Goal: Task Accomplishment & Management: Complete application form

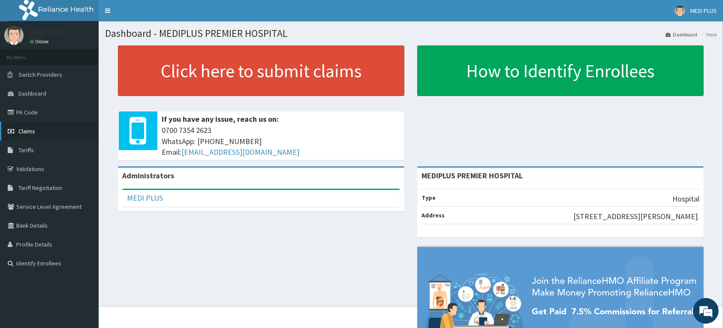
click at [33, 131] on span "Claims" at bounding box center [26, 131] width 17 height 8
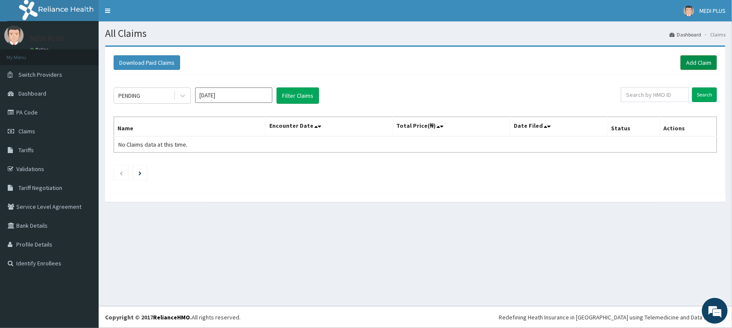
click at [698, 60] on link "Add Claim" at bounding box center [698, 62] width 36 height 15
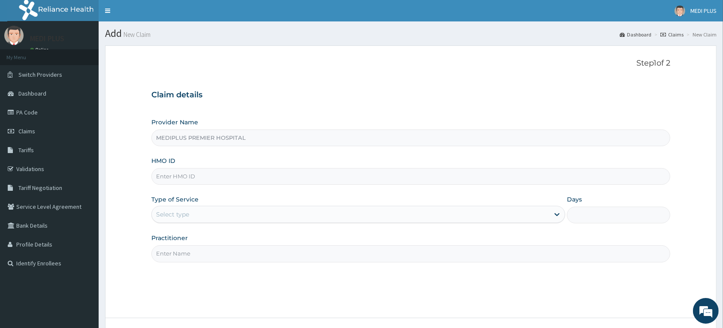
click at [205, 175] on input "HMO ID" at bounding box center [410, 176] width 519 height 17
paste input "SKP/10294/A"
type input "SKP/10294/A"
click at [264, 217] on div "Select type" at bounding box center [350, 215] width 397 height 14
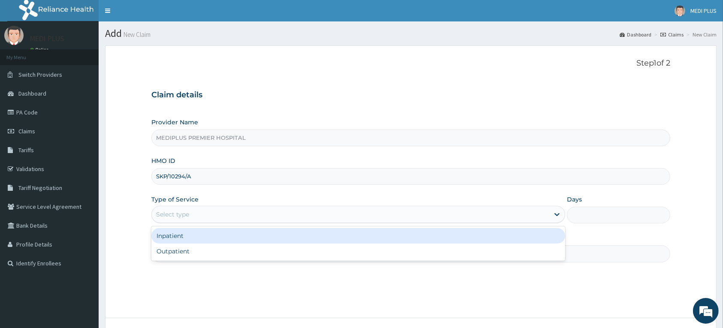
click at [185, 238] on div "Inpatient" at bounding box center [358, 235] width 414 height 15
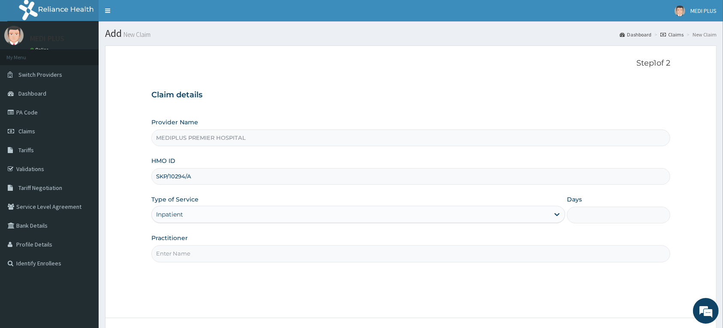
click at [600, 219] on input "Days" at bounding box center [618, 215] width 103 height 17
type input "2"
click at [460, 265] on div "Step 1 of 2 Claim details Provider Name MEDIPLUS PREMIER HOSPITAL HMO ID SKP/10…" at bounding box center [410, 182] width 519 height 246
click at [454, 257] on input "Practitioner" at bounding box center [410, 253] width 519 height 17
type input "DR THOMAS E.I"
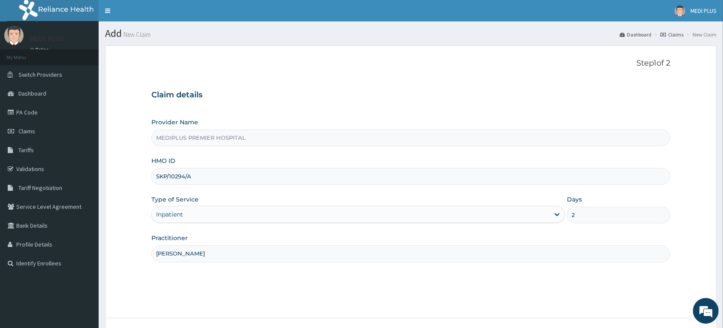
scroll to position [67, 0]
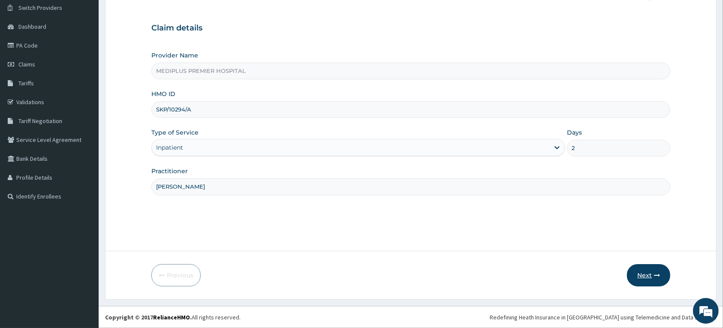
click at [654, 275] on icon "button" at bounding box center [657, 275] width 6 height 6
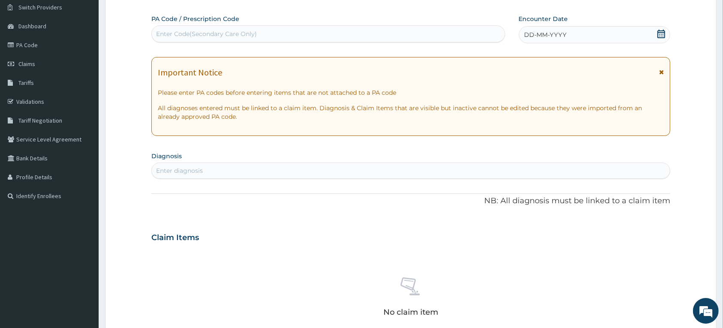
click at [226, 33] on div "Enter Code(Secondary Care Only)" at bounding box center [206, 34] width 101 height 9
paste input "PA/870164"
type input "PA/870164"
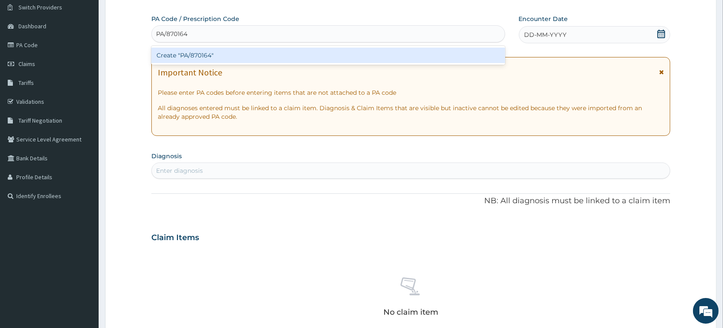
click at [205, 55] on div "Create "PA/870164"" at bounding box center [328, 55] width 354 height 15
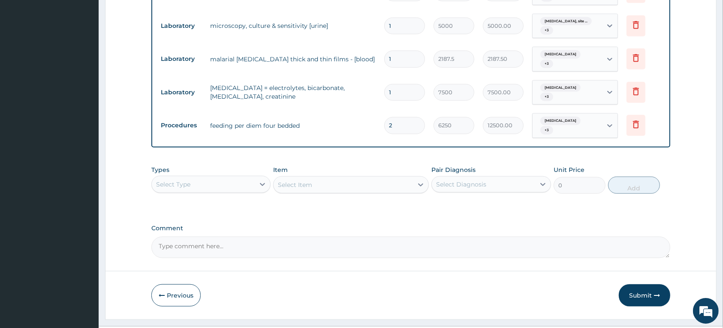
scroll to position [837, 0]
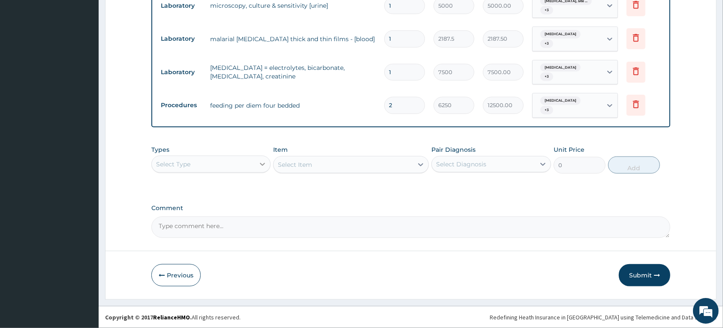
click at [260, 164] on icon at bounding box center [262, 164] width 9 height 9
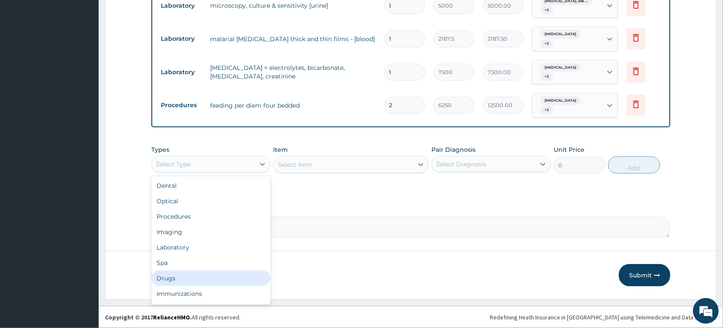
click at [172, 279] on div "Drugs" at bounding box center [210, 278] width 119 height 15
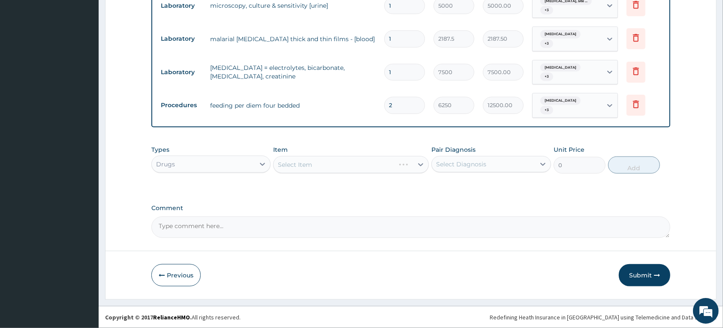
click at [314, 169] on div "Select Item" at bounding box center [351, 164] width 156 height 17
click at [316, 166] on div "Select Item" at bounding box center [351, 164] width 156 height 17
click at [316, 167] on div "Select Item" at bounding box center [351, 164] width 156 height 17
click at [310, 166] on div "Select Item" at bounding box center [295, 164] width 34 height 9
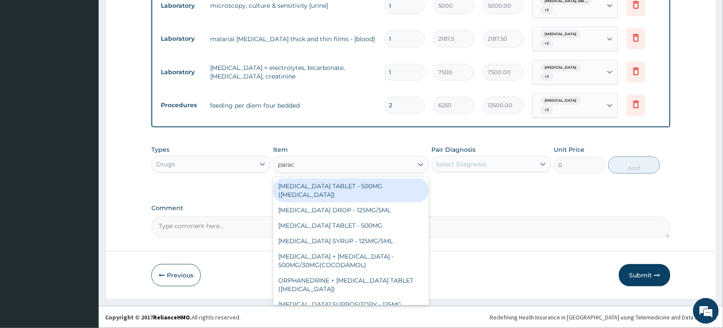
type input "parace"
click at [318, 184] on div "[MEDICAL_DATA] TABLET - 500MG ([MEDICAL_DATA])" at bounding box center [351, 190] width 156 height 24
type input "42"
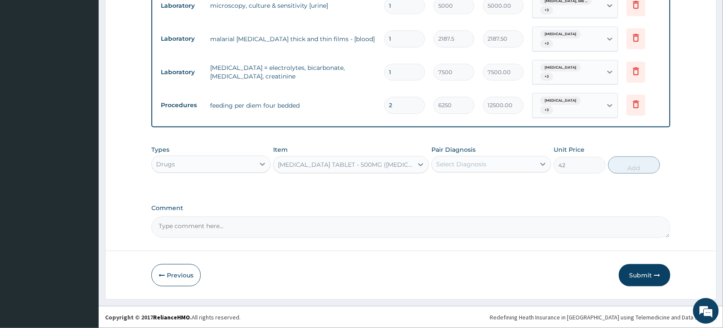
click at [457, 166] on div "Select Diagnosis" at bounding box center [461, 164] width 50 height 9
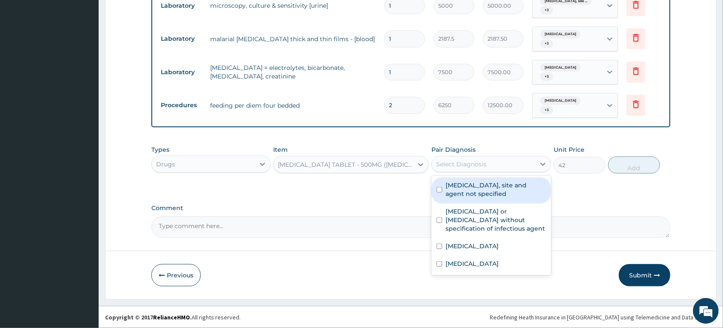
click at [452, 191] on label "Urinary tract infection, site and agent not specified" at bounding box center [496, 189] width 100 height 17
checkbox input "true"
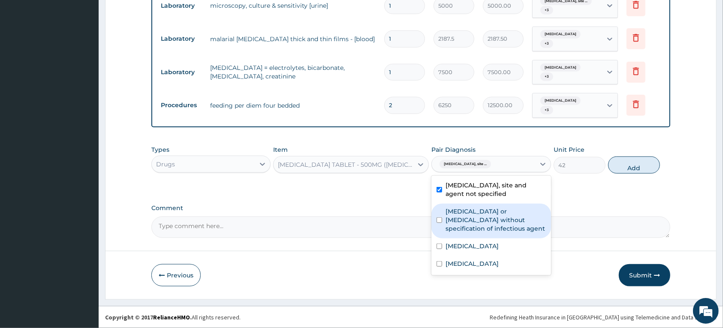
click at [459, 215] on label "Infectious gastroenteritis or colitis without specification of infectious agent" at bounding box center [496, 220] width 100 height 26
checkbox input "true"
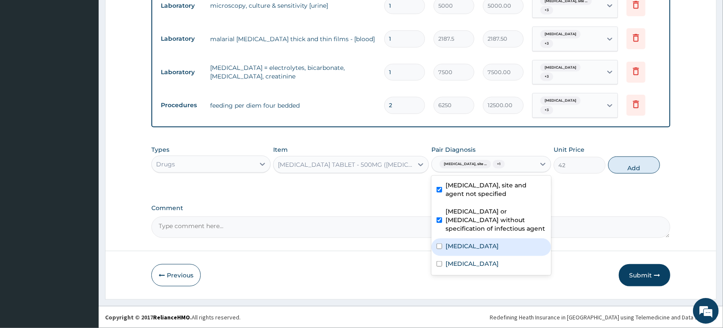
click at [456, 247] on label "Salmonella infection, unspecified" at bounding box center [472, 246] width 53 height 9
checkbox input "true"
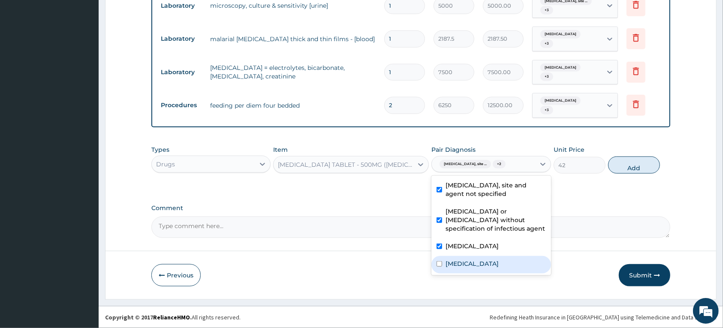
click at [462, 268] on label "Malaria, unspecified" at bounding box center [472, 263] width 53 height 9
checkbox input "true"
click at [621, 166] on button "Add" at bounding box center [634, 165] width 52 height 17
type input "0"
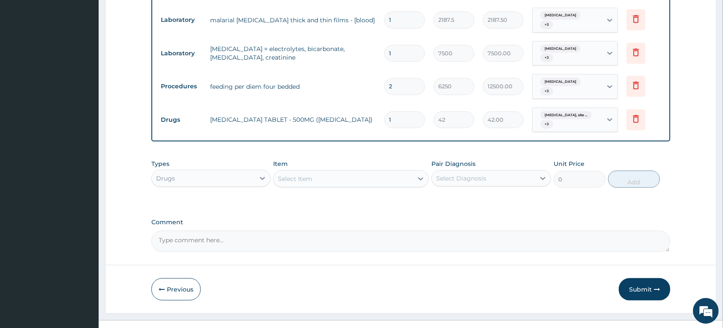
click at [299, 183] on div "Select Item" at bounding box center [295, 179] width 34 height 9
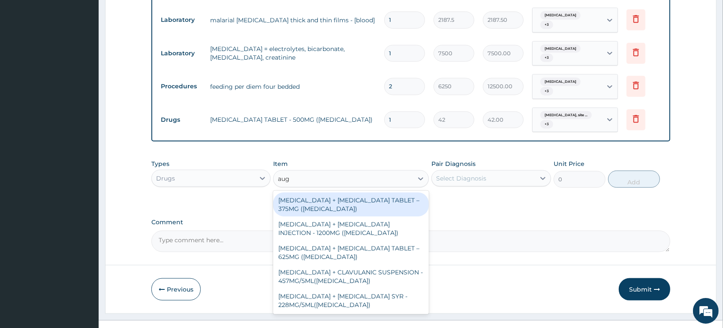
type input "augm"
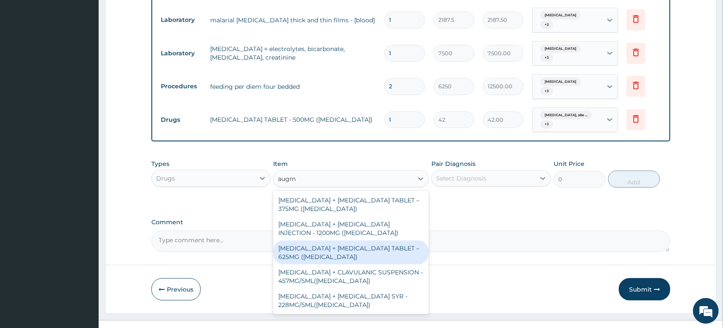
click at [325, 265] on div "AMOXICILLIN + CLAVULANIC ACID TABLET – 625MG (AUGMENTIN)" at bounding box center [351, 253] width 156 height 24
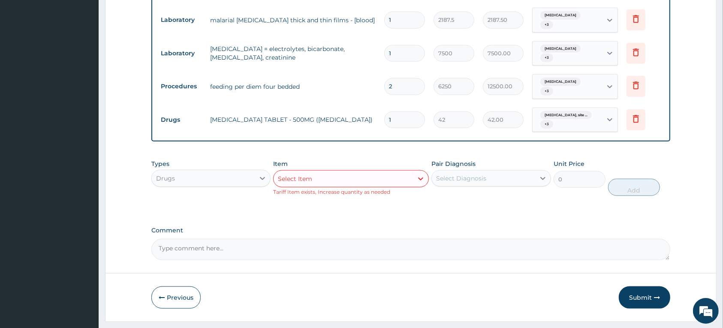
click at [481, 183] on div "Select Diagnosis" at bounding box center [461, 178] width 50 height 9
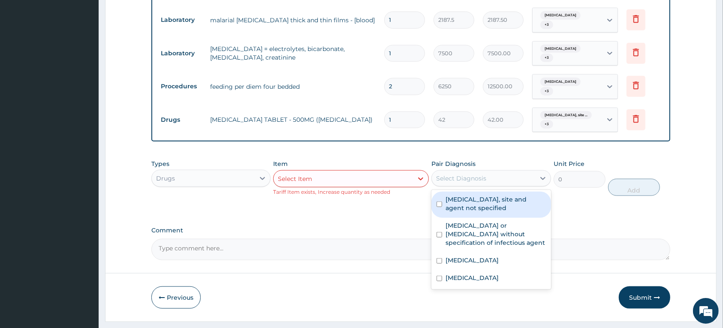
click at [333, 186] on div "Select Item" at bounding box center [343, 179] width 139 height 14
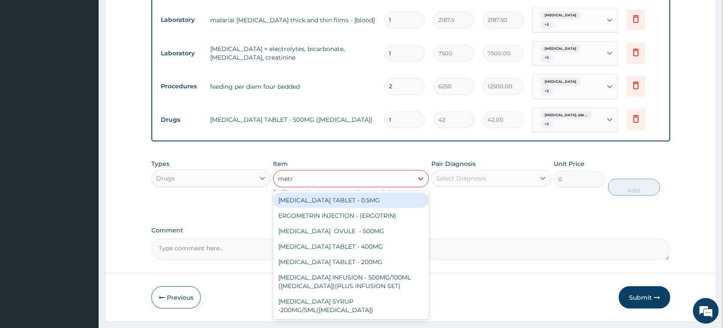
type input "metro"
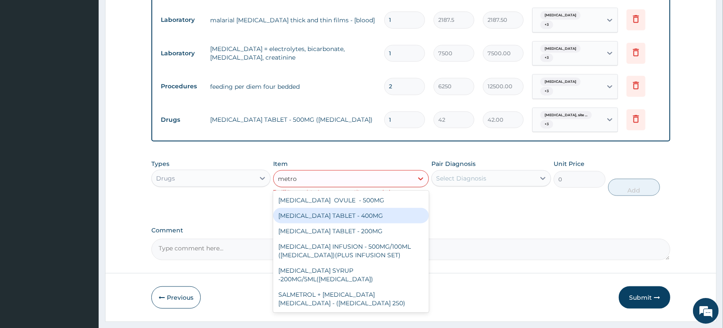
click at [328, 223] on div "METRONIDAZOLE TABLET - 400MG" at bounding box center [351, 215] width 156 height 15
type input "84"
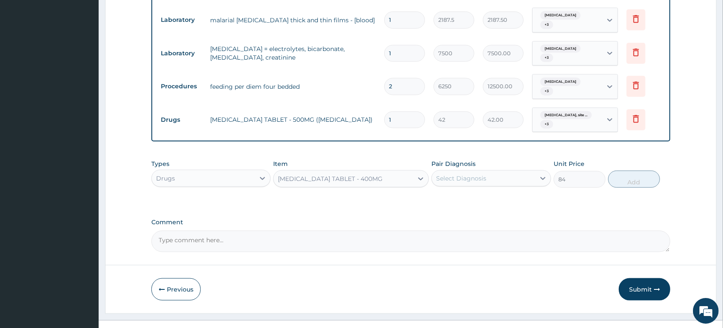
click at [491, 185] on div "Select Diagnosis" at bounding box center [483, 179] width 103 height 14
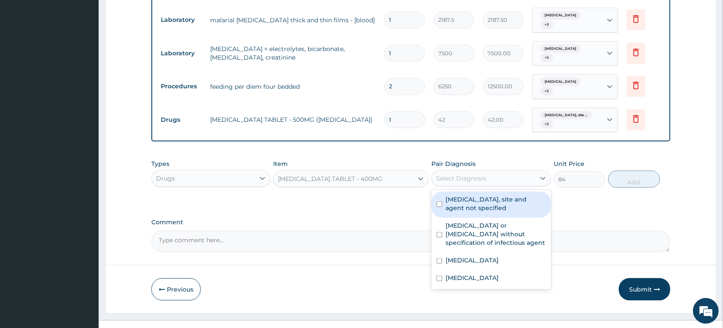
click at [481, 212] on label "Urinary tract infection, site and agent not specified" at bounding box center [496, 203] width 100 height 17
checkbox input "true"
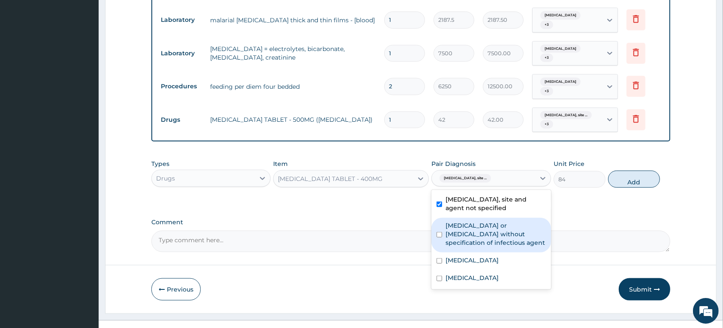
drag, startPoint x: 474, startPoint y: 245, endPoint x: 475, endPoint y: 266, distance: 21.0
click at [474, 245] on label "Infectious gastroenteritis or colitis without specification of infectious agent" at bounding box center [496, 234] width 100 height 26
checkbox input "true"
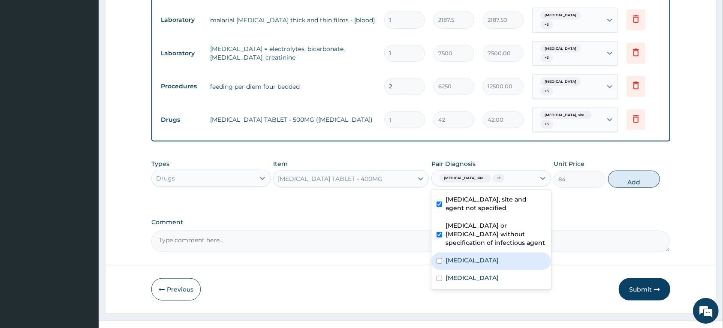
drag, startPoint x: 466, startPoint y: 292, endPoint x: 467, endPoint y: 305, distance: 13.4
click at [467, 265] on label "Salmonella infection, unspecified" at bounding box center [472, 260] width 53 height 9
checkbox input "true"
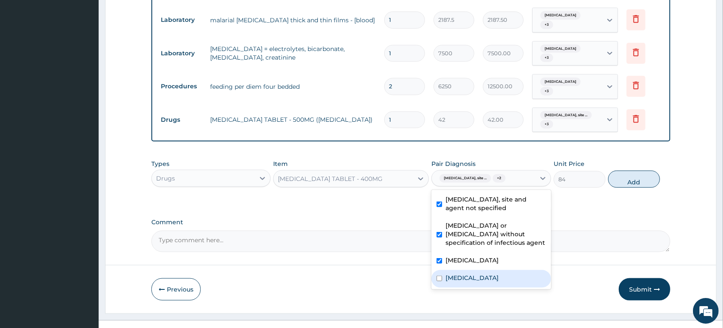
drag, startPoint x: 468, startPoint y: 309, endPoint x: 478, endPoint y: 299, distance: 13.9
click at [469, 282] on label "Malaria, unspecified" at bounding box center [472, 278] width 53 height 9
checkbox input "true"
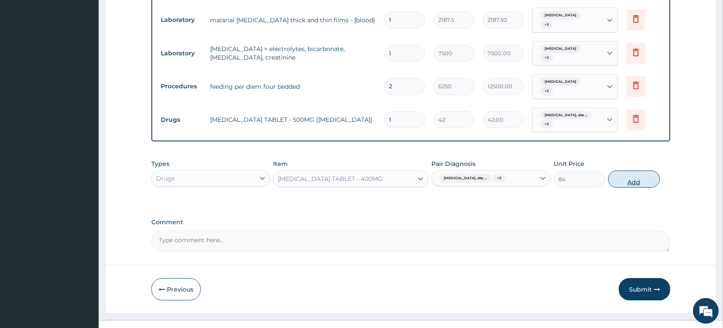
click at [613, 188] on button "Add" at bounding box center [634, 179] width 52 height 17
type input "0"
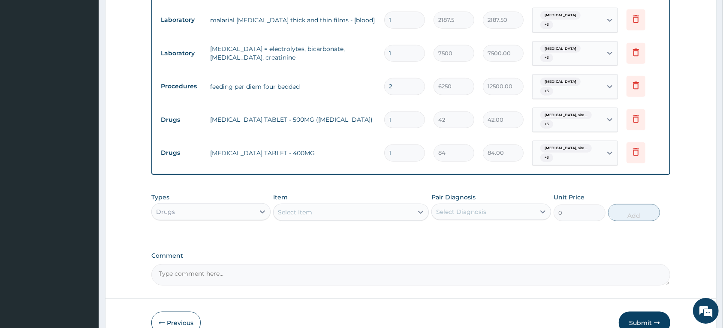
click at [293, 217] on div "Select Item" at bounding box center [295, 212] width 34 height 9
type input "cipro"
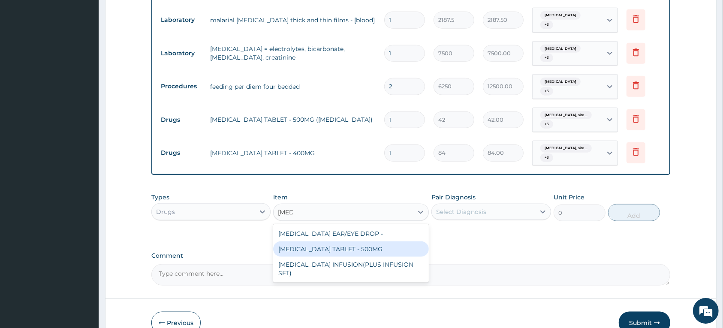
click at [310, 257] on div "CIPROFLOXACIN TABLET - 500MG" at bounding box center [351, 248] width 156 height 15
type input "196"
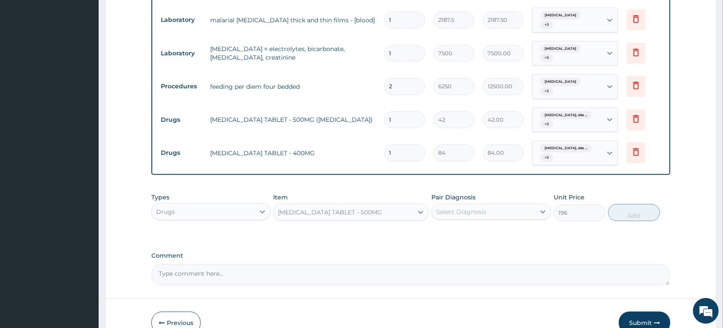
click at [482, 216] on div "Select Diagnosis" at bounding box center [461, 212] width 50 height 9
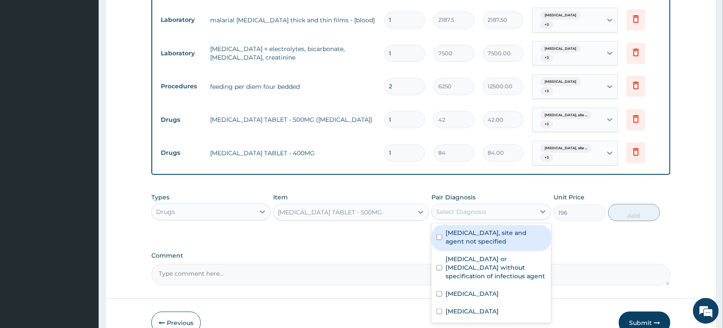
click at [474, 246] on label "Urinary tract infection, site and agent not specified" at bounding box center [496, 237] width 100 height 17
checkbox input "true"
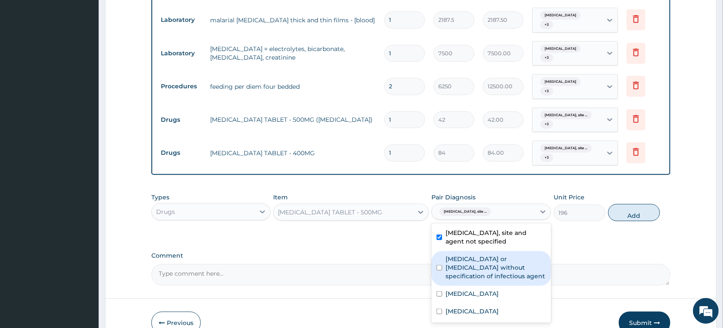
drag, startPoint x: 471, startPoint y: 278, endPoint x: 476, endPoint y: 301, distance: 23.8
click at [471, 280] on label "Infectious gastroenteritis or colitis without specification of infectious agent" at bounding box center [496, 268] width 100 height 26
checkbox input "true"
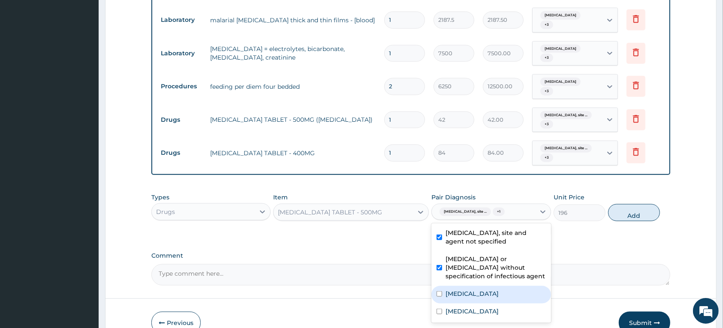
click at [479, 298] on label "Salmonella infection, unspecified" at bounding box center [472, 293] width 53 height 9
checkbox input "true"
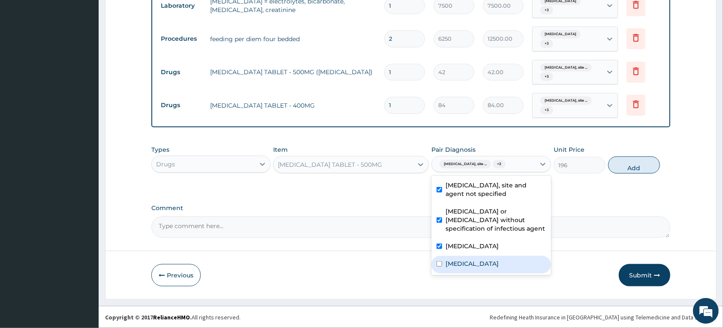
click at [468, 268] on label "Malaria, unspecified" at bounding box center [472, 263] width 53 height 9
checkbox input "true"
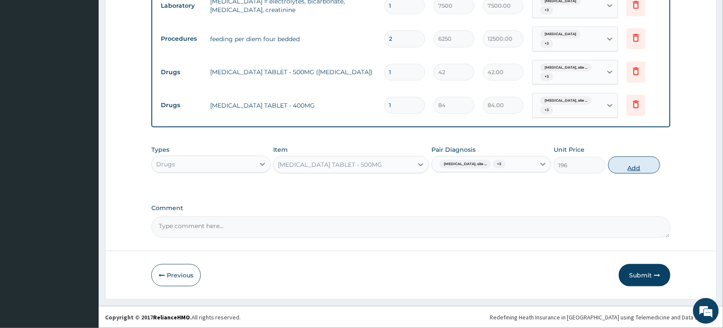
click at [632, 169] on button "Add" at bounding box center [634, 165] width 52 height 17
type input "0"
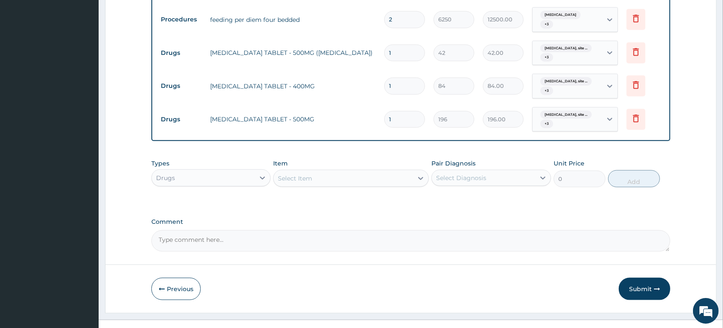
click at [289, 183] on div "Select Item" at bounding box center [295, 178] width 34 height 9
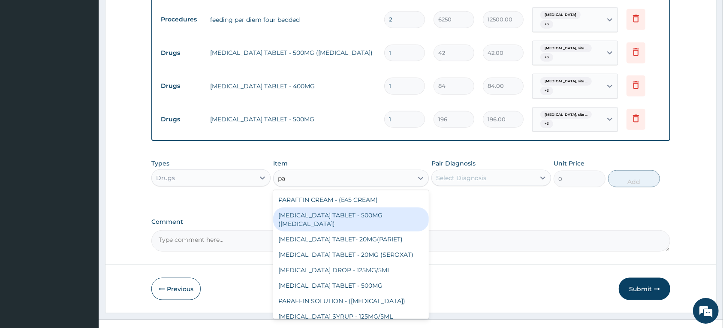
type input "p"
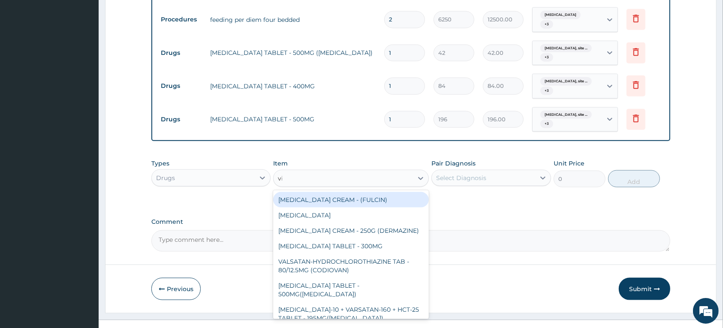
type input "vit"
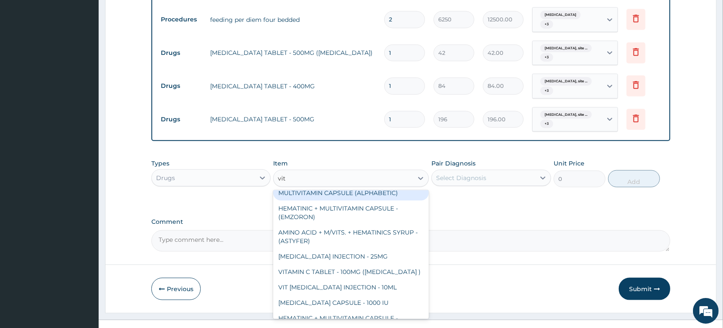
scroll to position [54, 0]
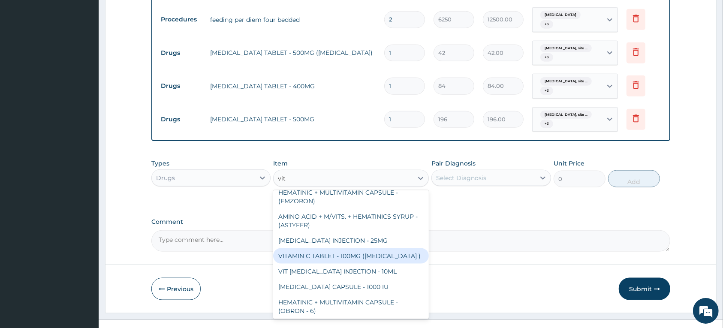
click at [327, 264] on div "VITAMIN C TABLET - 100MG (ASCORBIC ACID )" at bounding box center [351, 255] width 156 height 15
type input "16.799999999999997"
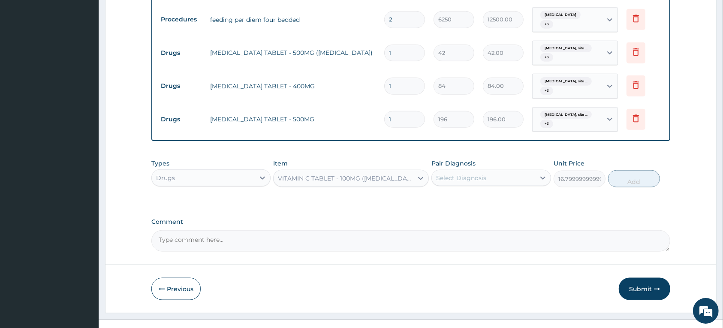
click at [473, 182] on div "Select Diagnosis" at bounding box center [461, 178] width 50 height 9
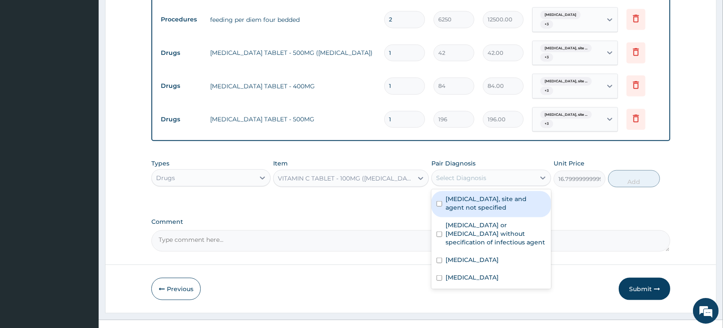
click at [470, 212] on label "Urinary tract infection, site and agent not specified" at bounding box center [496, 203] width 100 height 17
checkbox input "true"
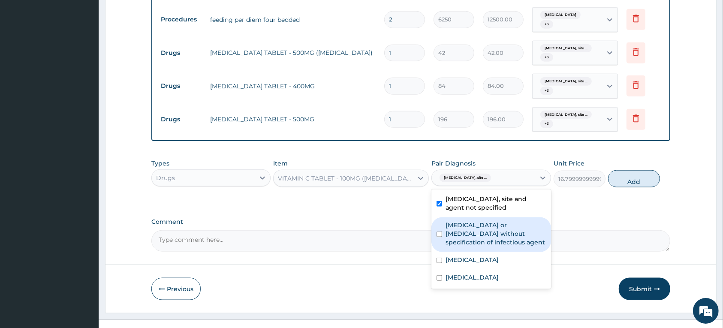
click at [468, 247] on label "Infectious gastroenteritis or colitis without specification of infectious agent" at bounding box center [496, 234] width 100 height 26
checkbox input "true"
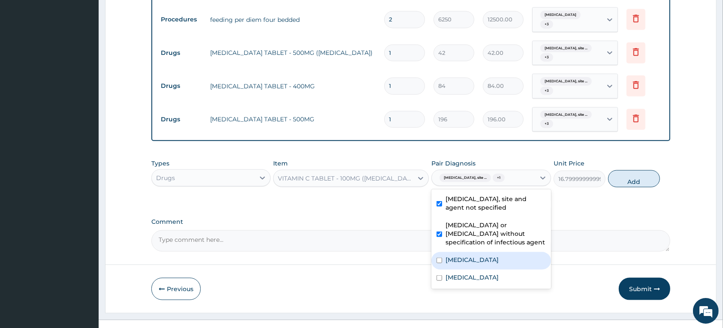
drag, startPoint x: 473, startPoint y: 277, endPoint x: 475, endPoint y: 286, distance: 10.1
click at [474, 264] on label "Salmonella infection, unspecified" at bounding box center [472, 260] width 53 height 9
checkbox input "true"
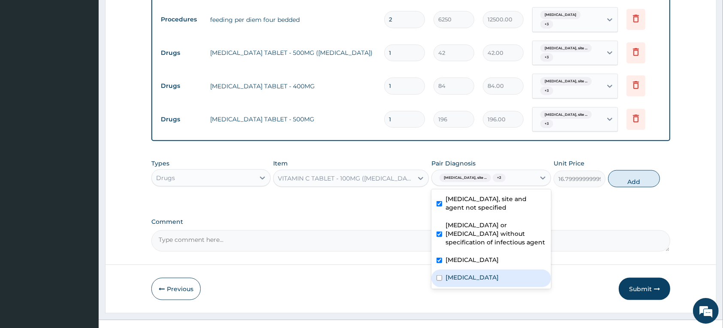
click at [473, 282] on label "Malaria, unspecified" at bounding box center [472, 277] width 53 height 9
checkbox input "true"
click at [617, 187] on button "Add" at bounding box center [634, 178] width 52 height 17
type input "0"
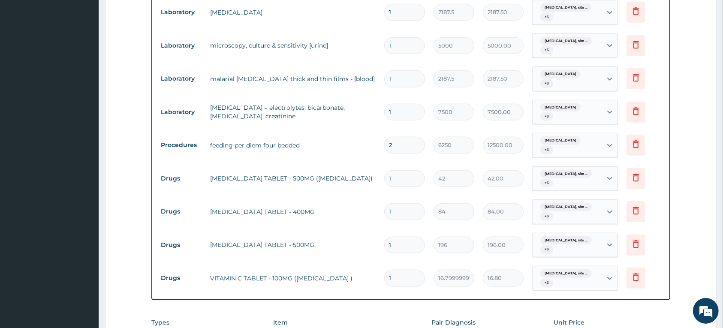
scroll to position [797, 0]
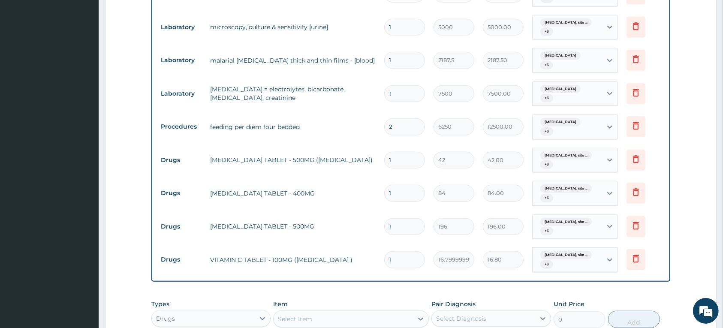
click at [401, 169] on input "1" at bounding box center [404, 160] width 41 height 17
type input "18"
type input "756.00"
type input "18"
click at [406, 202] on input "1" at bounding box center [404, 193] width 41 height 17
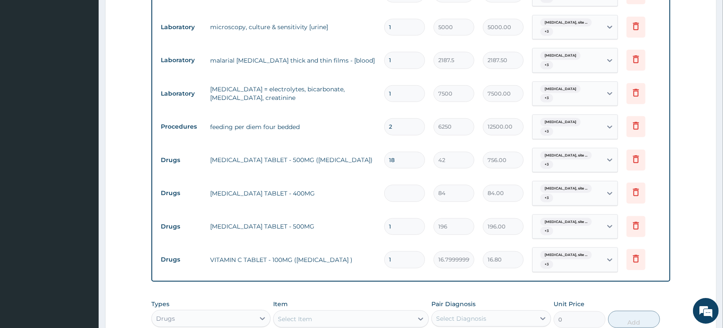
type input "0.00"
type input "2"
type input "168.00"
type input "21"
type input "1764.00"
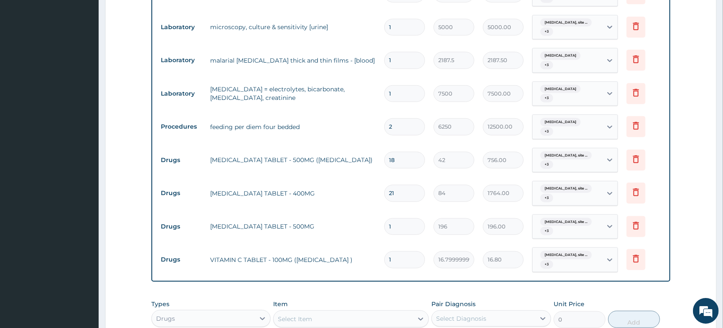
type input "21"
click at [403, 235] on input "1" at bounding box center [404, 226] width 41 height 17
type input "14"
type input "2744.00"
type input "1"
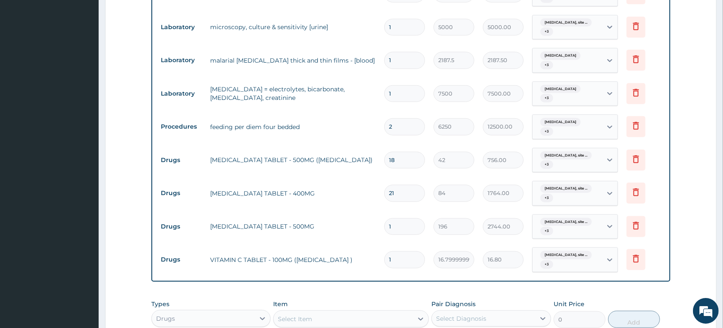
type input "196.00"
type input "10"
type input "1960.00"
type input "10"
click at [407, 272] on td "1" at bounding box center [404, 259] width 49 height 25
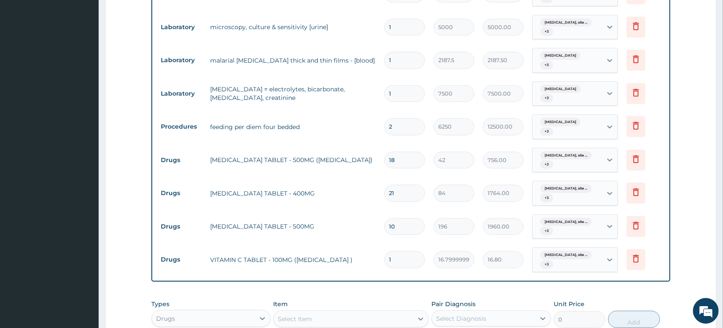
click at [406, 268] on input "1" at bounding box center [404, 259] width 41 height 17
type input "0.00"
type input "2"
type input "33.60"
type input "20"
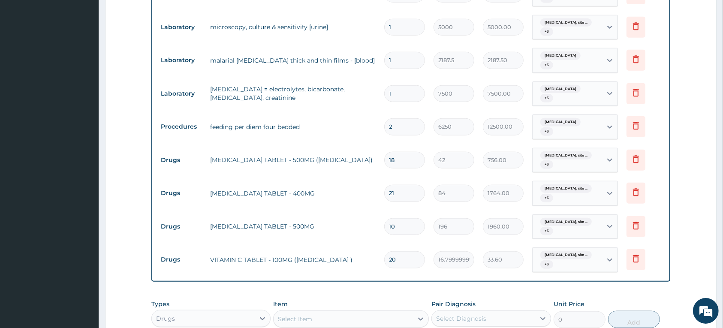
type input "336.00"
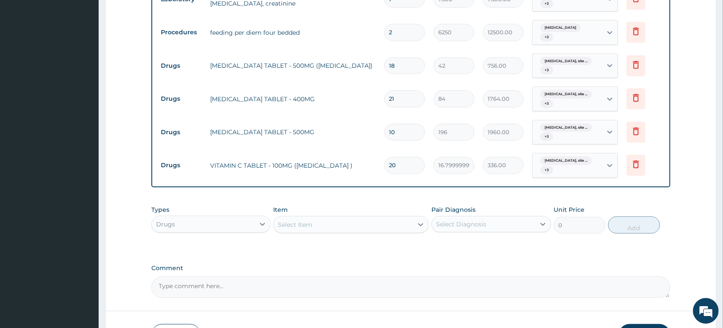
scroll to position [971, 0]
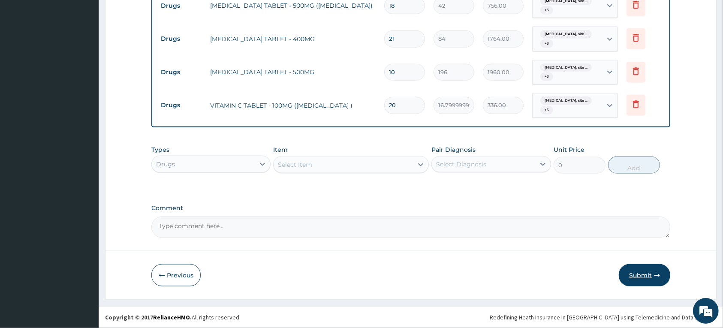
type input "20"
click at [642, 274] on button "Submit" at bounding box center [644, 275] width 51 height 22
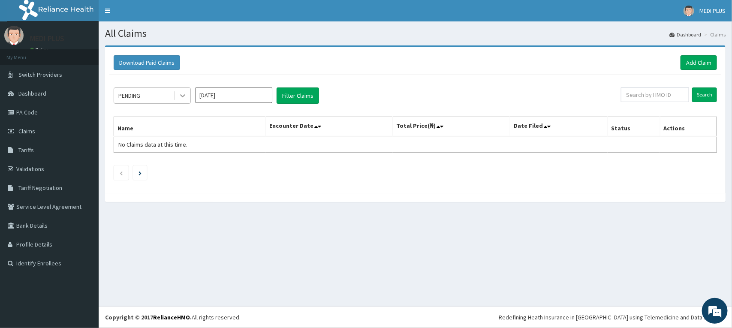
click at [179, 95] on icon at bounding box center [182, 95] width 9 height 9
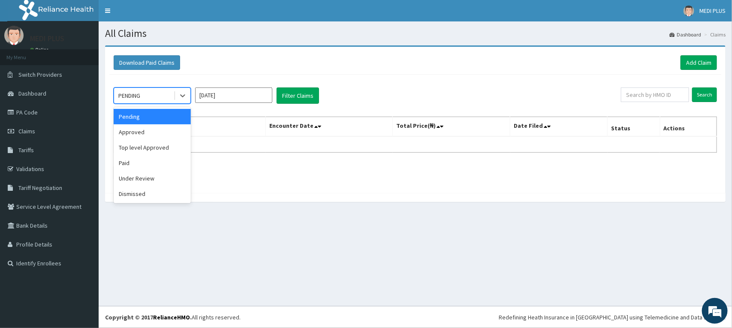
click at [172, 118] on div "Pending" at bounding box center [152, 116] width 77 height 15
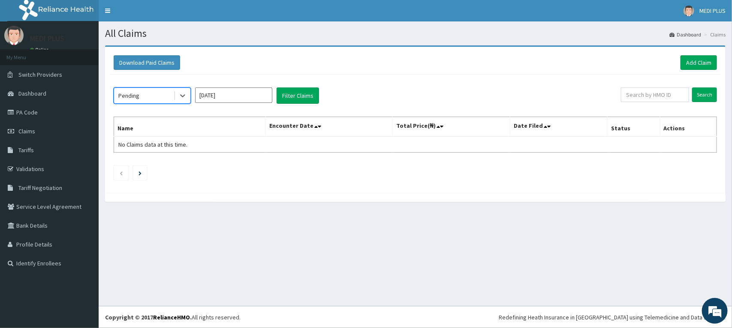
click at [233, 96] on input "[DATE]" at bounding box center [233, 94] width 77 height 15
click at [283, 94] on button "Filter Claims" at bounding box center [298, 95] width 42 height 16
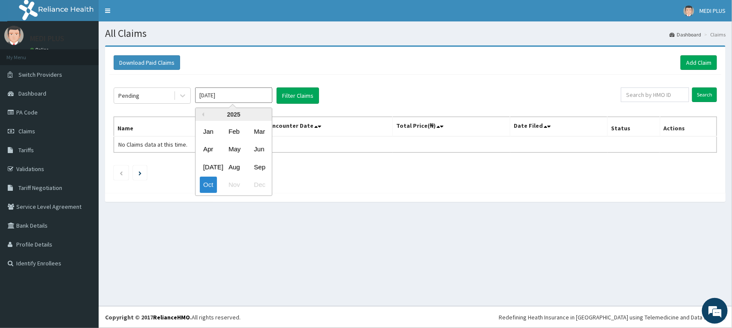
click at [246, 97] on input "[DATE]" at bounding box center [233, 94] width 77 height 15
click at [209, 184] on div "Oct" at bounding box center [208, 185] width 17 height 16
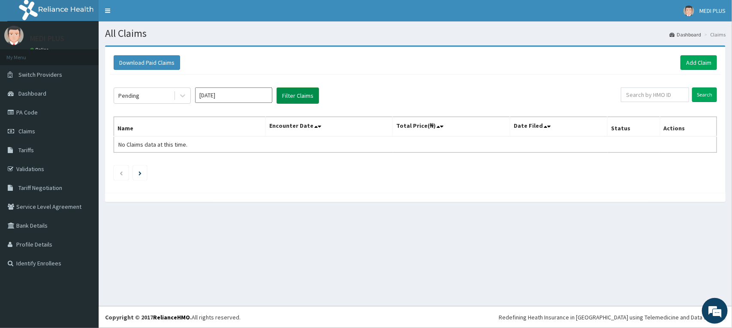
click at [292, 91] on button "Filter Claims" at bounding box center [298, 95] width 42 height 16
click at [179, 93] on icon at bounding box center [182, 95] width 9 height 9
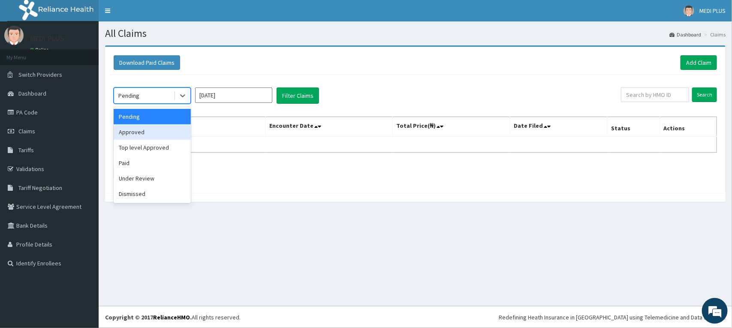
click at [138, 134] on div "Approved" at bounding box center [152, 131] width 77 height 15
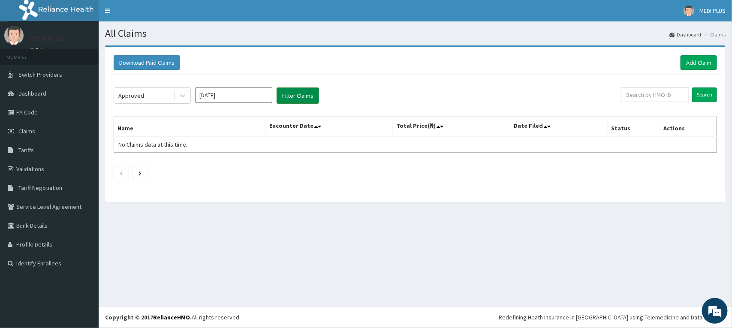
click at [292, 93] on button "Filter Claims" at bounding box center [298, 95] width 42 height 16
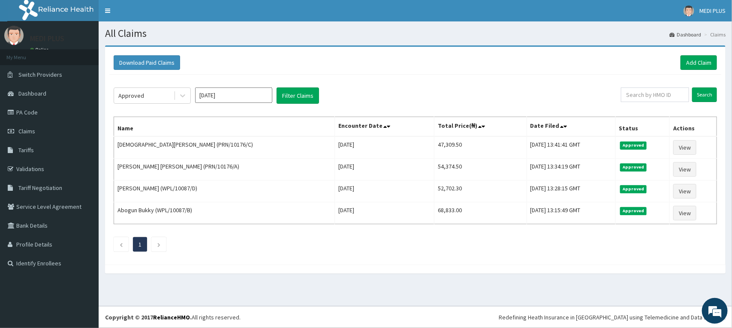
click at [217, 96] on input "Oct 2025" at bounding box center [233, 94] width 77 height 15
click at [211, 187] on div "Oct" at bounding box center [208, 185] width 17 height 16
click at [173, 93] on div "Approved" at bounding box center [144, 96] width 60 height 14
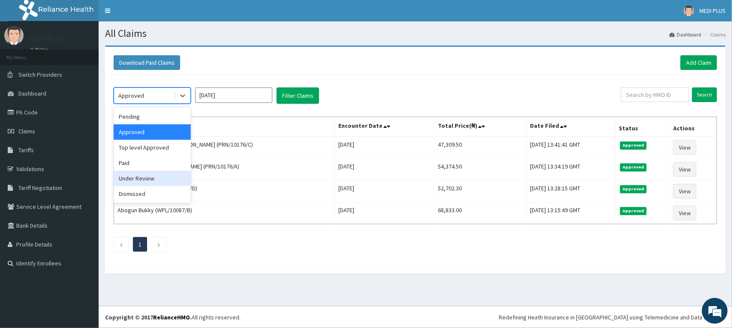
click at [144, 178] on div "Under Review" at bounding box center [152, 178] width 77 height 15
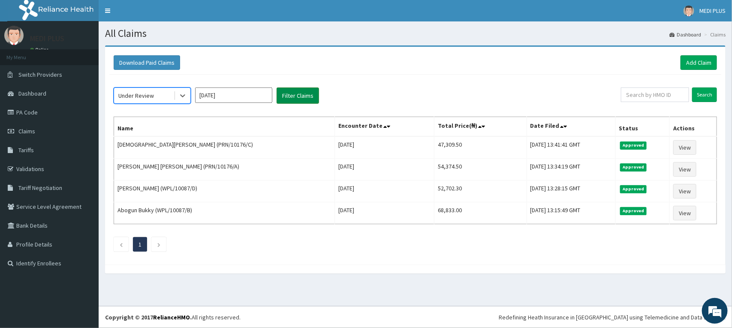
click at [284, 95] on button "Filter Claims" at bounding box center [298, 95] width 42 height 16
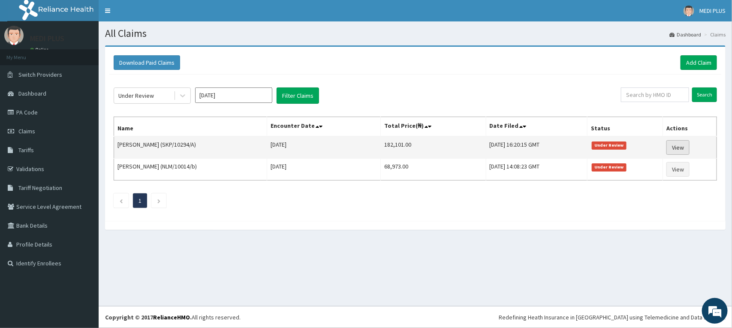
click at [687, 147] on link "View" at bounding box center [677, 147] width 23 height 15
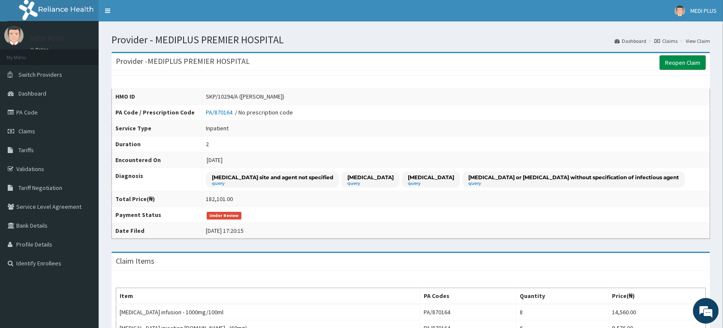
click at [678, 62] on link "Reopen Claim" at bounding box center [682, 62] width 46 height 15
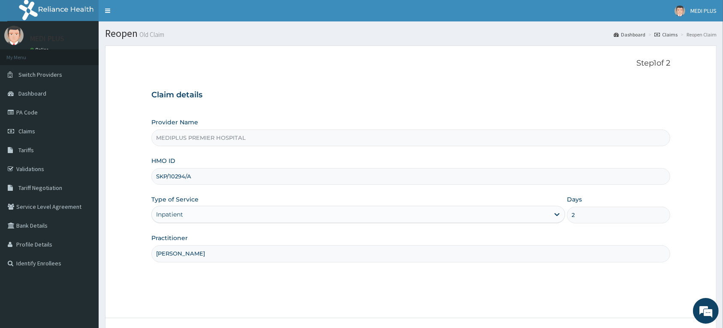
scroll to position [67, 0]
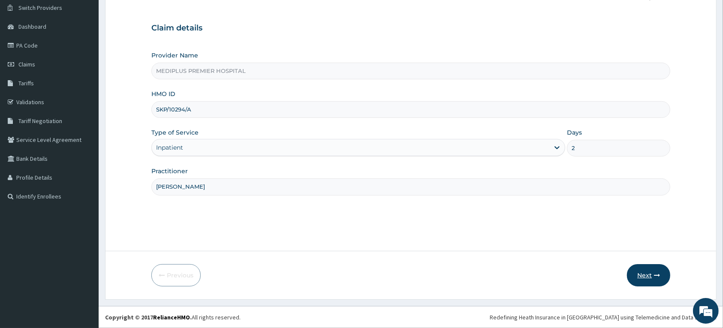
click at [637, 274] on button "Next" at bounding box center [648, 275] width 43 height 22
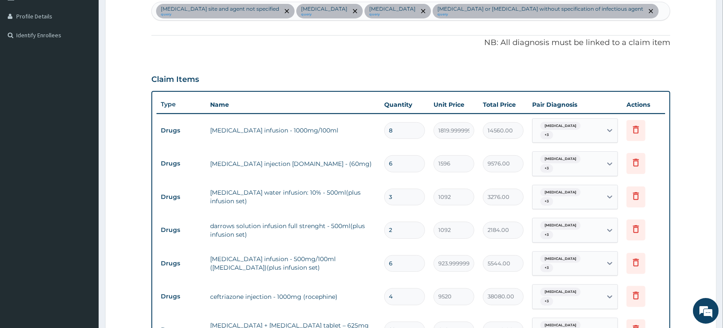
scroll to position [0, 0]
click at [401, 172] on input "6" at bounding box center [404, 163] width 41 height 17
type input "0.00"
type input "4"
type input "6384.00"
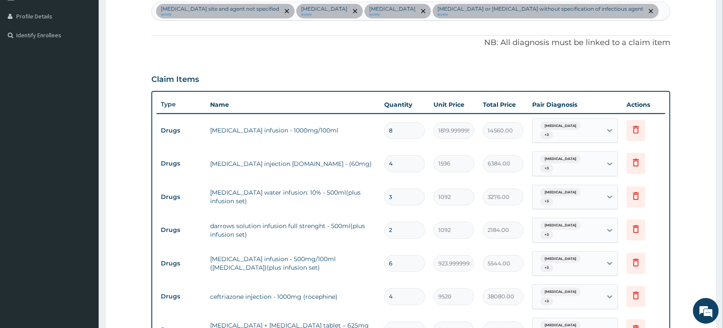
type input "4"
click at [404, 205] on input "3" at bounding box center [404, 197] width 41 height 17
type input "0.00"
type input "2"
type input "2184.00"
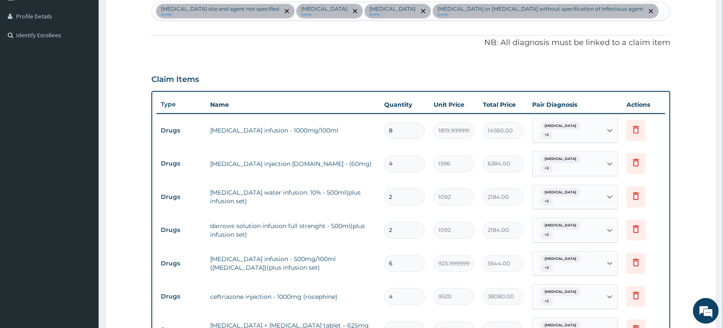
type input "1"
type input "1092.00"
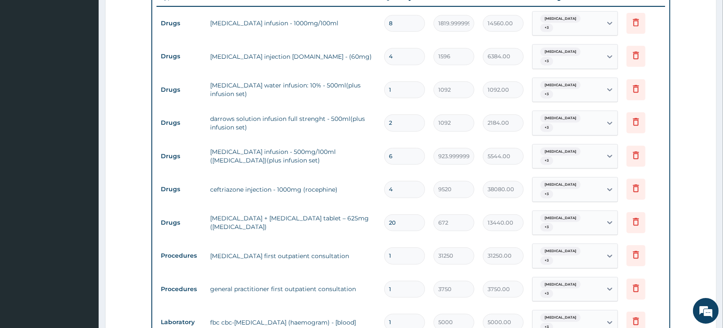
type input "1"
click at [414, 231] on input "20" at bounding box center [404, 222] width 41 height 17
type input "2"
type input "1344.00"
type input "0.00"
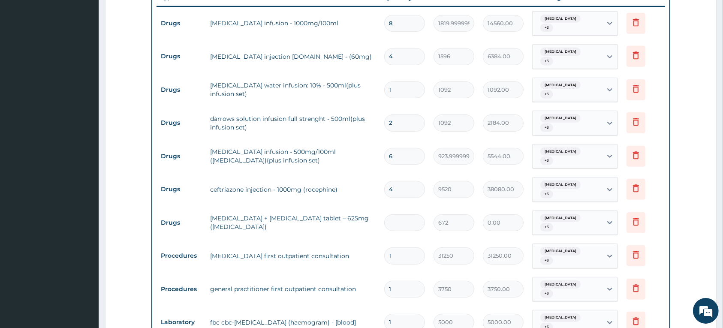
type input "1"
type input "672.00"
type input "14"
type input "9408.00"
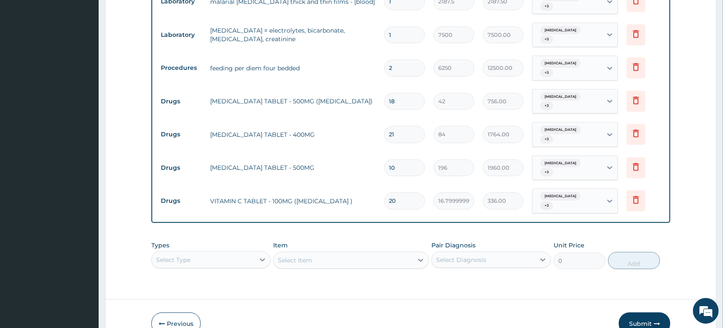
scroll to position [924, 0]
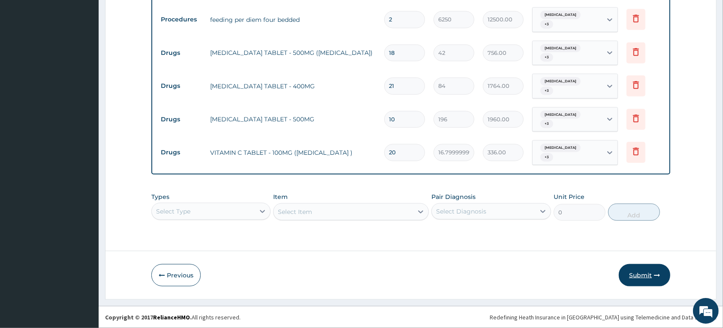
type input "14"
click at [647, 277] on button "Submit" at bounding box center [644, 275] width 51 height 22
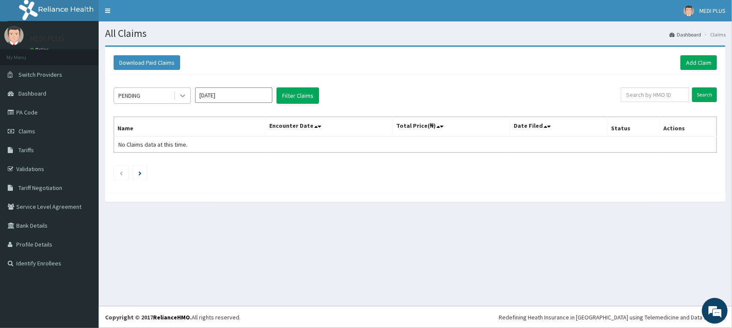
click at [177, 95] on div at bounding box center [182, 95] width 15 height 15
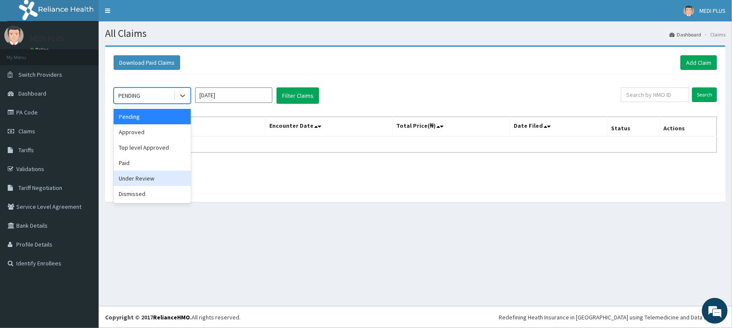
click at [136, 178] on div "Under Review" at bounding box center [152, 178] width 77 height 15
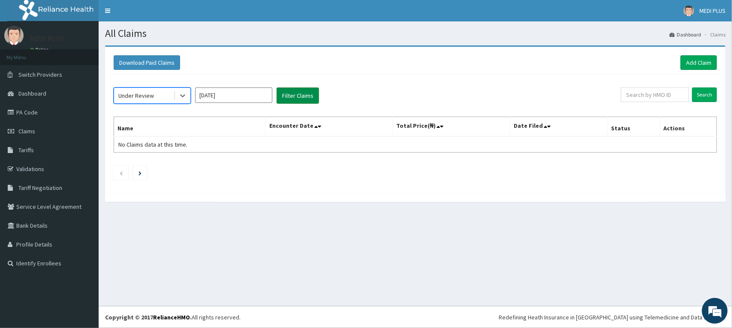
click at [295, 95] on button "Filter Claims" at bounding box center [298, 95] width 42 height 16
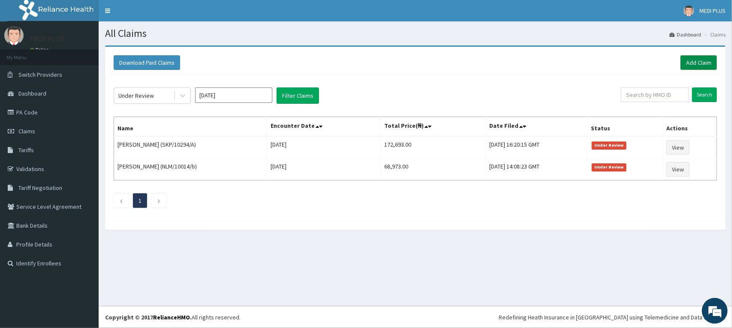
click at [704, 61] on link "Add Claim" at bounding box center [698, 62] width 36 height 15
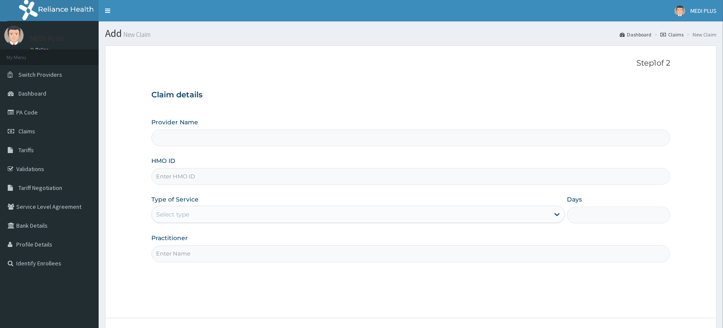
type input "MEDIPLUS PREMIER HOSPITAL"
click at [185, 177] on input "HMO ID" at bounding box center [410, 176] width 519 height 17
type input "SLB/10265/B"
click at [196, 217] on div "Select type" at bounding box center [350, 215] width 397 height 14
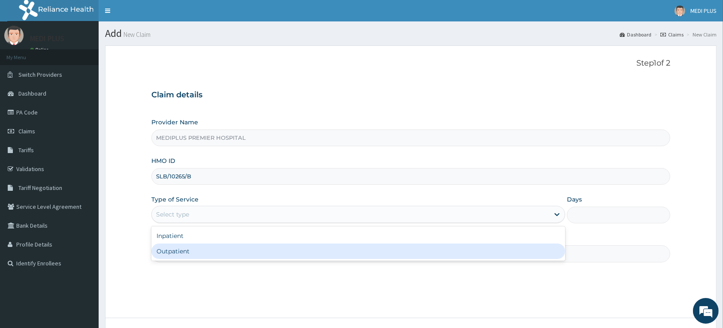
click at [166, 251] on div "Outpatient" at bounding box center [358, 251] width 414 height 15
type input "1"
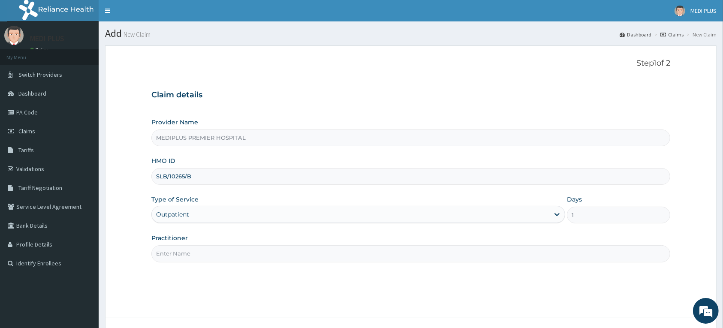
click at [170, 256] on input "Practitioner" at bounding box center [410, 253] width 519 height 17
type input "Dr Thomas E.I"
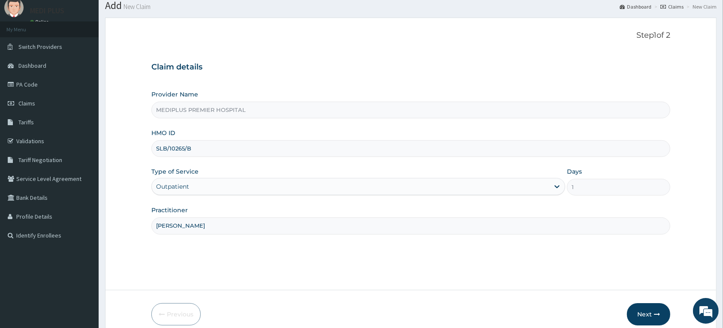
scroll to position [67, 0]
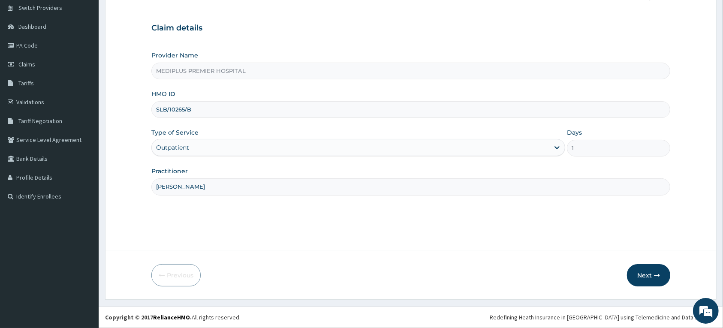
click at [649, 275] on button "Next" at bounding box center [648, 275] width 43 height 22
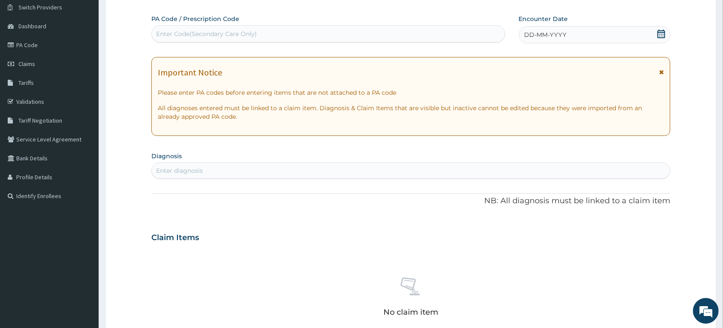
scroll to position [0, 0]
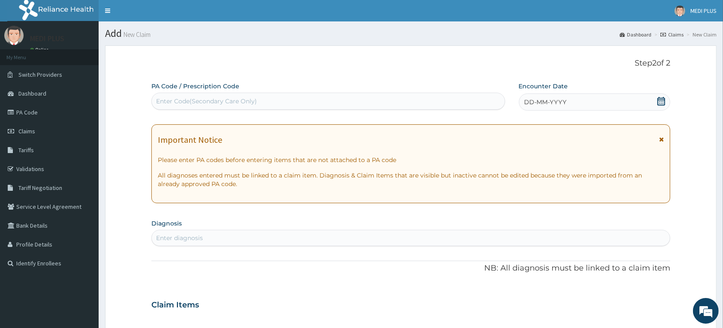
click at [254, 99] on div "Enter Code(Secondary Care Only)" at bounding box center [328, 101] width 353 height 14
click at [659, 102] on icon at bounding box center [661, 101] width 9 height 9
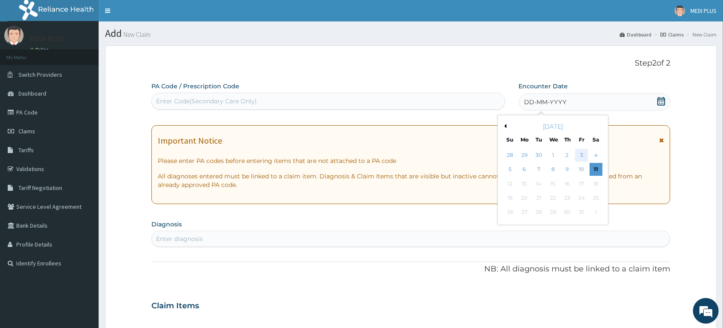
click at [578, 153] on div "3" at bounding box center [581, 155] width 13 height 13
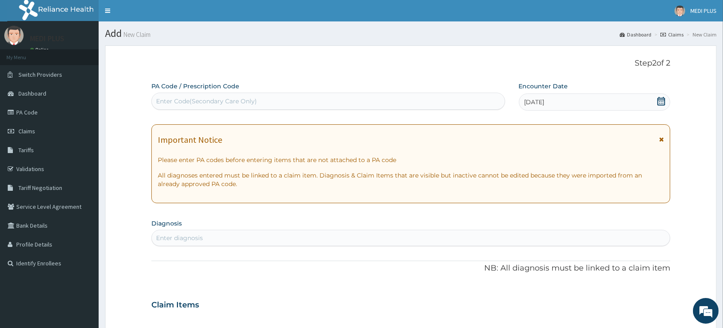
click at [204, 237] on div "Enter diagnosis" at bounding box center [411, 238] width 518 height 14
type input "malaria"
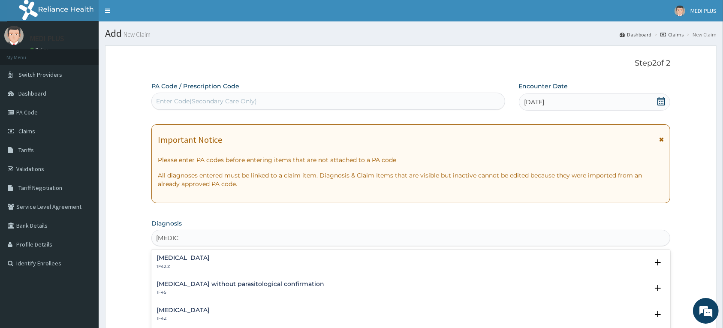
click at [189, 311] on h4 "[MEDICAL_DATA]" at bounding box center [183, 310] width 53 height 6
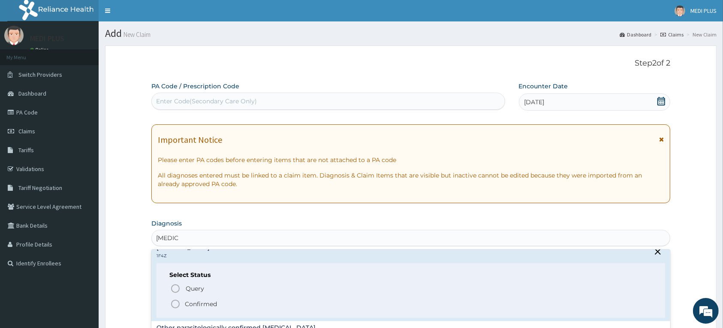
scroll to position [54, 0]
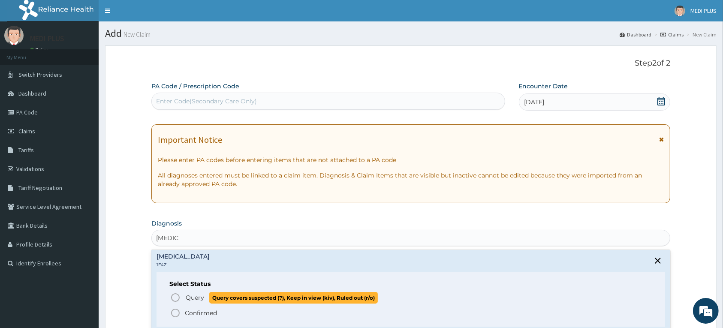
click at [174, 295] on icon "status option query" at bounding box center [175, 297] width 10 height 10
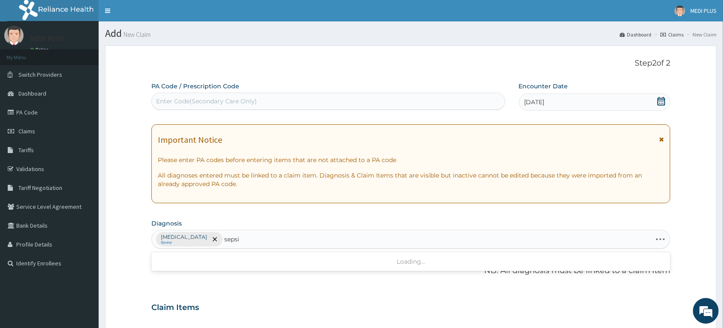
type input "sepsis"
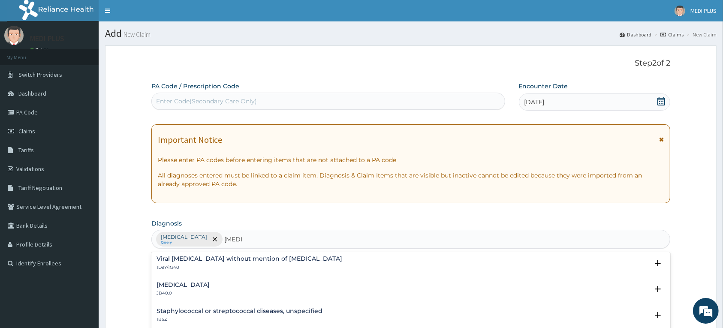
scroll to position [107, 0]
click at [210, 289] on p "1A09.Z" at bounding box center [183, 292] width 53 height 6
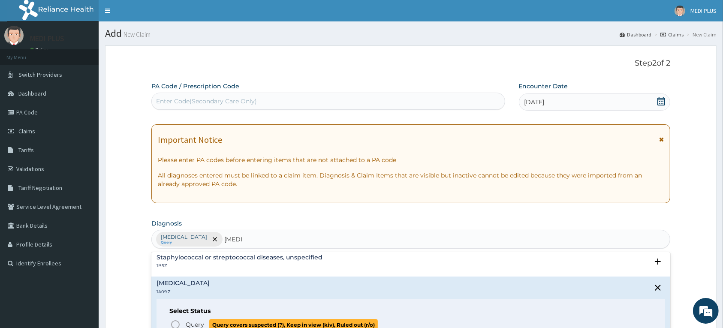
click at [176, 325] on icon "status option query" at bounding box center [175, 324] width 10 height 10
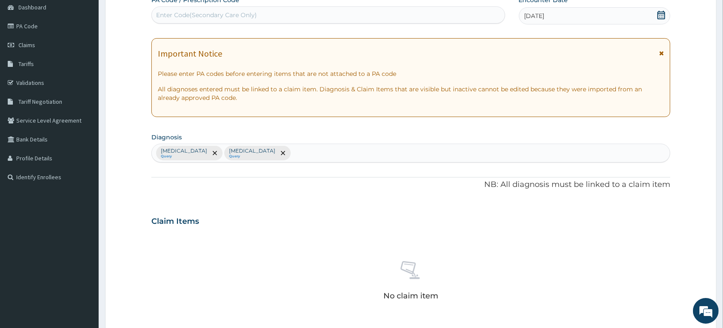
scroll to position [214, 0]
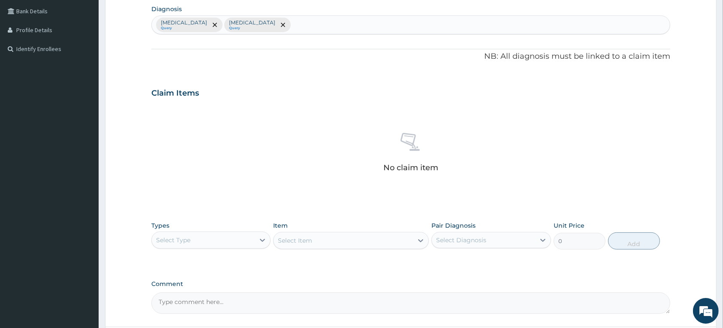
click at [196, 241] on div "Select Type" at bounding box center [203, 240] width 103 height 14
click at [186, 290] on div "Procedures" at bounding box center [210, 292] width 119 height 15
click at [330, 239] on div "Select Item" at bounding box center [343, 241] width 139 height 14
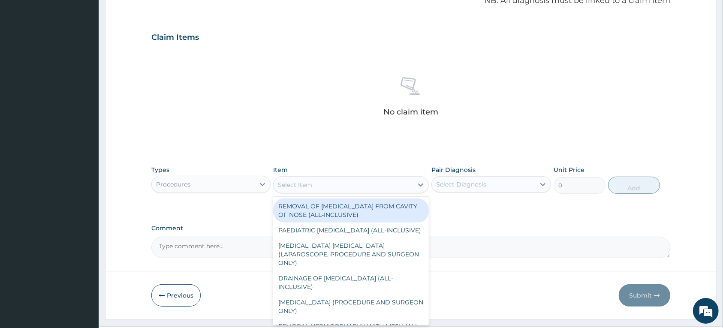
scroll to position [291, 0]
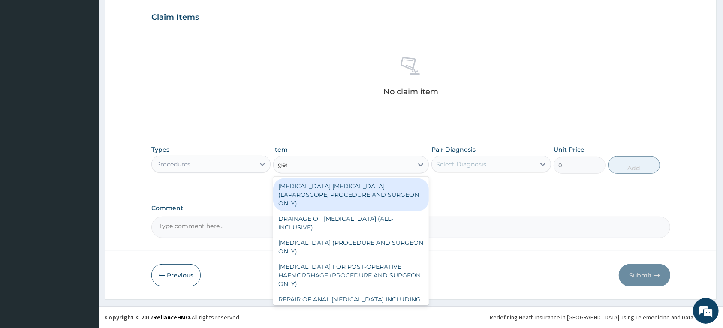
type input "gene"
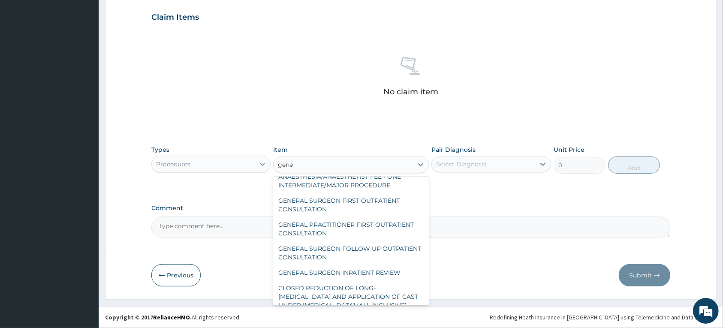
scroll to position [107, 0]
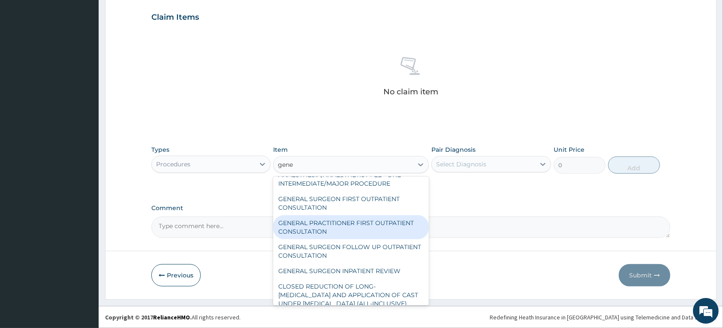
click at [337, 226] on div "GENERAL PRACTITIONER FIRST OUTPATIENT CONSULTATION" at bounding box center [351, 227] width 156 height 24
type input "3750"
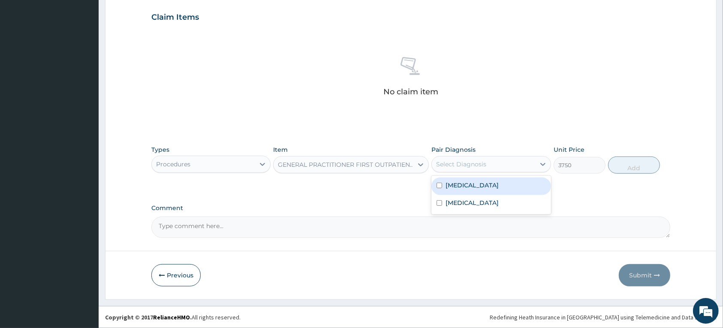
click at [492, 167] on div "Select Diagnosis" at bounding box center [483, 164] width 103 height 14
drag, startPoint x: 457, startPoint y: 188, endPoint x: 460, endPoint y: 199, distance: 12.0
click at [457, 189] on label "Malaria, unspecified" at bounding box center [472, 185] width 53 height 9
checkbox input "true"
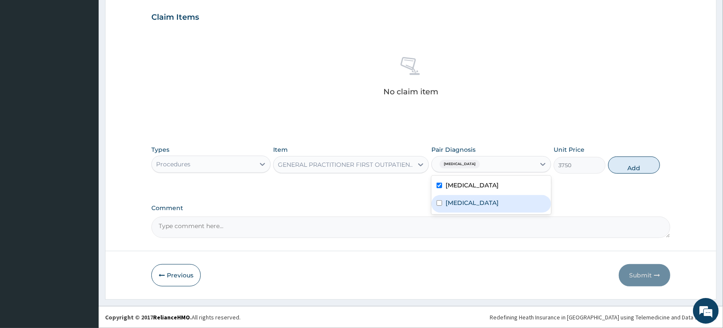
click at [459, 202] on label "[MEDICAL_DATA]" at bounding box center [472, 203] width 53 height 9
checkbox input "true"
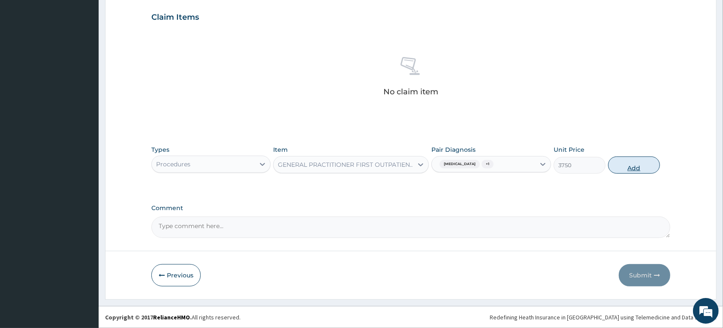
click at [627, 162] on button "Add" at bounding box center [634, 165] width 52 height 17
type input "0"
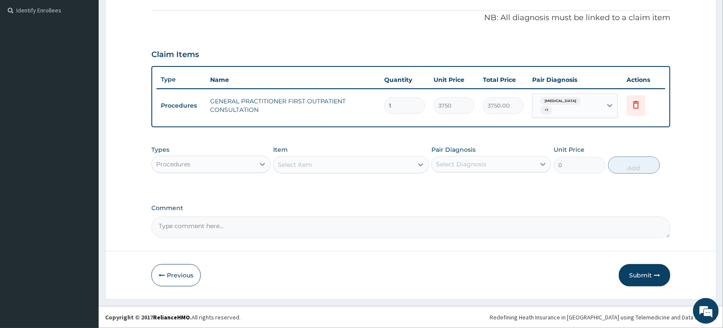
click at [297, 163] on div "Select Item" at bounding box center [295, 164] width 34 height 9
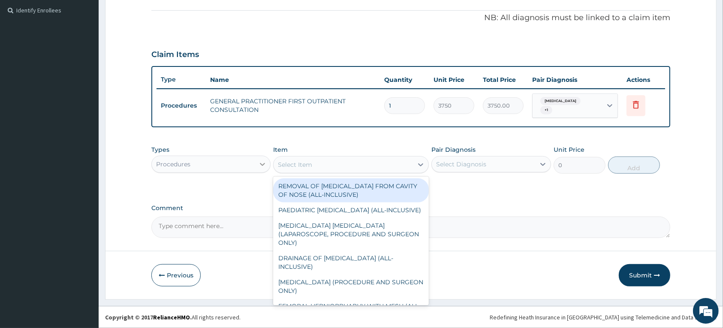
click at [264, 164] on icon at bounding box center [262, 164] width 5 height 3
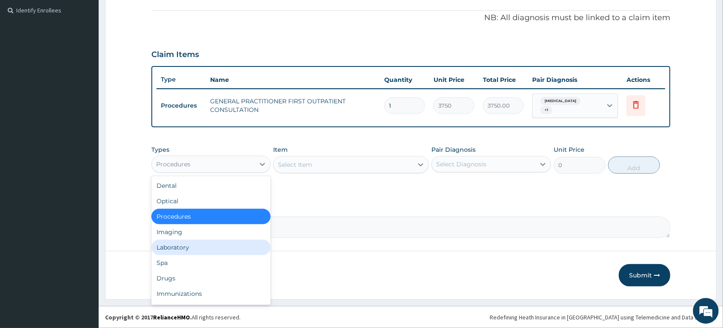
click at [178, 249] on div "Laboratory" at bounding box center [210, 247] width 119 height 15
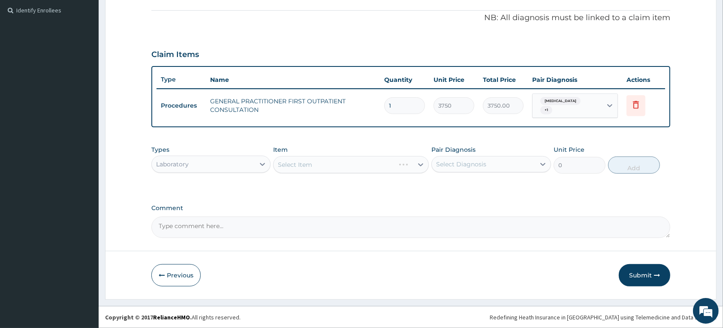
click at [308, 168] on div "Select Item" at bounding box center [351, 164] width 156 height 17
click at [307, 166] on div "Select Item" at bounding box center [351, 164] width 156 height 17
click at [307, 165] on div "Select Item" at bounding box center [295, 164] width 34 height 9
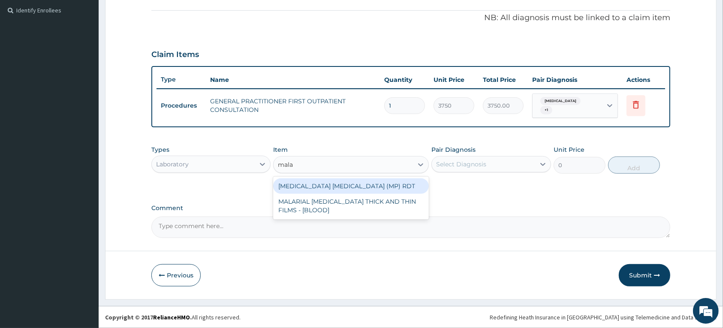
type input "malar"
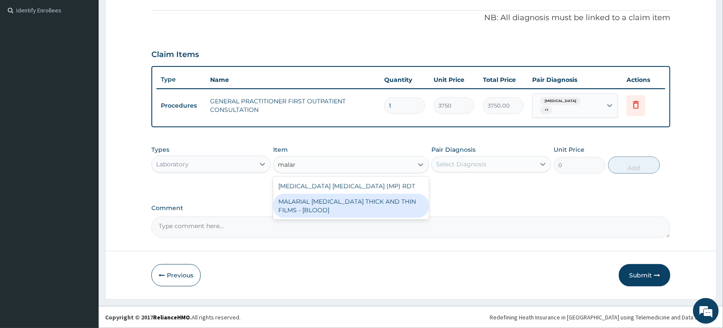
click at [325, 207] on div "MALARIAL [MEDICAL_DATA] THICK AND THIN FILMS - [BLOOD]" at bounding box center [351, 206] width 156 height 24
type input "2187.5"
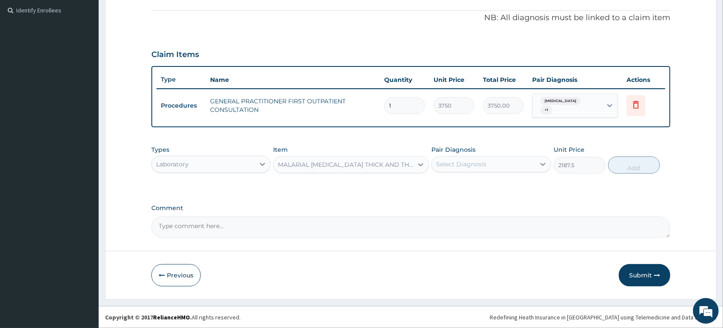
click at [475, 161] on div "Select Diagnosis" at bounding box center [461, 164] width 50 height 9
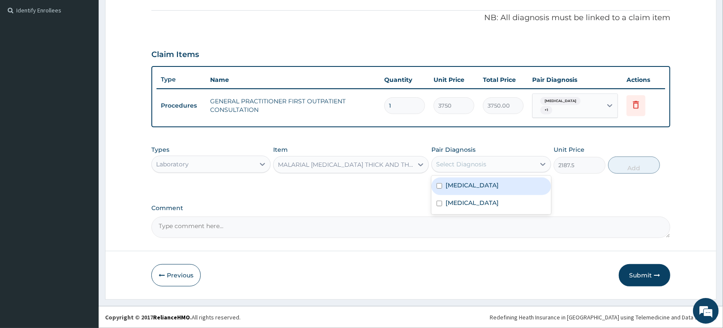
click at [466, 189] on label "[MEDICAL_DATA]" at bounding box center [472, 185] width 53 height 9
checkbox input "true"
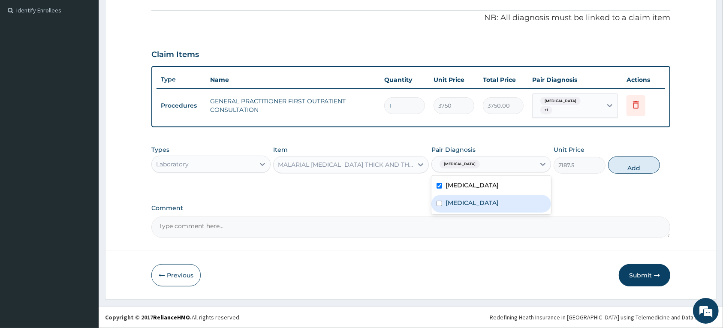
click at [461, 207] on label "[MEDICAL_DATA]" at bounding box center [472, 203] width 53 height 9
checkbox input "true"
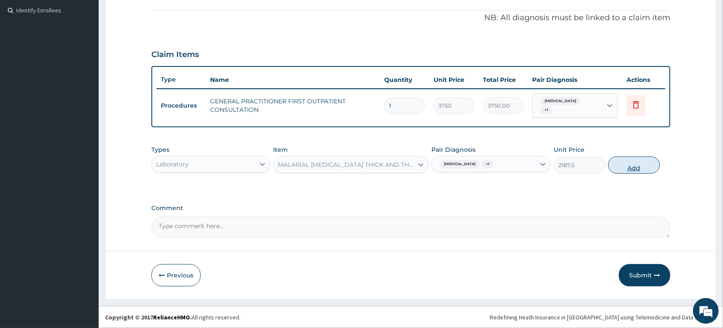
click at [637, 166] on button "Add" at bounding box center [634, 165] width 52 height 17
type input "0"
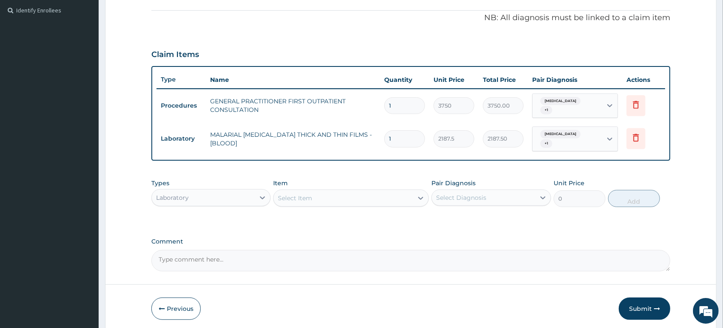
click at [309, 199] on div "Select Item" at bounding box center [295, 198] width 34 height 9
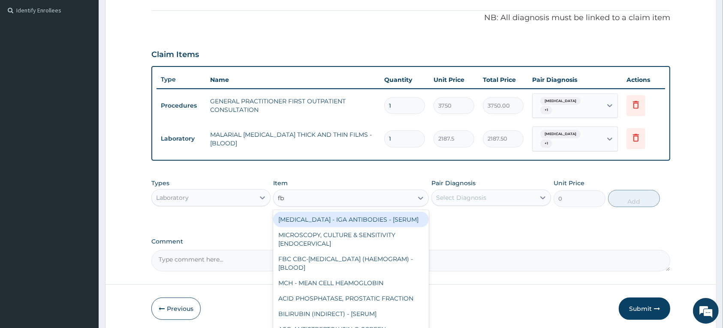
type input "fbc"
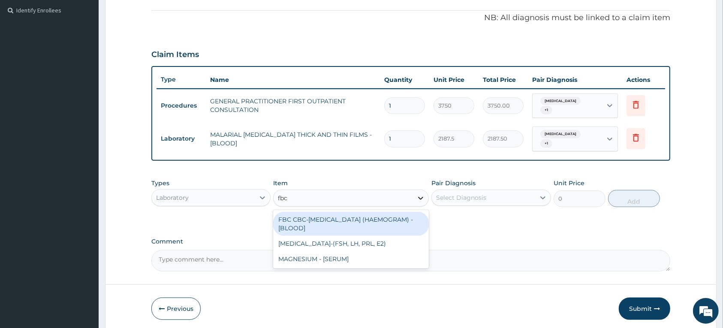
drag, startPoint x: 339, startPoint y: 219, endPoint x: 415, endPoint y: 202, distance: 77.8
click at [341, 217] on div "FBC CBC-[MEDICAL_DATA] (HAEMOGRAM) - [BLOOD]" at bounding box center [351, 224] width 156 height 24
type input "5000"
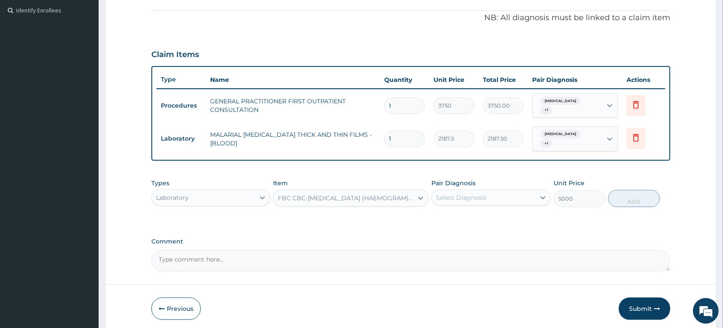
drag, startPoint x: 469, startPoint y: 198, endPoint x: 465, endPoint y: 202, distance: 5.8
click at [468, 198] on div "Select Diagnosis" at bounding box center [461, 197] width 50 height 9
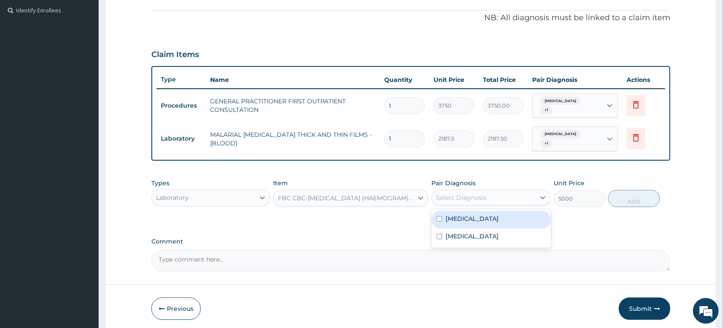
drag, startPoint x: 463, startPoint y: 219, endPoint x: 464, endPoint y: 225, distance: 6.5
click at [463, 219] on label "[MEDICAL_DATA]" at bounding box center [472, 218] width 53 height 9
checkbox input "true"
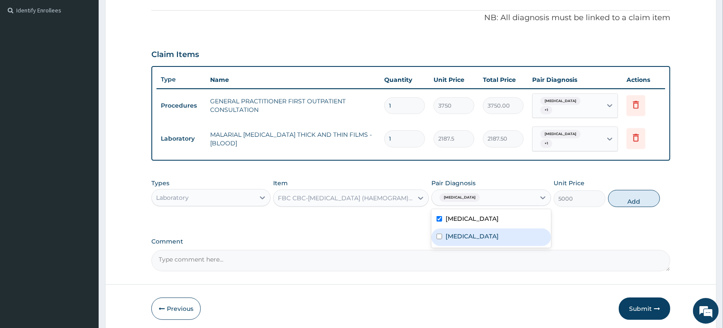
click at [464, 237] on label "[MEDICAL_DATA]" at bounding box center [472, 236] width 53 height 9
checkbox input "true"
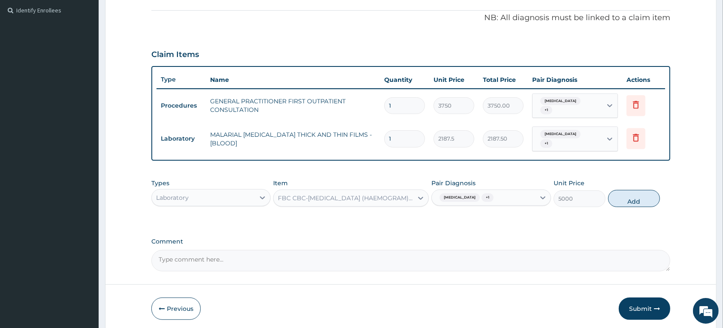
drag, startPoint x: 632, startPoint y: 199, endPoint x: 384, endPoint y: 205, distance: 247.5
click at [631, 199] on button "Add" at bounding box center [634, 198] width 52 height 17
type input "0"
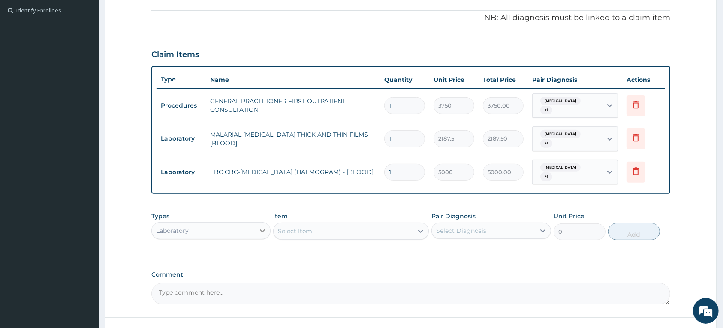
click at [256, 229] on div at bounding box center [262, 230] width 15 height 15
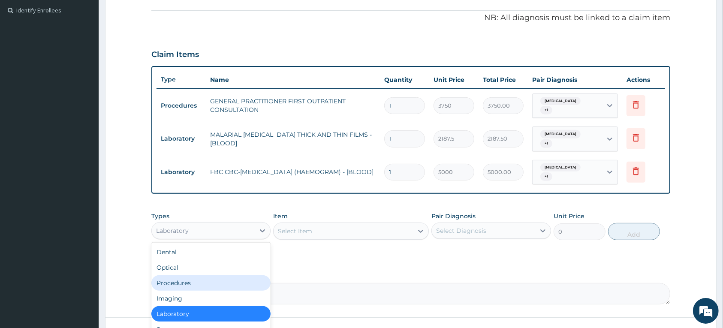
scroll to position [320, 0]
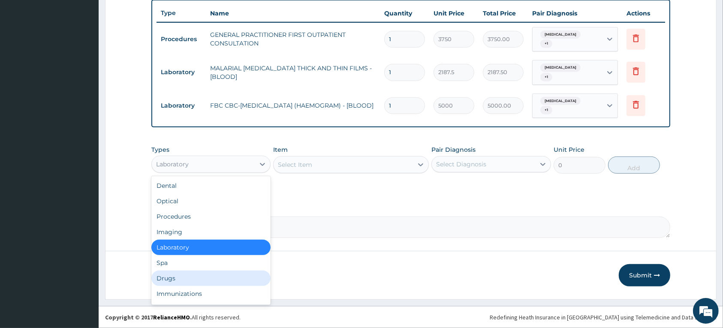
click at [163, 276] on div "Drugs" at bounding box center [210, 278] width 119 height 15
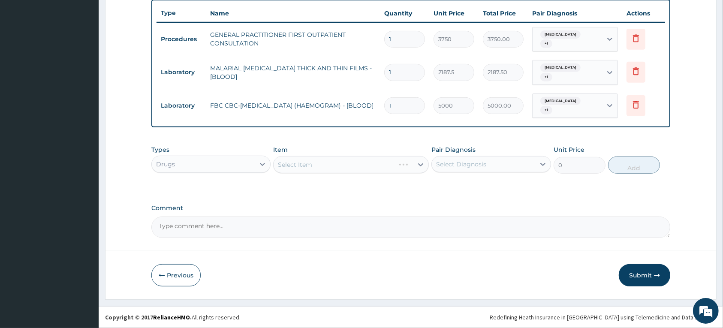
click at [297, 164] on div "Select Item" at bounding box center [351, 164] width 156 height 17
click at [296, 164] on div "Select Item" at bounding box center [351, 164] width 156 height 17
click at [295, 164] on div "Select Item" at bounding box center [295, 164] width 34 height 9
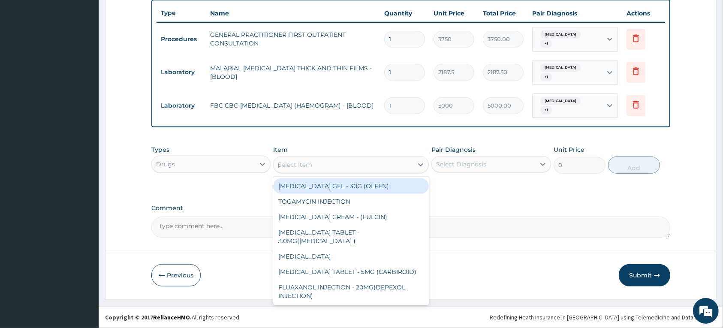
type input "parac"
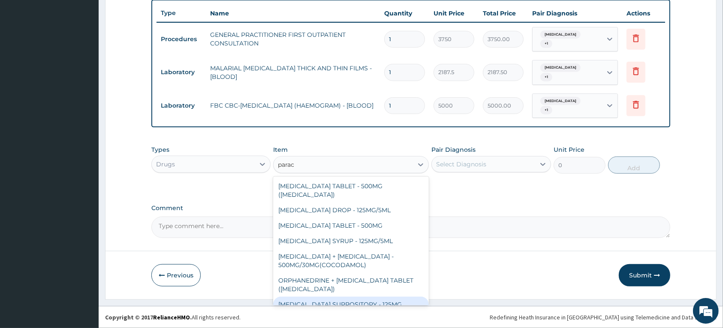
scroll to position [30, 0]
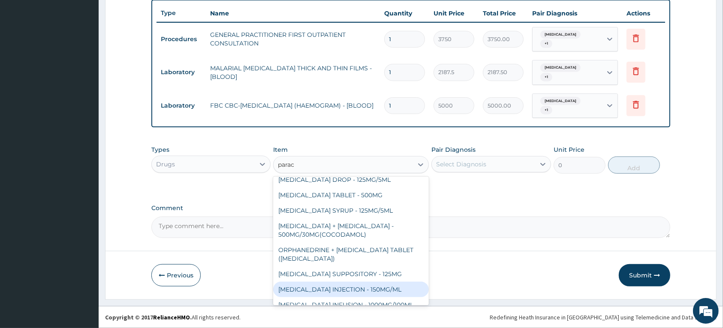
click at [352, 283] on div "[MEDICAL_DATA] INJECTION - 150MG/ML" at bounding box center [351, 289] width 156 height 15
type input "560"
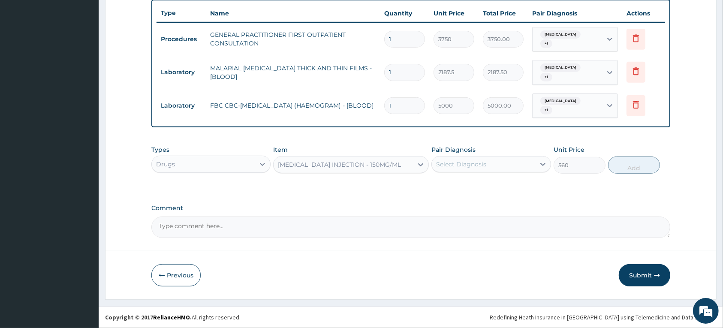
click at [481, 169] on div "Select Diagnosis" at bounding box center [483, 164] width 103 height 14
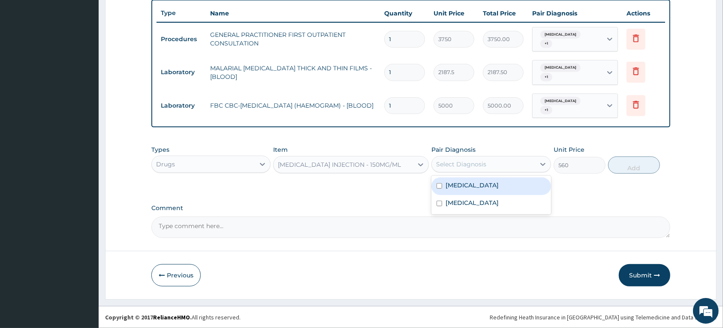
click at [479, 184] on label "[MEDICAL_DATA]" at bounding box center [472, 185] width 53 height 9
checkbox input "true"
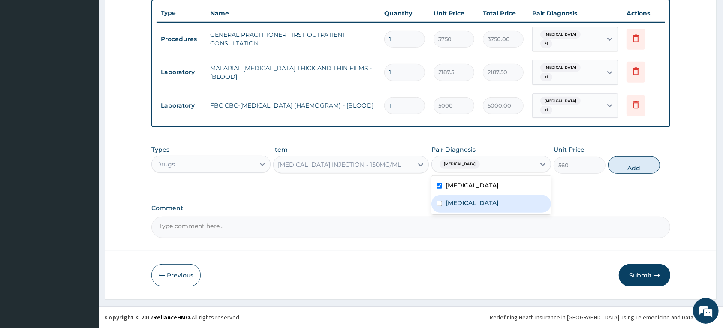
click at [477, 207] on label "[MEDICAL_DATA]" at bounding box center [472, 203] width 53 height 9
checkbox input "true"
click at [618, 167] on button "Add" at bounding box center [634, 165] width 52 height 17
type input "0"
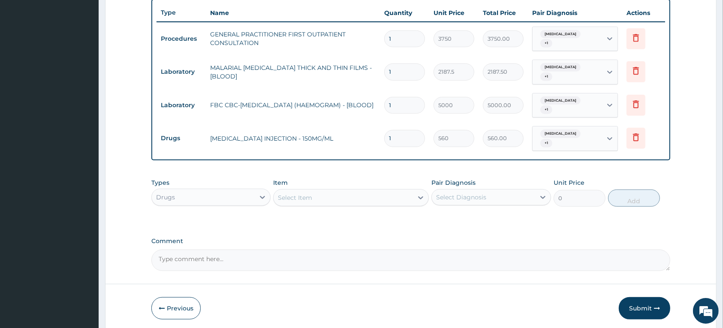
click at [332, 199] on div "Select Item" at bounding box center [343, 198] width 139 height 14
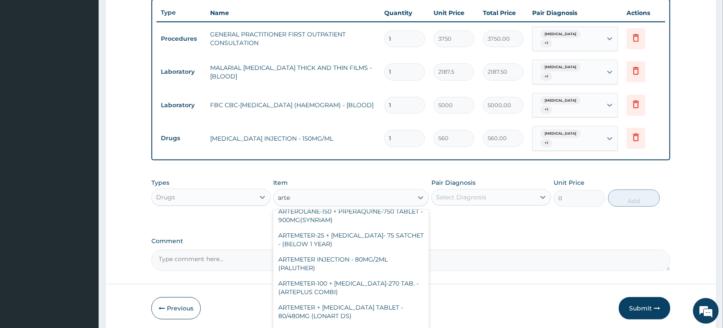
scroll to position [107, 0]
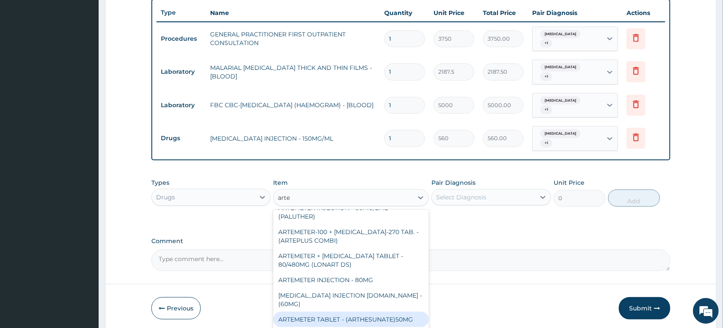
type input "artes"
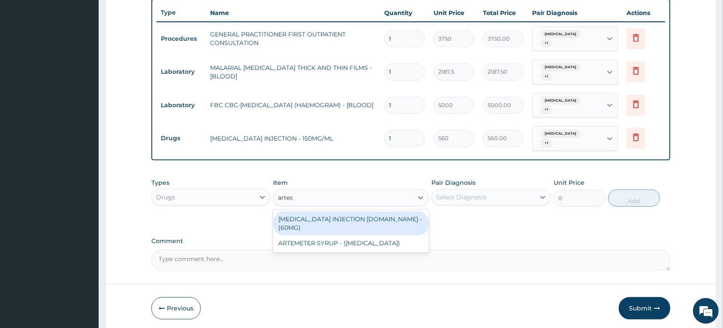
scroll to position [0, 0]
click at [327, 220] on div "[MEDICAL_DATA] INJECTION [DOMAIN_NAME] - (60MG)" at bounding box center [351, 223] width 156 height 24
type input "1596"
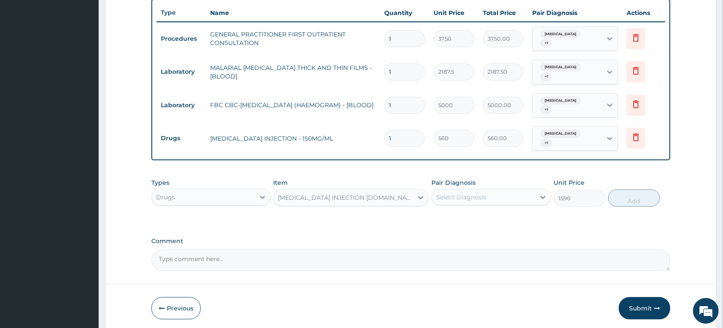
click at [446, 199] on div "Select Diagnosis" at bounding box center [461, 197] width 50 height 9
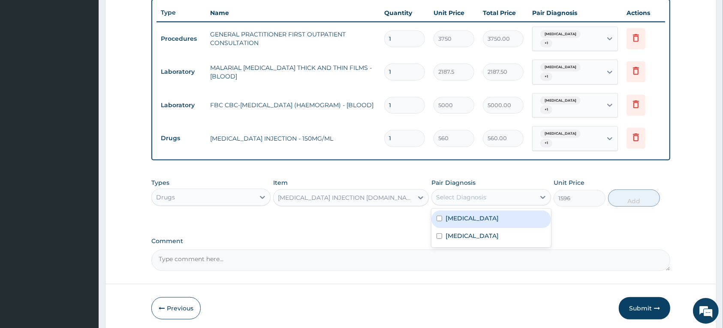
drag, startPoint x: 448, startPoint y: 221, endPoint x: 449, endPoint y: 234, distance: 12.9
click at [448, 221] on label "[MEDICAL_DATA]" at bounding box center [472, 218] width 53 height 9
checkbox input "true"
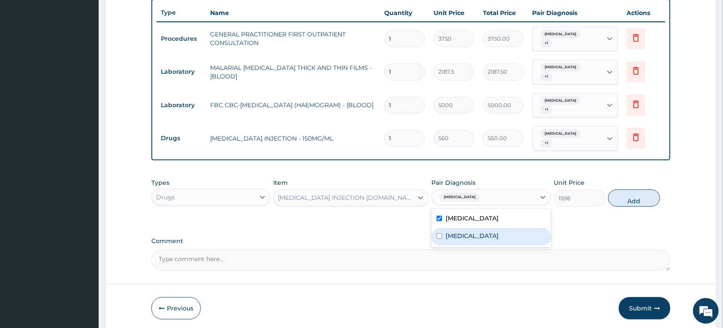
drag, startPoint x: 449, startPoint y: 238, endPoint x: 536, endPoint y: 211, distance: 91.8
click at [452, 238] on label "[MEDICAL_DATA]" at bounding box center [472, 236] width 53 height 9
checkbox input "true"
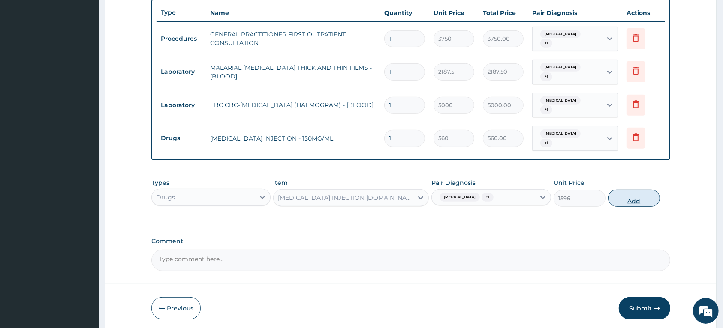
click at [632, 196] on button "Add" at bounding box center [634, 198] width 52 height 17
type input "0"
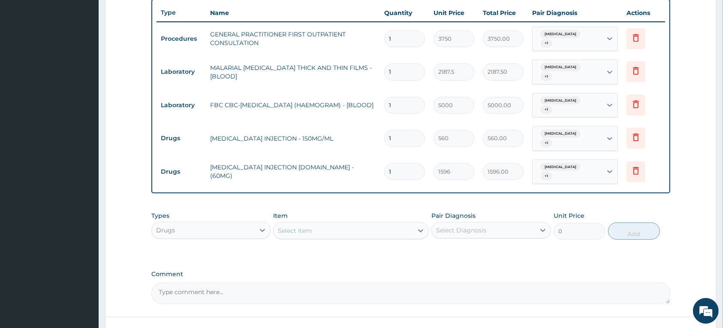
click at [309, 232] on div "Select Item" at bounding box center [295, 230] width 34 height 9
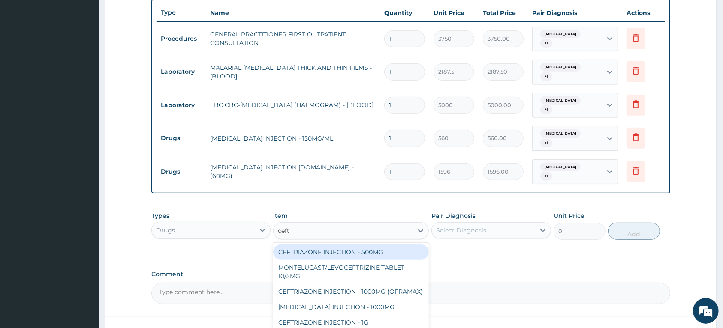
type input "cefta"
drag, startPoint x: 354, startPoint y: 255, endPoint x: 381, endPoint y: 244, distance: 28.7
click at [354, 254] on div "[MEDICAL_DATA] INJECTION - 1000MG" at bounding box center [351, 251] width 156 height 15
type input "2015.9999999999998"
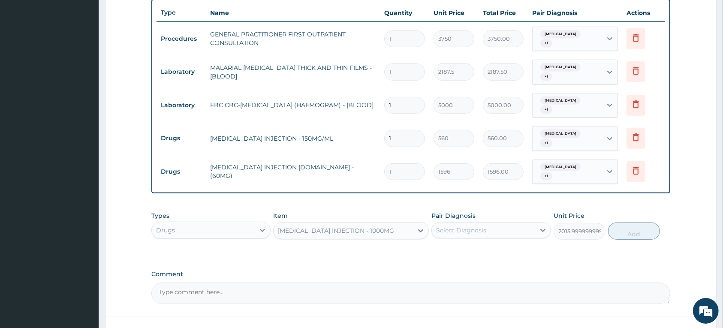
click at [465, 234] on div "Select Diagnosis" at bounding box center [461, 230] width 50 height 9
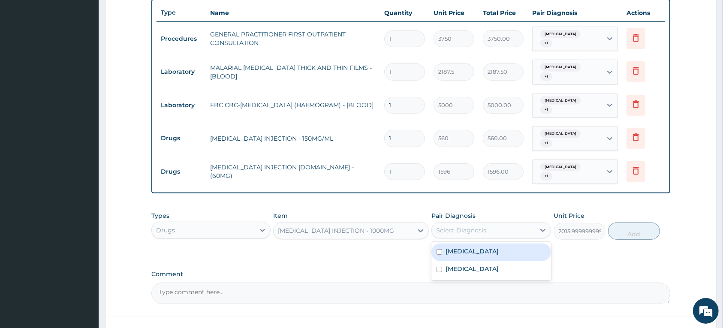
click at [457, 256] on div "[MEDICAL_DATA]" at bounding box center [490, 253] width 119 height 18
checkbox input "true"
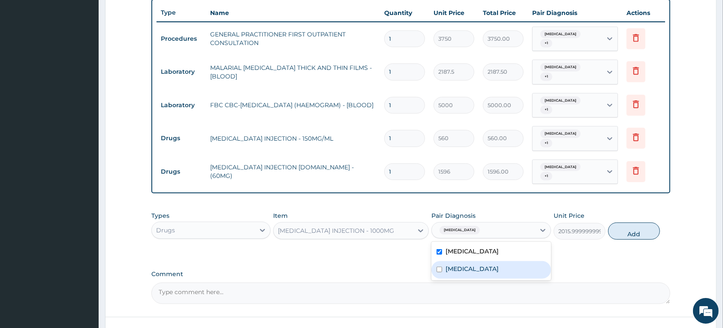
drag, startPoint x: 458, startPoint y: 274, endPoint x: 511, endPoint y: 261, distance: 54.7
click at [459, 273] on label "[MEDICAL_DATA]" at bounding box center [472, 269] width 53 height 9
checkbox input "true"
click at [620, 236] on button "Add" at bounding box center [634, 231] width 52 height 17
type input "0"
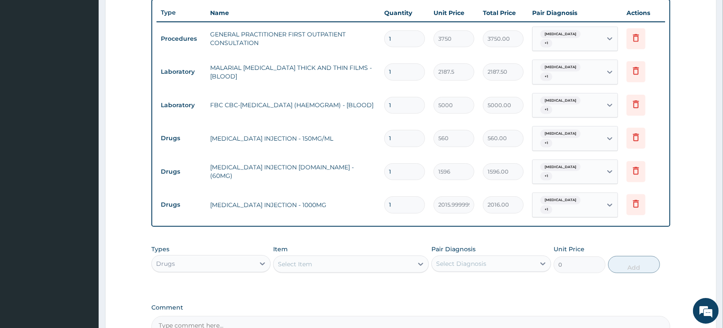
click at [299, 267] on div "Select Item" at bounding box center [295, 264] width 34 height 9
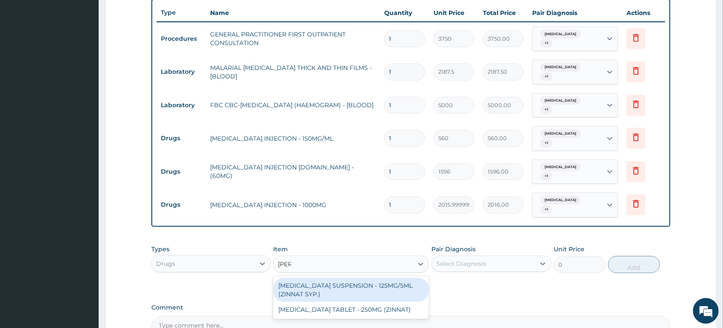
type input "zinna"
click at [371, 286] on div "[MEDICAL_DATA] SUSPENSION - 125MG/5ML (ZINNAT SYP.)" at bounding box center [351, 290] width 156 height 24
type input "14559.999999999998"
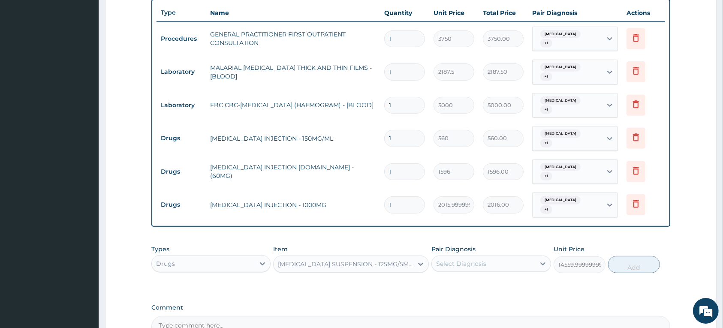
click at [524, 269] on div "Select Diagnosis" at bounding box center [483, 264] width 103 height 14
drag, startPoint x: 486, startPoint y: 286, endPoint x: 483, endPoint y: 299, distance: 14.0
click at [485, 287] on label "[MEDICAL_DATA]" at bounding box center [472, 284] width 53 height 9
checkbox input "true"
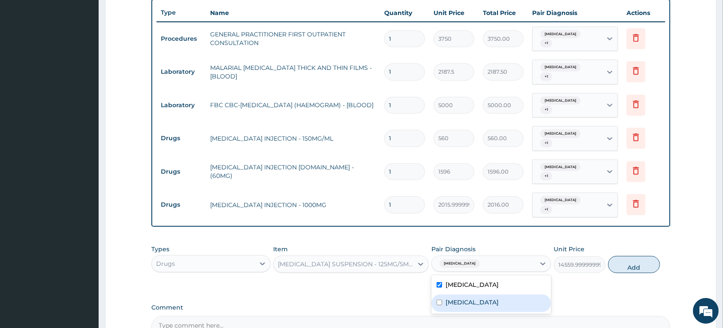
click at [478, 305] on label "[MEDICAL_DATA]" at bounding box center [472, 302] width 53 height 9
checkbox input "true"
click at [618, 270] on button "Add" at bounding box center [634, 264] width 52 height 17
type input "0"
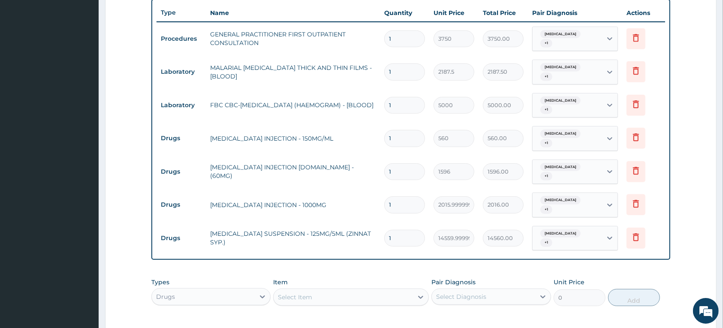
click at [303, 298] on div "Select Item" at bounding box center [295, 297] width 34 height 9
type input "parac"
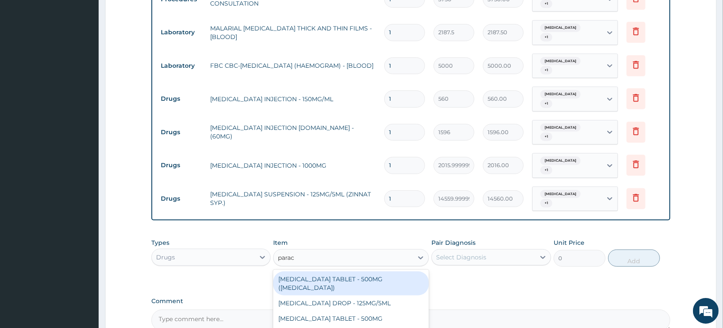
scroll to position [427, 0]
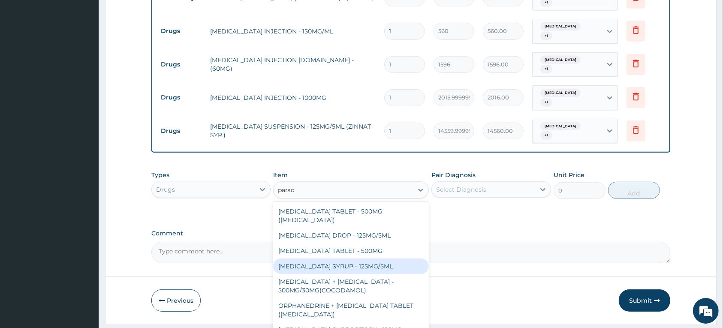
click at [356, 259] on div "[MEDICAL_DATA] SYRUP - 125MG/5ML" at bounding box center [351, 266] width 156 height 15
type input "840"
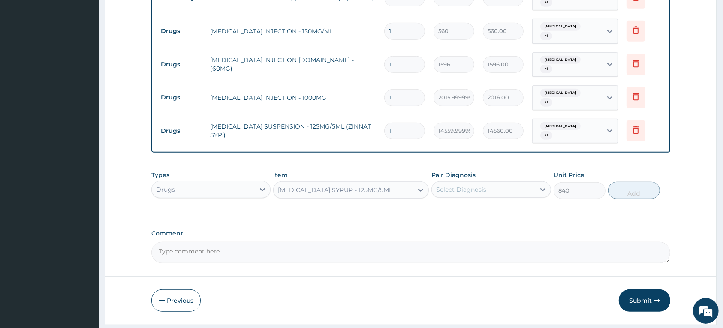
click at [473, 193] on div "Select Diagnosis" at bounding box center [461, 189] width 50 height 9
drag, startPoint x: 464, startPoint y: 211, endPoint x: 465, endPoint y: 228, distance: 17.2
click at [464, 211] on label "[MEDICAL_DATA]" at bounding box center [472, 210] width 53 height 9
checkbox input "true"
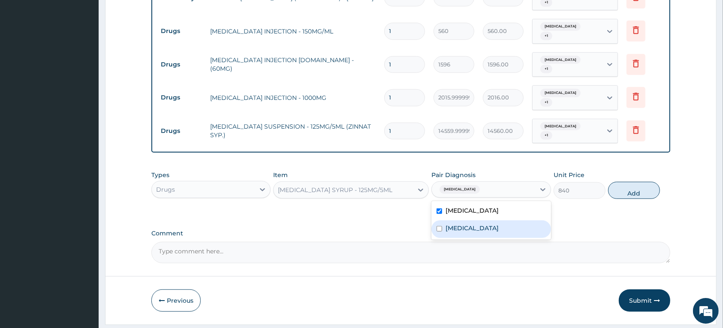
click at [466, 229] on label "[MEDICAL_DATA]" at bounding box center [472, 228] width 53 height 9
checkbox input "true"
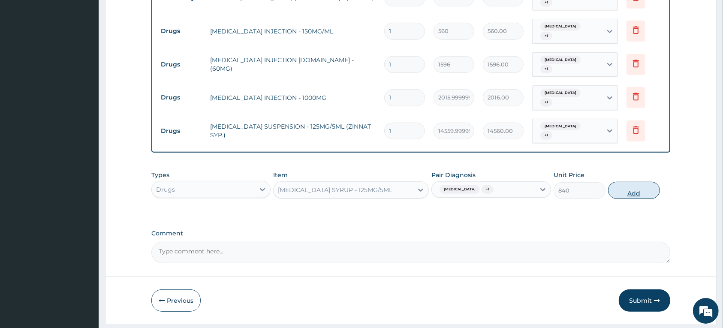
click at [616, 192] on button "Add" at bounding box center [634, 190] width 52 height 17
type input "0"
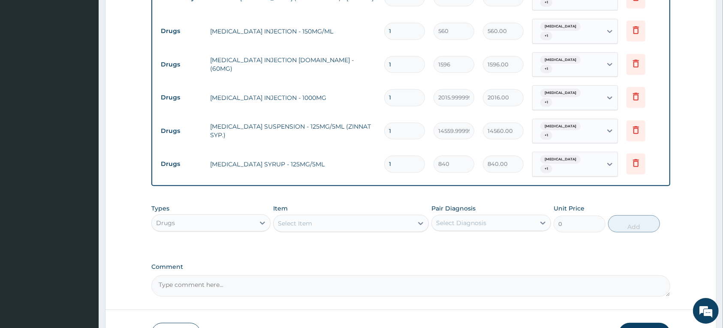
click at [326, 223] on div "Select Item" at bounding box center [343, 224] width 139 height 14
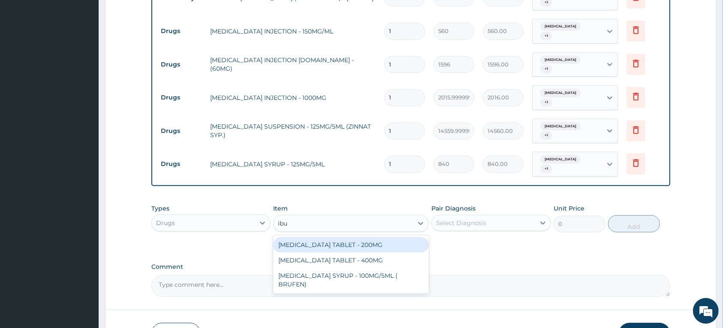
type input "ibup"
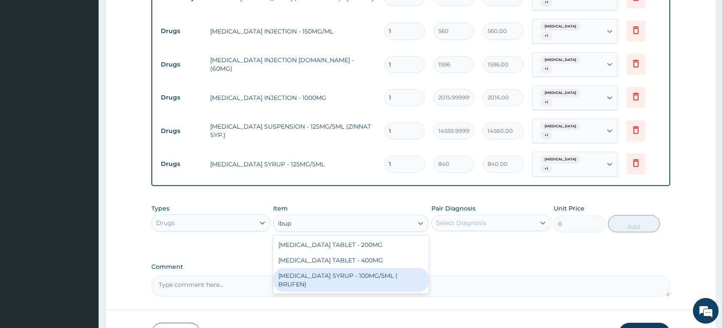
click at [332, 279] on div "[MEDICAL_DATA] SYRUP - 100MG/5ML ( BRUFEN)" at bounding box center [351, 280] width 156 height 24
type input "475.99999999999994"
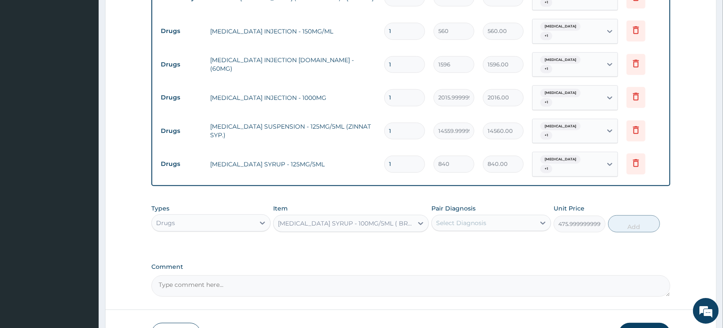
click at [464, 225] on div "Select Diagnosis" at bounding box center [461, 223] width 50 height 9
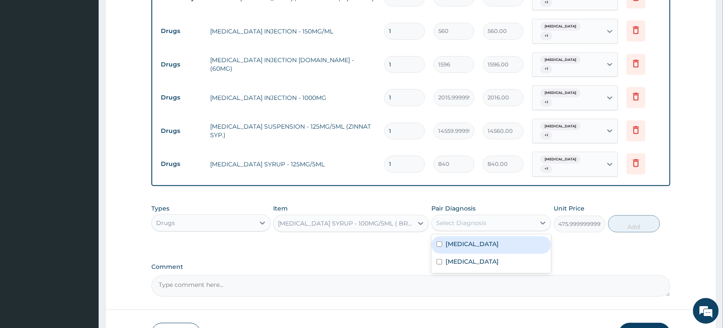
drag, startPoint x: 451, startPoint y: 247, endPoint x: 461, endPoint y: 259, distance: 15.8
click at [451, 247] on label "[MEDICAL_DATA]" at bounding box center [472, 244] width 53 height 9
checkbox input "true"
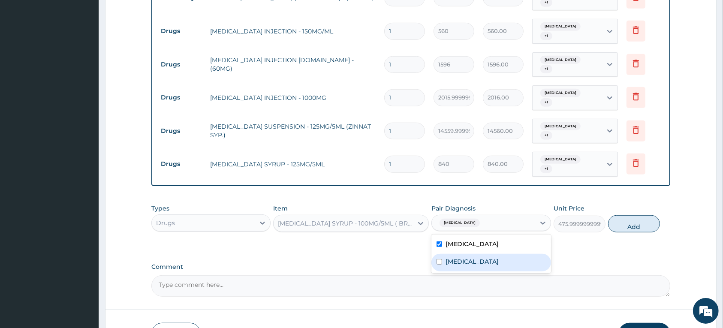
click at [464, 264] on label "[MEDICAL_DATA]" at bounding box center [472, 261] width 53 height 9
checkbox input "true"
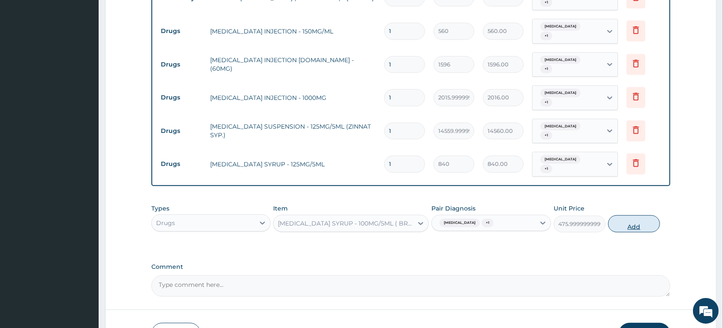
click at [611, 226] on button "Add" at bounding box center [634, 223] width 52 height 17
type input "0"
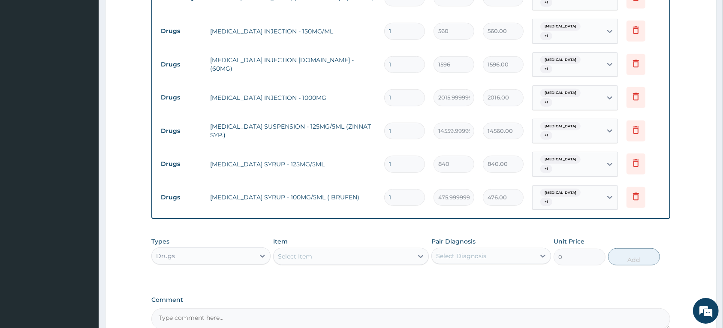
click at [324, 259] on div "Select Item" at bounding box center [343, 257] width 139 height 14
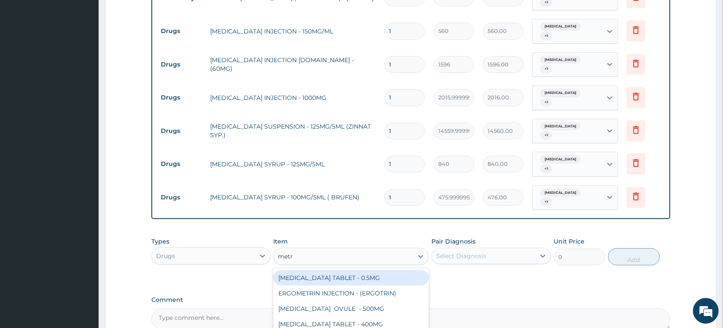
type input "metro"
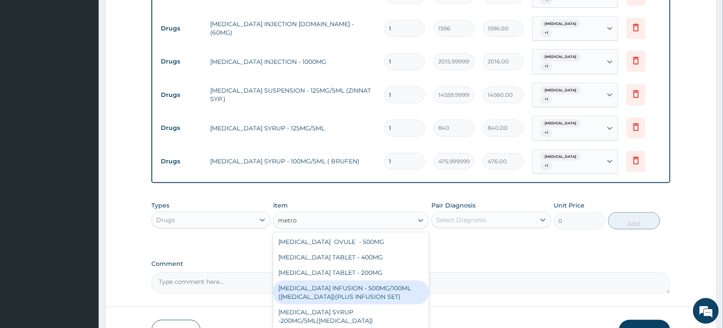
scroll to position [520, 0]
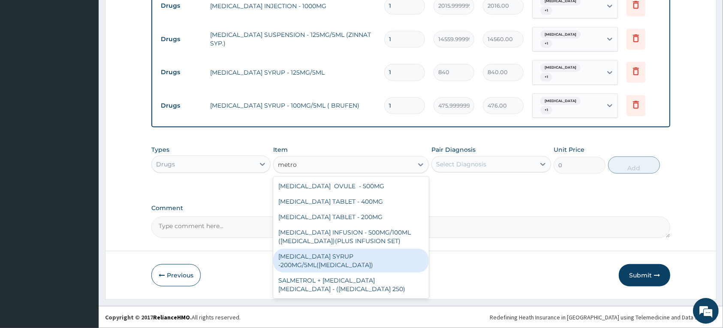
click at [361, 259] on div "[MEDICAL_DATA] SYRUP -200MG/5ML([MEDICAL_DATA])" at bounding box center [351, 261] width 156 height 24
type input "672"
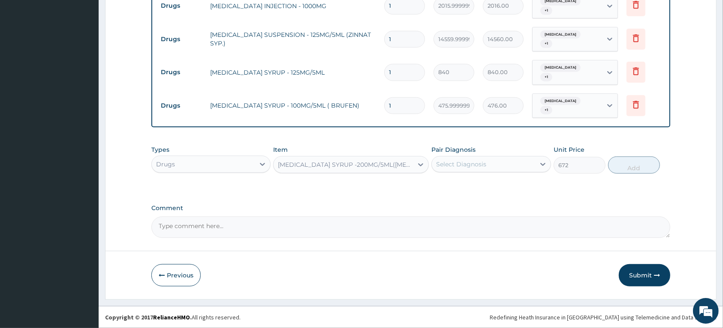
click at [501, 162] on div "Select Diagnosis" at bounding box center [483, 164] width 103 height 14
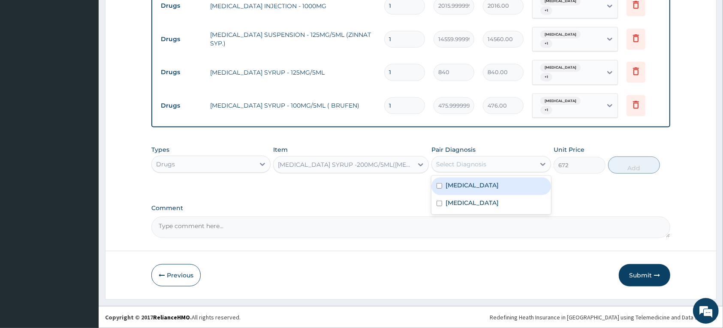
click at [475, 189] on label "[MEDICAL_DATA]" at bounding box center [472, 185] width 53 height 9
checkbox input "true"
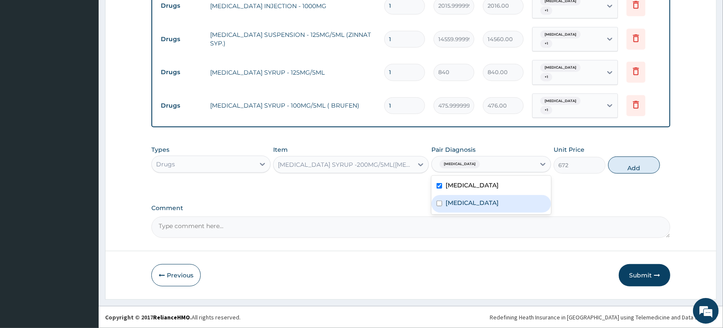
click at [473, 201] on label "[MEDICAL_DATA]" at bounding box center [472, 203] width 53 height 9
checkbox input "true"
click at [620, 170] on button "Add" at bounding box center [634, 165] width 52 height 17
type input "0"
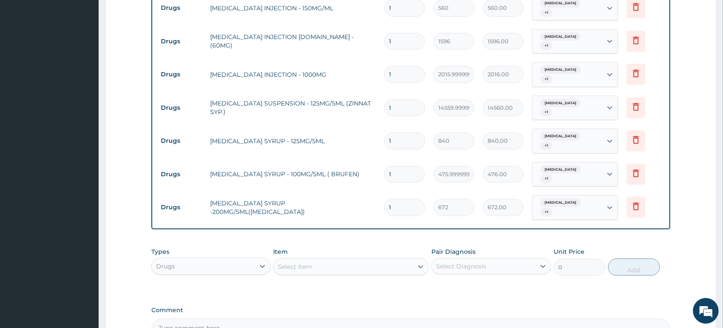
scroll to position [359, 0]
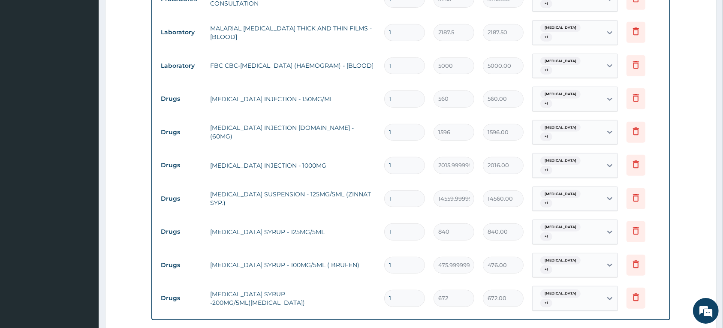
click at [400, 101] on input "1" at bounding box center [404, 98] width 41 height 17
type input "0.00"
type input "3"
type input "1680.00"
type input "3"
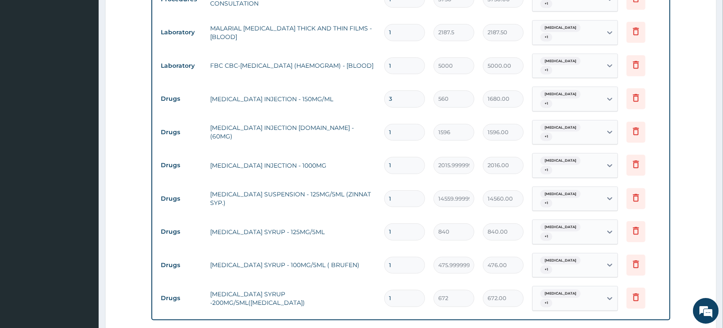
click at [391, 131] on input "1" at bounding box center [404, 132] width 41 height 17
type input "0.00"
type input "3"
type input "4788.00"
type input "3"
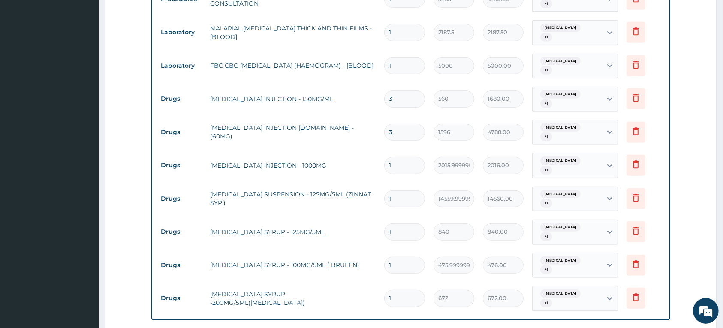
click at [400, 168] on input "1" at bounding box center [404, 165] width 41 height 17
click at [632, 169] on icon at bounding box center [636, 164] width 10 height 10
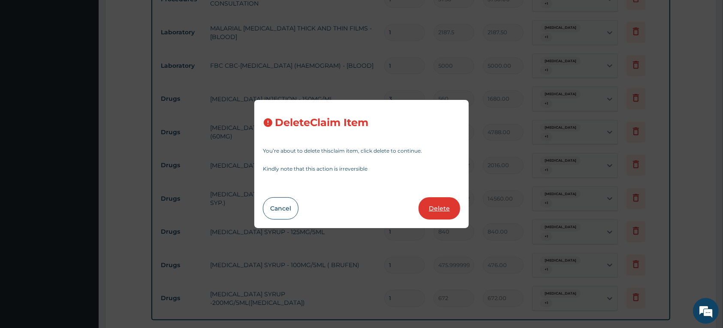
click at [429, 207] on button "Delete" at bounding box center [439, 208] width 42 height 22
type input "14559.999999999998"
type input "14560.00"
type input "840"
type input "840.00"
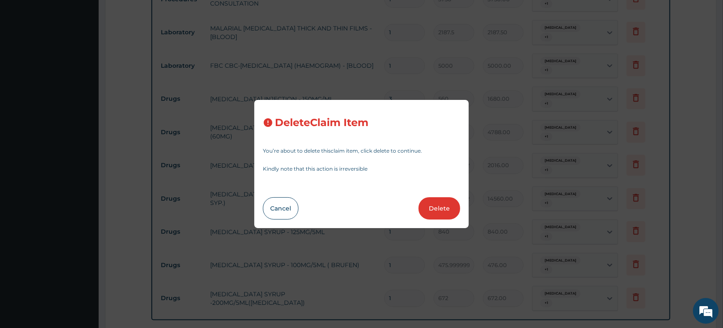
type input "475.99999999999994"
type input "476.00"
type input "672"
type input "672.00"
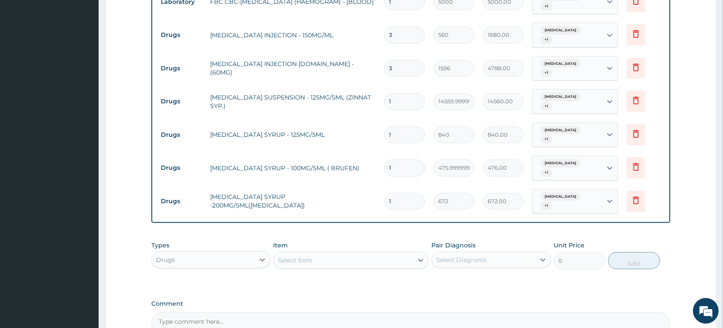
scroll to position [520, 0]
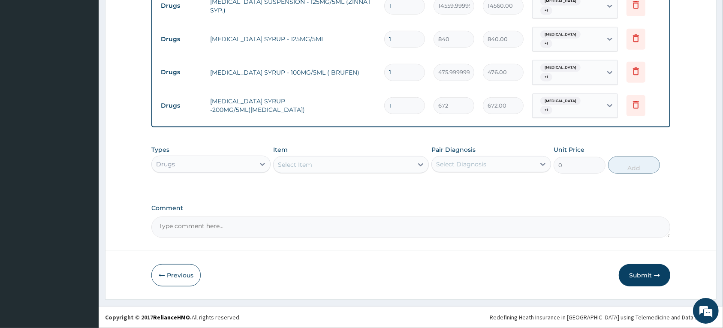
click at [305, 164] on div "Select Item" at bounding box center [295, 164] width 34 height 9
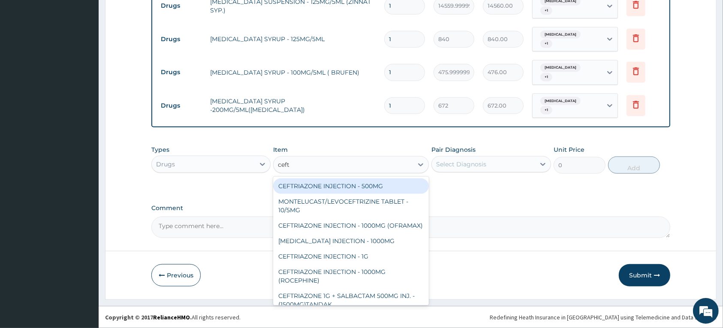
type input "cefta"
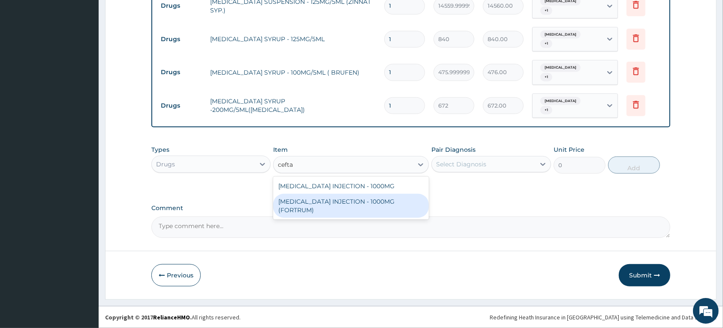
click at [319, 202] on div "[MEDICAL_DATA] INJECTION - 1000MG (FORTRUM)" at bounding box center [351, 206] width 156 height 24
type input "5600"
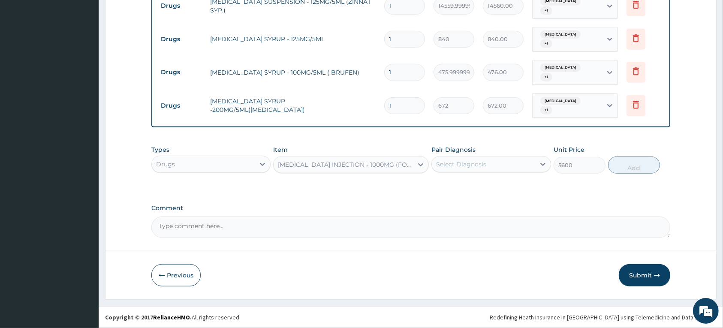
click at [470, 162] on div "Select Diagnosis" at bounding box center [461, 164] width 50 height 9
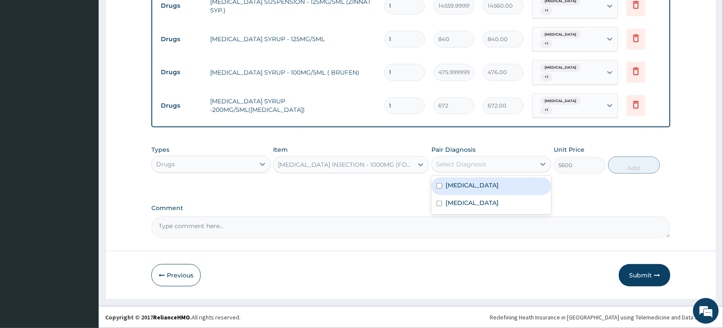
drag, startPoint x: 467, startPoint y: 185, endPoint x: 474, endPoint y: 205, distance: 20.7
click at [468, 189] on label "[MEDICAL_DATA]" at bounding box center [472, 185] width 53 height 9
checkbox input "true"
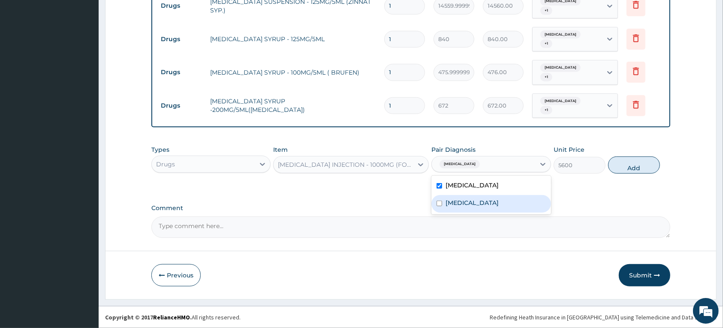
drag, startPoint x: 474, startPoint y: 211, endPoint x: 487, endPoint y: 209, distance: 13.0
click at [474, 207] on label "[MEDICAL_DATA]" at bounding box center [472, 203] width 53 height 9
checkbox input "true"
click at [632, 164] on button "Add" at bounding box center [634, 165] width 52 height 17
type input "0"
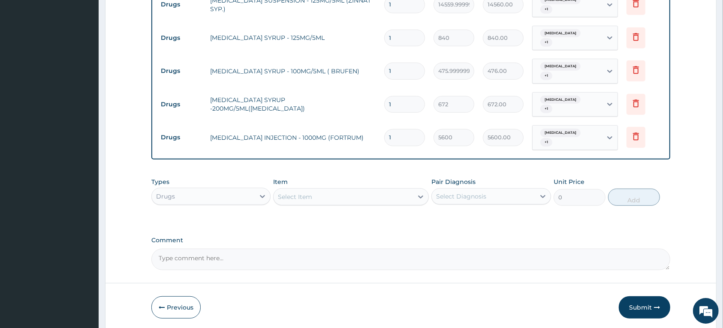
type input "0.00"
type input "2"
type input "11200.00"
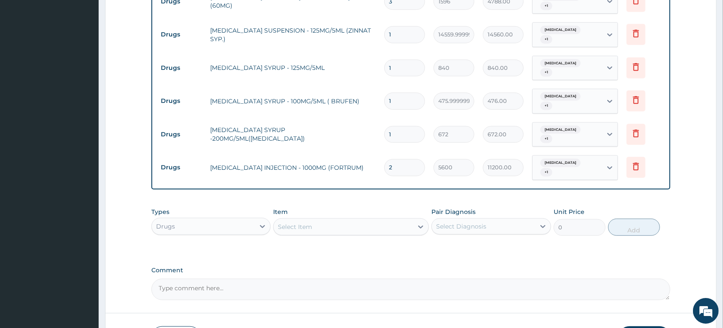
scroll to position [554, 0]
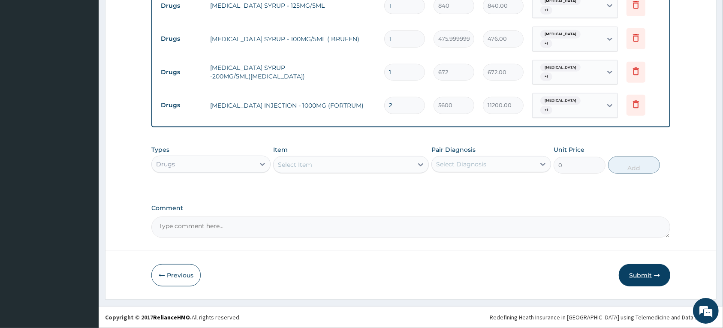
type input "2"
click at [655, 277] on icon "button" at bounding box center [657, 275] width 6 height 6
click at [639, 279] on button "Submit" at bounding box center [644, 275] width 51 height 22
click at [181, 277] on button "Previous" at bounding box center [175, 275] width 49 height 22
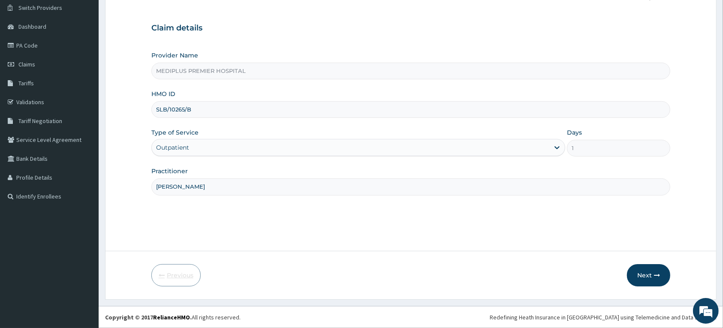
scroll to position [67, 0]
click at [213, 109] on input "SLB/10265/B" at bounding box center [410, 109] width 519 height 17
click at [230, 183] on input "Dr Thomas E.I" at bounding box center [410, 186] width 519 height 17
click at [214, 111] on input "SLB/10265/B" at bounding box center [410, 109] width 519 height 17
type input "SLB/10265/b"
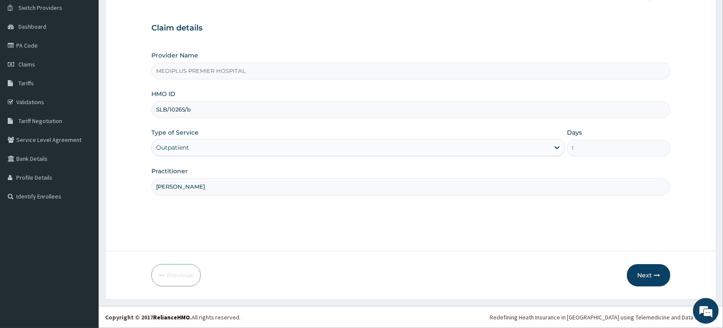
click at [232, 194] on input "Dr Thomas E.I" at bounding box center [410, 186] width 519 height 17
type input "DR THOMAS E.I"
click at [637, 274] on button "Next" at bounding box center [648, 275] width 43 height 22
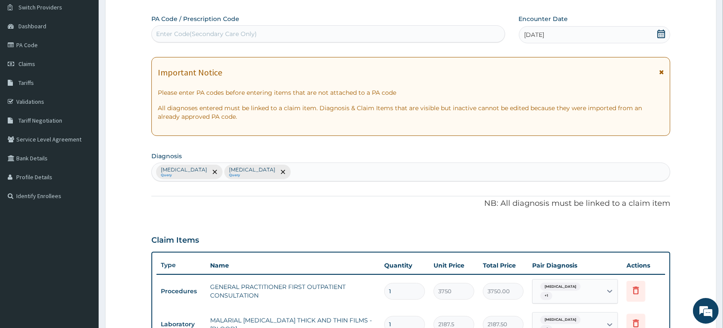
click at [491, 32] on div "Enter Code(Secondary Care Only)" at bounding box center [328, 34] width 353 height 14
click at [662, 72] on icon at bounding box center [661, 72] width 5 height 6
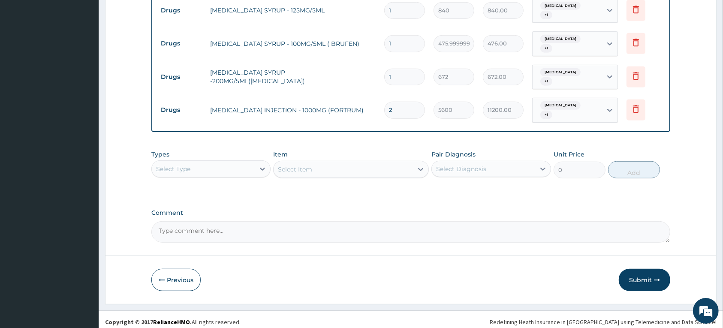
scroll to position [461, 0]
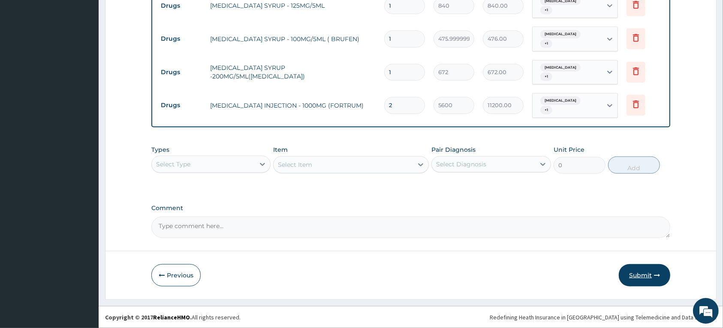
click at [635, 273] on button "Submit" at bounding box center [644, 275] width 51 height 22
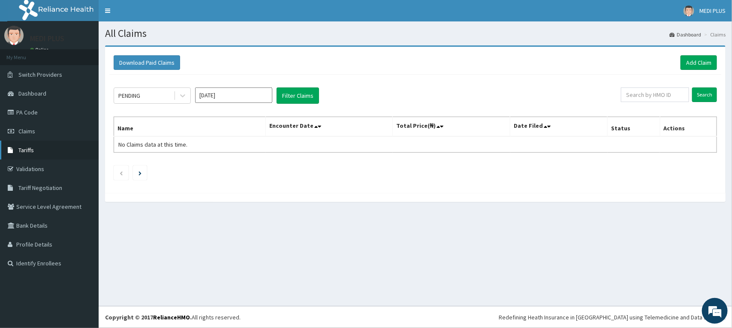
click at [26, 151] on span "Tariffs" at bounding box center [25, 150] width 15 height 8
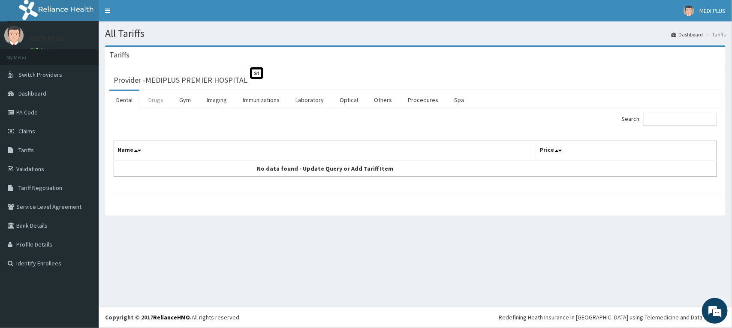
click at [154, 101] on link "Drugs" at bounding box center [155, 100] width 29 height 18
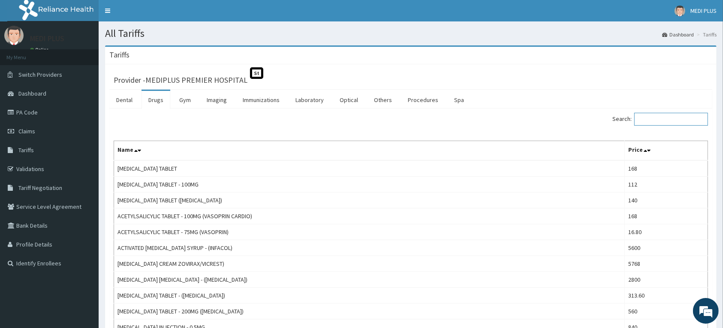
click at [655, 121] on input "Search:" at bounding box center [671, 119] width 74 height 13
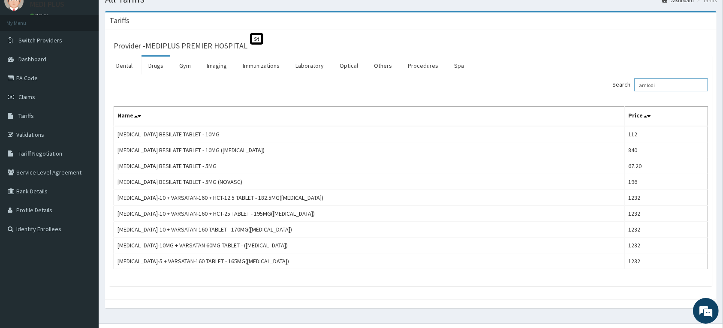
scroll to position [52, 0]
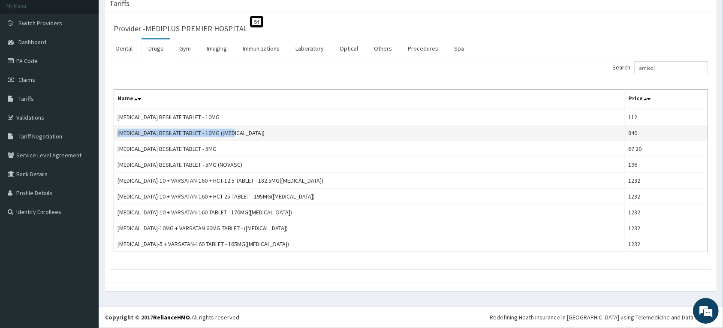
drag, startPoint x: 119, startPoint y: 131, endPoint x: 243, endPoint y: 130, distance: 123.9
click at [243, 130] on td "[MEDICAL_DATA] BESILATE TABLET - 10MG ([MEDICAL_DATA])" at bounding box center [369, 133] width 511 height 16
copy td "[MEDICAL_DATA] BESILATE TABLET - 10MG ([MEDICAL_DATA])"
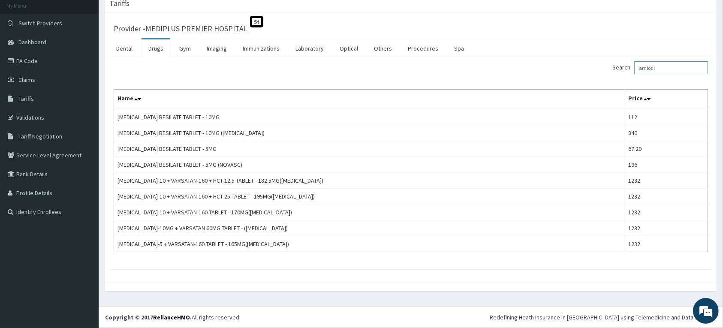
click at [670, 65] on input "amlodi" at bounding box center [671, 67] width 74 height 13
type input "a"
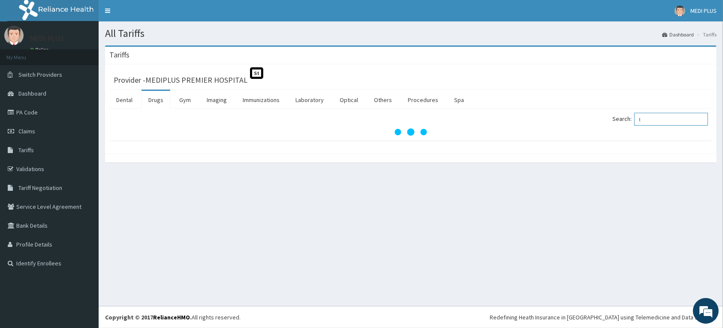
scroll to position [0, 0]
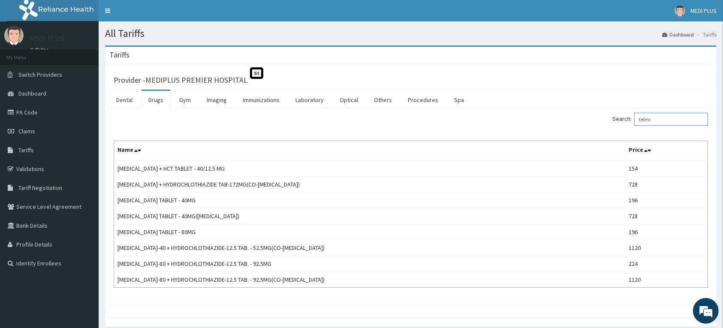
type input "telmi"
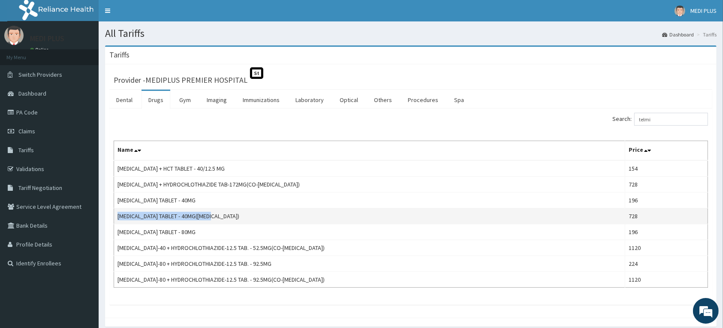
drag, startPoint x: 118, startPoint y: 217, endPoint x: 217, endPoint y: 213, distance: 99.6
click at [217, 213] on td "[MEDICAL_DATA] TABLET - 40MG([MEDICAL_DATA])" at bounding box center [369, 216] width 511 height 16
copy td "TELMISARTAN TABLET - 40MG(MICARDIS"
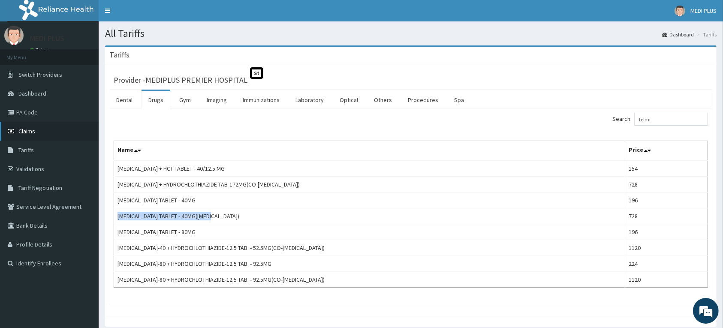
click at [29, 135] on link "Claims" at bounding box center [49, 131] width 99 height 19
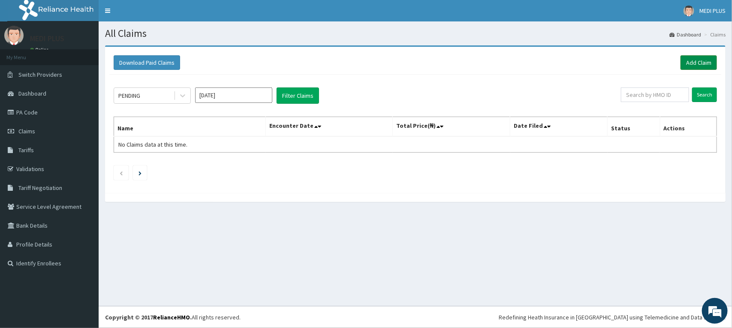
click at [698, 61] on link "Add Claim" at bounding box center [698, 62] width 36 height 15
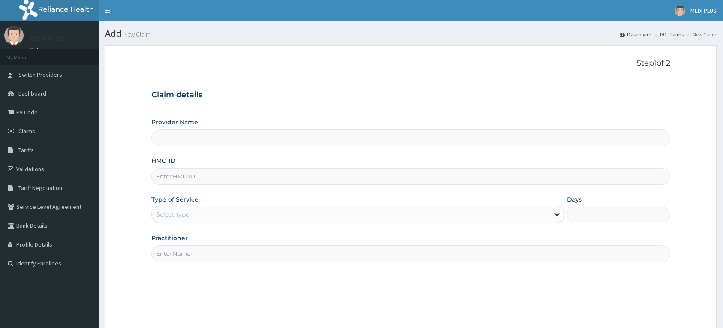
type input "MEDIPLUS PREMIER HOSPITAL"
click at [194, 176] on input "HMO ID" at bounding box center [410, 176] width 519 height 17
paste input "slb/10265/d"
type input "SLB/10265/D"
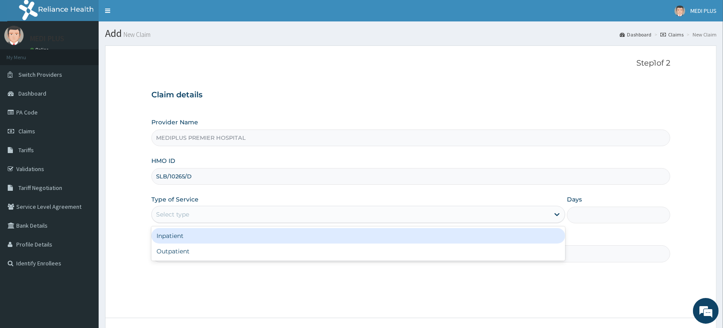
click at [182, 217] on div "Select type" at bounding box center [172, 214] width 33 height 9
click at [171, 239] on div "Inpatient" at bounding box center [358, 235] width 414 height 15
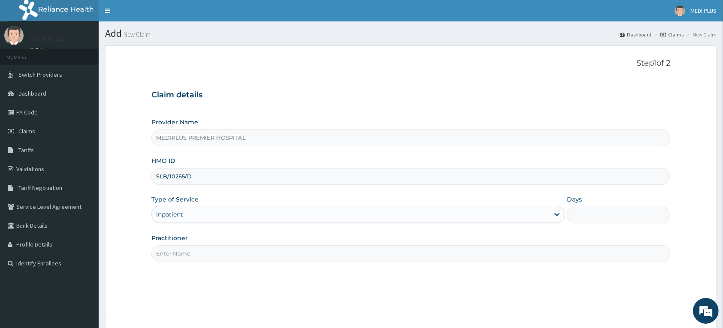
click at [174, 257] on input "Practitioner" at bounding box center [410, 253] width 519 height 17
type input "[PERSON_NAME]"
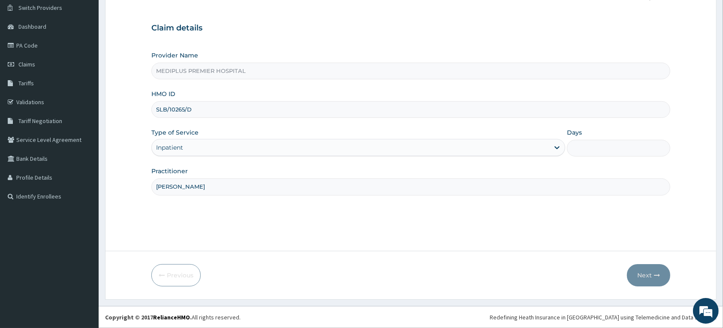
scroll to position [67, 0]
click at [584, 153] on input "Days" at bounding box center [618, 148] width 103 height 17
type input "2"
click at [644, 271] on button "Next" at bounding box center [648, 275] width 43 height 22
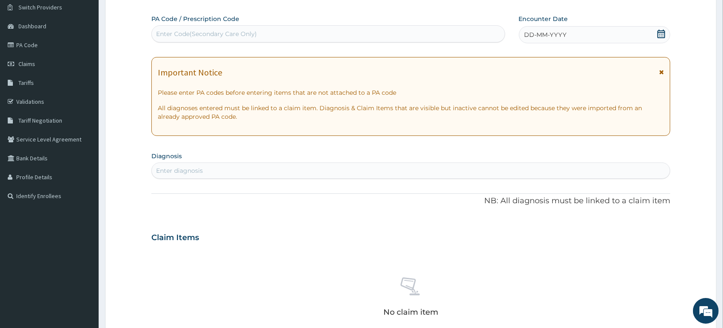
click at [660, 71] on icon at bounding box center [661, 72] width 5 height 6
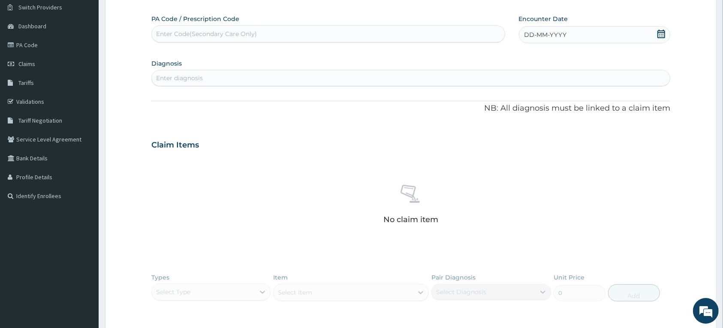
click at [224, 33] on div "Enter Code(Secondary Care Only)" at bounding box center [206, 34] width 101 height 9
paste input "PA/DE83D9"
type input "PA/DE83D9"
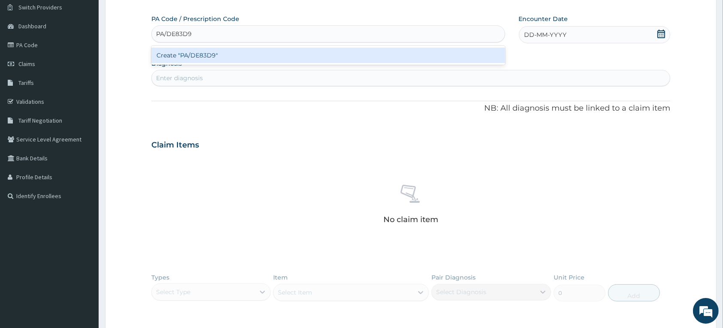
click at [192, 57] on div "Create "PA/DE83D9"" at bounding box center [328, 55] width 354 height 15
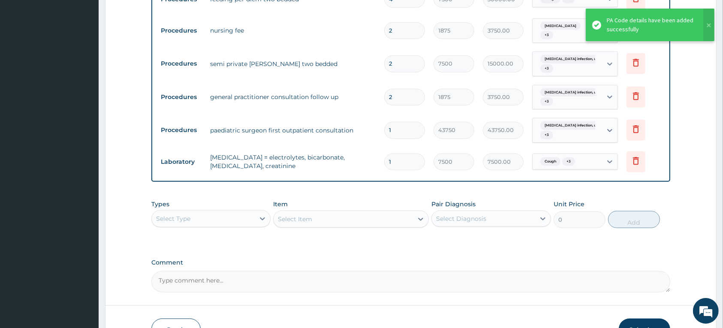
scroll to position [429, 0]
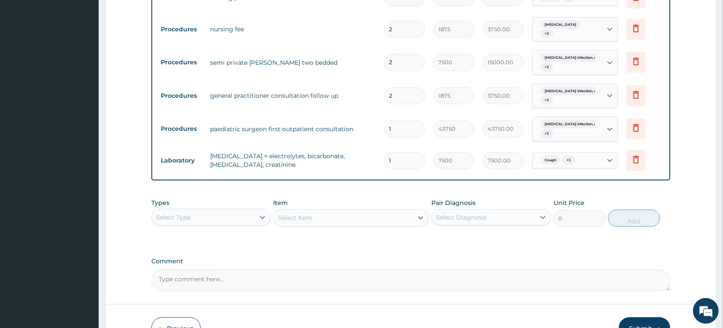
click at [254, 222] on div "Select Type" at bounding box center [203, 218] width 103 height 14
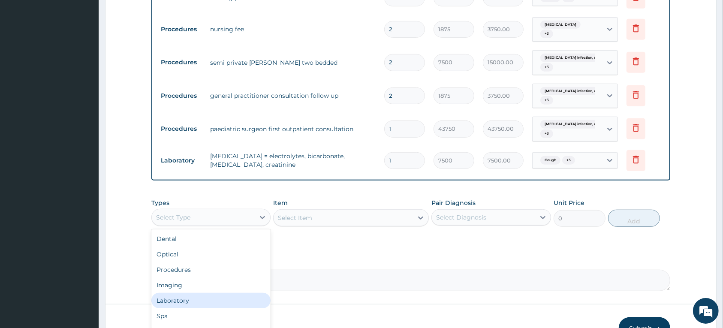
scroll to position [29, 0]
click at [170, 304] on div "Drugs" at bounding box center [210, 302] width 119 height 15
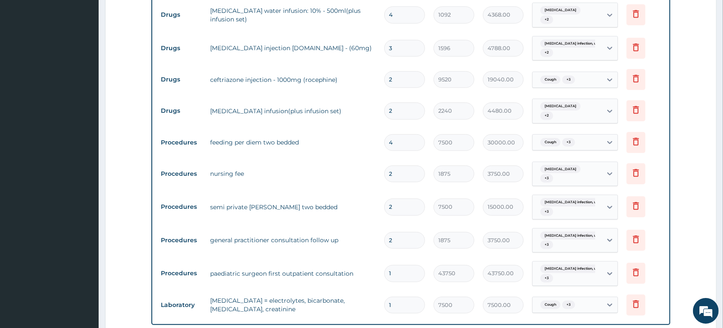
scroll to position [429, 0]
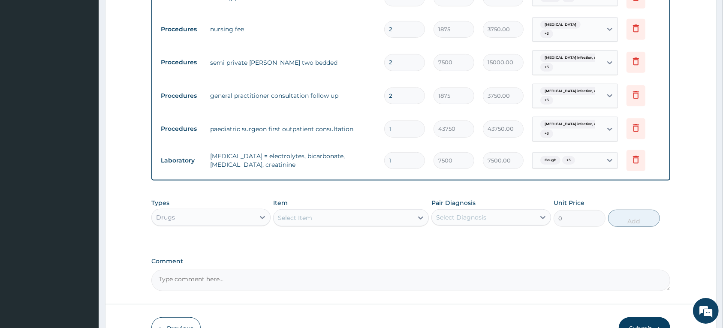
click at [298, 215] on div "Select Item" at bounding box center [295, 218] width 34 height 9
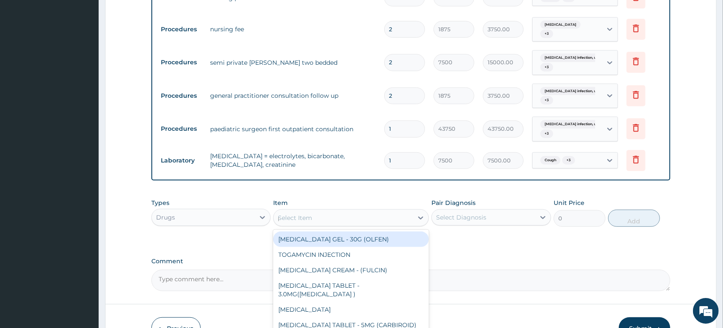
type input "parac"
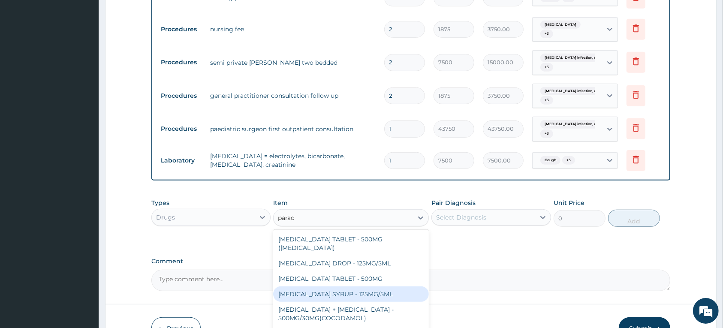
click at [329, 286] on div "PARACETAMOL SYRUP - 125MG/5ML" at bounding box center [351, 293] width 156 height 15
type input "840"
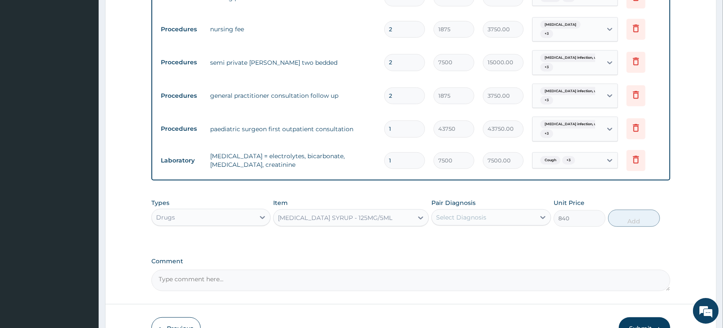
click at [487, 220] on div "Select Diagnosis" at bounding box center [483, 218] width 103 height 14
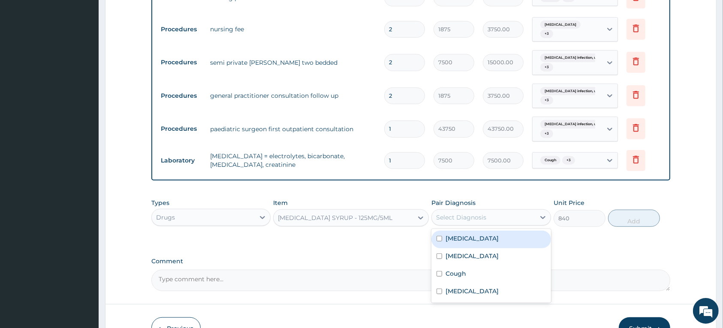
click at [477, 243] on label "Acute tonsillitis, unspecified" at bounding box center [472, 238] width 53 height 9
checkbox input "true"
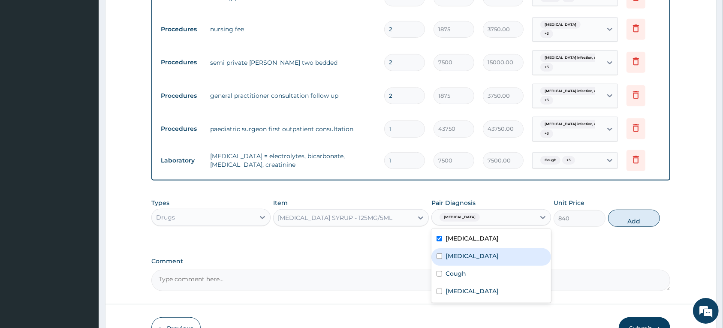
drag, startPoint x: 473, startPoint y: 263, endPoint x: 473, endPoint y: 267, distance: 4.3
click at [473, 263] on div "[MEDICAL_DATA]" at bounding box center [490, 257] width 119 height 18
checkbox input "true"
click at [470, 277] on div "Cough" at bounding box center [490, 275] width 119 height 18
checkbox input "true"
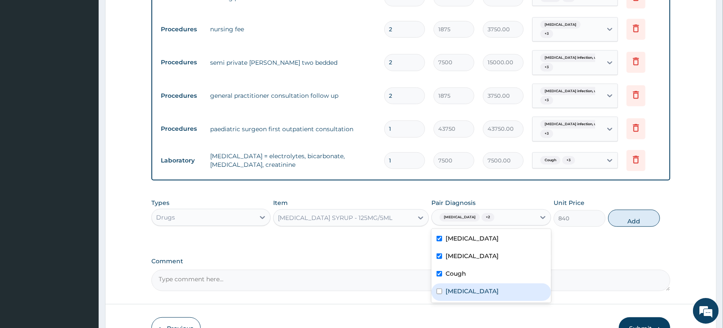
drag, startPoint x: 472, startPoint y: 292, endPoint x: 530, endPoint y: 263, distance: 65.0
click at [473, 292] on label "[MEDICAL_DATA]" at bounding box center [472, 291] width 53 height 9
checkbox input "true"
click at [629, 217] on button "Add" at bounding box center [634, 218] width 52 height 17
type input "0"
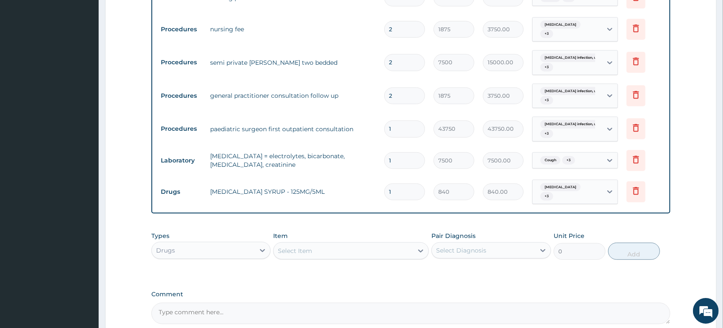
click at [291, 250] on div "Select Item" at bounding box center [295, 251] width 34 height 9
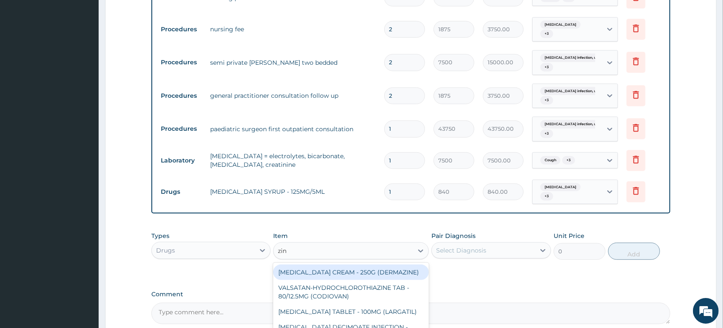
type input "zinn"
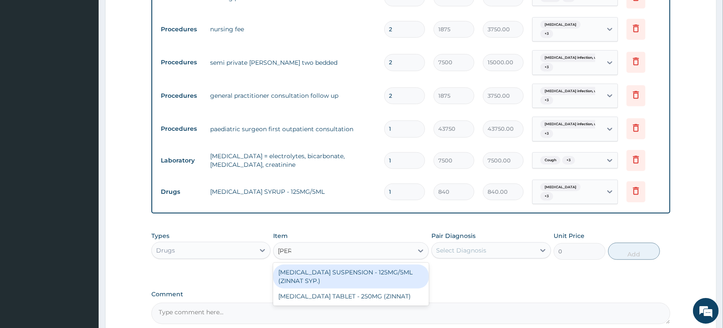
click at [297, 271] on div "[MEDICAL_DATA] SUSPENSION - 125MG/5ML (ZINNAT SYP.)" at bounding box center [351, 277] width 156 height 24
type input "14559.999999999998"
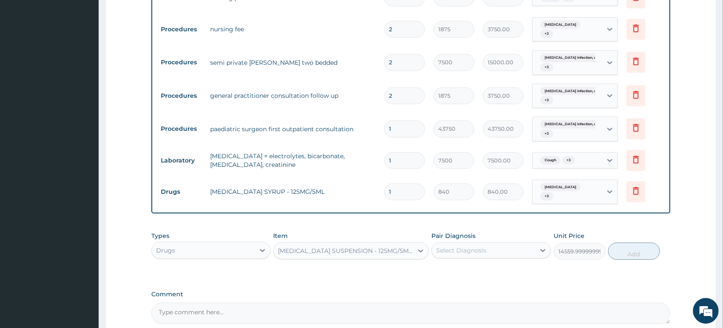
click at [473, 247] on div "Select Diagnosis" at bounding box center [461, 250] width 50 height 9
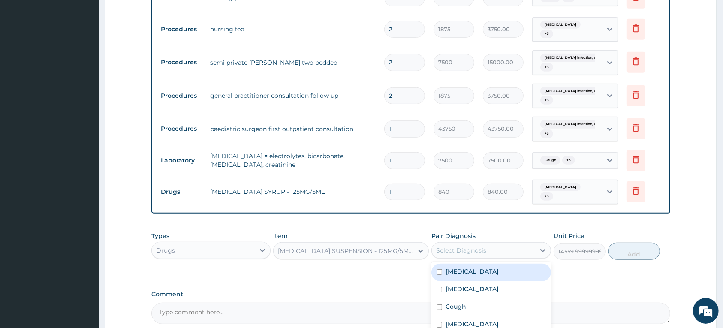
click at [475, 271] on label "Acute tonsillitis, unspecified" at bounding box center [472, 271] width 53 height 9
checkbox input "true"
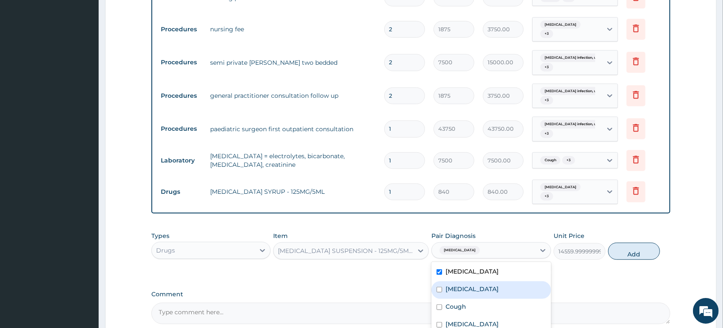
drag, startPoint x: 464, startPoint y: 292, endPoint x: 449, endPoint y: 311, distance: 24.7
click at [463, 293] on label "[MEDICAL_DATA]" at bounding box center [472, 289] width 53 height 9
checkbox input "true"
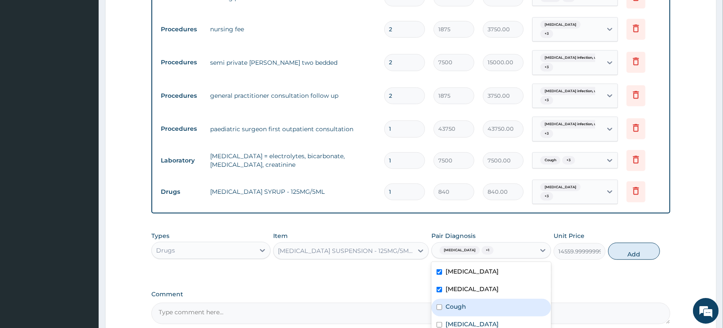
drag, startPoint x: 449, startPoint y: 311, endPoint x: 449, endPoint y: 318, distance: 6.9
click at [449, 311] on label "Cough" at bounding box center [456, 306] width 21 height 9
checkbox input "true"
drag, startPoint x: 450, startPoint y: 318, endPoint x: 494, endPoint y: 299, distance: 47.6
click at [451, 318] on div "[MEDICAL_DATA]" at bounding box center [490, 325] width 119 height 18
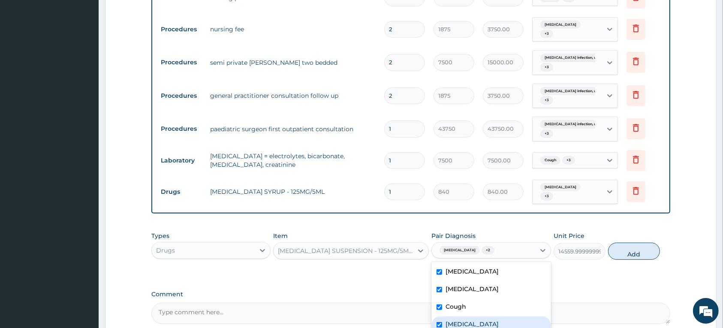
checkbox input "true"
click at [620, 249] on button "Add" at bounding box center [634, 251] width 52 height 17
type input "0"
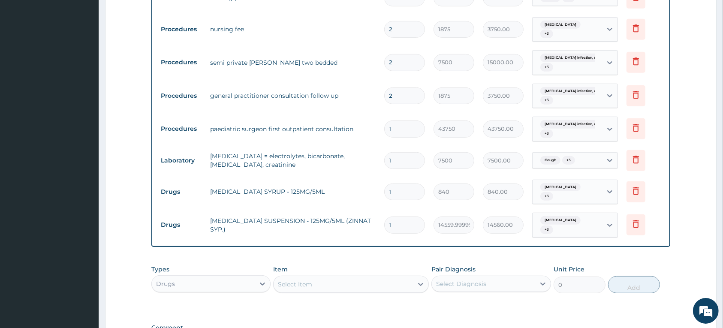
click at [307, 283] on div "Select Item" at bounding box center [295, 284] width 34 height 9
type input "i"
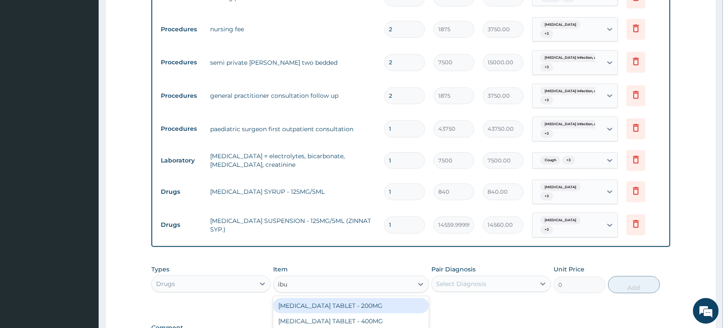
type input "ibup"
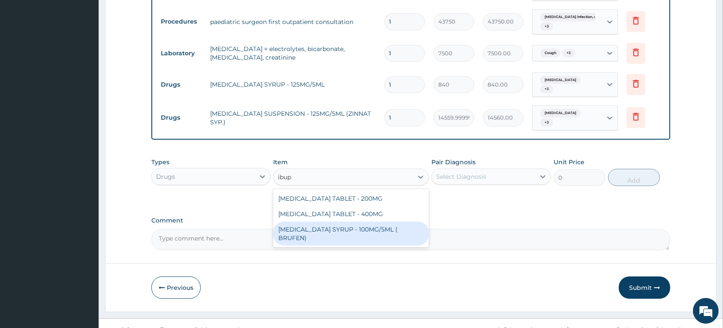
click at [334, 229] on div "[MEDICAL_DATA] SYRUP - 100MG/5ML ( BRUFEN)" at bounding box center [351, 234] width 156 height 24
type input "475.99999999999994"
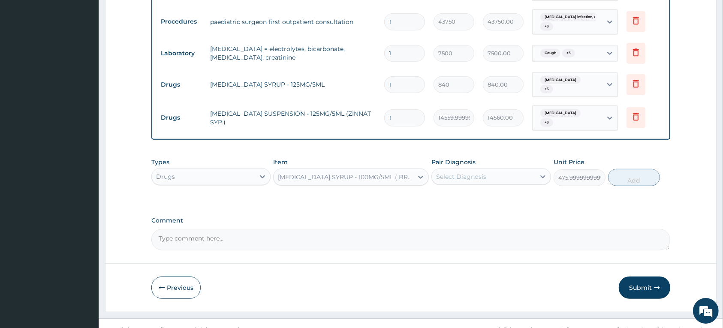
click at [458, 174] on div "Select Diagnosis" at bounding box center [461, 176] width 50 height 9
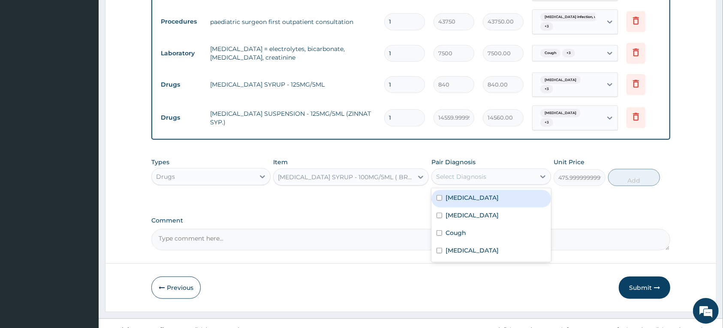
click at [443, 200] on div "Acute tonsillitis, unspecified" at bounding box center [490, 199] width 119 height 18
checkbox input "true"
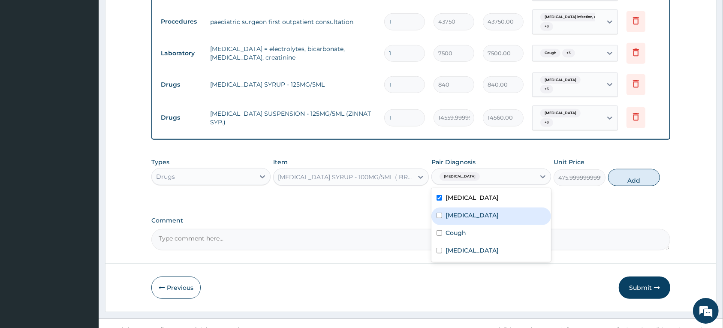
click at [467, 219] on label "[MEDICAL_DATA]" at bounding box center [472, 215] width 53 height 9
checkbox input "true"
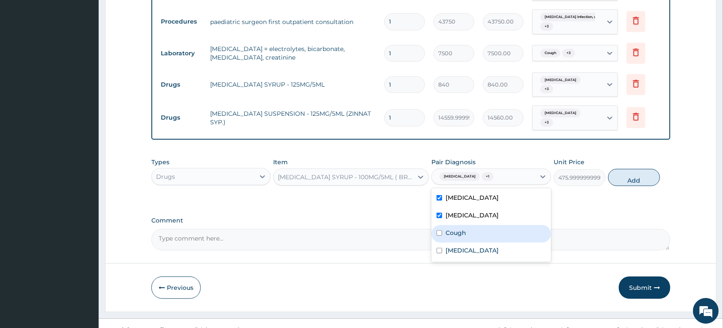
click at [458, 235] on label "Cough" at bounding box center [456, 233] width 21 height 9
checkbox input "true"
drag, startPoint x: 466, startPoint y: 252, endPoint x: 513, endPoint y: 228, distance: 53.3
click at [467, 252] on label "[MEDICAL_DATA]" at bounding box center [472, 250] width 53 height 9
checkbox input "true"
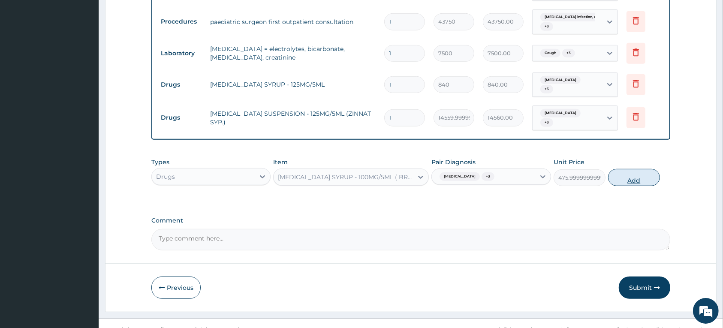
click at [613, 179] on button "Add" at bounding box center [634, 177] width 52 height 17
type input "0"
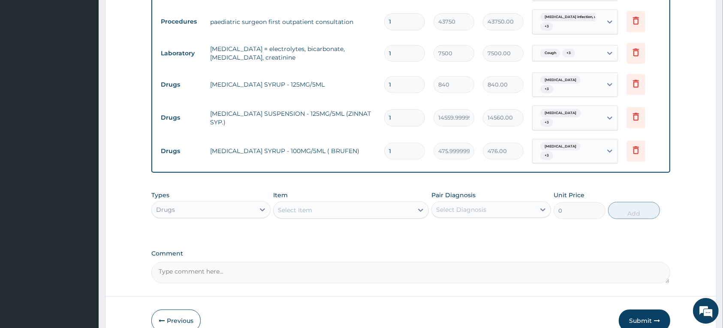
click at [296, 211] on div "Select Item" at bounding box center [295, 210] width 34 height 9
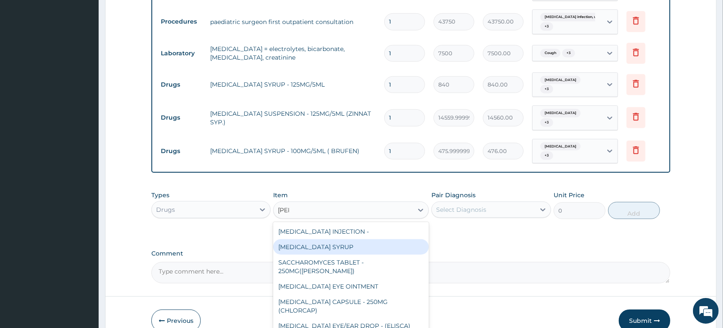
type input "lorat"
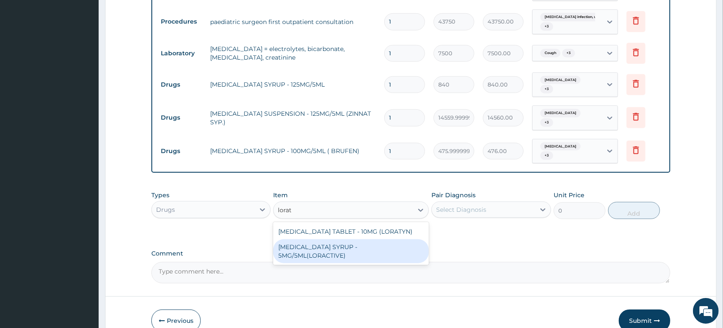
drag, startPoint x: 323, startPoint y: 247, endPoint x: 445, endPoint y: 224, distance: 123.9
click at [324, 247] on div "[MEDICAL_DATA] SYRUP - 5MG/5ML(LORACTIVE)" at bounding box center [351, 251] width 156 height 24
type input "1232"
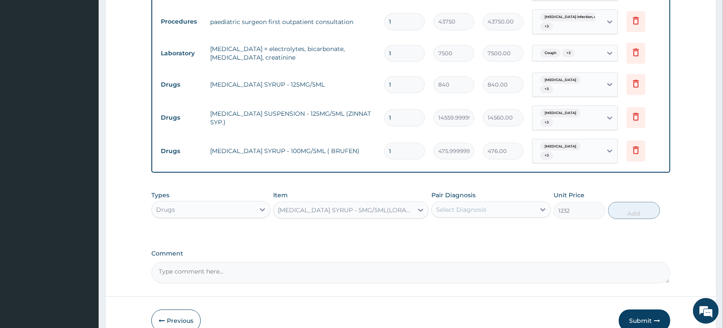
click at [470, 217] on div "Select Diagnosis" at bounding box center [483, 210] width 103 height 14
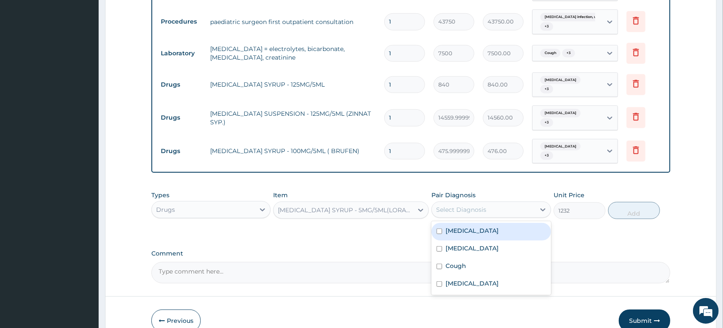
click at [464, 232] on label "Acute tonsillitis, unspecified" at bounding box center [472, 230] width 53 height 9
checkbox input "true"
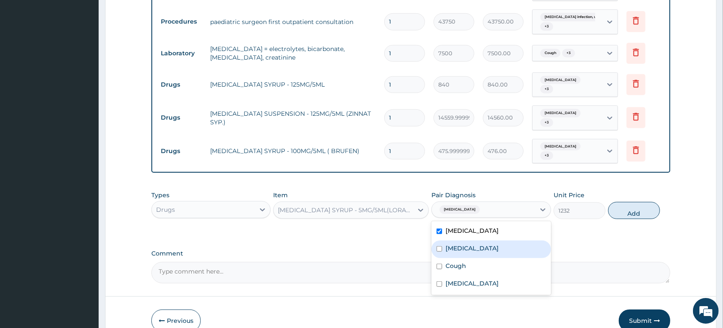
click at [459, 247] on label "[MEDICAL_DATA]" at bounding box center [472, 248] width 53 height 9
checkbox input "true"
drag, startPoint x: 458, startPoint y: 266, endPoint x: 459, endPoint y: 283, distance: 17.2
click at [459, 267] on label "Cough" at bounding box center [456, 266] width 21 height 9
checkbox input "true"
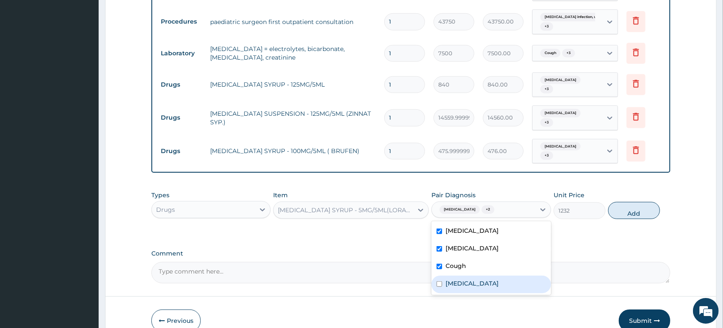
drag, startPoint x: 459, startPoint y: 290, endPoint x: 535, endPoint y: 258, distance: 82.0
click at [460, 288] on label "[MEDICAL_DATA]" at bounding box center [472, 283] width 53 height 9
checkbox input "true"
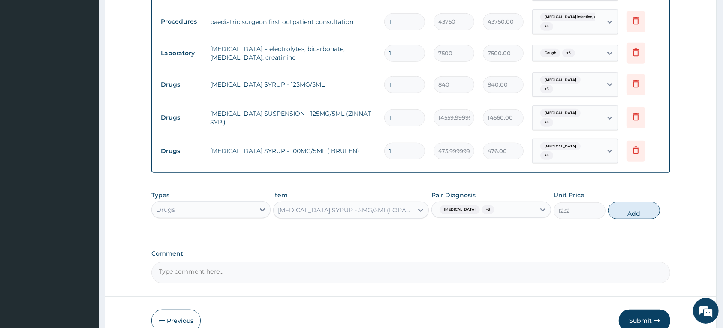
drag, startPoint x: 617, startPoint y: 214, endPoint x: 358, endPoint y: 232, distance: 258.8
click at [617, 214] on button "Add" at bounding box center [634, 210] width 52 height 17
type input "0"
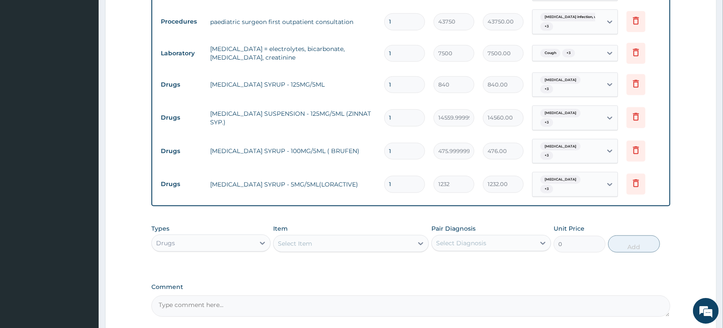
click at [295, 245] on div "Select Item" at bounding box center [295, 243] width 34 height 9
type input "cough"
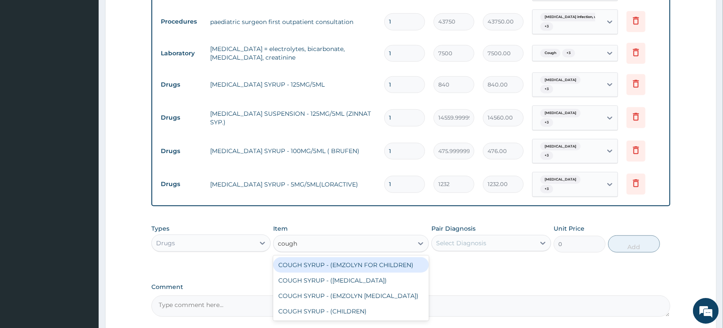
click at [303, 273] on div "COUGH SYRUP - (EMZOLYN FOR CHILDREN)" at bounding box center [351, 264] width 156 height 15
type input "1120"
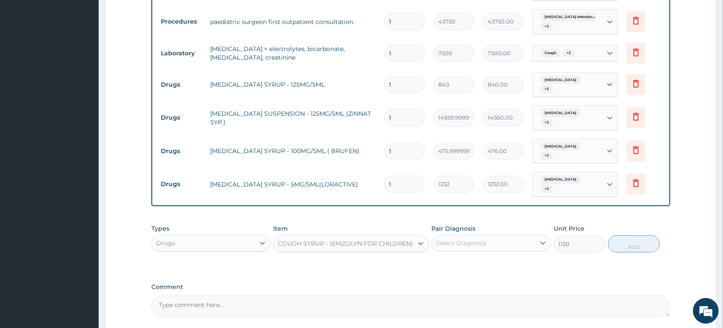
click at [486, 248] on div "Select Diagnosis" at bounding box center [483, 243] width 103 height 14
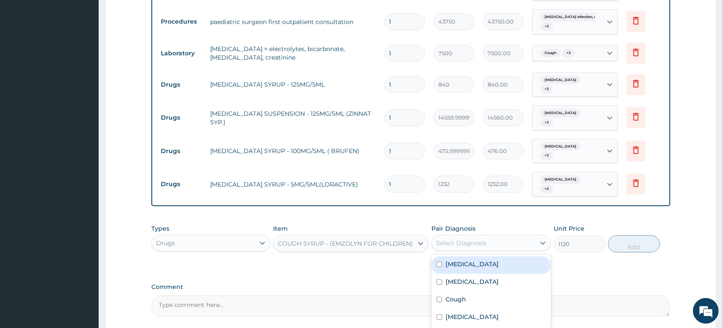
click at [461, 268] on label "Acute tonsillitis, unspecified" at bounding box center [472, 264] width 53 height 9
checkbox input "true"
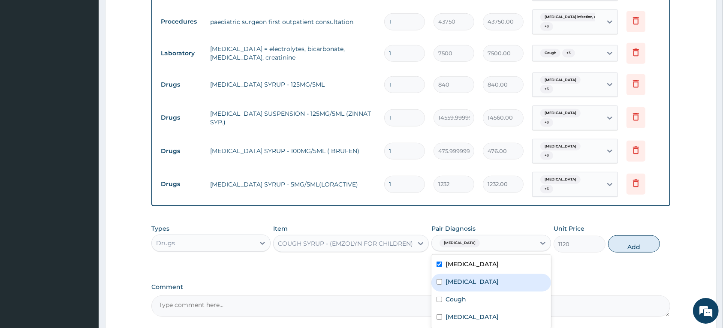
drag, startPoint x: 453, startPoint y: 283, endPoint x: 449, endPoint y: 302, distance: 19.8
click at [453, 284] on label "[MEDICAL_DATA]" at bounding box center [472, 281] width 53 height 9
checkbox input "true"
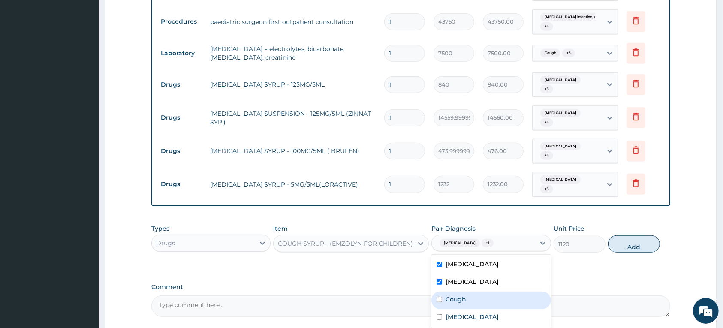
click at [449, 302] on label "Cough" at bounding box center [456, 299] width 21 height 9
checkbox input "true"
drag, startPoint x: 451, startPoint y: 320, endPoint x: 502, endPoint y: 298, distance: 55.5
click at [452, 320] on label "[MEDICAL_DATA]" at bounding box center [472, 317] width 53 height 9
checkbox input "true"
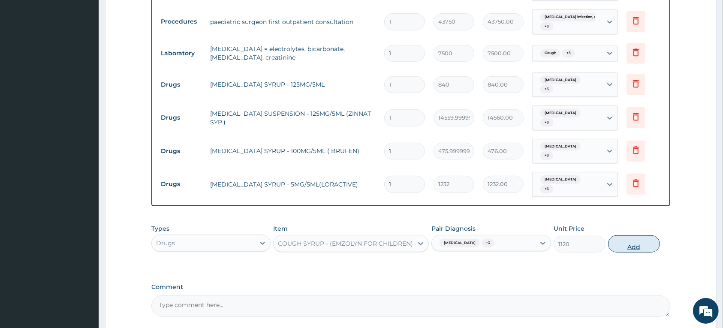
click at [620, 244] on button "Add" at bounding box center [634, 243] width 52 height 17
type input "0"
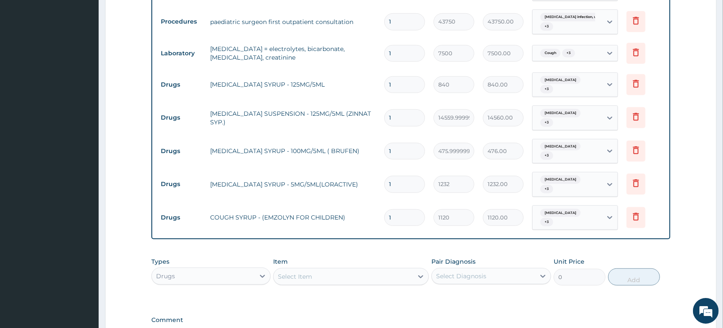
scroll to position [590, 0]
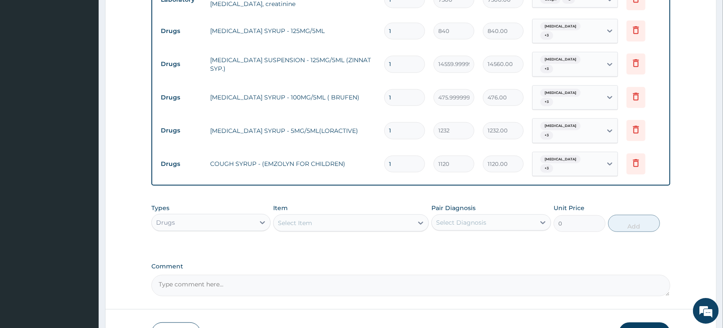
click at [307, 220] on div "Select Item" at bounding box center [343, 223] width 139 height 14
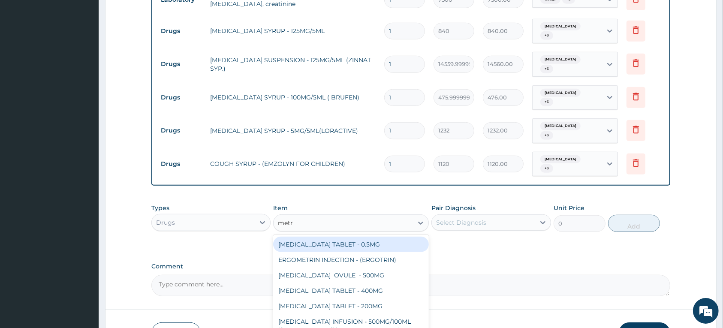
type input "metro"
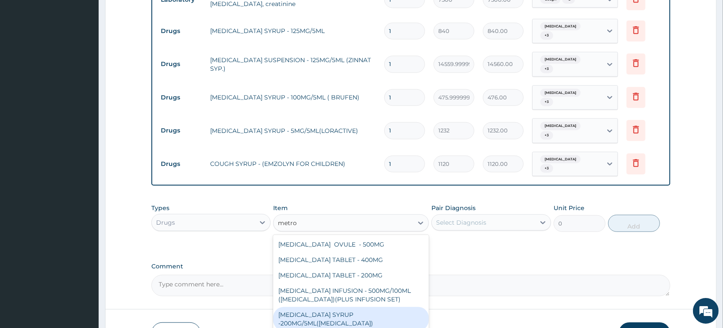
drag, startPoint x: 348, startPoint y: 314, endPoint x: 445, endPoint y: 252, distance: 115.5
click at [348, 314] on div "[MEDICAL_DATA] SYRUP -200MG/5ML([MEDICAL_DATA])" at bounding box center [351, 319] width 156 height 24
type input "672"
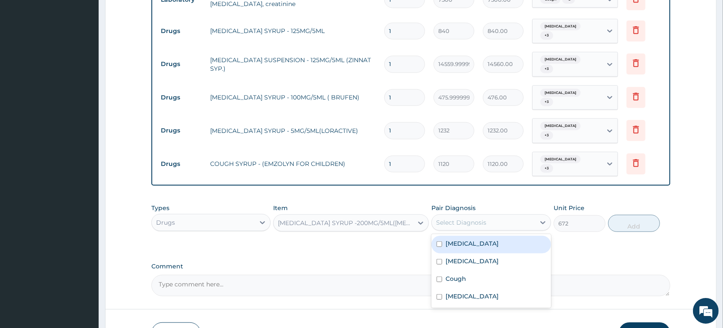
drag, startPoint x: 463, startPoint y: 226, endPoint x: 457, endPoint y: 238, distance: 14.0
click at [463, 225] on div "Select Diagnosis" at bounding box center [461, 222] width 50 height 9
click at [454, 245] on label "Acute tonsillitis, unspecified" at bounding box center [472, 243] width 53 height 9
checkbox input "true"
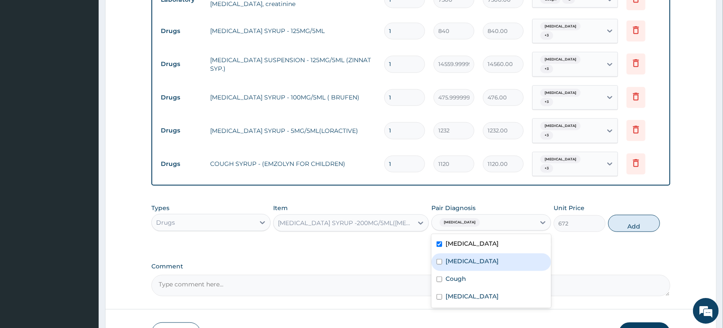
click at [455, 262] on label "[MEDICAL_DATA]" at bounding box center [472, 261] width 53 height 9
checkbox input "true"
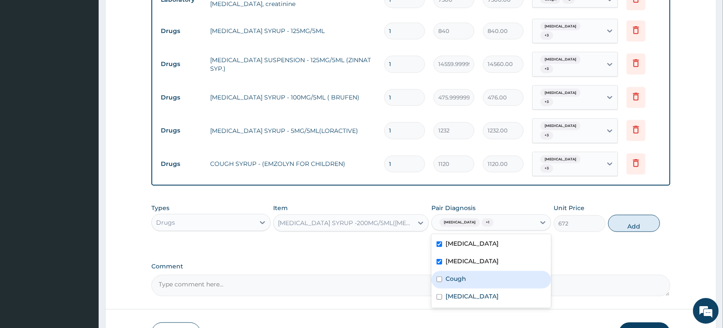
drag, startPoint x: 458, startPoint y: 281, endPoint x: 458, endPoint y: 297, distance: 15.9
click at [458, 282] on label "Cough" at bounding box center [456, 278] width 21 height 9
checkbox input "true"
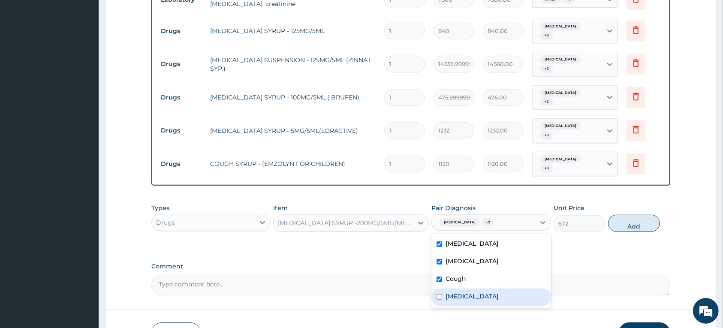
drag, startPoint x: 458, startPoint y: 297, endPoint x: 560, endPoint y: 250, distance: 112.4
click at [461, 297] on label "[MEDICAL_DATA]" at bounding box center [472, 296] width 53 height 9
checkbox input "true"
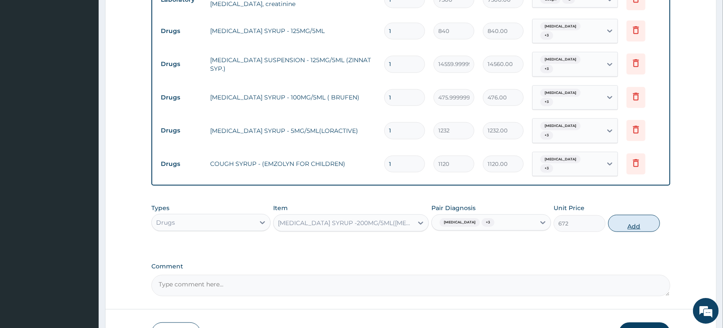
click at [622, 222] on button "Add" at bounding box center [634, 223] width 52 height 17
type input "0"
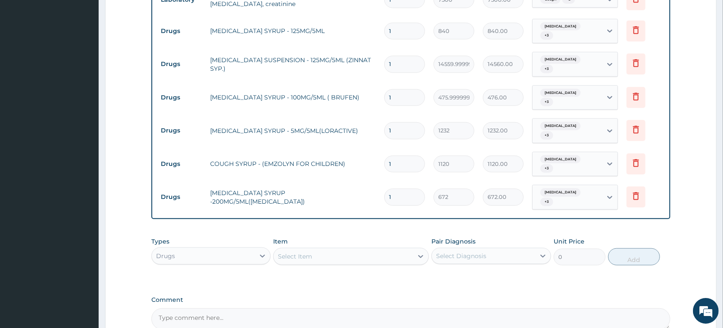
click at [290, 257] on div "Select Item" at bounding box center [295, 256] width 34 height 9
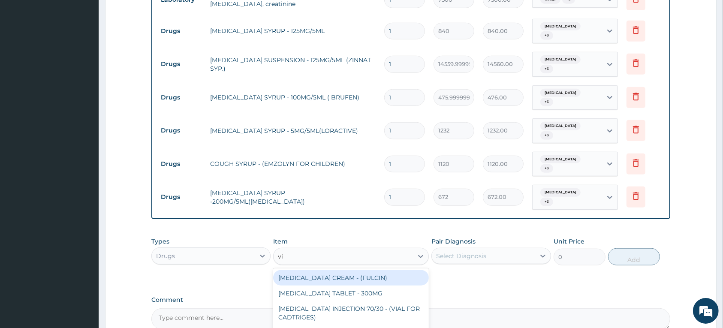
type input "vit"
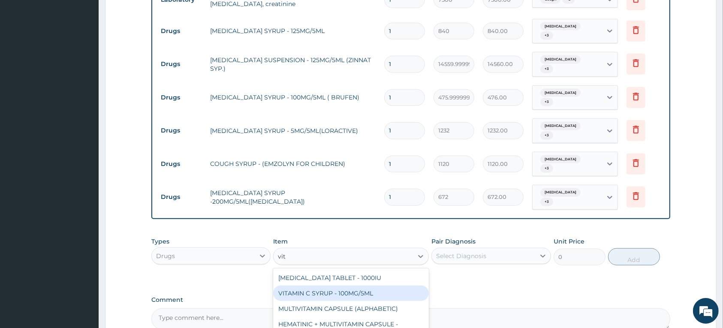
click at [302, 292] on div "VITAMIN C SYRUP - 100MG/5ML" at bounding box center [351, 293] width 156 height 15
type input "672"
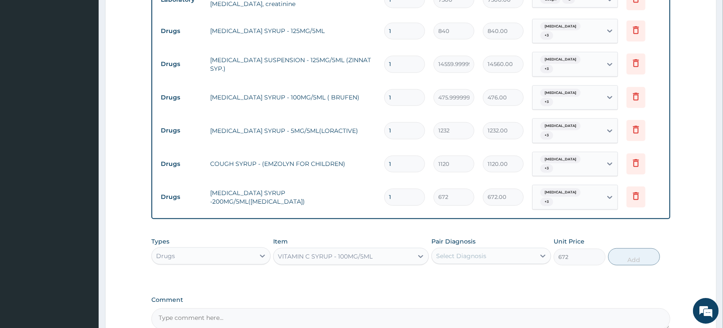
click at [535, 257] on div at bounding box center [542, 255] width 15 height 15
click at [478, 281] on label "Acute tonsillitis, unspecified" at bounding box center [472, 277] width 53 height 9
checkbox input "true"
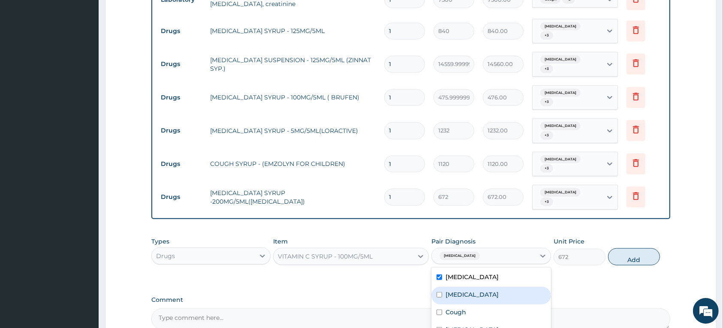
click at [475, 304] on div "[MEDICAL_DATA]" at bounding box center [490, 296] width 119 height 18
checkbox input "true"
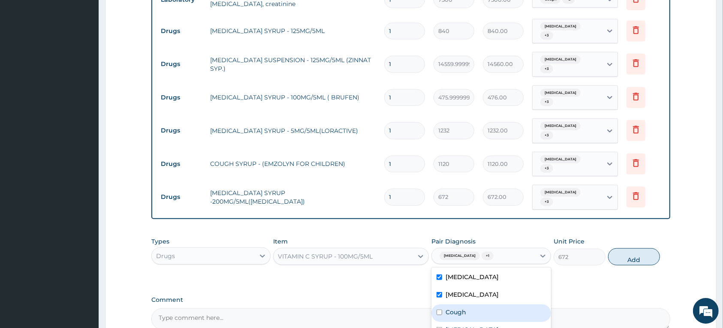
drag, startPoint x: 465, startPoint y: 313, endPoint x: 519, endPoint y: 273, distance: 67.7
click at [467, 313] on div "Cough" at bounding box center [490, 313] width 119 height 18
checkbox input "true"
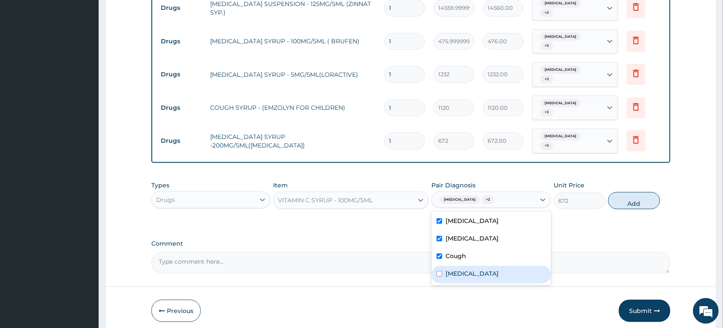
scroll to position [683, 0]
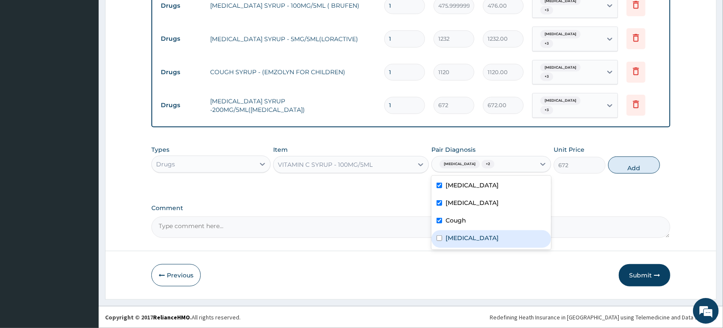
drag, startPoint x: 458, startPoint y: 241, endPoint x: 523, endPoint y: 218, distance: 69.2
click at [461, 241] on label "[MEDICAL_DATA]" at bounding box center [472, 238] width 53 height 9
checkbox input "true"
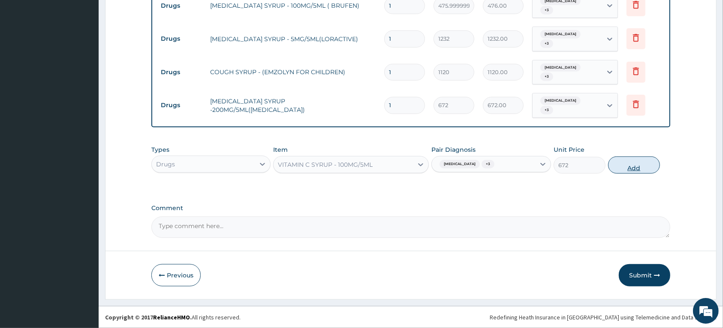
click at [620, 166] on button "Add" at bounding box center [634, 165] width 52 height 17
type input "0"
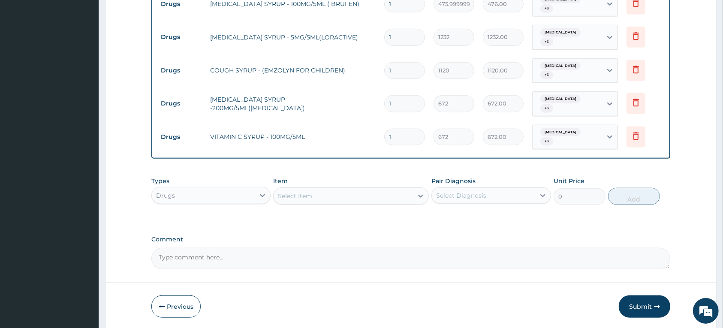
click at [315, 198] on div "Select Item" at bounding box center [343, 196] width 139 height 14
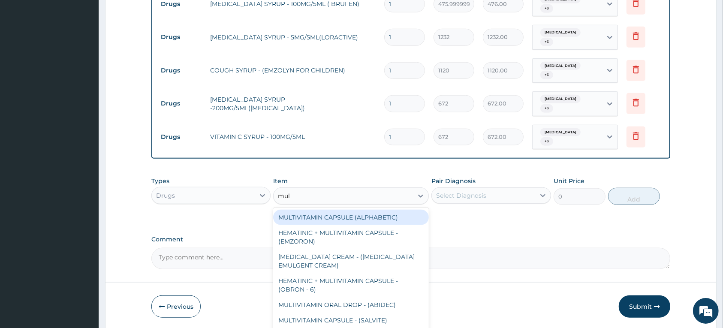
type input "mult"
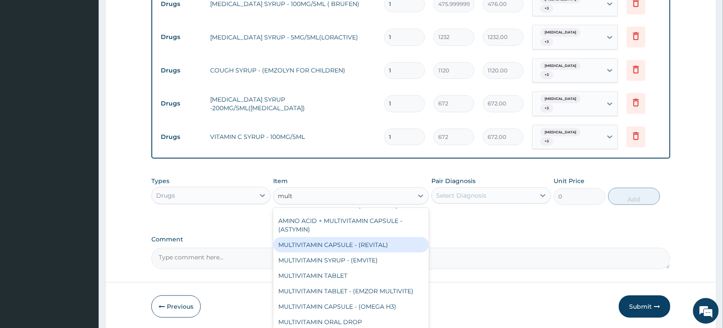
scroll to position [125, 0]
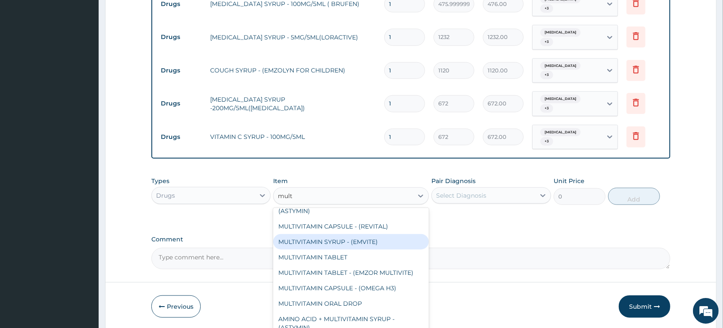
click at [325, 241] on div "MULTIVITAMIN SYRUP - (EMVITE)" at bounding box center [351, 241] width 156 height 15
type input "840"
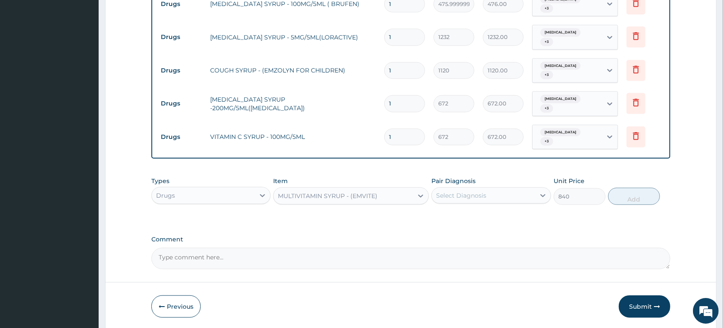
click at [467, 196] on div "Select Diagnosis" at bounding box center [461, 195] width 50 height 9
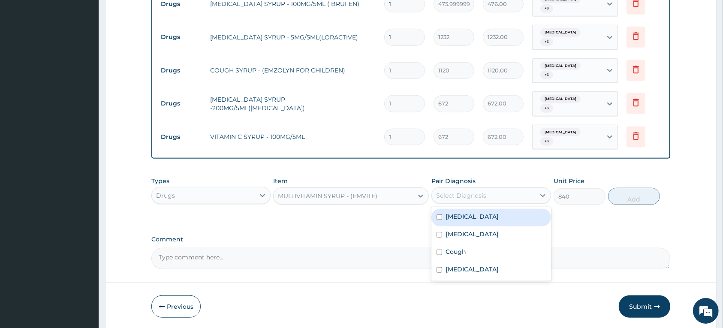
drag, startPoint x: 453, startPoint y: 215, endPoint x: 453, endPoint y: 221, distance: 6.0
click at [453, 216] on label "Acute tonsillitis, unspecified" at bounding box center [472, 216] width 53 height 9
checkbox input "true"
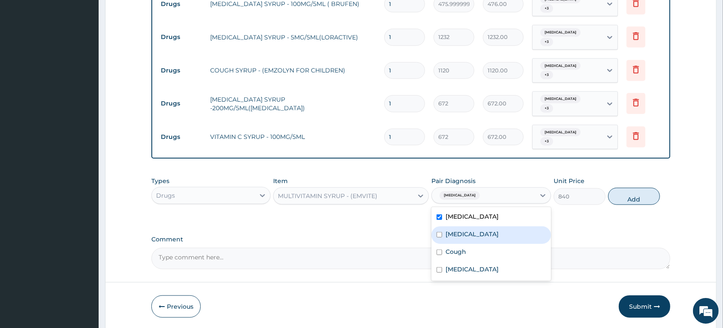
click at [456, 235] on label "[MEDICAL_DATA]" at bounding box center [472, 234] width 53 height 9
checkbox input "true"
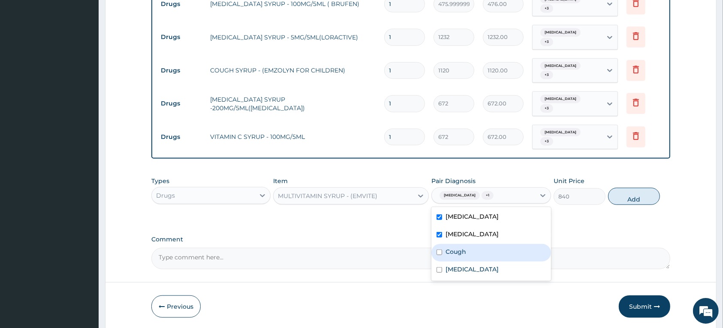
drag, startPoint x: 456, startPoint y: 249, endPoint x: 455, endPoint y: 262, distance: 13.7
click at [456, 250] on div "Cough" at bounding box center [490, 253] width 119 height 18
checkbox input "true"
click at [455, 268] on label "[MEDICAL_DATA]" at bounding box center [472, 269] width 53 height 9
checkbox input "true"
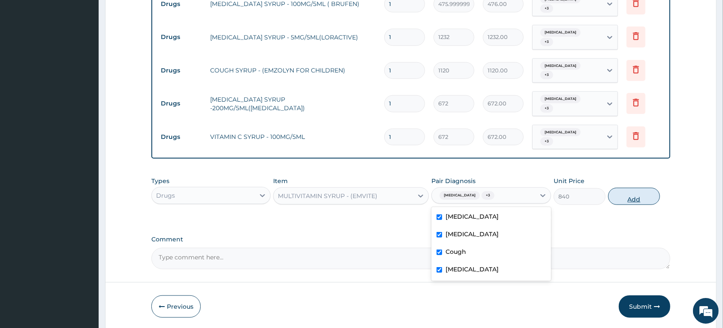
click at [617, 201] on button "Add" at bounding box center [634, 196] width 52 height 17
type input "0"
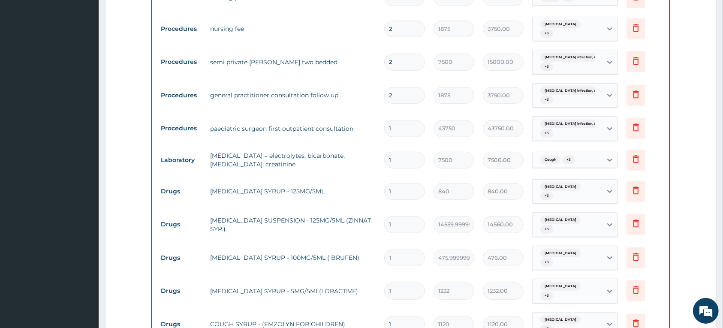
scroll to position [415, 0]
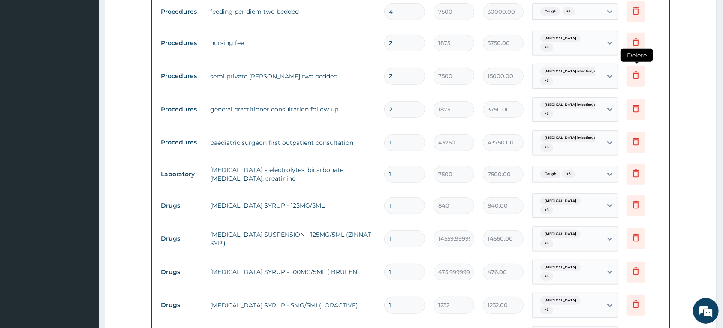
click at [637, 74] on icon at bounding box center [636, 76] width 6 height 8
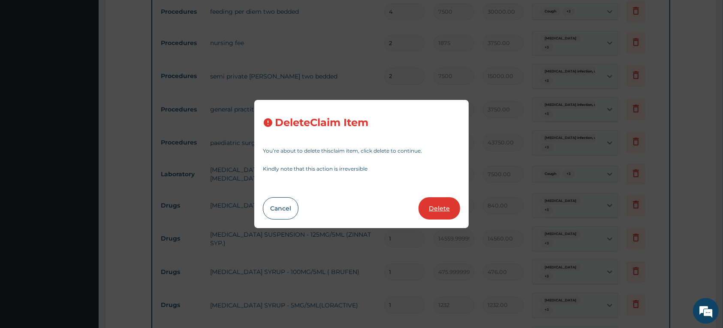
click at [437, 209] on button "Delete" at bounding box center [439, 208] width 42 height 22
type input "1875"
type input "3750.00"
type input "1"
type input "43750"
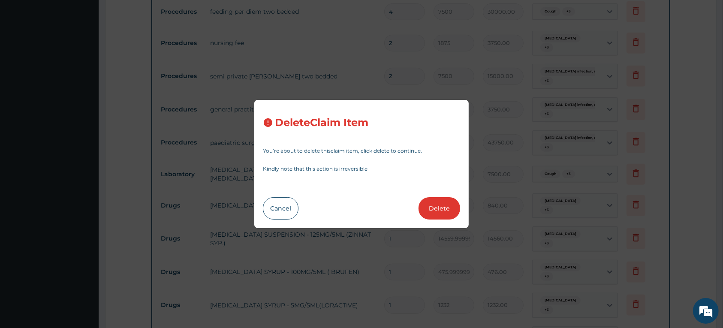
type input "43750.00"
type input "7500"
type input "7500.00"
type input "840"
type input "840.00"
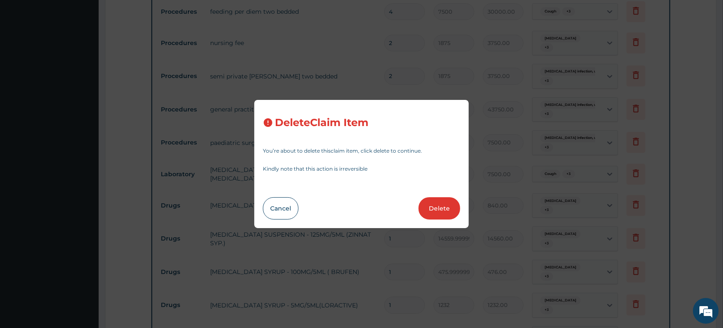
type input "14559.999999999998"
type input "14560.00"
type input "475.99999999999994"
type input "476.00"
type input "1232"
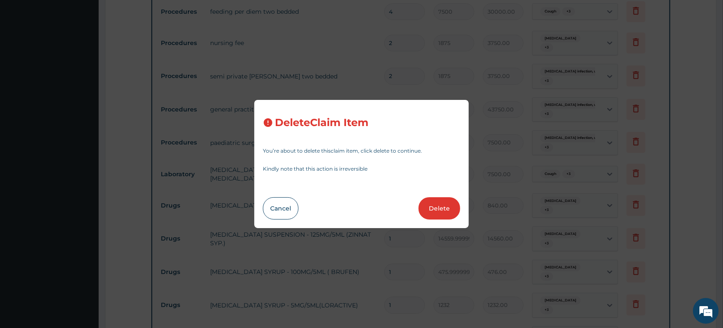
type input "1232.00"
type input "1120"
type input "1120.00"
type input "672"
type input "672.00"
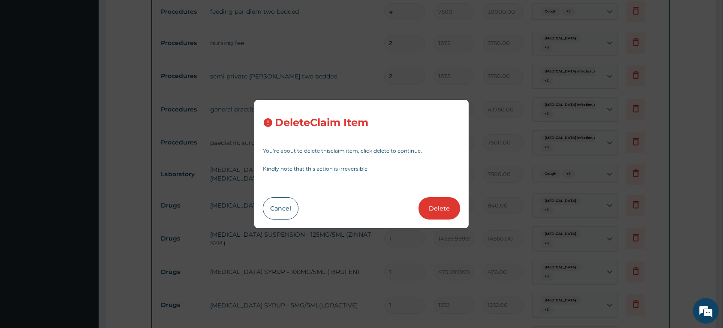
type input "840"
type input "840.00"
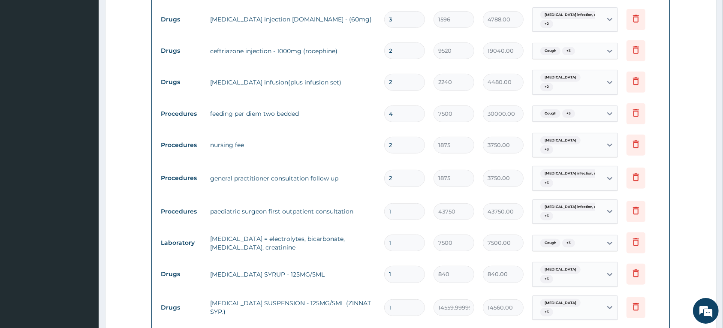
scroll to position [308, 0]
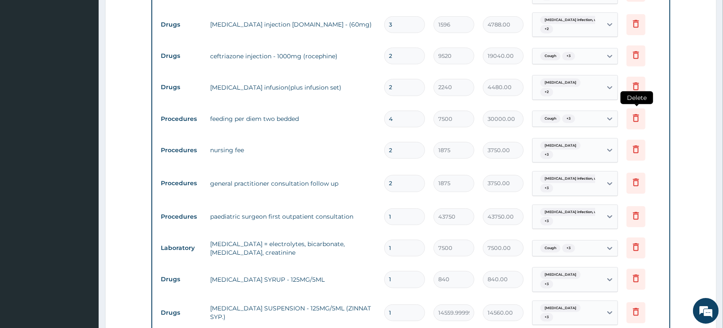
click at [635, 114] on icon at bounding box center [636, 118] width 10 height 10
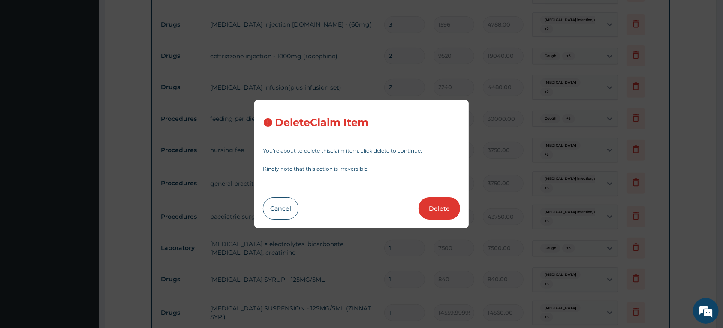
click at [430, 207] on button "Delete" at bounding box center [439, 208] width 42 height 22
type input "2"
type input "1875"
type input "3750.00"
type input "1"
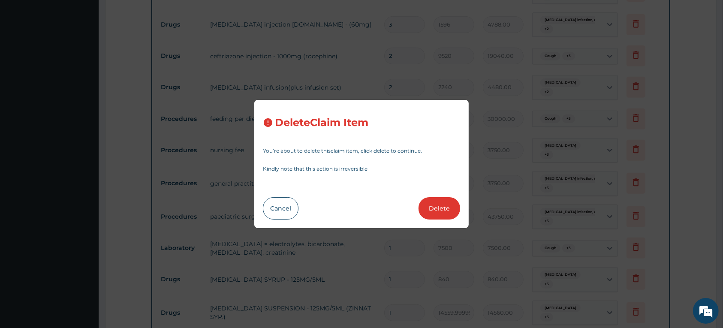
type input "43750"
type input "43750.00"
type input "7500"
type input "7500.00"
type input "840"
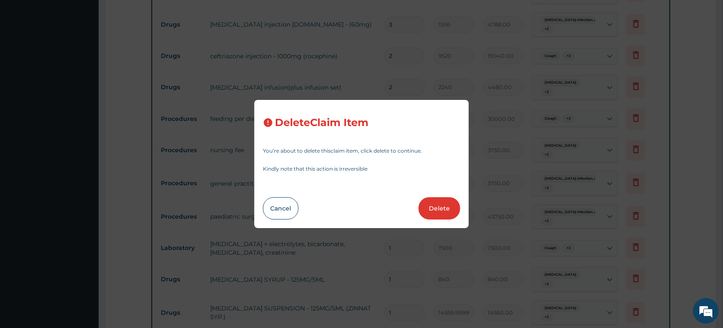
type input "840.00"
type input "14559.999999999998"
type input "14560.00"
type input "475.99999999999994"
type input "476.00"
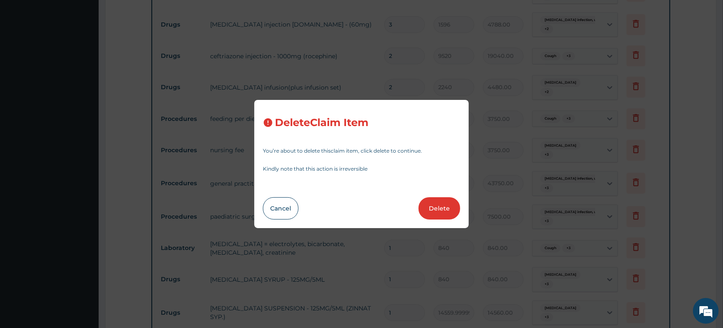
type input "1232"
type input "1232.00"
type input "1120"
type input "1120.00"
type input "672"
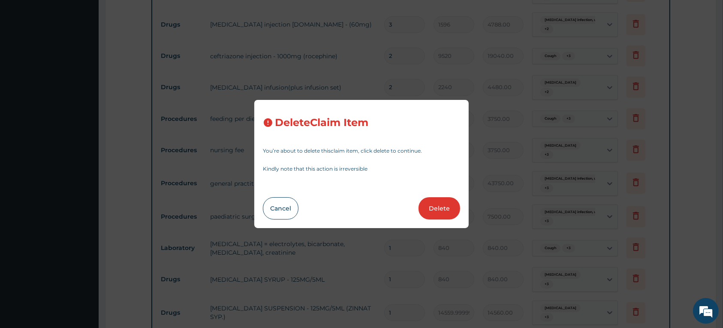
type input "672.00"
type input "840"
type input "840.00"
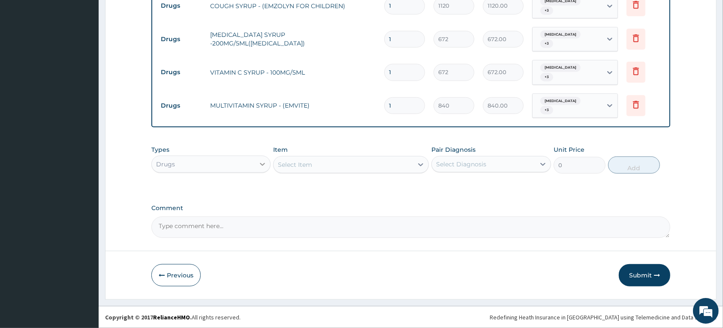
scroll to position [687, 0]
click at [254, 161] on div "Drugs" at bounding box center [203, 164] width 103 height 14
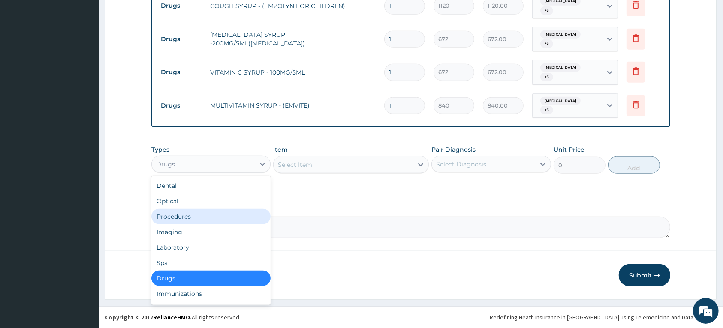
drag, startPoint x: 206, startPoint y: 216, endPoint x: 276, endPoint y: 159, distance: 89.6
click at [206, 215] on div "Procedures" at bounding box center [210, 216] width 119 height 15
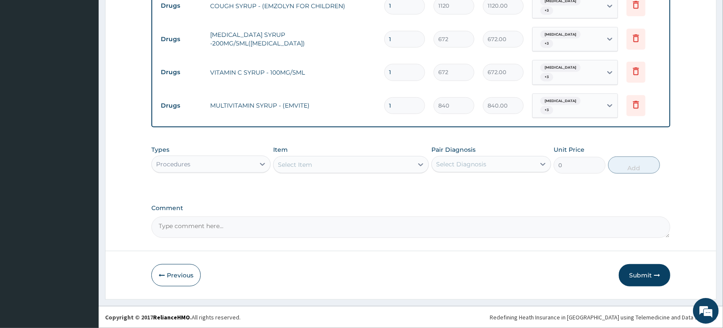
click at [316, 160] on div "Select Item" at bounding box center [343, 165] width 139 height 14
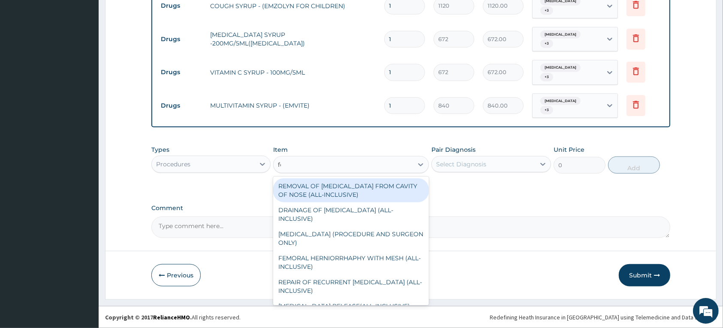
type input "fee"
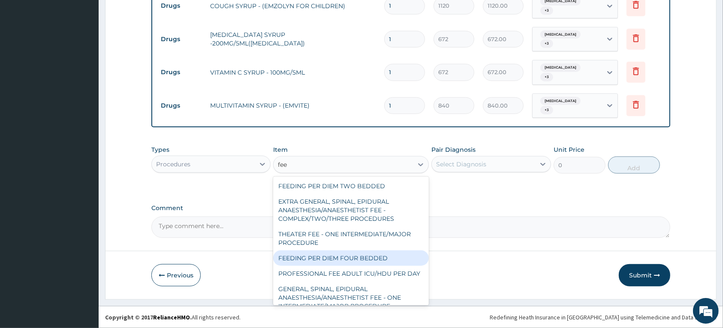
drag, startPoint x: 350, startPoint y: 259, endPoint x: 409, endPoint y: 202, distance: 81.9
click at [350, 259] on div "FEEDING PER DIEM FOUR BEDDED" at bounding box center [351, 257] width 156 height 15
type input "6250"
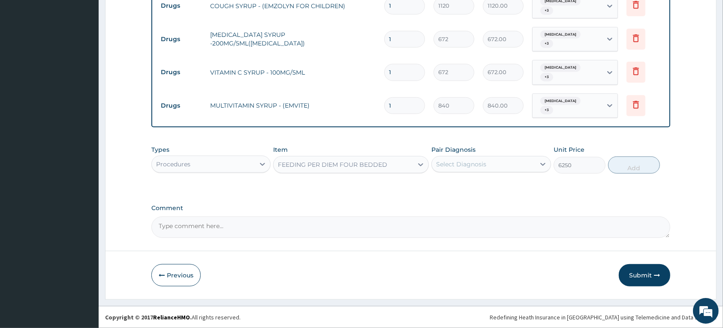
click at [465, 170] on div "Select Diagnosis" at bounding box center [483, 164] width 103 height 14
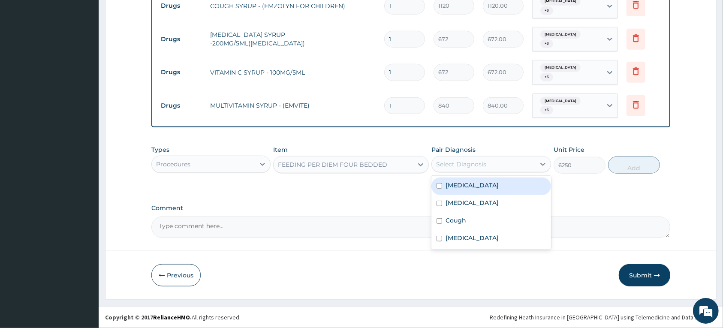
click at [464, 186] on label "Acute tonsillitis, unspecified" at bounding box center [472, 185] width 53 height 9
checkbox input "true"
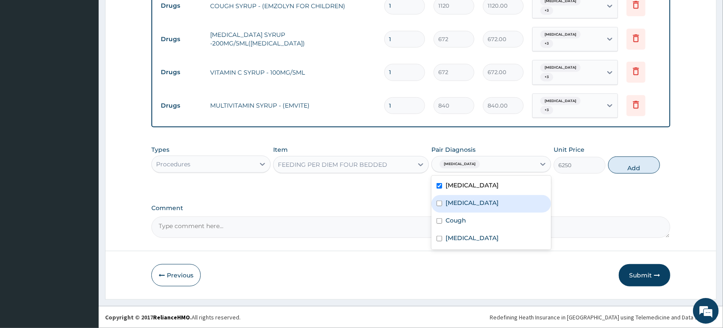
drag, startPoint x: 462, startPoint y: 202, endPoint x: 464, endPoint y: 219, distance: 17.3
click at [463, 202] on label "[MEDICAL_DATA]" at bounding box center [472, 203] width 53 height 9
checkbox input "true"
drag, startPoint x: 464, startPoint y: 222, endPoint x: 468, endPoint y: 239, distance: 17.3
click at [466, 228] on div "Cough" at bounding box center [490, 222] width 119 height 18
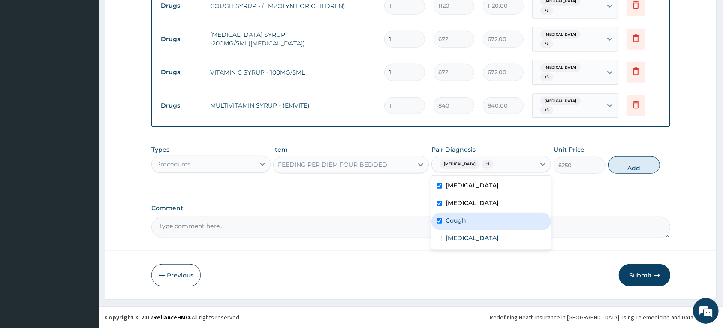
checkbox input "true"
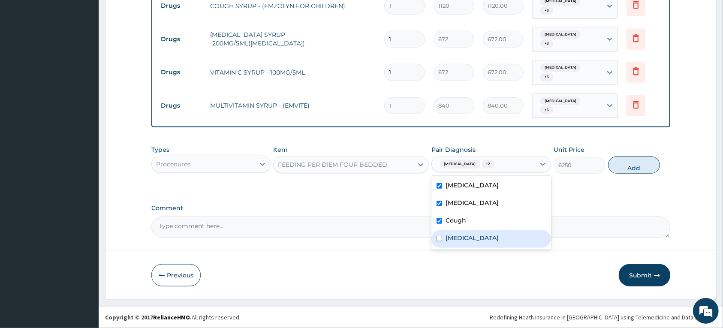
drag, startPoint x: 469, startPoint y: 241, endPoint x: 559, endPoint y: 184, distance: 106.1
click at [470, 241] on label "[MEDICAL_DATA]" at bounding box center [472, 238] width 53 height 9
checkbox input "true"
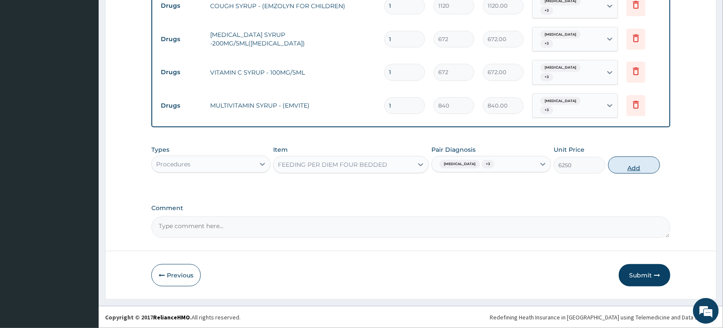
click at [631, 166] on button "Add" at bounding box center [634, 165] width 52 height 17
type input "0"
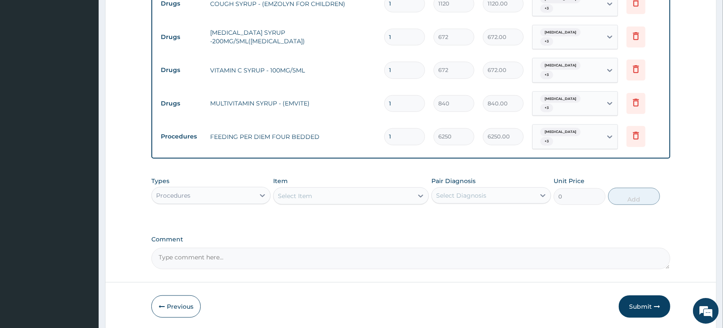
click at [304, 200] on div "Select Item" at bounding box center [295, 196] width 34 height 9
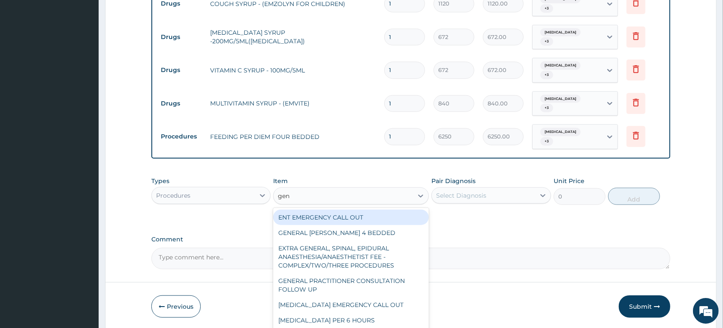
type input "gene"
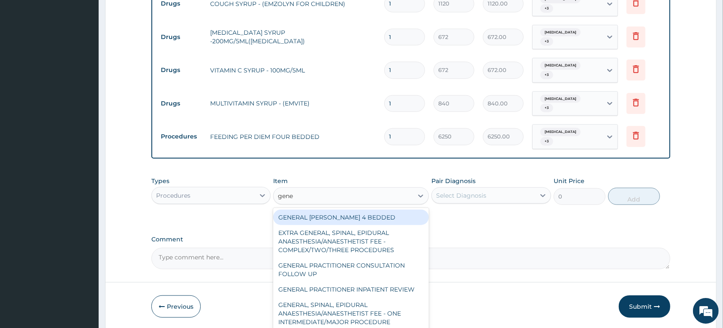
drag, startPoint x: 313, startPoint y: 219, endPoint x: 374, endPoint y: 211, distance: 60.9
click at [314, 219] on div "GENERAL [PERSON_NAME] 4 BEDDED" at bounding box center [351, 217] width 156 height 15
type input "6250"
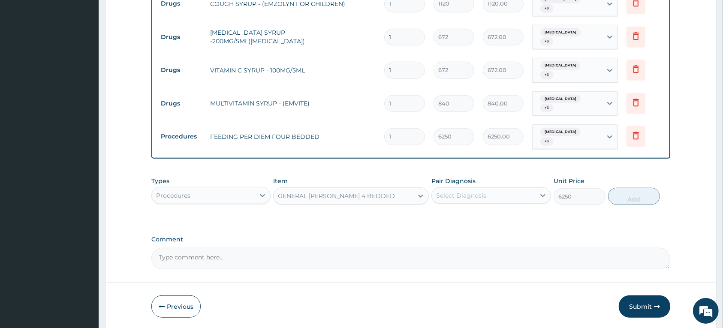
click at [470, 196] on div "Select Diagnosis" at bounding box center [461, 195] width 50 height 9
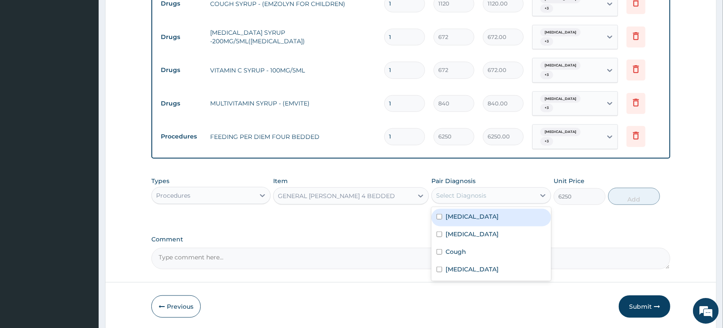
click at [463, 220] on label "Acute tonsillitis, unspecified" at bounding box center [472, 216] width 53 height 9
checkbox input "true"
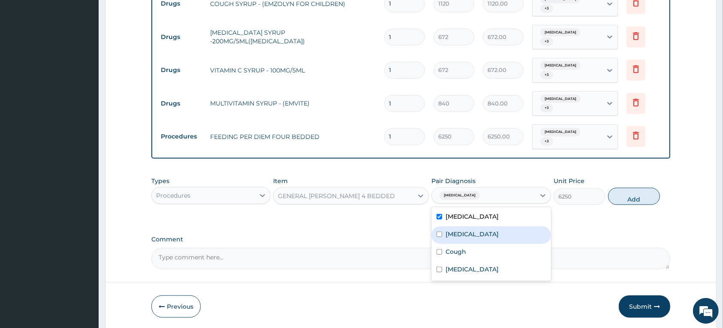
drag, startPoint x: 464, startPoint y: 238, endPoint x: 466, endPoint y: 252, distance: 13.8
click at [464, 238] on label "[MEDICAL_DATA]" at bounding box center [472, 234] width 53 height 9
checkbox input "true"
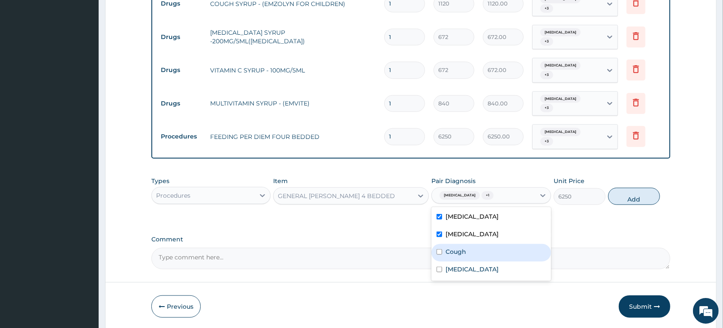
drag, startPoint x: 466, startPoint y: 255, endPoint x: 470, endPoint y: 276, distance: 20.9
click at [466, 258] on div "Cough" at bounding box center [490, 253] width 119 height 18
click at [467, 261] on div "Cough" at bounding box center [490, 253] width 119 height 18
checkbox input "false"
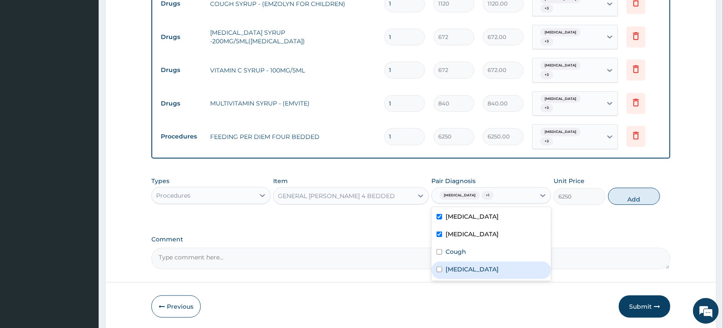
drag, startPoint x: 470, startPoint y: 276, endPoint x: 521, endPoint y: 249, distance: 58.3
click at [473, 274] on label "[MEDICAL_DATA]" at bounding box center [472, 269] width 53 height 9
checkbox input "true"
click at [623, 200] on button "Add" at bounding box center [634, 196] width 52 height 17
type input "0"
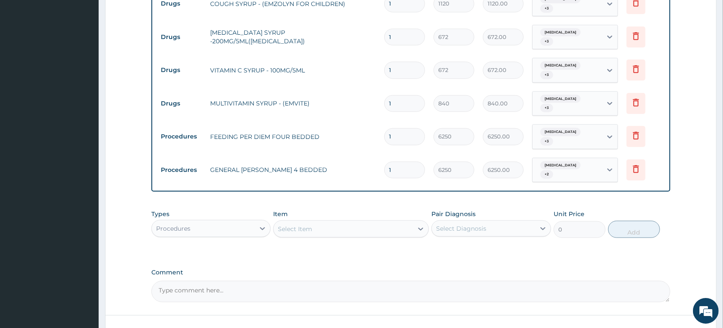
click at [399, 142] on input "1" at bounding box center [404, 136] width 41 height 17
type input "0.00"
type input "2"
type input "12500.00"
type input "2"
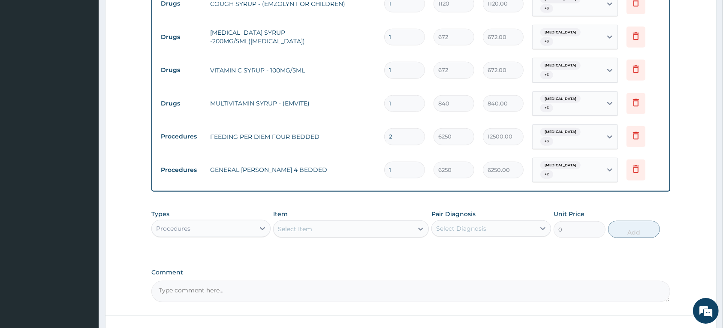
click at [409, 178] on input "1" at bounding box center [404, 170] width 41 height 17
type input "0.00"
type input "2"
type input "12500.00"
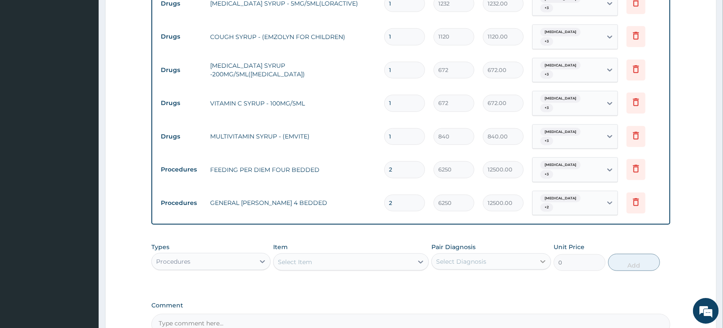
scroll to position [754, 0]
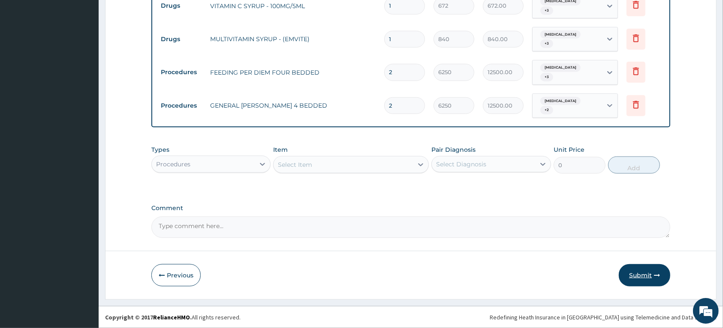
type input "2"
drag, startPoint x: 635, startPoint y: 275, endPoint x: 626, endPoint y: 217, distance: 58.9
click at [635, 275] on button "Submit" at bounding box center [644, 275] width 51 height 22
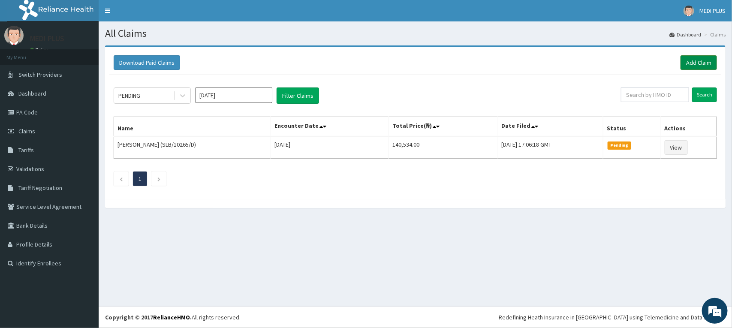
click at [699, 57] on link "Add Claim" at bounding box center [698, 62] width 36 height 15
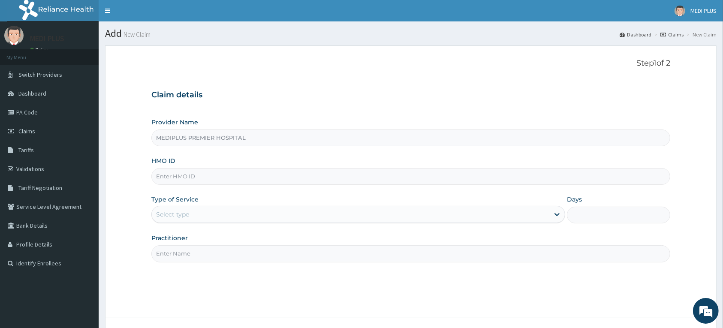
click at [232, 181] on input "HMO ID" at bounding box center [410, 176] width 519 height 17
paste input "ibl/10037/a"
type input "ibl/10037/a"
click at [204, 219] on div "Select type" at bounding box center [350, 215] width 397 height 14
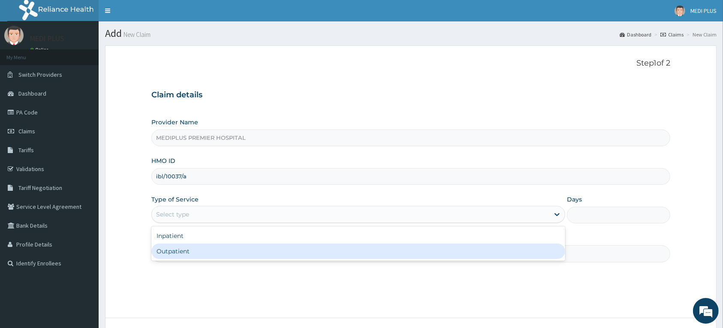
click at [177, 253] on div "Outpatient" at bounding box center [358, 251] width 414 height 15
type input "1"
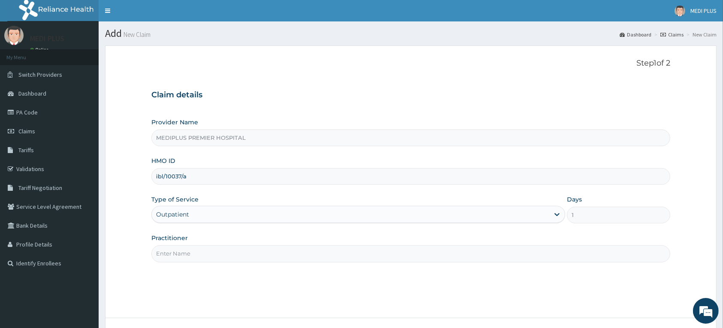
click at [200, 259] on input "Practitioner" at bounding box center [410, 253] width 519 height 17
type input "[PERSON_NAME] , [PERSON_NAME]"
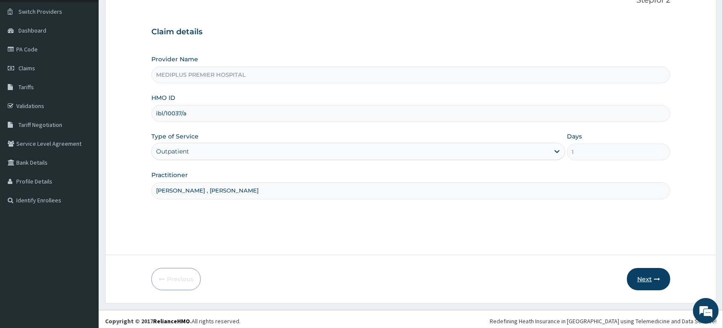
scroll to position [67, 0]
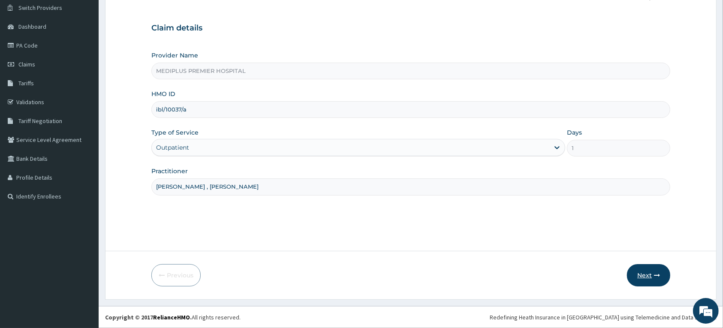
click at [642, 271] on button "Next" at bounding box center [648, 275] width 43 height 22
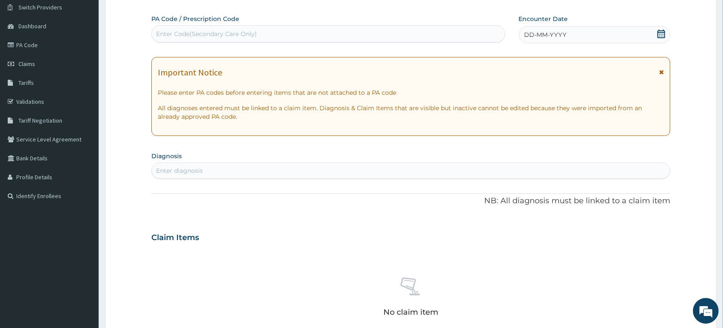
scroll to position [0, 0]
click at [429, 33] on div "Enter Code(Secondary Care Only)" at bounding box center [328, 34] width 353 height 14
paste input "PA/B4F2CB"
type input "PA/B4F2CB"
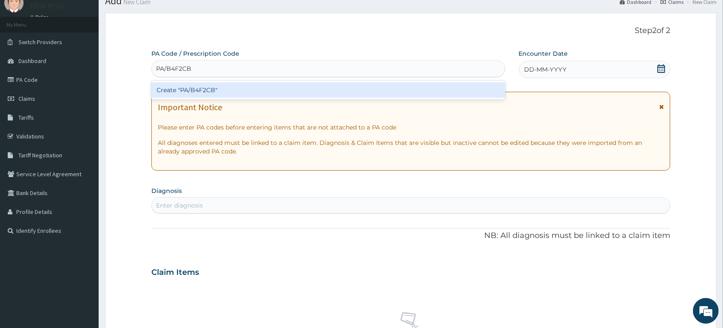
scroll to position [14, 0]
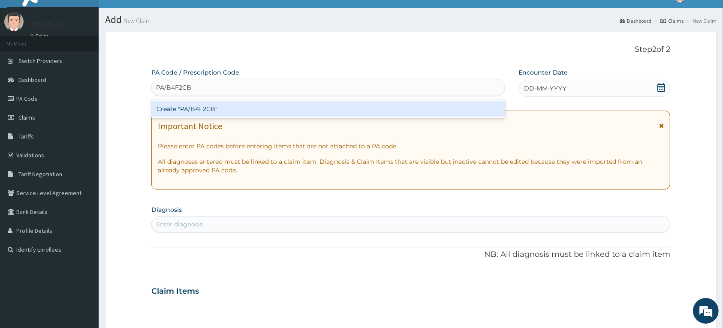
click at [213, 108] on div "Create "PA/B4F2CB"" at bounding box center [328, 108] width 354 height 15
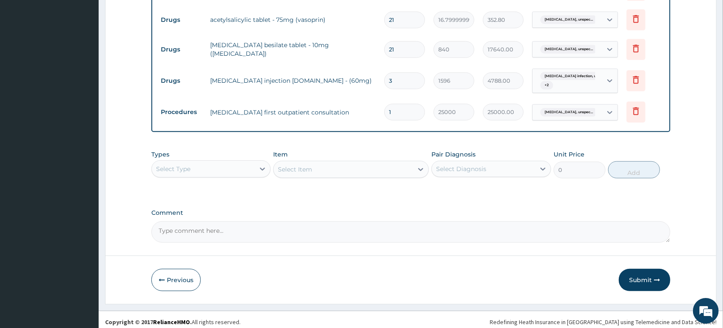
scroll to position [371, 0]
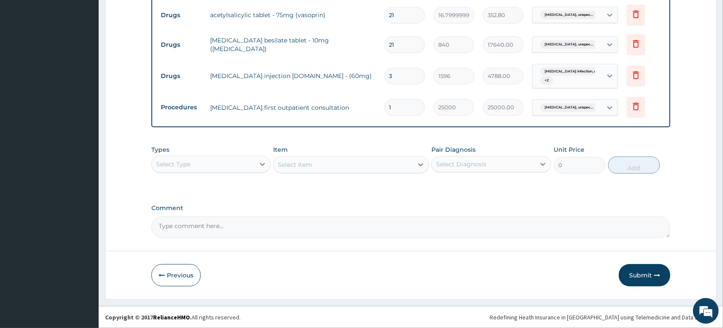
click at [217, 168] on div "Select Type" at bounding box center [203, 164] width 103 height 14
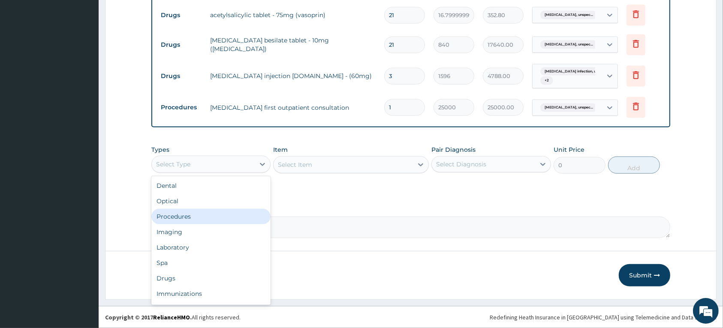
click at [186, 217] on div "Procedures" at bounding box center [210, 216] width 119 height 15
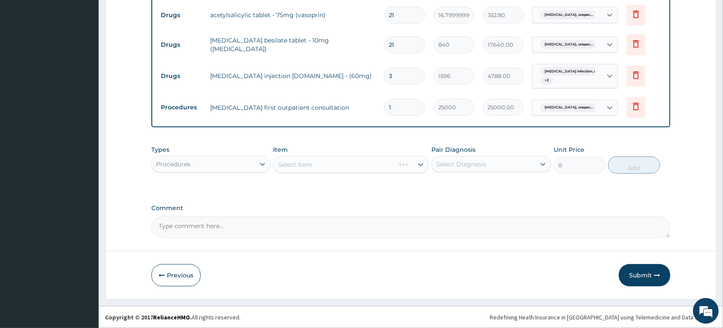
click at [317, 167] on div "Select Item" at bounding box center [351, 164] width 156 height 17
click at [316, 166] on div "Select Item" at bounding box center [343, 165] width 139 height 14
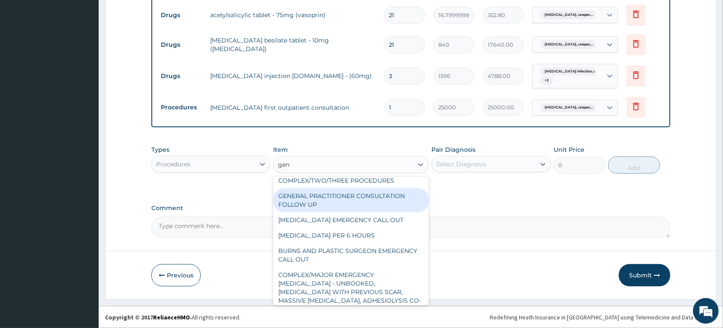
scroll to position [0, 0]
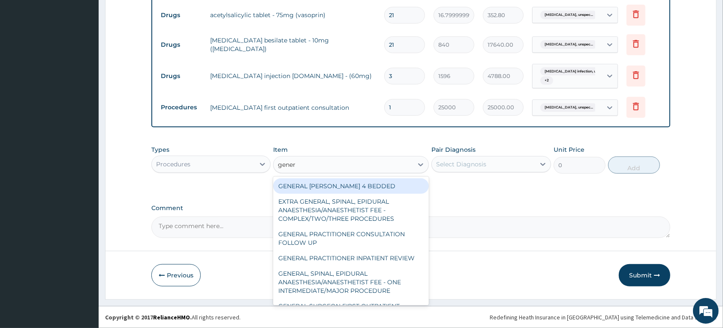
type input "genera"
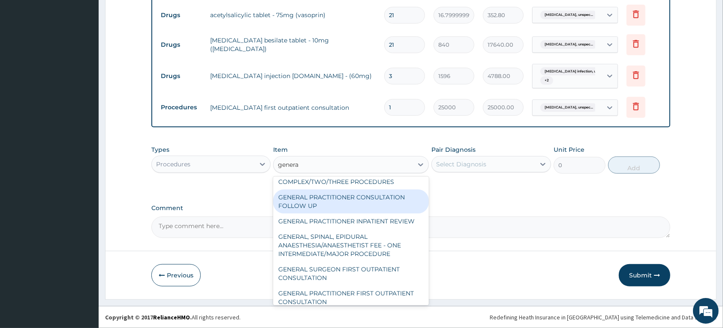
scroll to position [54, 0]
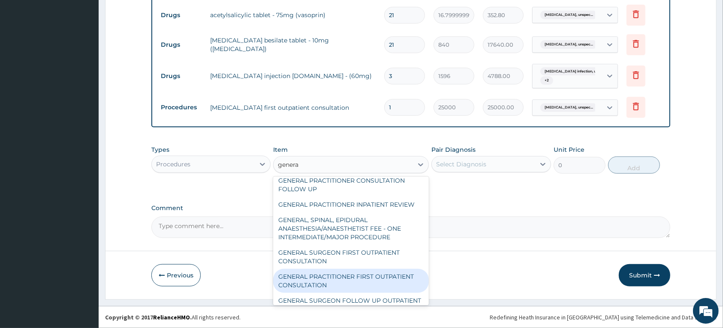
click at [337, 276] on div "GENERAL PRACTITIONER FIRST OUTPATIENT CONSULTATION" at bounding box center [351, 281] width 156 height 24
type input "3750"
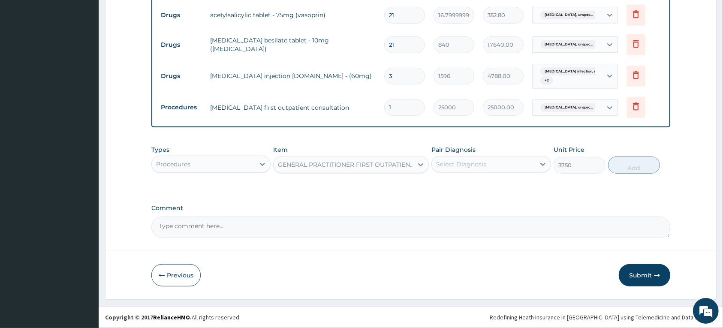
click at [512, 163] on div "Select Diagnosis" at bounding box center [483, 164] width 103 height 14
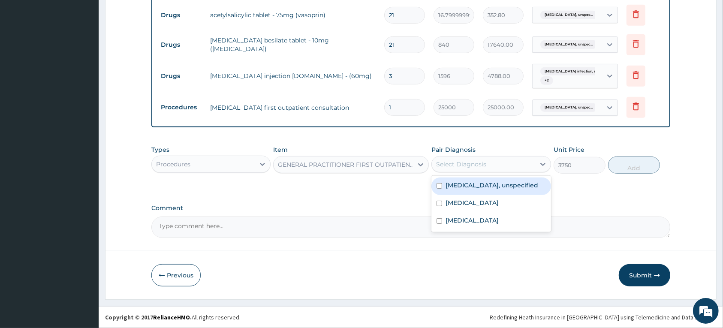
click at [484, 187] on label "[MEDICAL_DATA], unspecified" at bounding box center [492, 185] width 93 height 9
checkbox input "true"
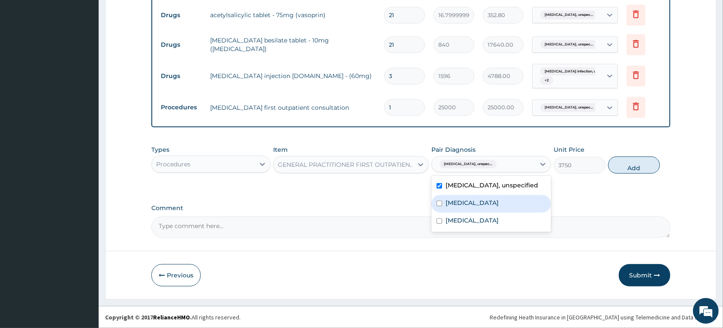
click at [444, 211] on div "[MEDICAL_DATA]" at bounding box center [490, 204] width 119 height 18
checkbox input "true"
drag, startPoint x: 451, startPoint y: 234, endPoint x: 464, endPoint y: 227, distance: 15.3
click at [452, 225] on label "[MEDICAL_DATA]" at bounding box center [472, 220] width 53 height 9
checkbox input "true"
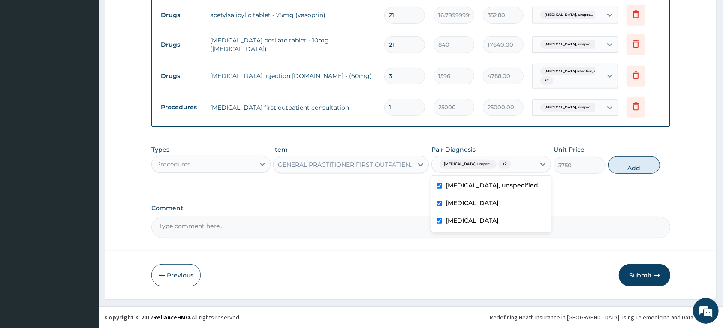
click at [617, 166] on button "Add" at bounding box center [634, 165] width 52 height 17
type input "0"
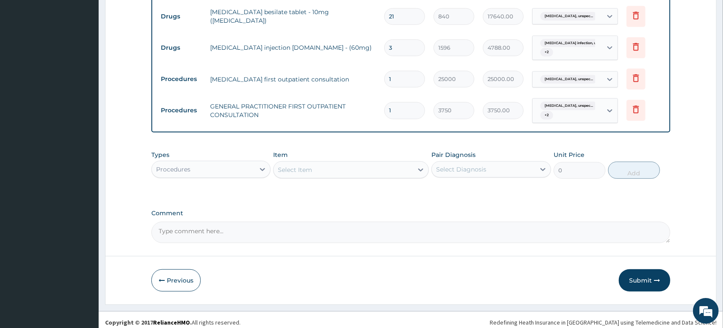
scroll to position [405, 0]
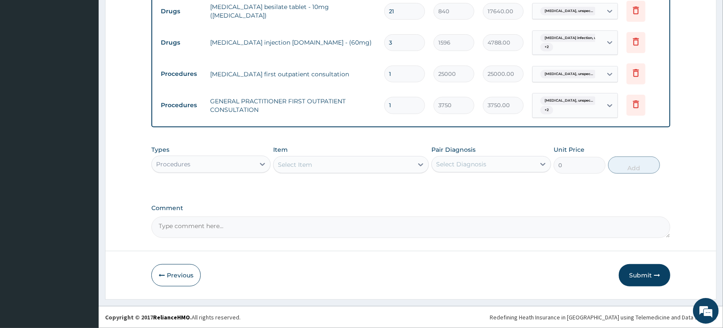
click at [222, 161] on div "Procedures" at bounding box center [203, 164] width 103 height 14
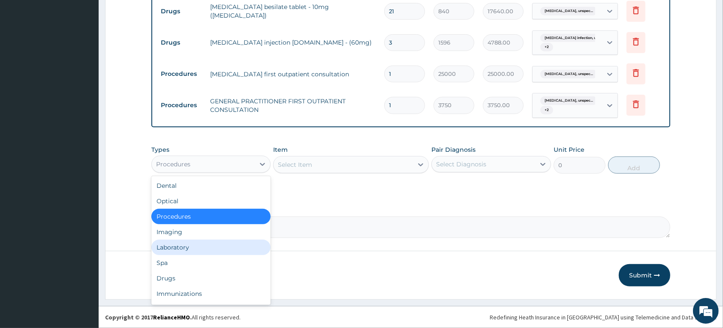
click at [169, 249] on div "Laboratory" at bounding box center [210, 247] width 119 height 15
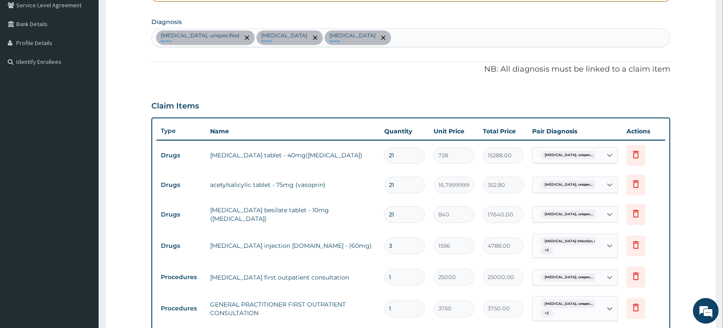
scroll to position [298, 0]
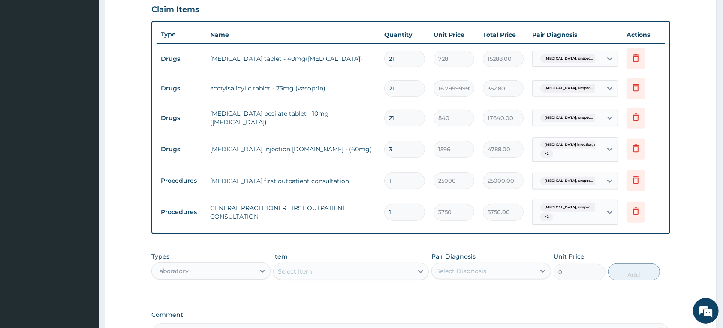
click at [296, 271] on div "Select Item" at bounding box center [295, 271] width 34 height 9
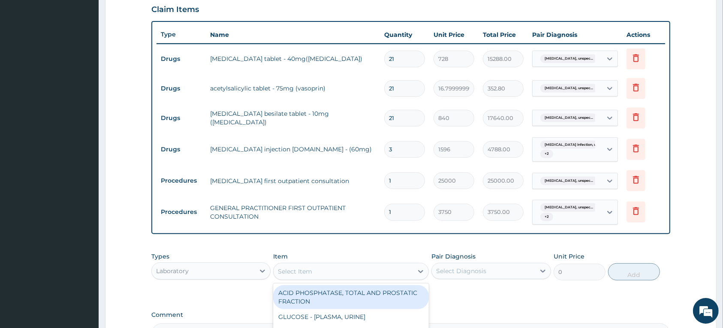
scroll to position [405, 0]
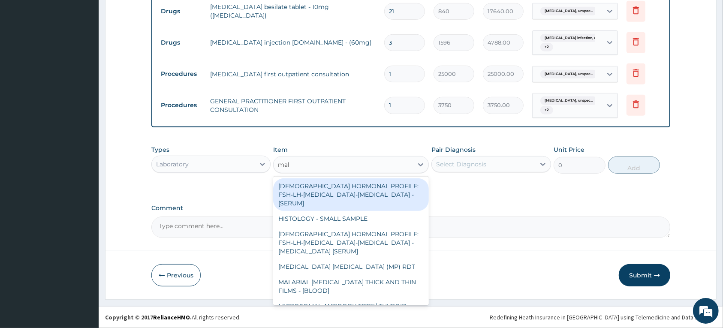
type input "mala"
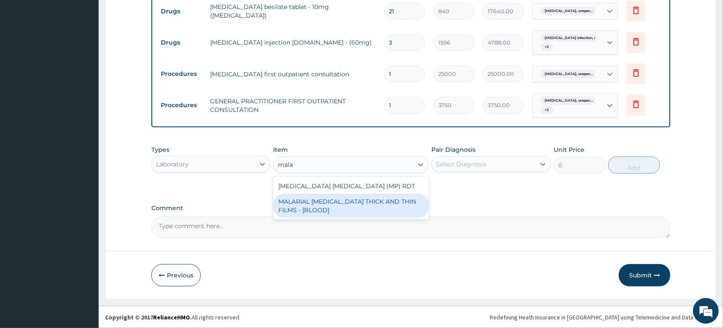
click at [339, 205] on div "MALARIAL [MEDICAL_DATA] THICK AND THIN FILMS - [BLOOD]" at bounding box center [351, 206] width 156 height 24
type input "2187.5"
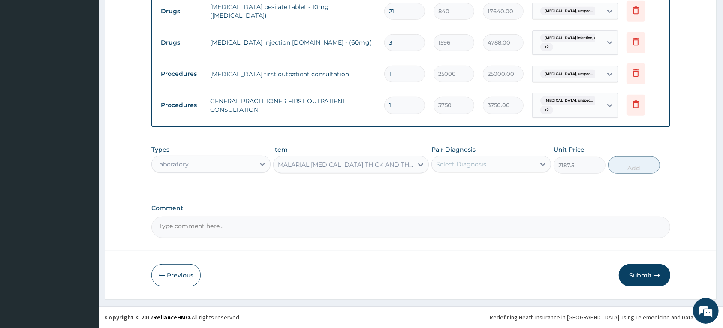
click at [495, 160] on div "Select Diagnosis" at bounding box center [483, 164] width 103 height 14
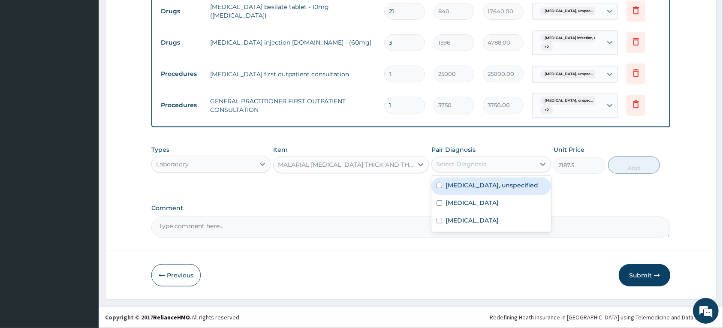
drag, startPoint x: 488, startPoint y: 181, endPoint x: 483, endPoint y: 196, distance: 15.2
click at [488, 182] on label "[MEDICAL_DATA], unspecified" at bounding box center [492, 185] width 93 height 9
checkbox input "true"
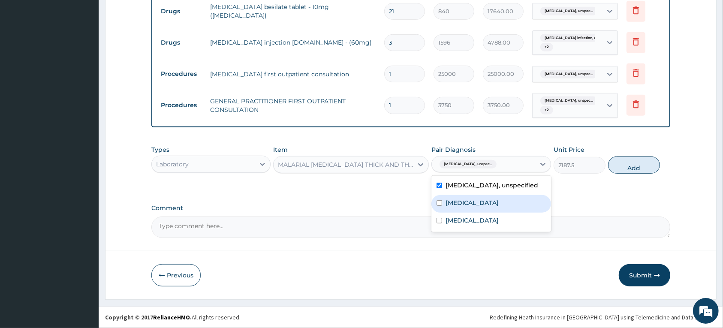
drag, startPoint x: 472, startPoint y: 220, endPoint x: 475, endPoint y: 245, distance: 25.9
click at [472, 207] on label "[MEDICAL_DATA]" at bounding box center [472, 203] width 53 height 9
checkbox input "true"
drag, startPoint x: 475, startPoint y: 245, endPoint x: 498, endPoint y: 232, distance: 26.9
click at [477, 230] on div "[MEDICAL_DATA]" at bounding box center [490, 222] width 119 height 18
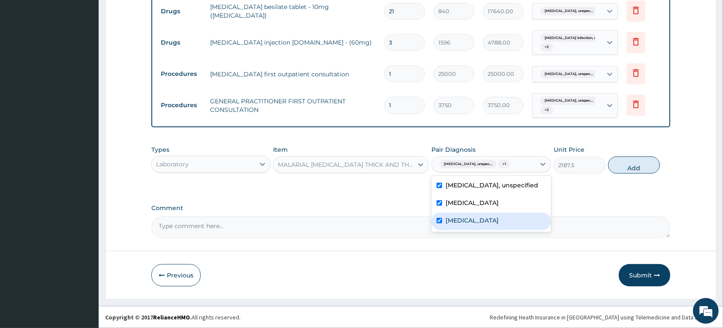
checkbox input "true"
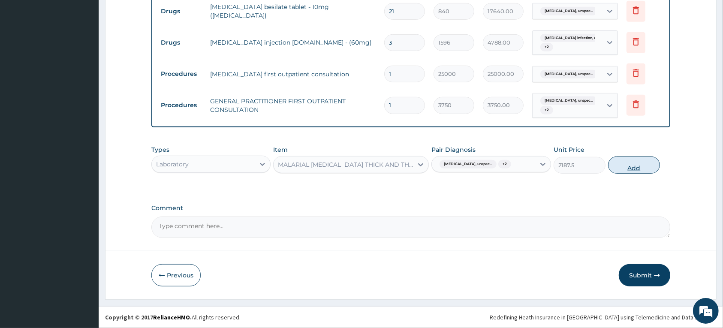
click at [626, 160] on button "Add" at bounding box center [634, 165] width 52 height 17
type input "0"
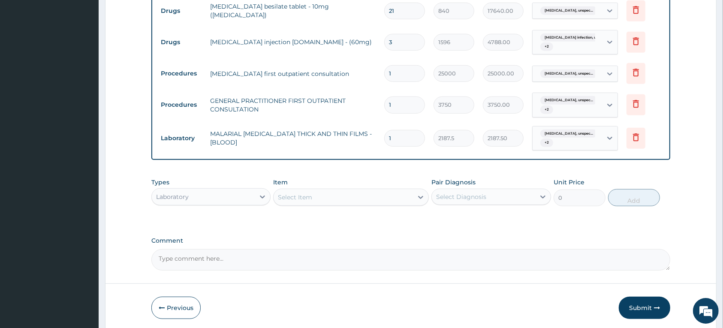
click at [305, 196] on div "Select Item" at bounding box center [295, 197] width 34 height 9
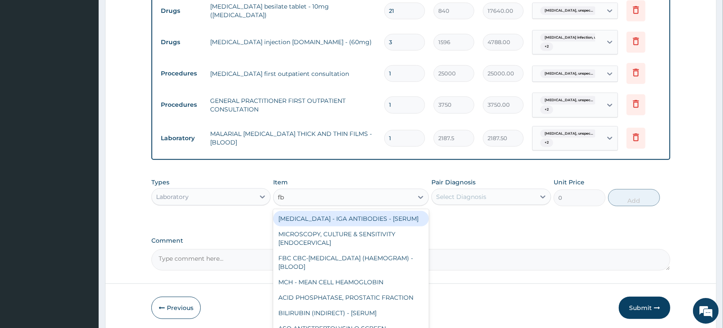
type input "fbc"
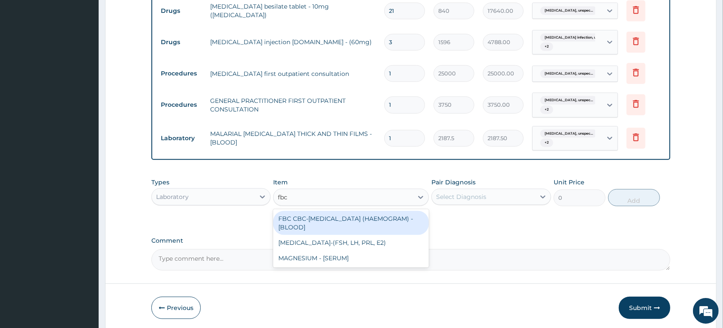
drag, startPoint x: 339, startPoint y: 223, endPoint x: 429, endPoint y: 196, distance: 94.0
click at [340, 223] on div "FBC CBC-[MEDICAL_DATA] (HAEMOGRAM) - [BLOOD]" at bounding box center [351, 223] width 156 height 24
type input "5000"
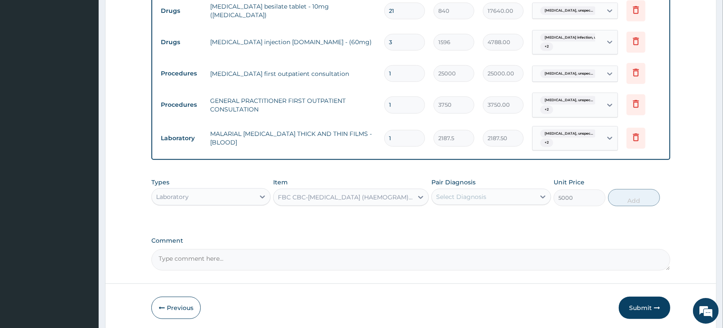
click at [467, 196] on div "Select Diagnosis" at bounding box center [461, 197] width 50 height 9
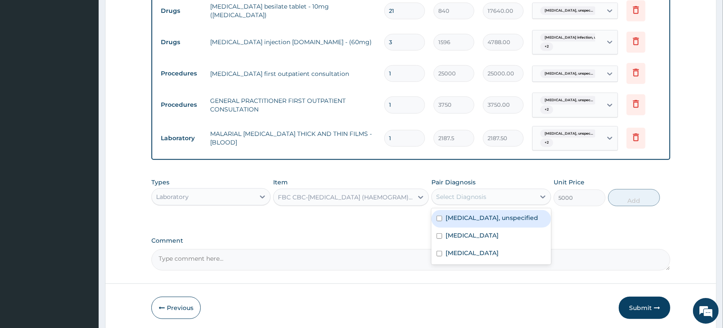
drag, startPoint x: 462, startPoint y: 219, endPoint x: 462, endPoint y: 232, distance: 12.4
click at [462, 220] on label "[MEDICAL_DATA], unspecified" at bounding box center [492, 218] width 93 height 9
checkbox input "true"
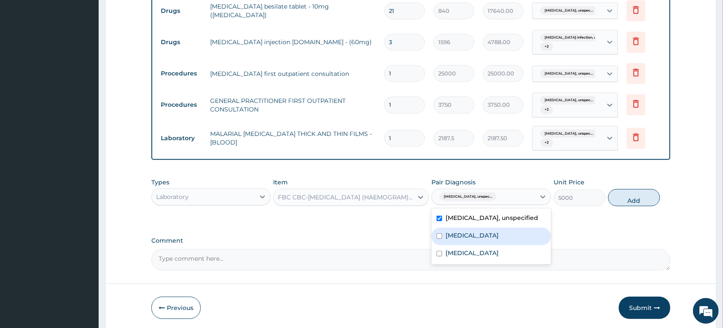
drag, startPoint x: 459, startPoint y: 250, endPoint x: 460, endPoint y: 271, distance: 21.0
click at [459, 240] on label "[MEDICAL_DATA]" at bounding box center [472, 235] width 53 height 9
checkbox input "true"
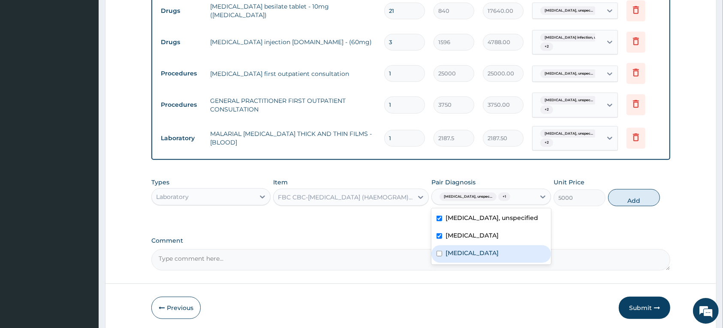
drag, startPoint x: 461, startPoint y: 271, endPoint x: 524, endPoint y: 245, distance: 67.8
click at [461, 257] on label "[MEDICAL_DATA]" at bounding box center [472, 253] width 53 height 9
checkbox input "true"
drag, startPoint x: 618, startPoint y: 202, endPoint x: 371, endPoint y: 225, distance: 248.4
click at [618, 202] on button "Add" at bounding box center [634, 197] width 52 height 17
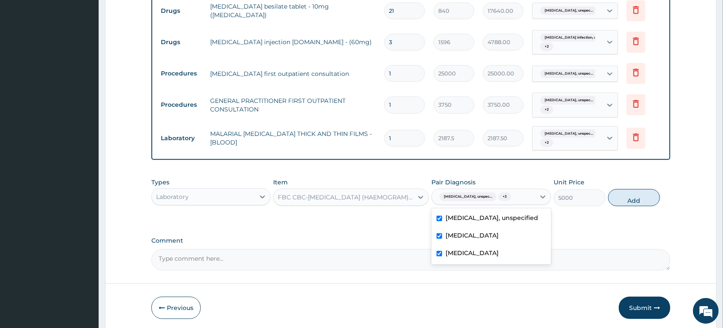
type input "0"
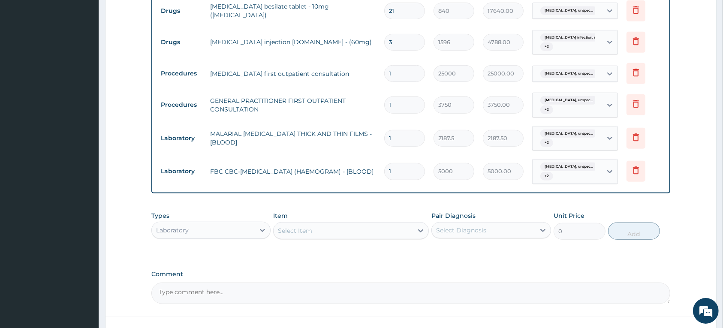
click at [221, 239] on div "Types Laboratory" at bounding box center [210, 225] width 119 height 28
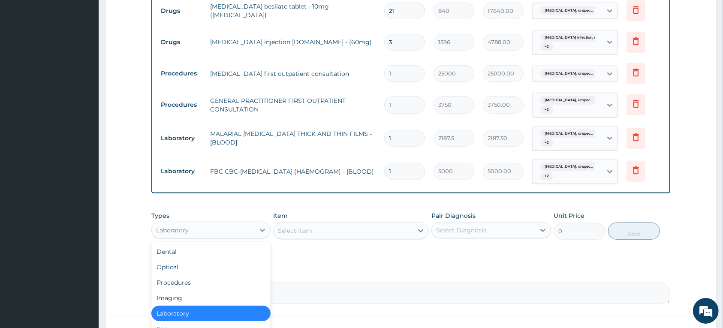
click at [211, 232] on div "Laboratory" at bounding box center [203, 230] width 103 height 14
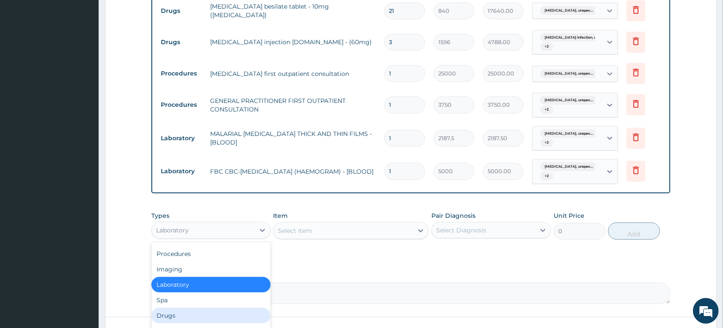
click at [172, 313] on div "Drugs" at bounding box center [210, 315] width 119 height 15
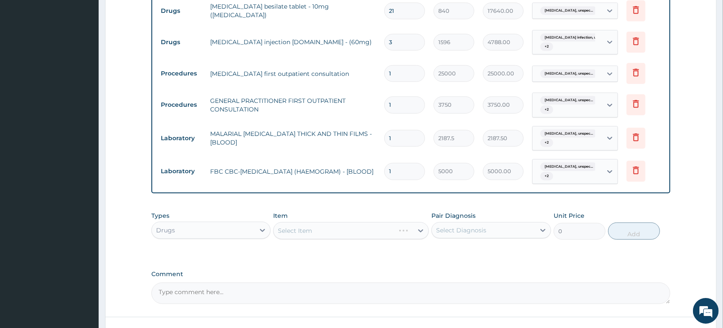
click at [296, 228] on div "Select Item" at bounding box center [351, 230] width 156 height 17
click at [292, 234] on div "Select Item" at bounding box center [295, 230] width 34 height 9
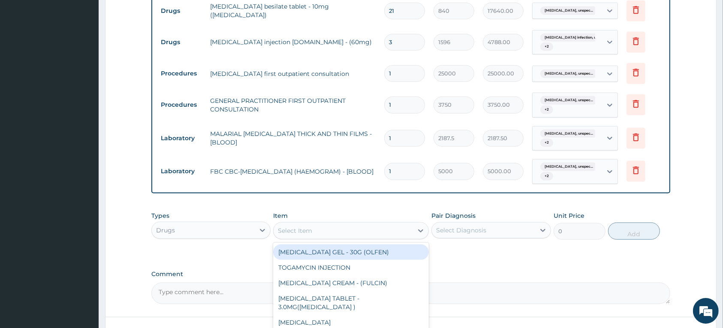
click at [289, 229] on div "Select Item" at bounding box center [295, 230] width 34 height 9
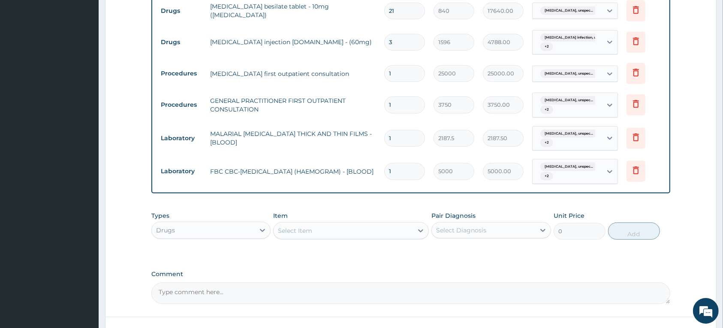
click at [292, 229] on div "Select Item" at bounding box center [295, 230] width 34 height 9
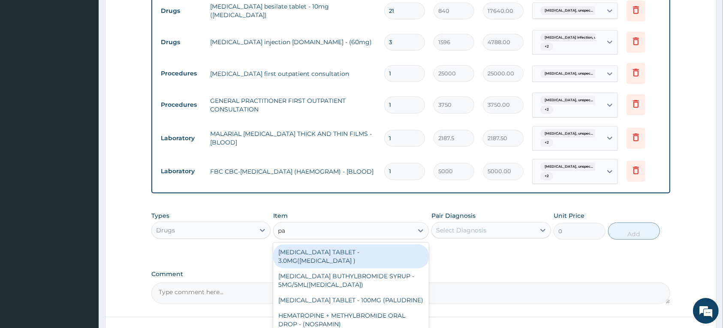
type input "parac"
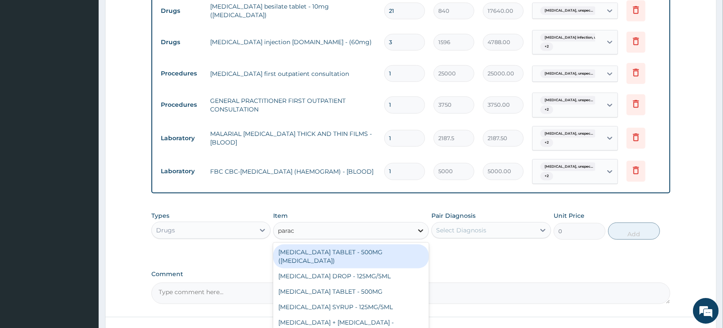
drag, startPoint x: 357, startPoint y: 252, endPoint x: 419, endPoint y: 235, distance: 64.6
click at [357, 252] on div "[MEDICAL_DATA] TABLET - 500MG ([MEDICAL_DATA])" at bounding box center [351, 256] width 156 height 24
type input "42"
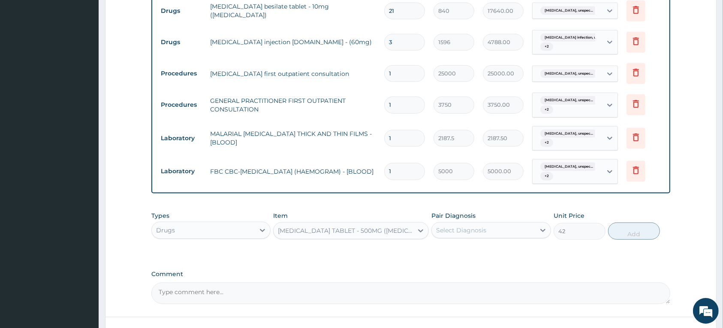
click at [452, 233] on div "Select Diagnosis" at bounding box center [461, 230] width 50 height 9
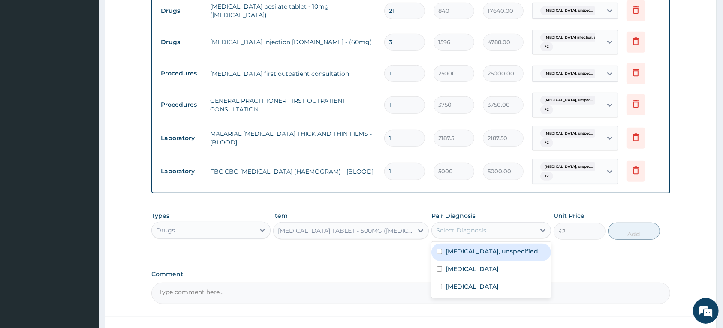
drag, startPoint x: 450, startPoint y: 251, endPoint x: 461, endPoint y: 274, distance: 24.7
click at [452, 253] on label "[MEDICAL_DATA], unspecified" at bounding box center [492, 251] width 93 height 9
checkbox input "true"
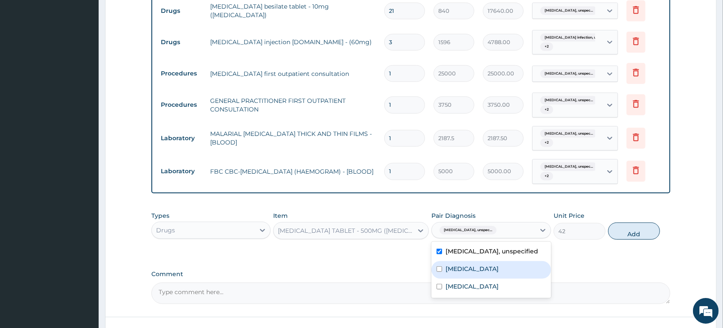
drag, startPoint x: 460, startPoint y: 286, endPoint x: 463, endPoint y: 299, distance: 13.3
click at [460, 273] on label "[MEDICAL_DATA]" at bounding box center [472, 269] width 53 height 9
checkbox input "true"
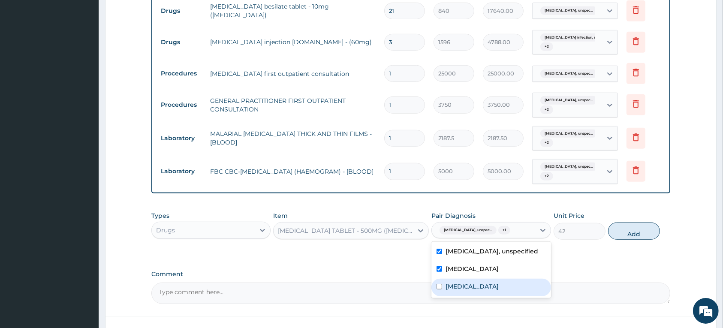
drag, startPoint x: 463, startPoint y: 301, endPoint x: 551, endPoint y: 264, distance: 95.5
click at [464, 291] on label "[MEDICAL_DATA]" at bounding box center [472, 286] width 53 height 9
checkbox input "true"
click at [620, 232] on button "Add" at bounding box center [634, 231] width 52 height 17
type input "0"
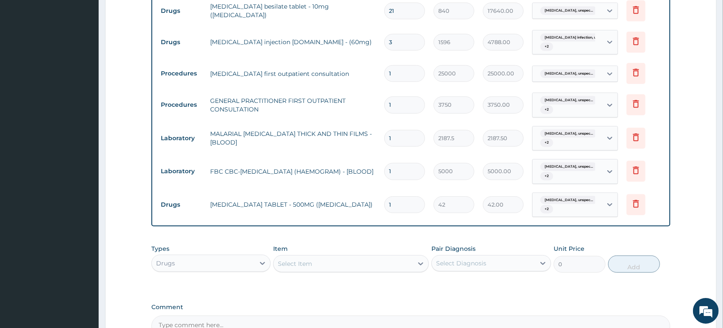
click at [286, 265] on div "Select Item" at bounding box center [295, 263] width 34 height 9
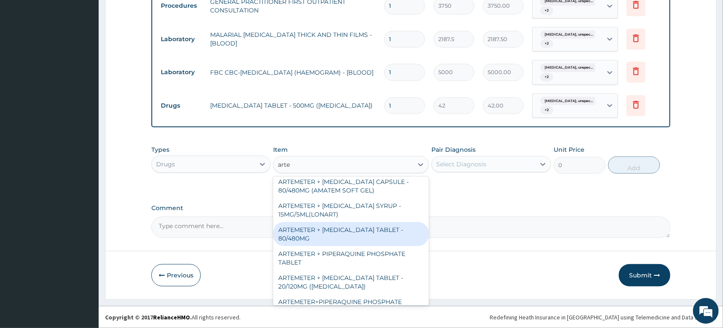
scroll to position [268, 0]
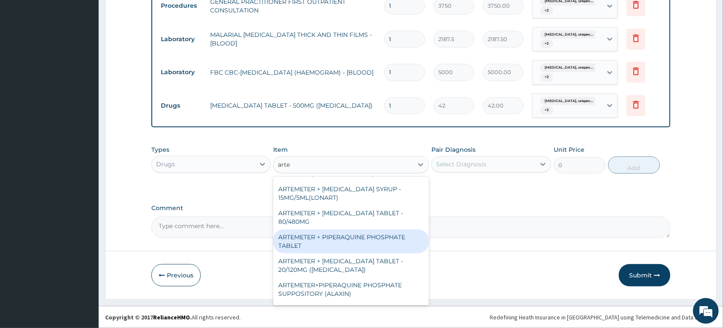
type input "arte"
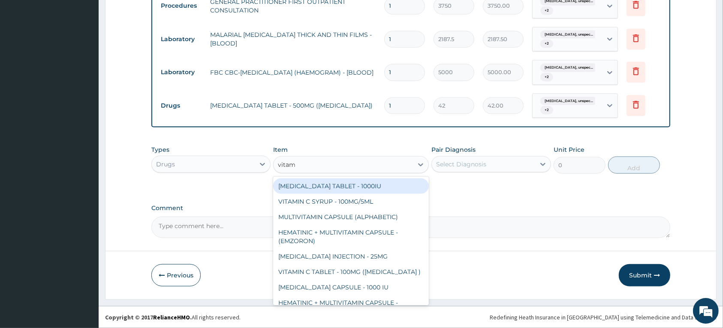
type input "vitami"
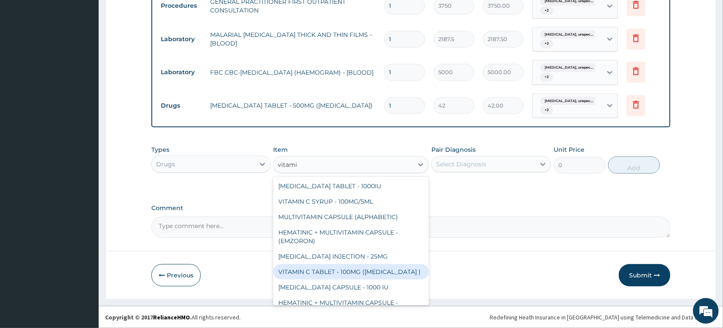
click at [319, 276] on div "VITAMIN C TABLET - 100MG ([MEDICAL_DATA] )" at bounding box center [351, 271] width 156 height 15
type input "16.799999999999997"
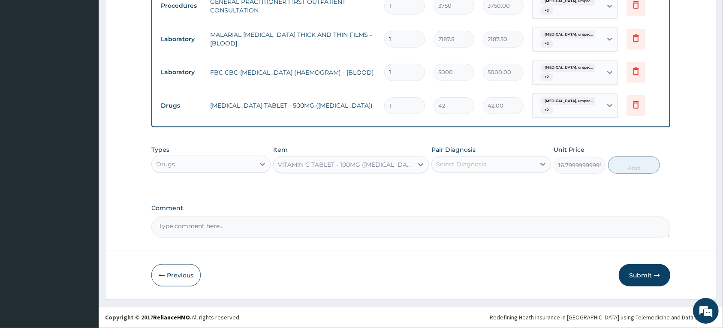
click at [477, 154] on div "Pair Diagnosis Select Diagnosis" at bounding box center [490, 159] width 119 height 28
click at [474, 164] on div "Select Diagnosis" at bounding box center [461, 164] width 50 height 9
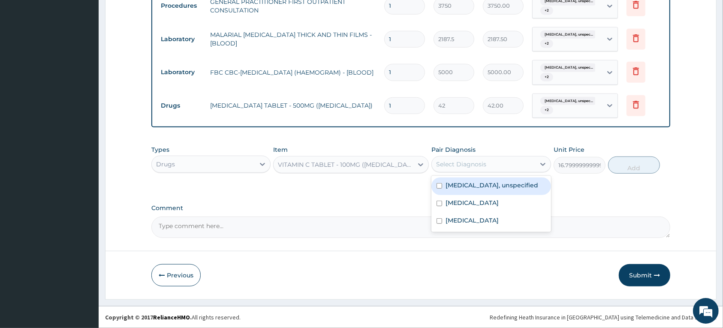
click at [464, 183] on label "[MEDICAL_DATA], unspecified" at bounding box center [492, 185] width 93 height 9
checkbox input "true"
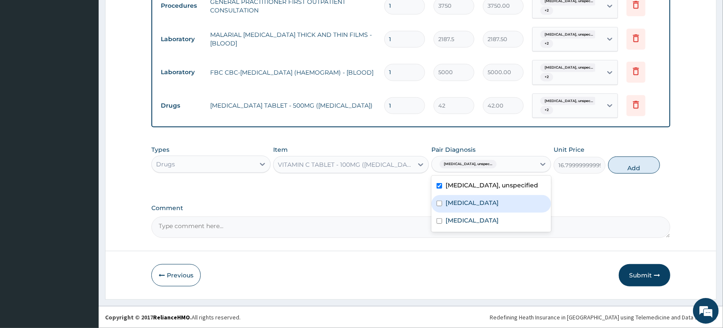
click at [463, 207] on label "[MEDICAL_DATA]" at bounding box center [472, 203] width 53 height 9
checkbox input "true"
click at [462, 225] on label "[MEDICAL_DATA]" at bounding box center [472, 220] width 53 height 9
checkbox input "true"
drag, startPoint x: 618, startPoint y: 166, endPoint x: 286, endPoint y: 60, distance: 348.9
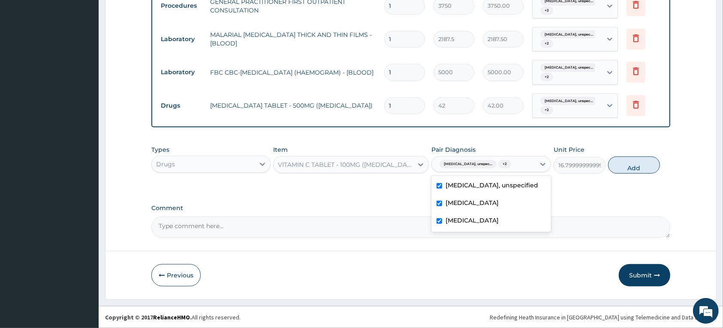
click at [618, 166] on button "Add" at bounding box center [634, 165] width 52 height 17
type input "0"
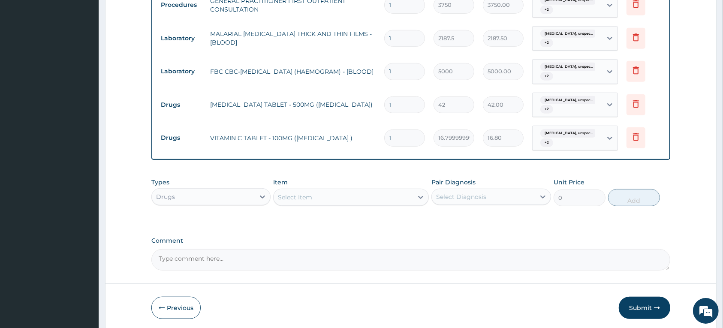
click at [296, 199] on div "Select Item" at bounding box center [295, 197] width 34 height 9
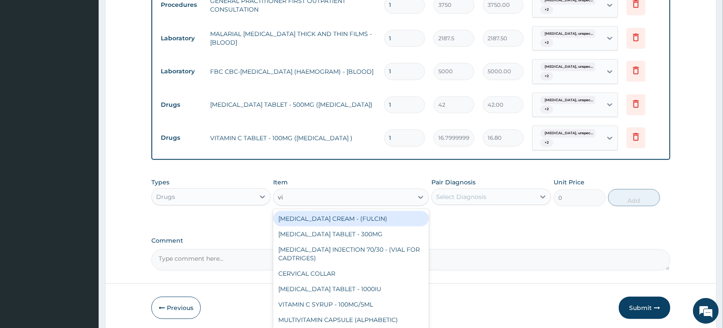
type input "vit"
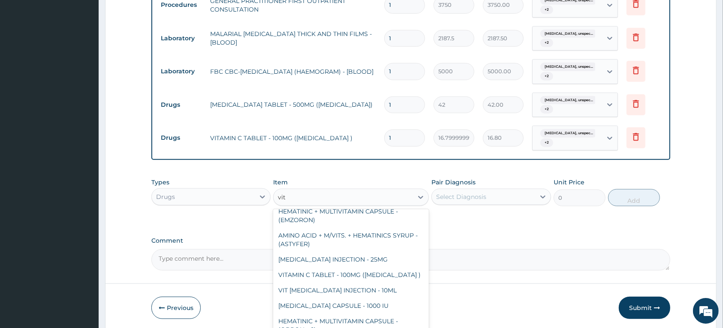
scroll to position [161, 0]
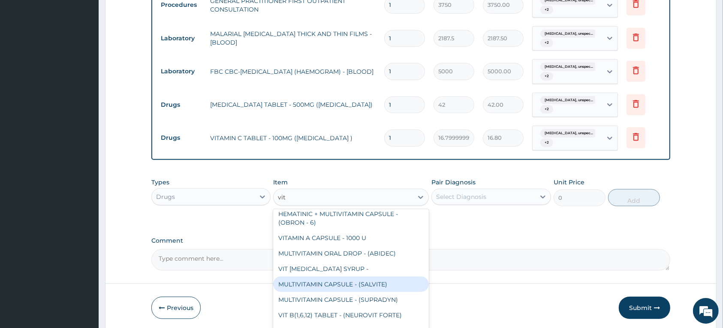
click at [331, 286] on div "MULTIVITAMIN CAPSULE - (SALVITE)" at bounding box center [351, 284] width 156 height 15
type input "42"
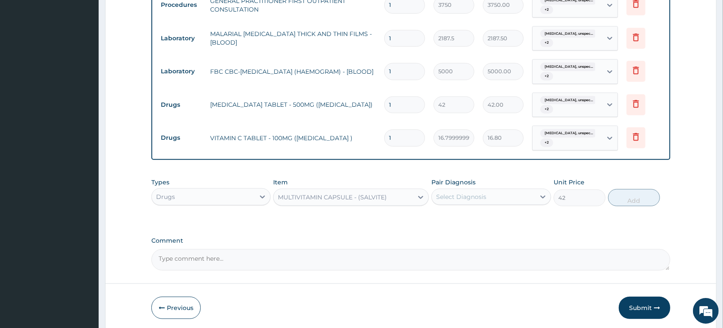
click at [462, 200] on div "Select Diagnosis" at bounding box center [461, 197] width 50 height 9
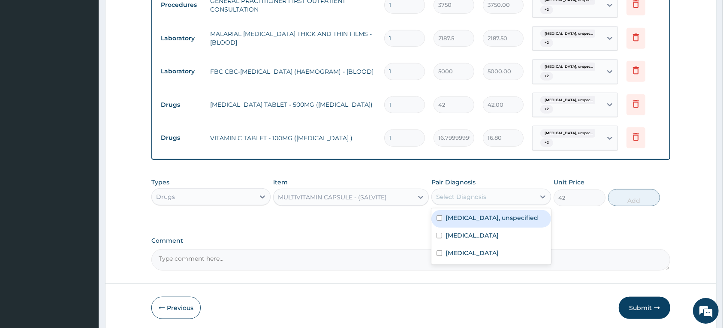
drag, startPoint x: 464, startPoint y: 219, endPoint x: 467, endPoint y: 234, distance: 15.2
click at [464, 219] on label "[MEDICAL_DATA], unspecified" at bounding box center [492, 218] width 93 height 9
checkbox input "true"
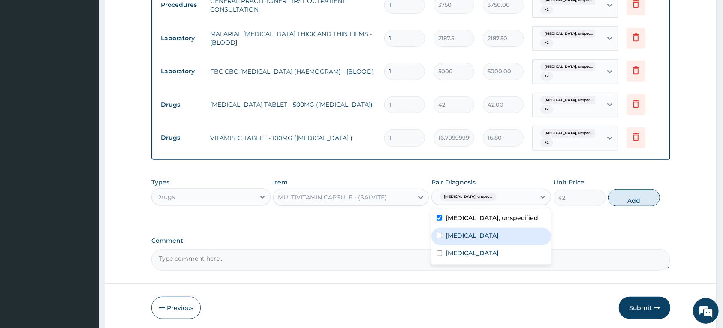
drag, startPoint x: 465, startPoint y: 246, endPoint x: 464, endPoint y: 264, distance: 18.5
click at [465, 240] on label "[MEDICAL_DATA]" at bounding box center [472, 235] width 53 height 9
checkbox input "true"
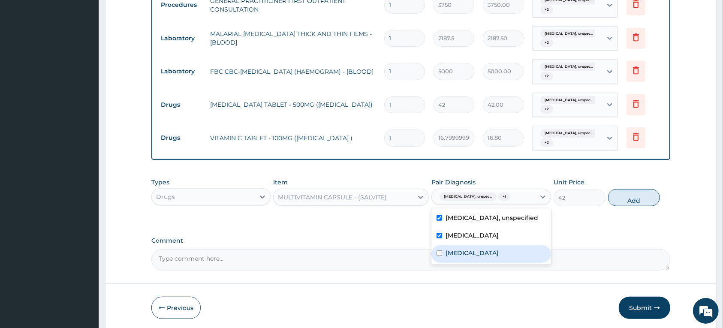
drag, startPoint x: 464, startPoint y: 264, endPoint x: 527, endPoint y: 263, distance: 62.2
click at [472, 263] on div "[MEDICAL_DATA]" at bounding box center [490, 254] width 119 height 18
checkbox input "true"
click at [622, 201] on button "Add" at bounding box center [634, 197] width 52 height 17
type input "0"
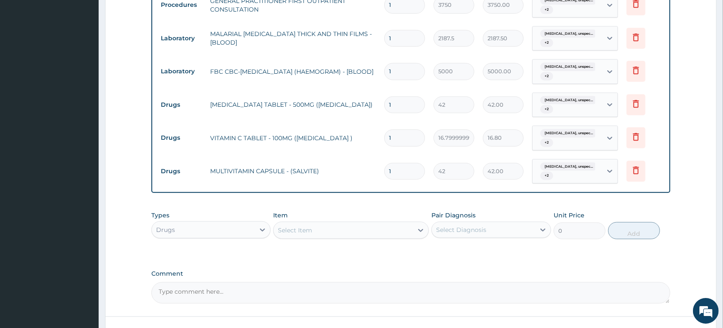
click at [310, 230] on div "Select Item" at bounding box center [295, 230] width 34 height 9
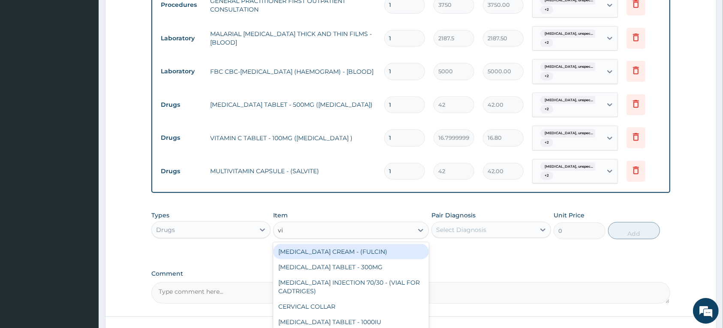
type input "vit"
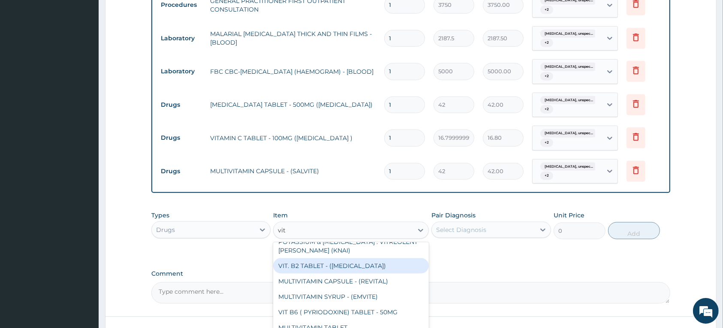
scroll to position [322, 0]
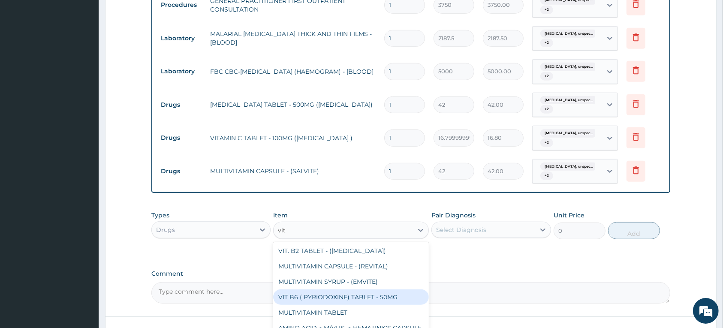
click at [363, 299] on div "VIT B6 ( PYRIODOXINE) TABLET - 50MG" at bounding box center [351, 296] width 156 height 15
type input "53.199999999999996"
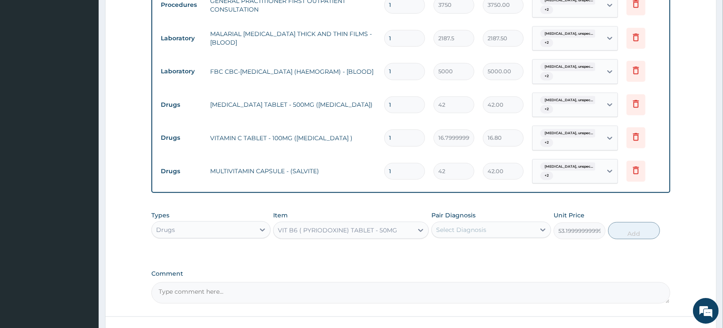
drag, startPoint x: 497, startPoint y: 225, endPoint x: 488, endPoint y: 232, distance: 11.3
click at [496, 226] on div "Select Diagnosis" at bounding box center [483, 230] width 103 height 14
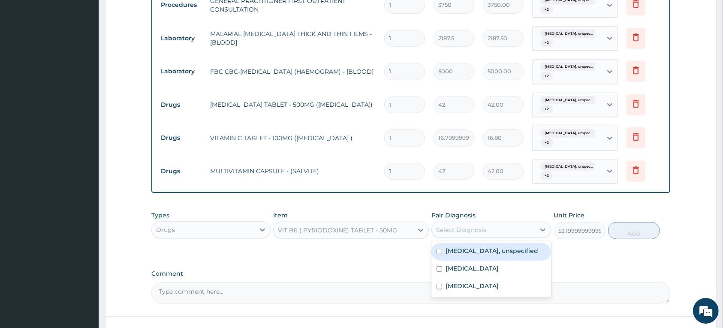
click at [468, 254] on label "[MEDICAL_DATA], unspecified" at bounding box center [492, 251] width 93 height 9
checkbox input "true"
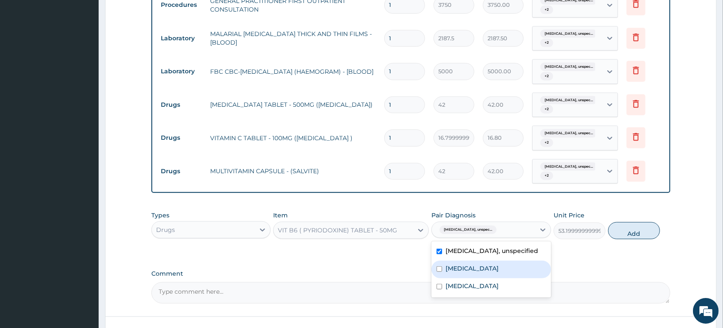
drag, startPoint x: 457, startPoint y: 279, endPoint x: 459, endPoint y: 284, distance: 6.0
click at [457, 273] on label "[MEDICAL_DATA]" at bounding box center [472, 268] width 53 height 9
checkbox input "true"
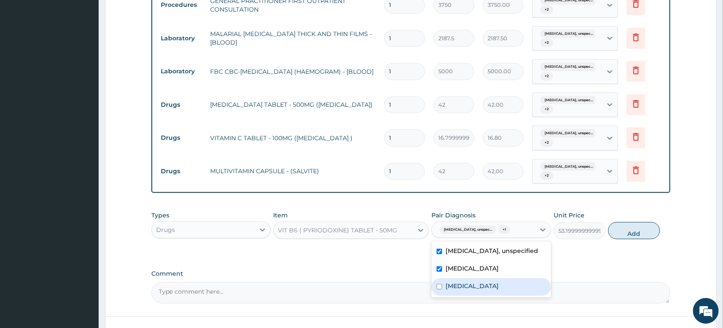
drag, startPoint x: 460, startPoint y: 301, endPoint x: 484, endPoint y: 292, distance: 25.2
click at [461, 290] on label "[MEDICAL_DATA]" at bounding box center [472, 286] width 53 height 9
checkbox input "true"
click at [627, 234] on button "Add" at bounding box center [634, 230] width 52 height 17
type input "0"
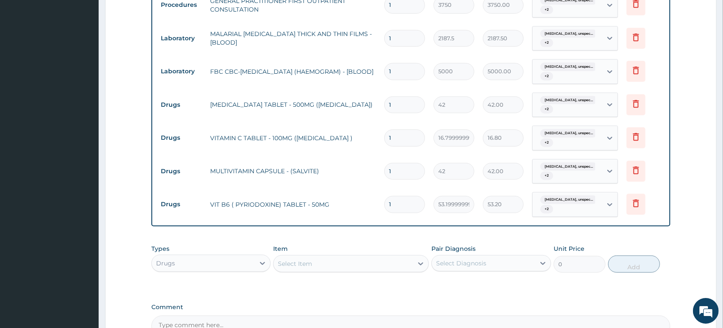
drag, startPoint x: 284, startPoint y: 263, endPoint x: 290, endPoint y: 265, distance: 6.7
click at [284, 264] on div "Select Item" at bounding box center [295, 263] width 34 height 9
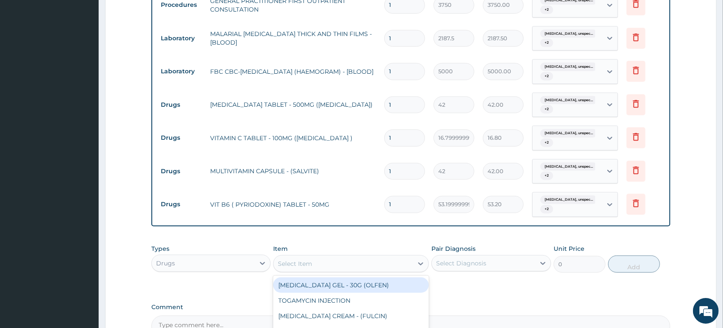
click at [291, 265] on div "Select Item" at bounding box center [295, 263] width 34 height 9
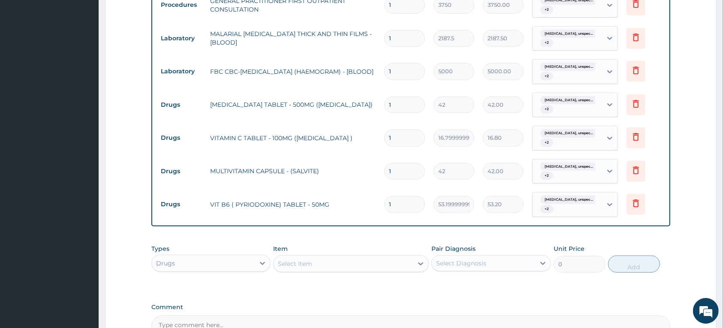
paste input "ARTEMETER + [MEDICAL_DATA] TABLET - 80/480M"
type input "ARTEMETER + [MEDICAL_DATA] TABLET - 80/480M"
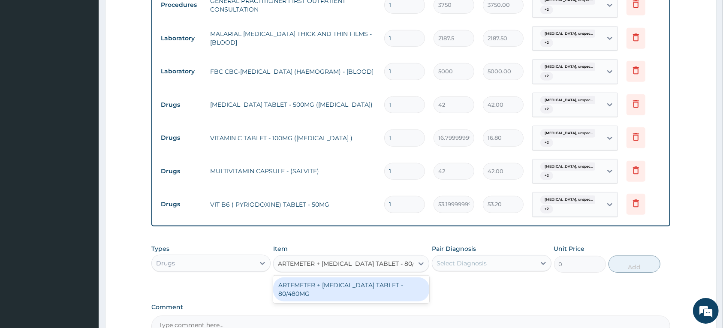
scroll to position [0, 11]
click at [294, 292] on div "ARTEMETER + [MEDICAL_DATA] TABLET - 80/480MG" at bounding box center [351, 289] width 156 height 24
type input "364"
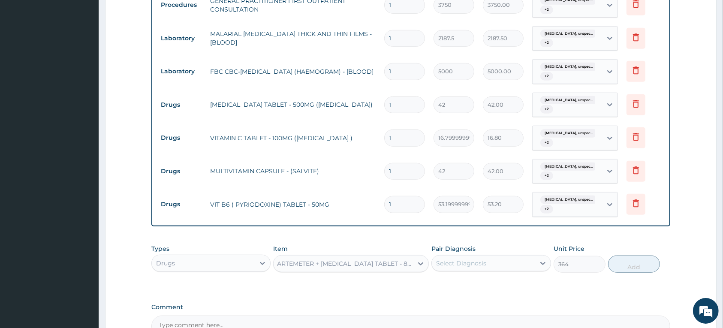
scroll to position [0, 0]
drag, startPoint x: 404, startPoint y: 267, endPoint x: 394, endPoint y: 262, distance: 11.9
click at [404, 267] on div "ARTEMETER + [MEDICAL_DATA] TABLET - 80/480MG" at bounding box center [345, 263] width 136 height 9
click at [406, 262] on div "ARTEMETER + [MEDICAL_DATA] TABLET - 80/480MG" at bounding box center [345, 263] width 136 height 9
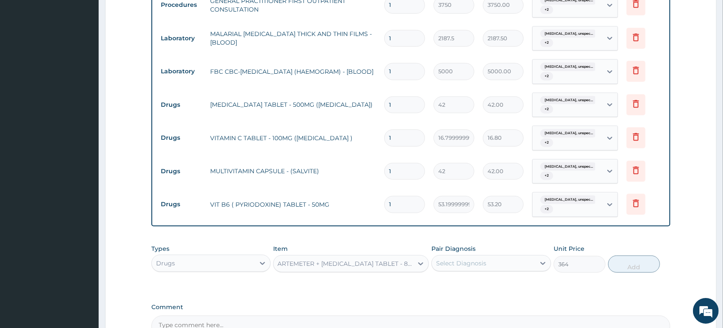
click at [406, 262] on div "ARTEMETER + [MEDICAL_DATA] TABLET - 80/480MG" at bounding box center [345, 263] width 136 height 9
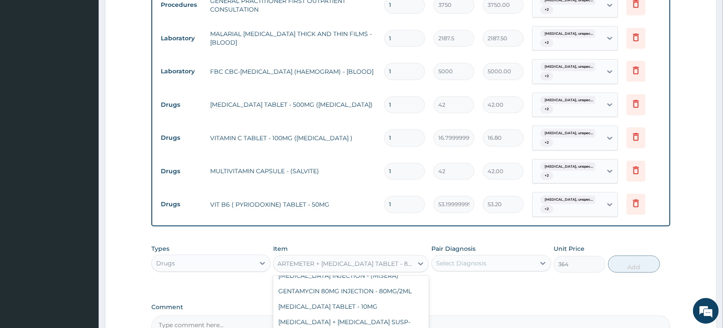
paste input "ARTEMETER + [MEDICAL_DATA] TABLET - 80/480M"
type input "ARTEMETER + [MEDICAL_DATA] TABLET - 80/480M"
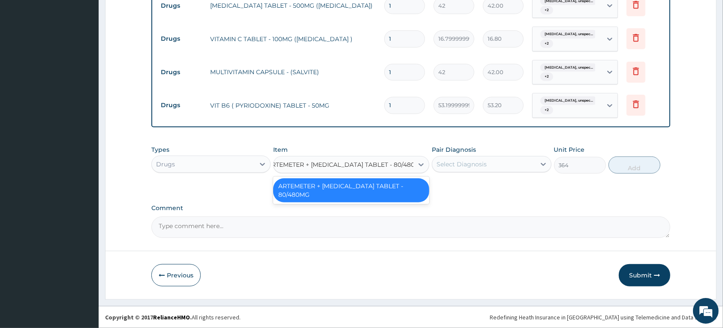
scroll to position [605, 0]
click at [422, 200] on div "ARTEMETER + [MEDICAL_DATA] TABLET - 80/480MG" at bounding box center [351, 190] width 156 height 24
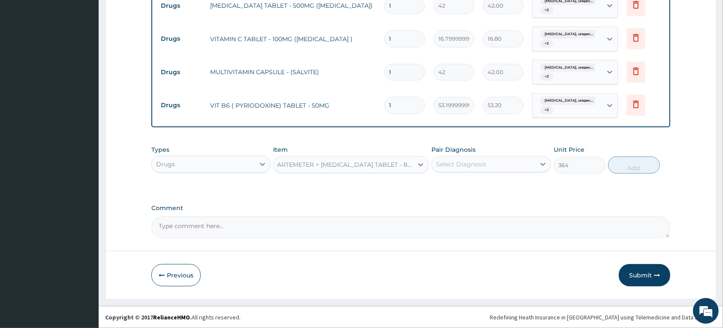
scroll to position [0, 0]
click at [337, 167] on div "ARTEMETER + [MEDICAL_DATA] TABLET - 80/480MG" at bounding box center [345, 164] width 136 height 9
click at [333, 163] on div "ARTEMETER + [MEDICAL_DATA] TABLET - 80/480MG" at bounding box center [345, 164] width 136 height 9
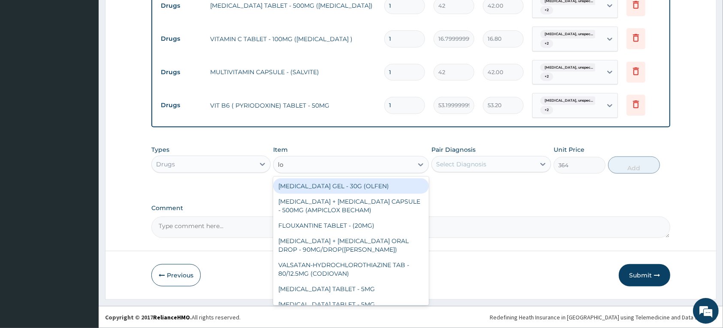
scroll to position [0, 0]
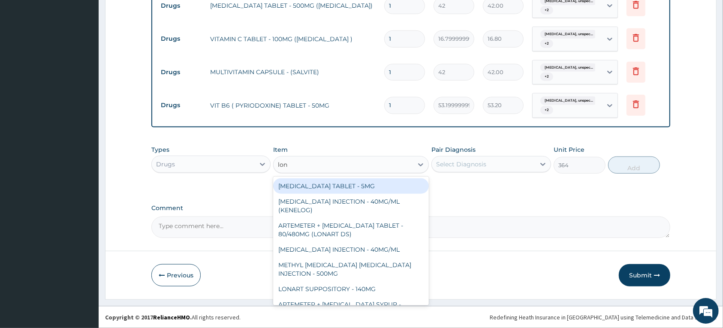
type input "[PERSON_NAME]"
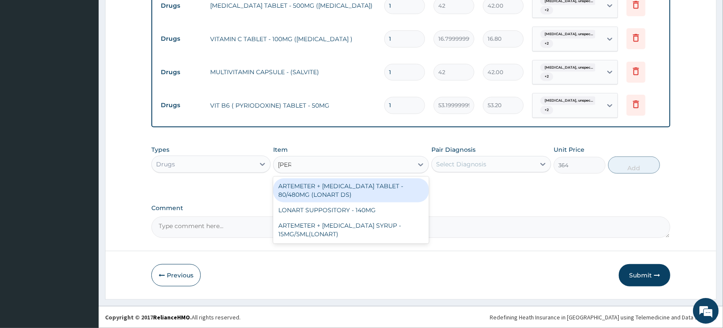
click at [337, 189] on div "ARTEMETER + [MEDICAL_DATA] TABLET - 80/480MG (LONART DS)" at bounding box center [351, 190] width 156 height 24
type input "588"
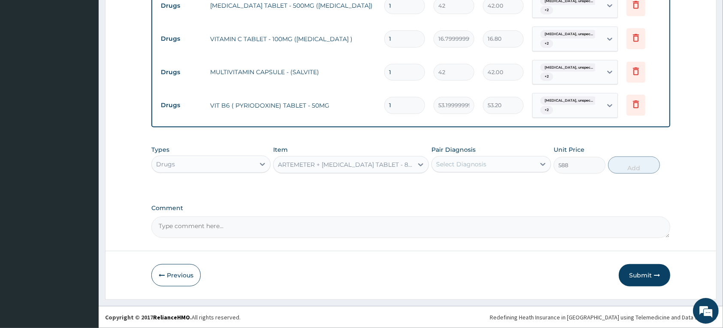
click at [453, 166] on div "Select Diagnosis" at bounding box center [461, 164] width 50 height 9
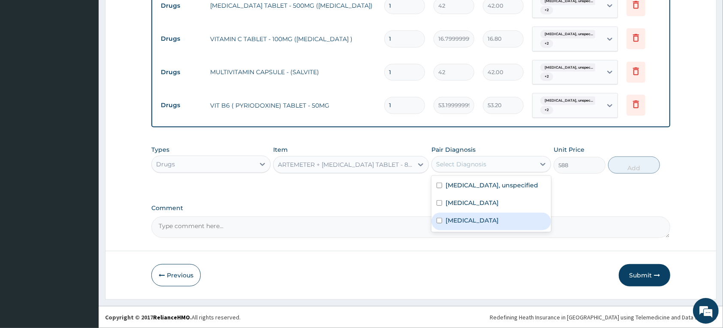
click at [453, 225] on label "[MEDICAL_DATA]" at bounding box center [472, 220] width 53 height 9
checkbox input "true"
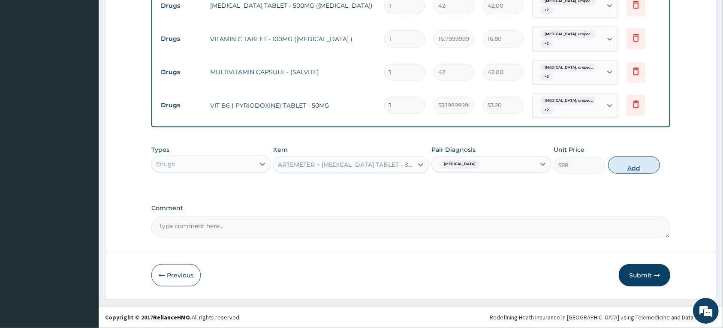
click at [626, 167] on button "Add" at bounding box center [634, 165] width 52 height 17
type input "0"
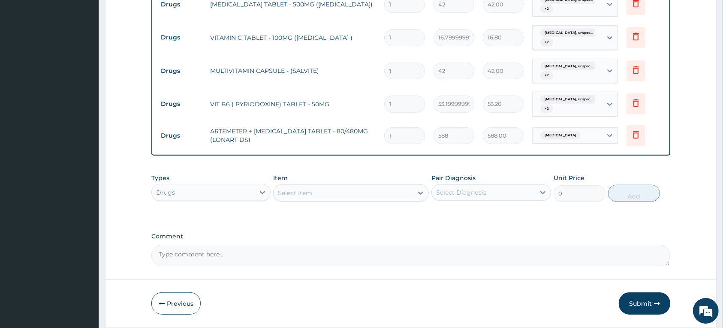
click at [408, 133] on input "1" at bounding box center [404, 135] width 41 height 17
type input "0.00"
type input "6"
type input "3528.00"
type input "6"
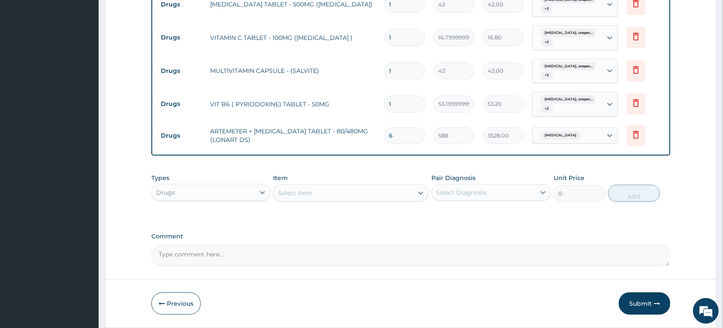
click at [408, 106] on input "1" at bounding box center [404, 104] width 41 height 17
type input "0.00"
type input "2"
type input "106.40"
type input "20"
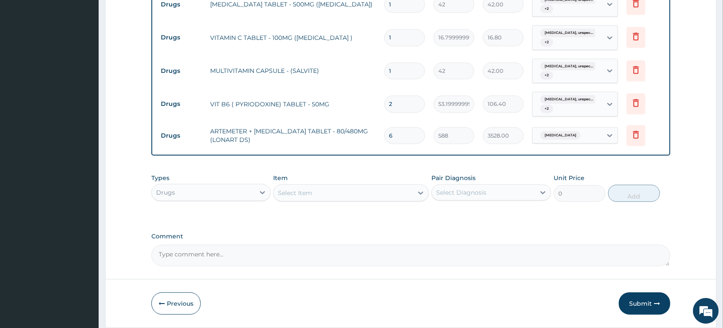
type input "1064.00"
type input "20"
click at [399, 69] on input "1" at bounding box center [404, 71] width 41 height 17
type input "0.00"
type input "2"
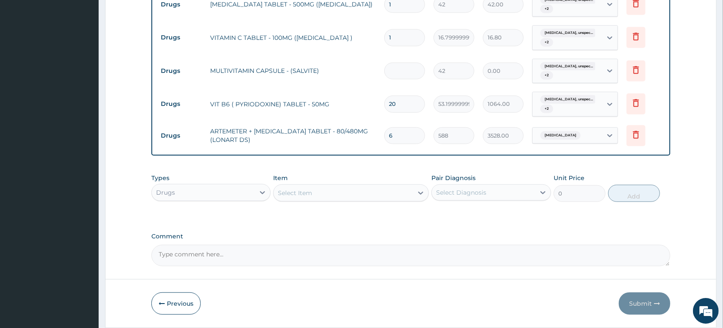
type input "84.00"
type input "20"
type input "840.00"
type input "20"
click at [406, 37] on input "1" at bounding box center [404, 37] width 41 height 17
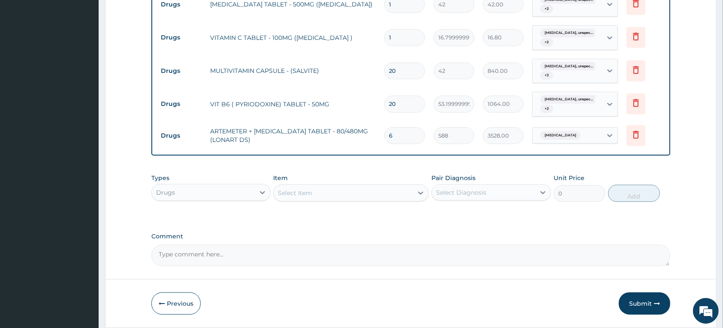
type input "0.00"
type input "2"
type input "33.60"
type input "20"
type input "336.00"
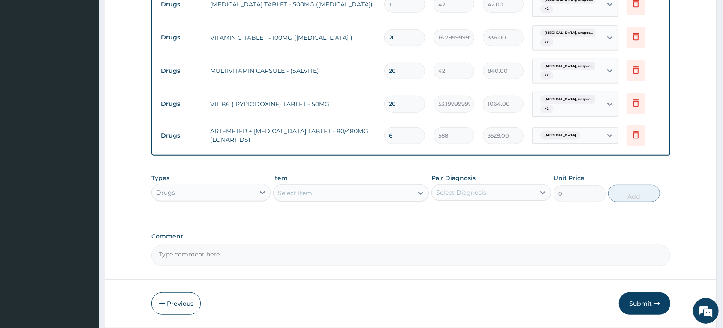
type input "21"
type input "352.80"
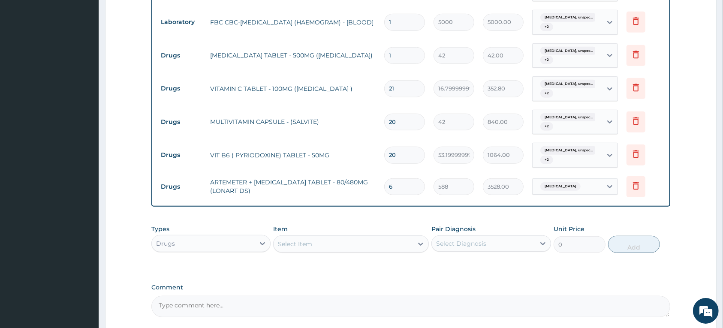
scroll to position [552, 0]
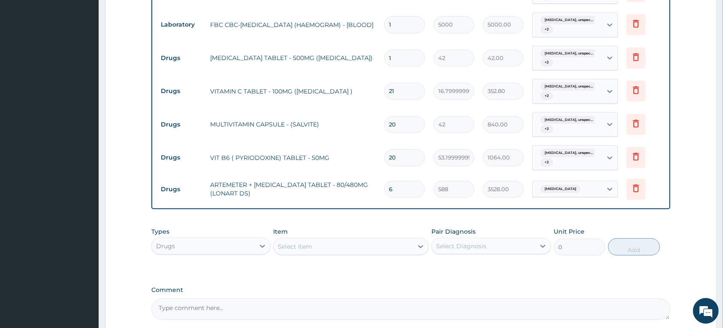
type input "21"
click at [403, 57] on input "1" at bounding box center [404, 58] width 41 height 17
type input "18"
type input "756.00"
type input "19"
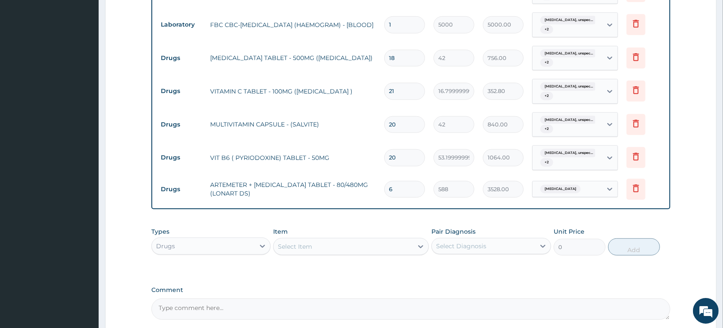
type input "798.00"
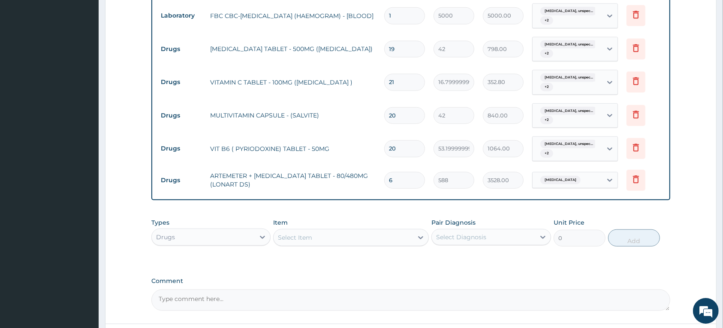
scroll to position [635, 0]
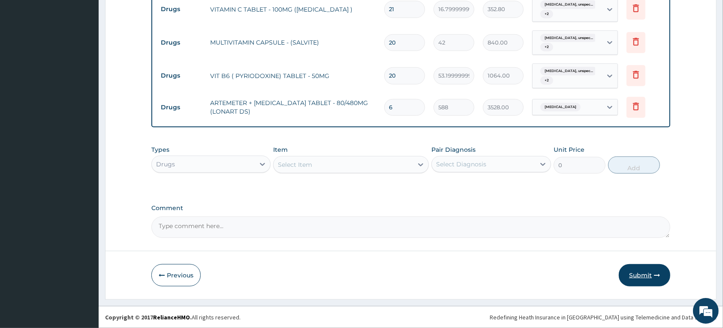
type input "19"
click at [648, 278] on button "Submit" at bounding box center [644, 275] width 51 height 22
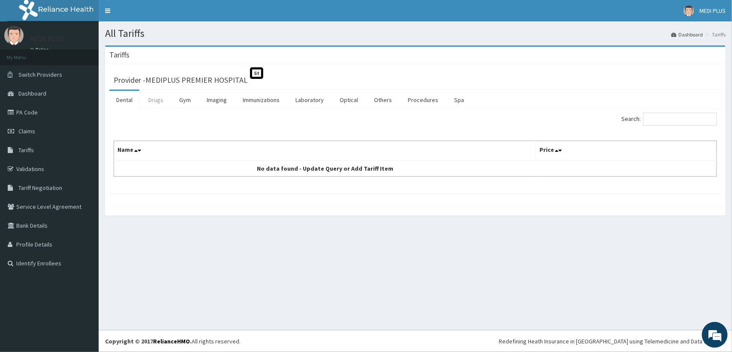
click at [157, 100] on link "Drugs" at bounding box center [155, 100] width 29 height 18
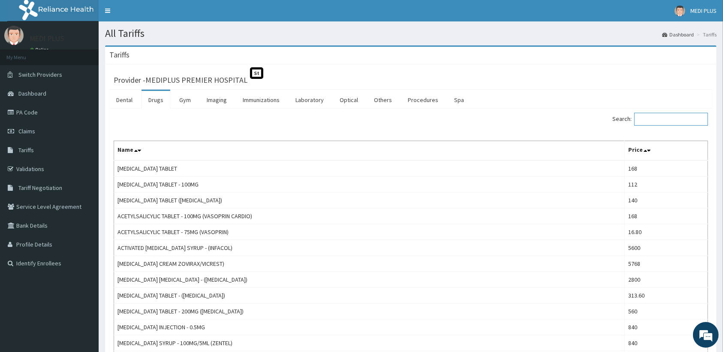
click at [652, 119] on input "Search:" at bounding box center [671, 119] width 74 height 13
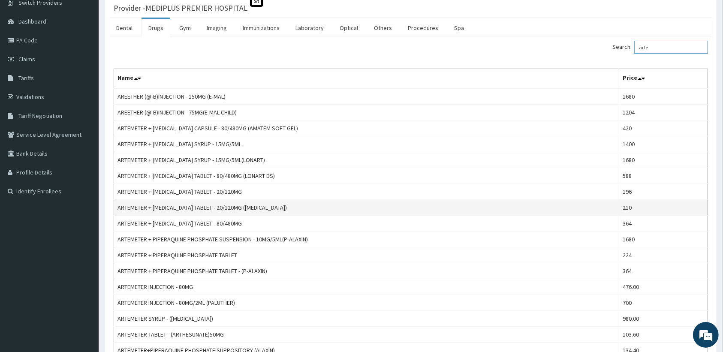
scroll to position [54, 0]
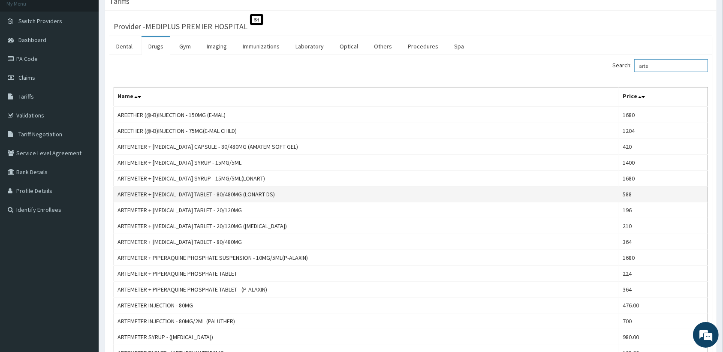
type input "arte"
drag, startPoint x: 117, startPoint y: 193, endPoint x: 239, endPoint y: 195, distance: 122.2
click at [239, 195] on td "ARTEMETER + LUMEFANTRINE TABLET - 80/480MG (LONART DS)" at bounding box center [366, 195] width 505 height 16
copy td "ARTEMETER + LUMEFANTRINE TABLET - 80/480M"
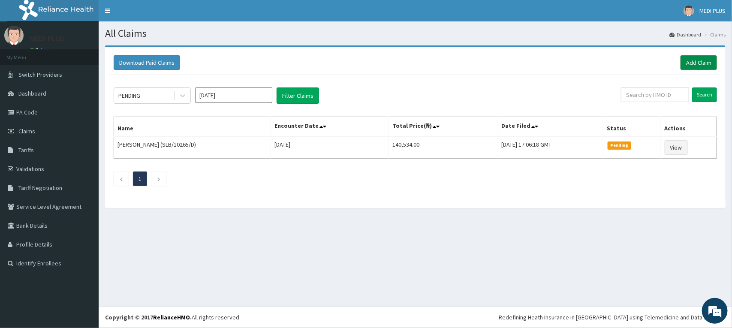
click at [691, 65] on link "Add Claim" at bounding box center [698, 62] width 36 height 15
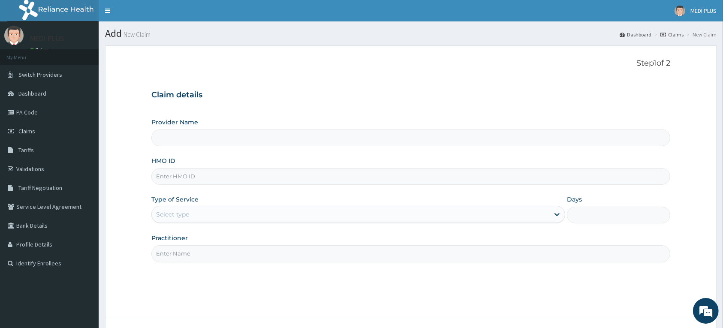
type input "MEDIPLUS PREMIER HOSPITAL"
click at [168, 176] on input "HMO ID" at bounding box center [410, 176] width 519 height 17
type input "ten/10276/a"
click at [275, 215] on div "Select type" at bounding box center [350, 215] width 397 height 14
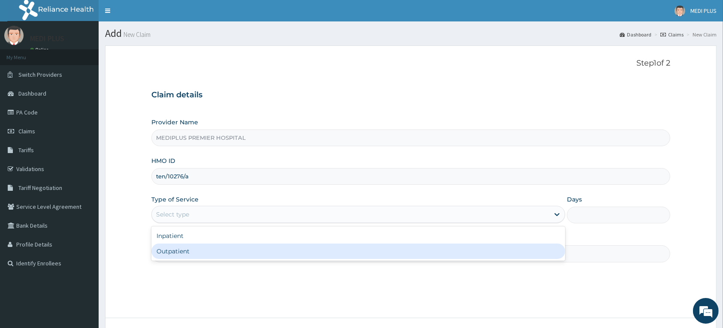
click at [222, 254] on div "Outpatient" at bounding box center [358, 251] width 414 height 15
type input "1"
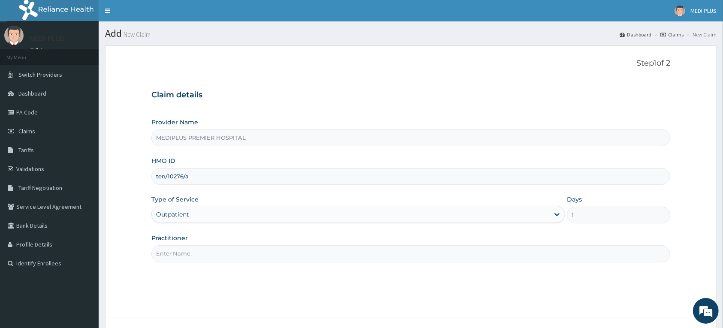
click at [201, 259] on input "Practitioner" at bounding box center [410, 253] width 519 height 17
type input "Dr Thomas E.I"
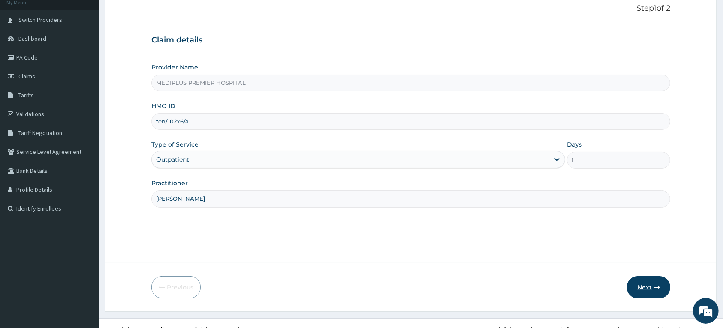
scroll to position [67, 0]
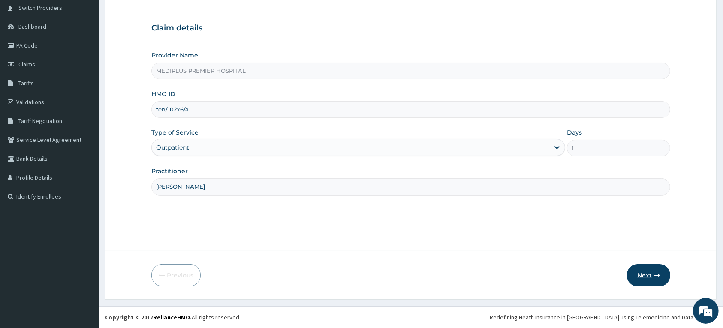
click at [639, 280] on button "Next" at bounding box center [648, 275] width 43 height 22
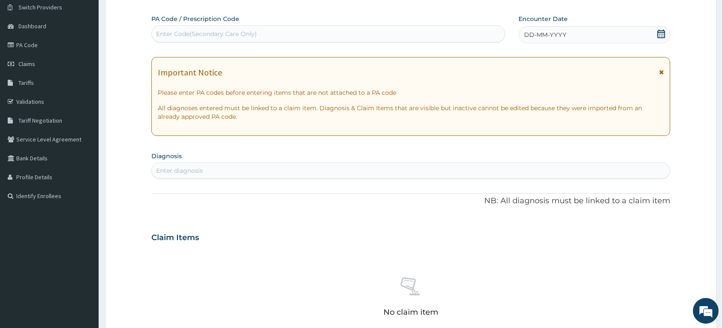
drag, startPoint x: 661, startPoint y: 72, endPoint x: 652, endPoint y: 29, distance: 44.2
click at [661, 71] on icon at bounding box center [661, 72] width 5 height 6
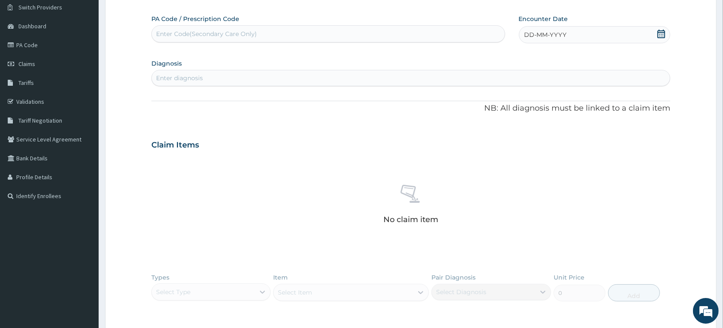
click at [663, 31] on icon at bounding box center [661, 34] width 8 height 9
click at [537, 99] on div "7" at bounding box center [538, 102] width 13 height 13
click at [195, 79] on div "Enter diagnosis" at bounding box center [179, 78] width 47 height 9
type input "malaria"
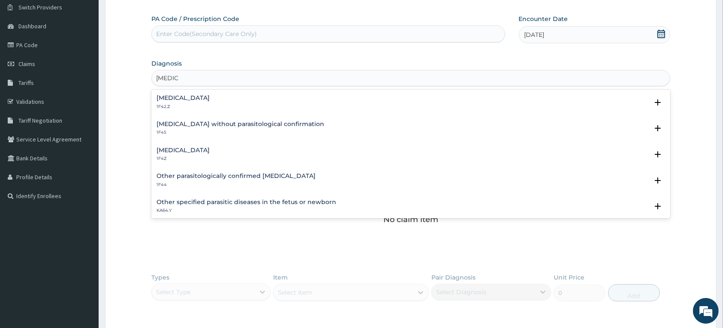
click at [179, 152] on h4 "Malaria, unspecified" at bounding box center [183, 150] width 53 height 6
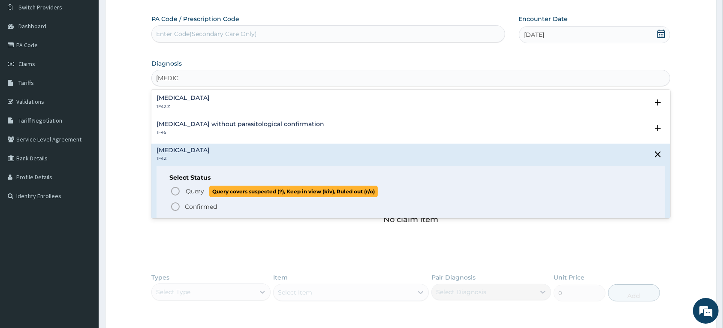
click at [176, 190] on icon "status option query" at bounding box center [175, 191] width 10 height 10
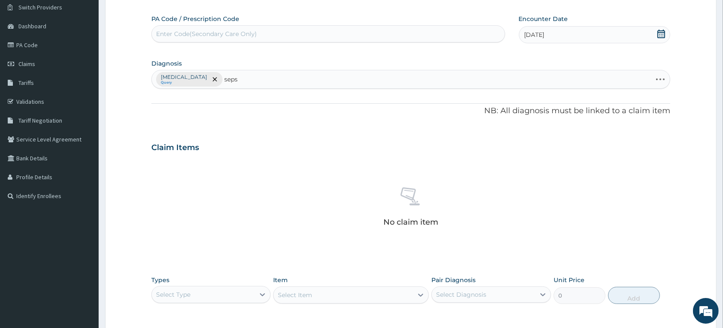
type input "sepsis"
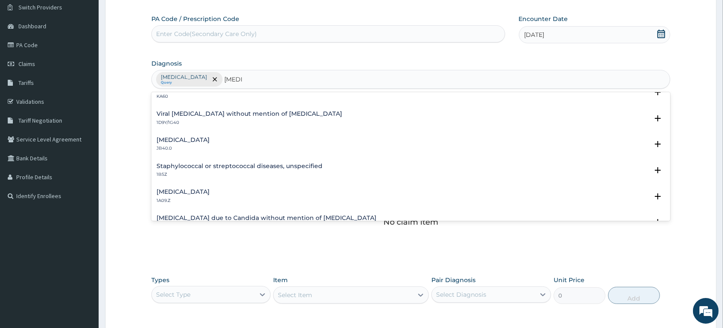
scroll to position [54, 0]
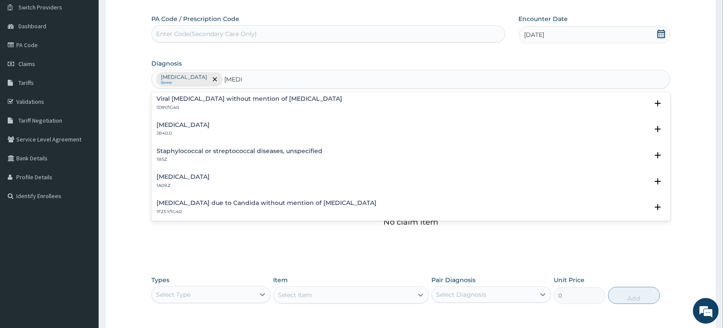
click at [187, 179] on h4 "Salmonella infection, unspecified" at bounding box center [183, 177] width 53 height 6
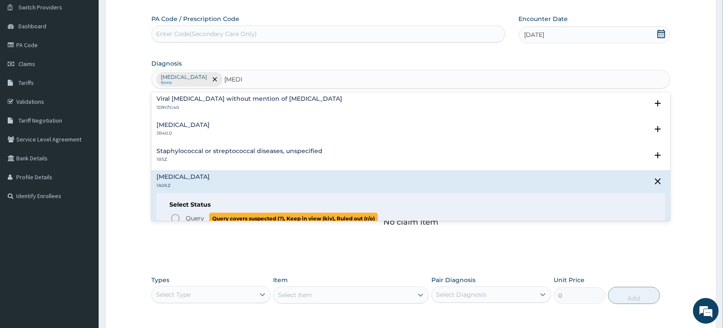
click at [176, 219] on icon "status option query" at bounding box center [175, 218] width 10 height 10
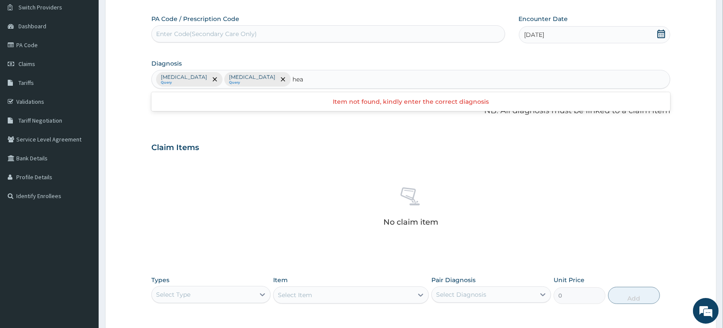
type input "head"
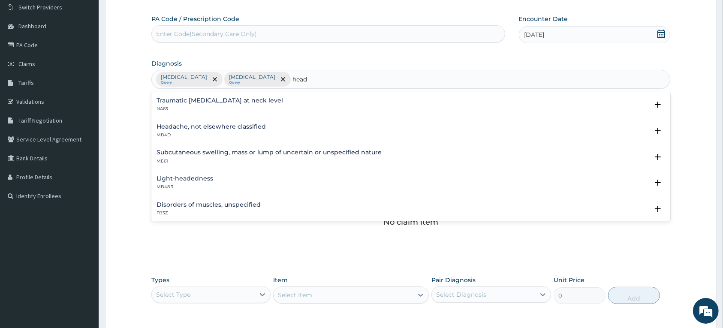
click at [229, 127] on h4 "Headache, not elsewhere classified" at bounding box center [211, 126] width 109 height 6
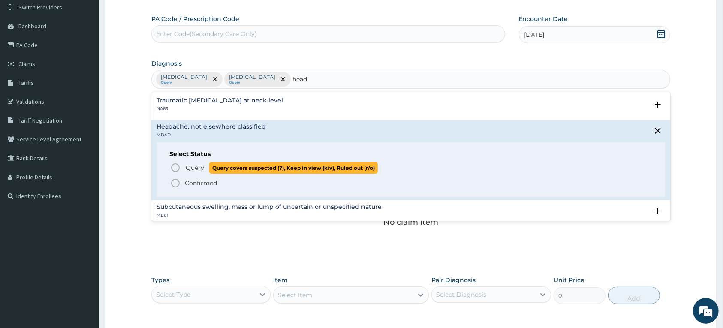
click at [174, 166] on icon "status option query" at bounding box center [175, 168] width 10 height 10
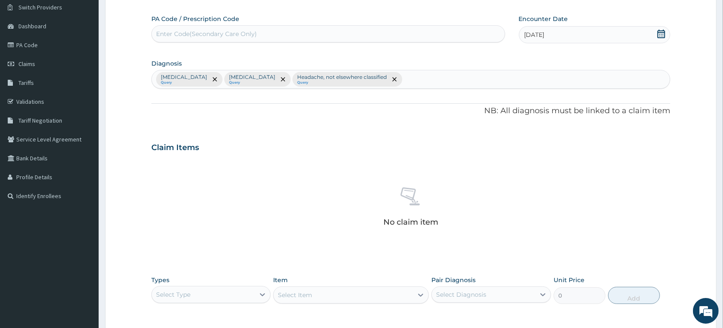
scroll to position [198, 0]
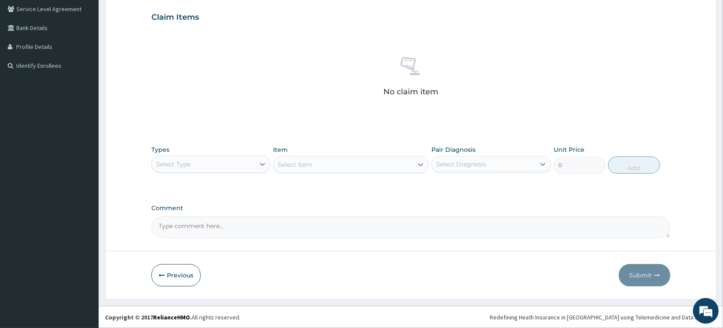
click at [247, 164] on div "Select Type" at bounding box center [203, 164] width 103 height 14
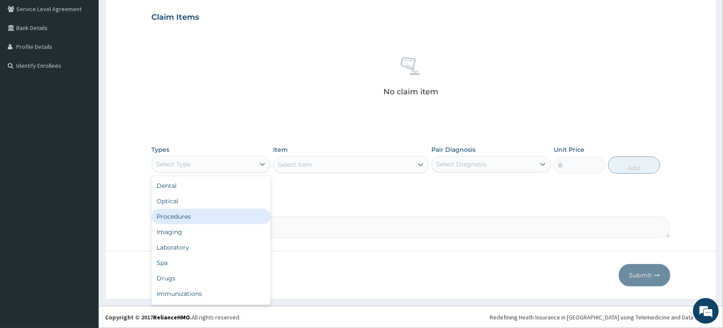
click at [181, 214] on div "Procedures" at bounding box center [210, 216] width 119 height 15
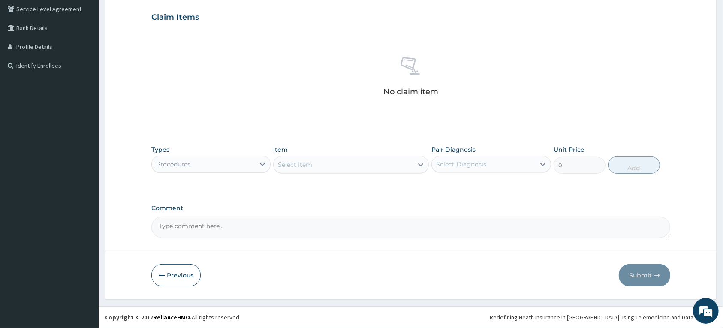
click at [290, 162] on div "Select Item" at bounding box center [295, 164] width 34 height 9
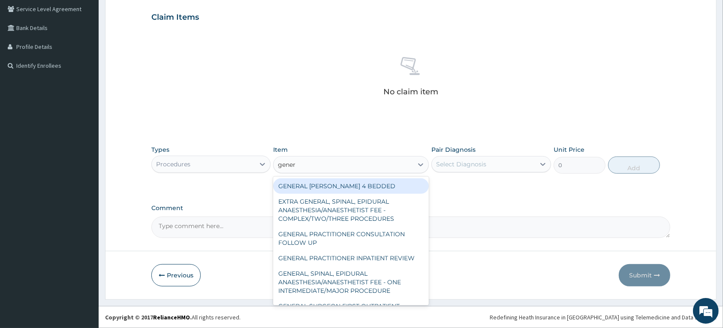
type input "genera"
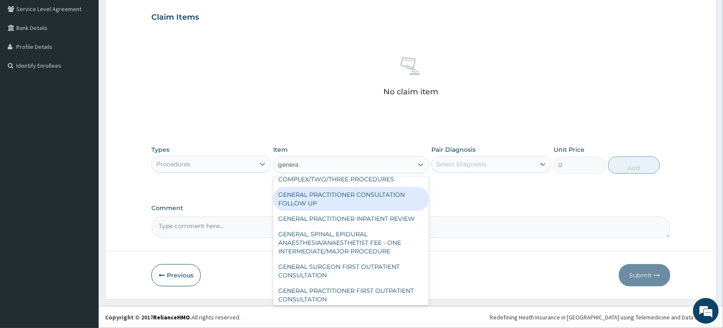
scroll to position [54, 0]
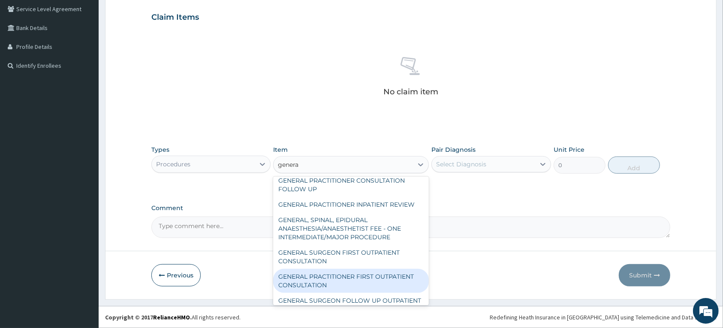
drag, startPoint x: 327, startPoint y: 280, endPoint x: 373, endPoint y: 229, distance: 68.9
click at [328, 280] on div "GENERAL PRACTITIONER FIRST OUTPATIENT CONSULTATION" at bounding box center [351, 281] width 156 height 24
type input "3750"
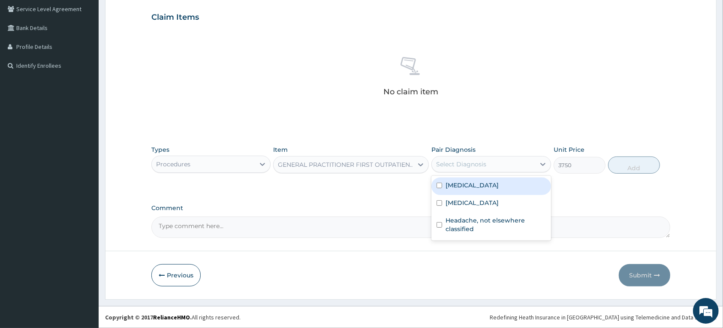
click at [515, 166] on div "Select Diagnosis" at bounding box center [483, 164] width 103 height 14
click at [506, 192] on div "Malaria, unspecified" at bounding box center [490, 187] width 119 height 18
checkbox input "true"
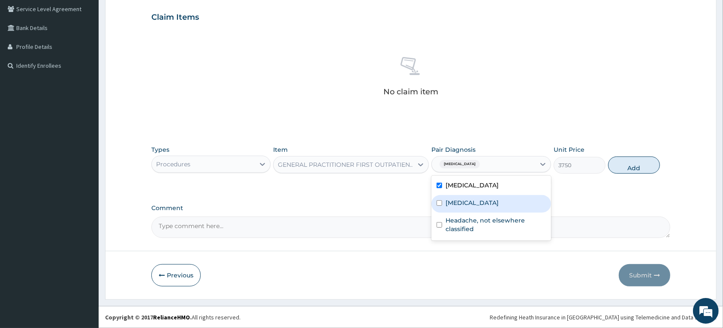
click at [498, 200] on label "Salmonella infection, unspecified" at bounding box center [472, 203] width 53 height 9
checkbox input "true"
click at [492, 223] on div "Headache, not elsewhere classified" at bounding box center [490, 226] width 119 height 26
checkbox input "true"
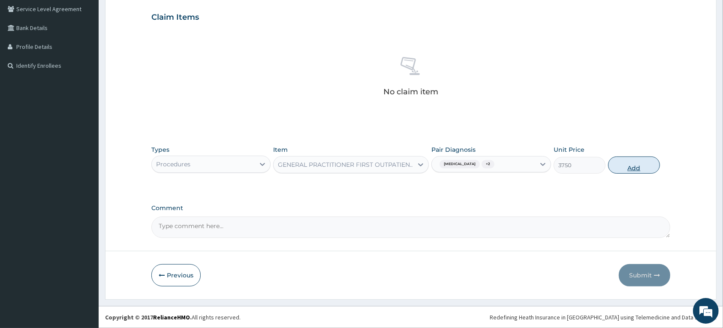
click at [629, 166] on button "Add" at bounding box center [634, 165] width 52 height 17
type input "0"
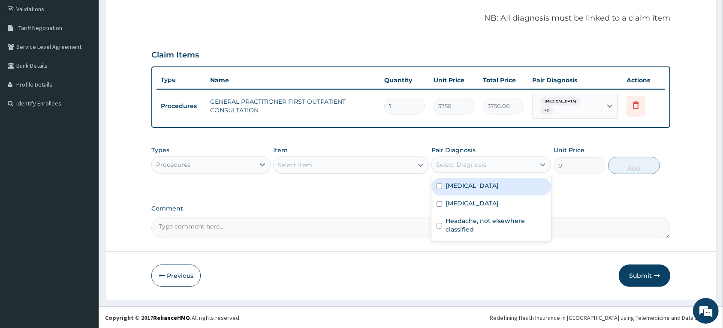
click at [530, 165] on div "Select Diagnosis" at bounding box center [483, 165] width 103 height 14
drag, startPoint x: 503, startPoint y: 185, endPoint x: 500, endPoint y: 195, distance: 10.5
click at [499, 185] on label "Malaria, unspecified" at bounding box center [472, 185] width 53 height 9
checkbox input "true"
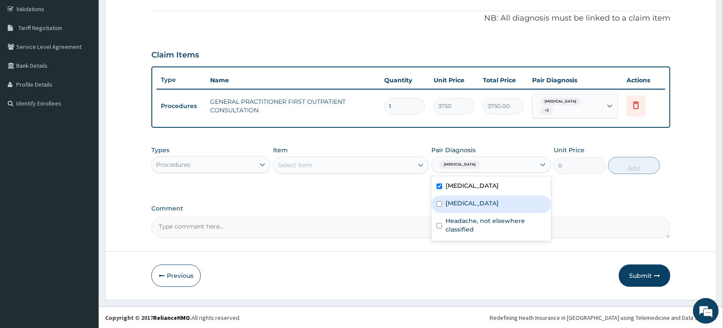
click at [498, 199] on label "Salmonella infection, unspecified" at bounding box center [472, 203] width 53 height 9
checkbox input "true"
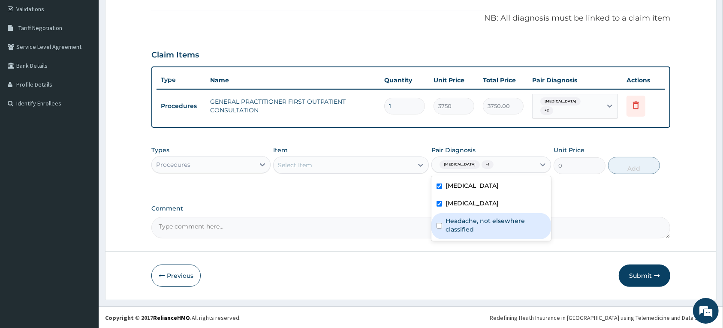
drag, startPoint x: 491, startPoint y: 229, endPoint x: 510, endPoint y: 223, distance: 19.9
click at [492, 229] on label "Headache, not elsewhere classified" at bounding box center [496, 225] width 100 height 17
checkbox input "true"
click at [580, 167] on input "0" at bounding box center [580, 165] width 52 height 17
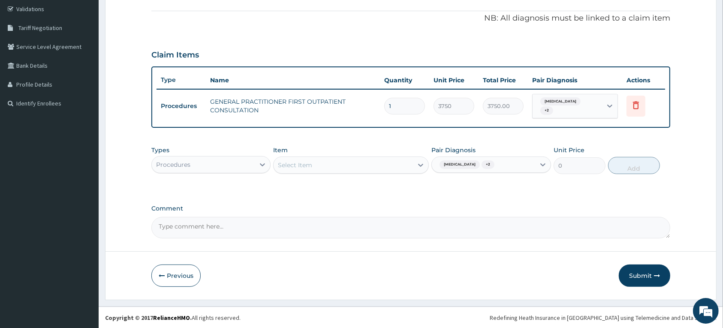
click at [357, 166] on div "Select Item" at bounding box center [343, 165] width 139 height 14
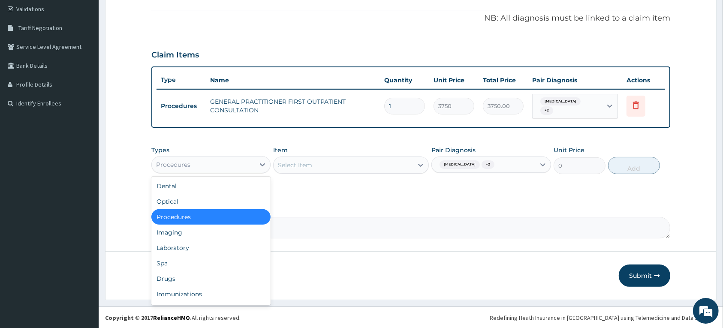
click at [235, 167] on div "Procedures" at bounding box center [203, 165] width 103 height 14
click at [176, 252] on div "Laboratory" at bounding box center [210, 247] width 119 height 15
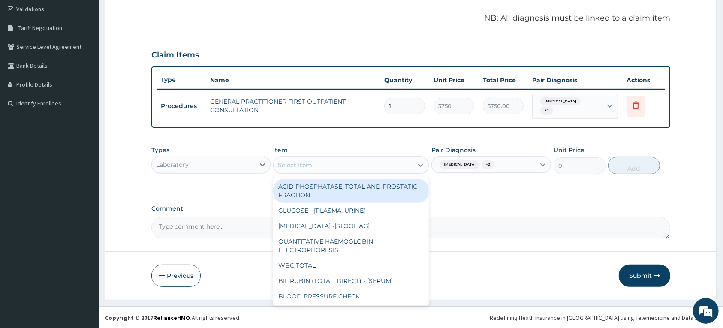
click at [295, 165] on div "Select Item" at bounding box center [295, 165] width 34 height 9
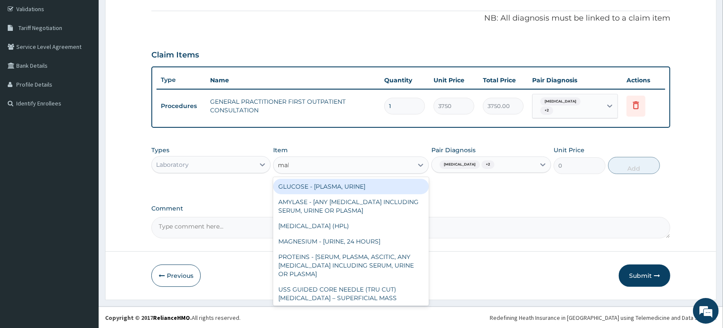
type input "mala"
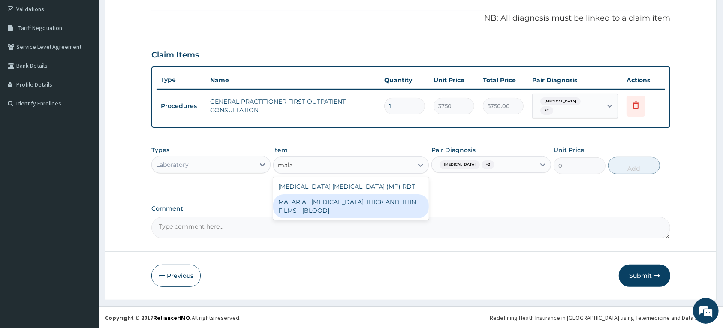
drag, startPoint x: 307, startPoint y: 205, endPoint x: 504, endPoint y: 158, distance: 202.8
click at [316, 202] on div "MALARIAL PARASITE THICK AND THIN FILMS - [BLOOD]" at bounding box center [351, 206] width 156 height 24
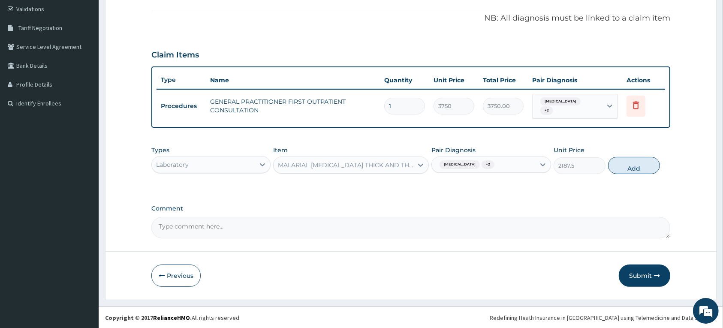
click at [520, 162] on div "Malaria, unspecified + 2" at bounding box center [483, 164] width 103 height 15
click at [600, 187] on div "Types Laboratory Item MALARIAL PARASITE THICK AND THIN FILMS - [BLOOD] Pair Dia…" at bounding box center [410, 166] width 519 height 50
click at [623, 167] on button "Add" at bounding box center [634, 165] width 52 height 17
type input "0"
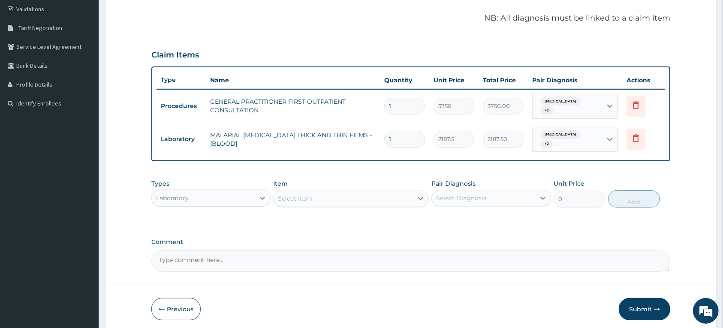
click at [314, 192] on div "Select Item" at bounding box center [343, 199] width 139 height 14
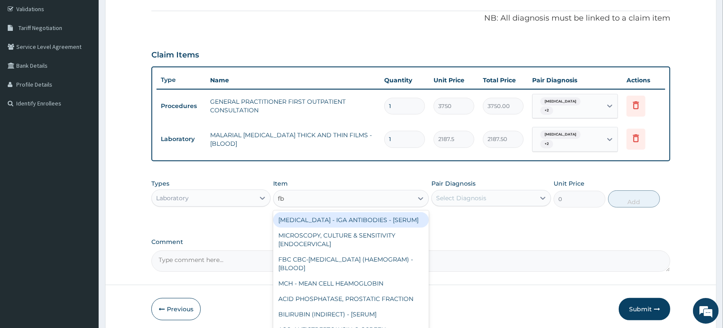
type input "fbc"
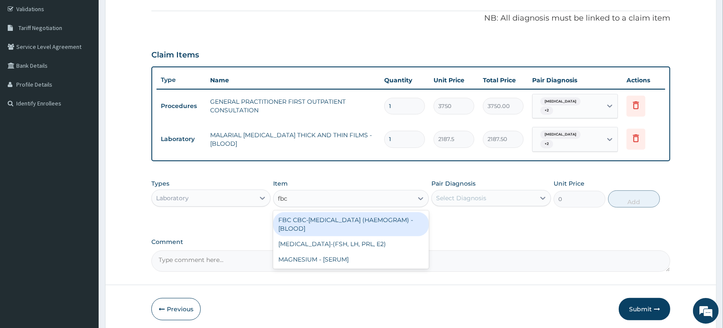
drag, startPoint x: 316, startPoint y: 220, endPoint x: 341, endPoint y: 206, distance: 28.6
click at [316, 220] on div "FBC CBC-COMPLETE BLOOD COUNT (HAEMOGRAM) - [BLOOD]" at bounding box center [351, 224] width 156 height 24
type input "5000"
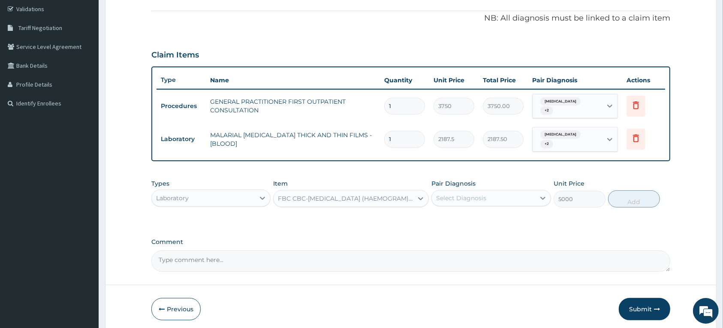
click at [468, 198] on div "Select Diagnosis" at bounding box center [461, 198] width 50 height 9
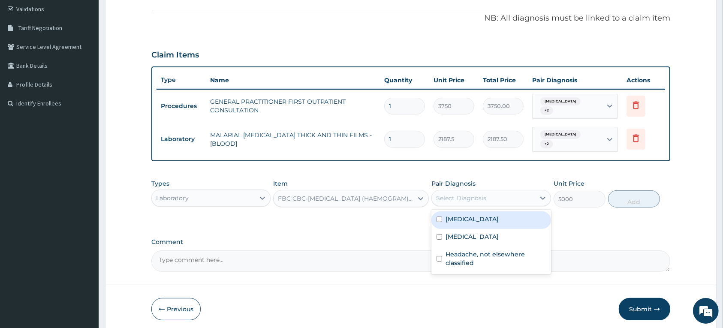
click at [445, 221] on div "Malaria, unspecified" at bounding box center [490, 220] width 119 height 18
checkbox input "true"
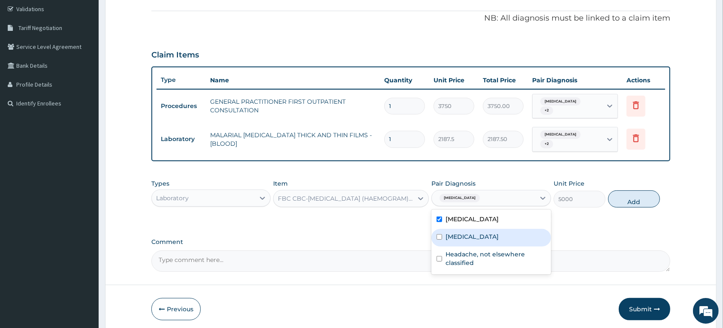
click at [455, 236] on label "Salmonella infection, unspecified" at bounding box center [472, 236] width 53 height 9
checkbox input "true"
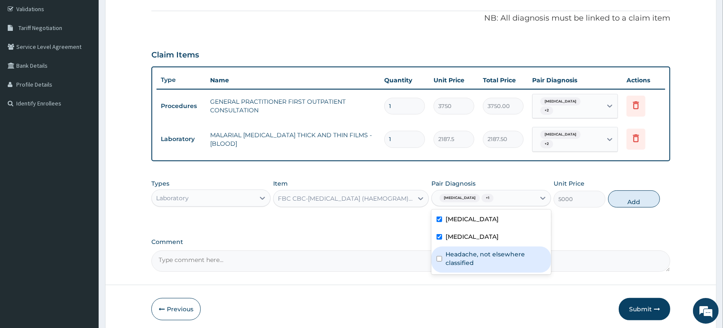
drag, startPoint x: 457, startPoint y: 256, endPoint x: 505, endPoint y: 249, distance: 49.0
click at [460, 257] on div "Headache, not elsewhere classified" at bounding box center [490, 260] width 119 height 26
checkbox input "true"
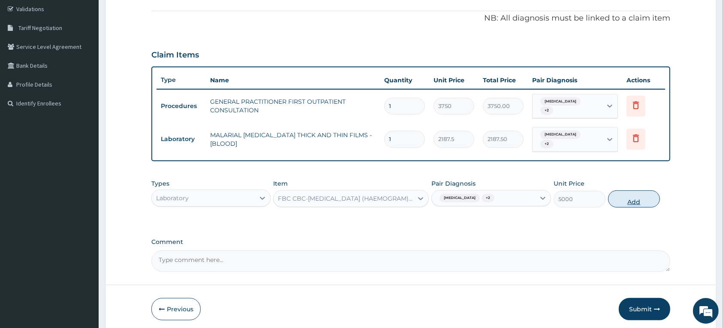
click at [625, 202] on button "Add" at bounding box center [634, 198] width 52 height 17
type input "0"
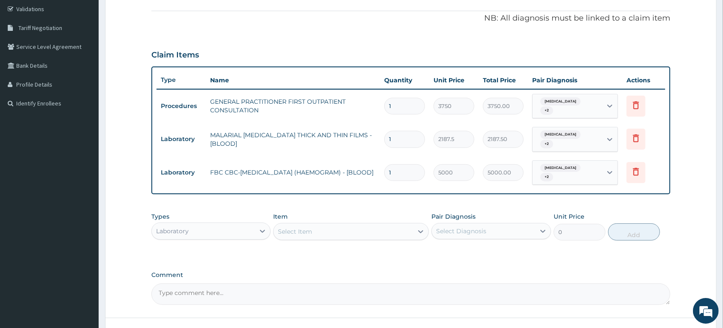
click at [220, 229] on div "Laboratory" at bounding box center [203, 231] width 103 height 14
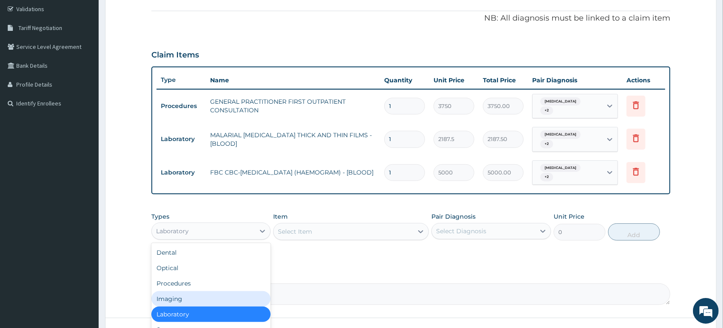
scroll to position [29, 0]
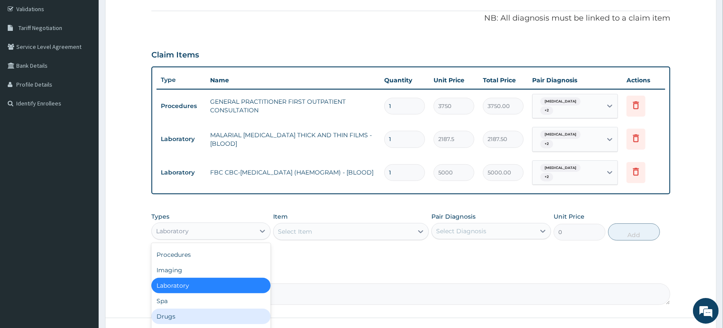
drag, startPoint x: 181, startPoint y: 313, endPoint x: 202, endPoint y: 294, distance: 28.8
click at [183, 313] on div "Drugs" at bounding box center [210, 316] width 119 height 15
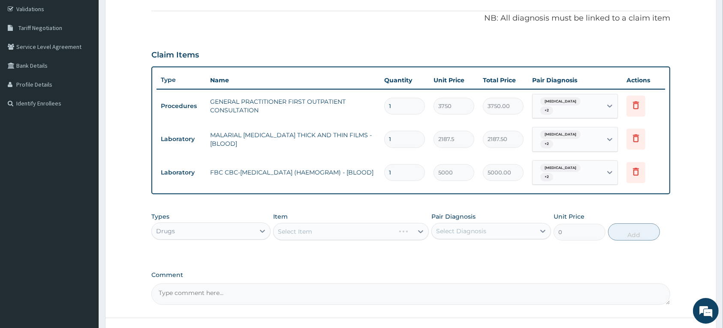
click at [307, 233] on div "Select Item" at bounding box center [351, 231] width 156 height 17
click at [304, 232] on div "Select Item" at bounding box center [351, 231] width 156 height 17
click at [309, 227] on div "Select Item" at bounding box center [295, 231] width 34 height 9
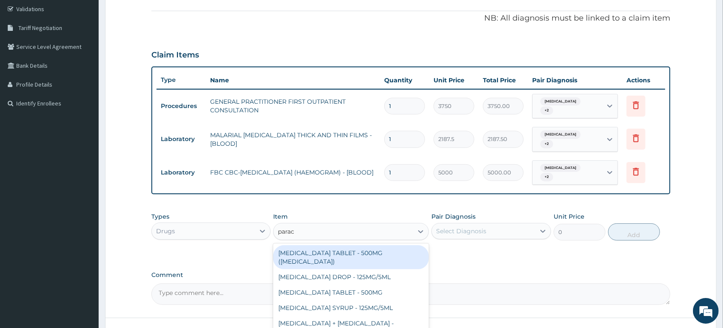
type input "parace"
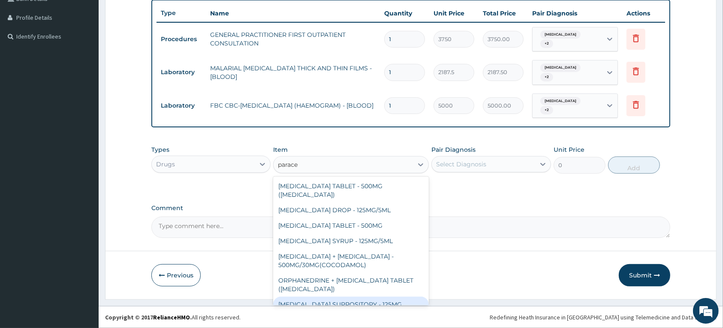
scroll to position [30, 0]
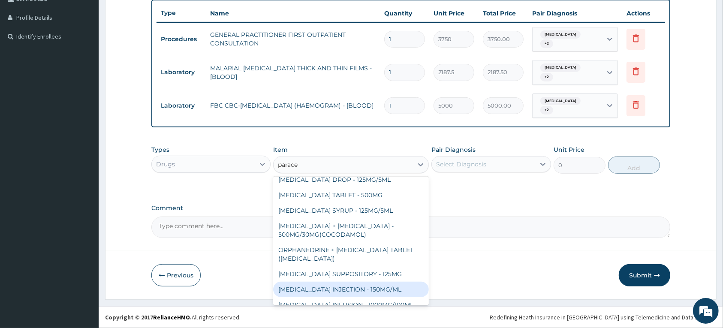
click at [361, 282] on div "PARACETAMOL INJECTION - 150MG/ML" at bounding box center [351, 289] width 156 height 15
type input "560"
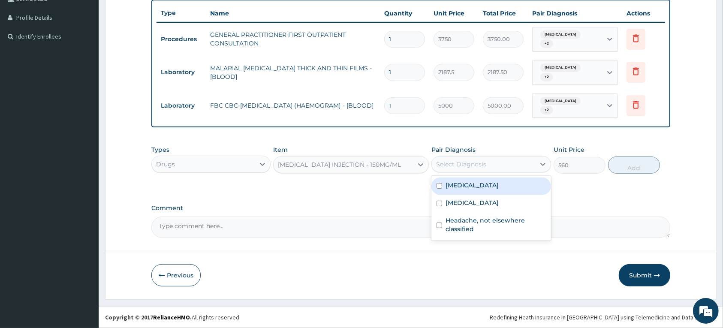
drag, startPoint x: 465, startPoint y: 165, endPoint x: 462, endPoint y: 176, distance: 11.7
click at [466, 165] on div "Select Diagnosis" at bounding box center [461, 164] width 50 height 9
click at [457, 187] on label "Malaria, unspecified" at bounding box center [472, 185] width 53 height 9
checkbox input "true"
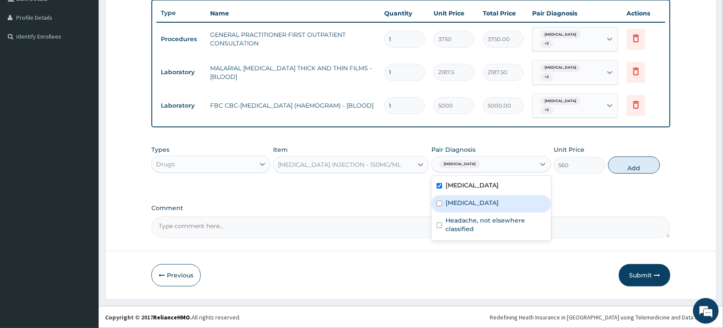
drag, startPoint x: 466, startPoint y: 204, endPoint x: 470, endPoint y: 230, distance: 26.9
click at [466, 205] on label "Salmonella infection, unspecified" at bounding box center [472, 203] width 53 height 9
checkbox input "true"
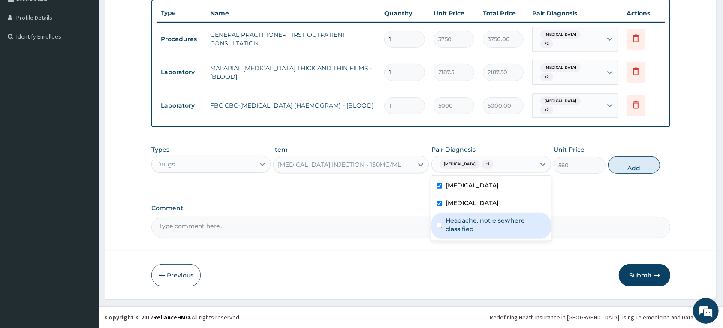
drag, startPoint x: 472, startPoint y: 231, endPoint x: 518, endPoint y: 203, distance: 53.7
click at [473, 231] on label "Headache, not elsewhere classified" at bounding box center [496, 224] width 100 height 17
checkbox input "true"
click at [623, 164] on button "Add" at bounding box center [634, 165] width 52 height 17
type input "0"
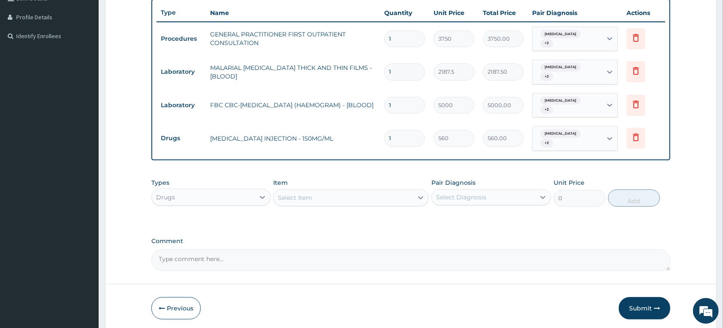
click at [306, 196] on div "Select Item" at bounding box center [295, 197] width 34 height 9
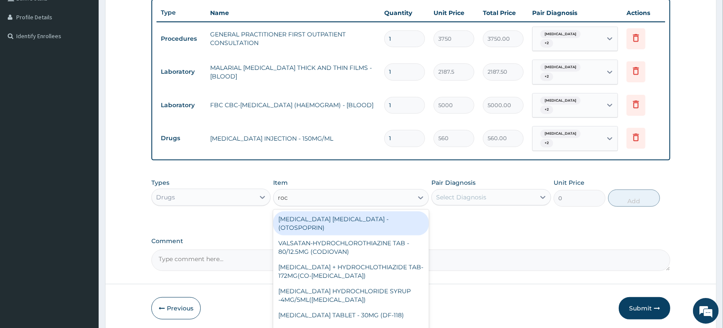
type input "roce"
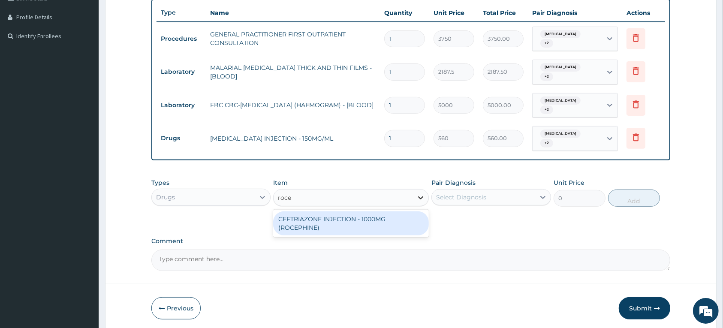
drag, startPoint x: 316, startPoint y: 223, endPoint x: 414, endPoint y: 199, distance: 100.3
click at [317, 223] on div "CEFTRIAZONE INJECTION - 1000MG (ROCEPHINE)" at bounding box center [351, 223] width 156 height 24
type input "9520"
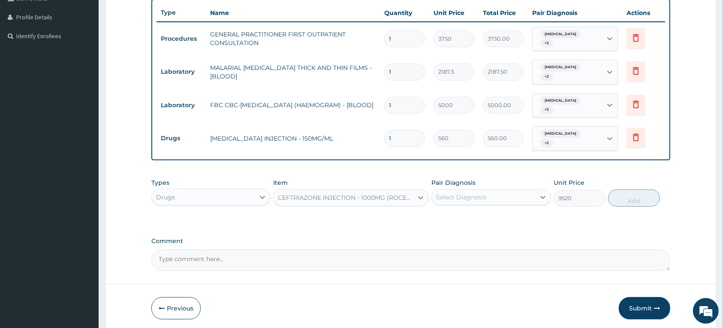
click at [472, 194] on div "Select Diagnosis" at bounding box center [461, 197] width 50 height 9
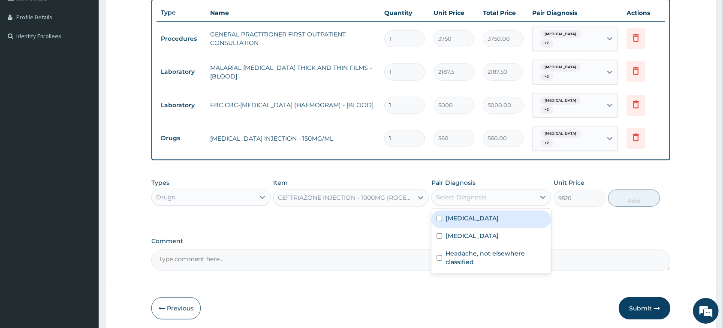
drag, startPoint x: 473, startPoint y: 220, endPoint x: 477, endPoint y: 232, distance: 13.0
click at [474, 220] on label "Malaria, unspecified" at bounding box center [472, 218] width 53 height 9
checkbox input "true"
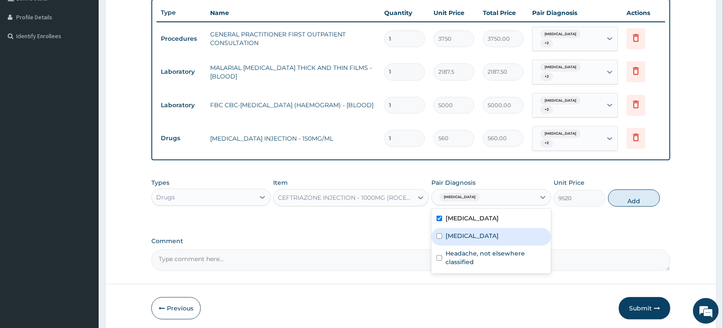
click at [476, 238] on label "Salmonella infection, unspecified" at bounding box center [472, 236] width 53 height 9
checkbox input "true"
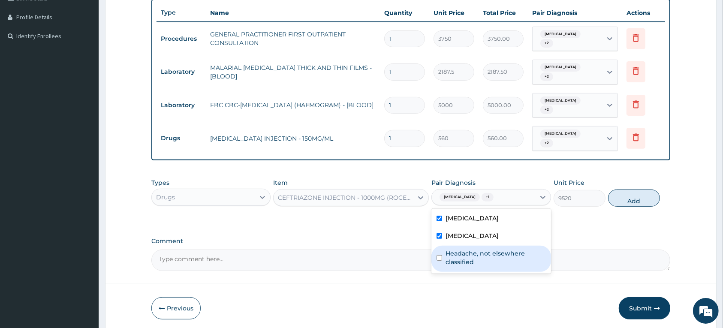
drag, startPoint x: 472, startPoint y: 264, endPoint x: 603, endPoint y: 230, distance: 135.5
click at [476, 264] on label "Headache, not elsewhere classified" at bounding box center [496, 257] width 100 height 17
checkbox input "true"
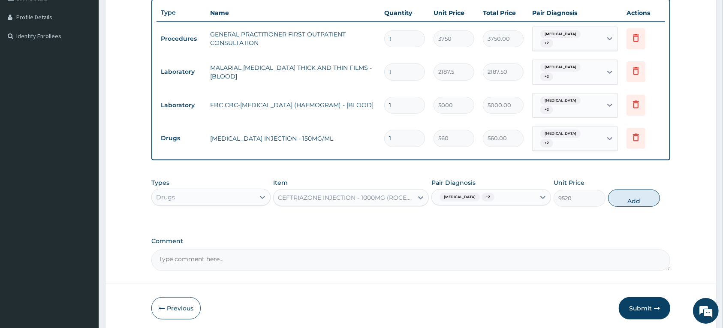
click at [636, 200] on button "Add" at bounding box center [634, 198] width 52 height 17
type input "0"
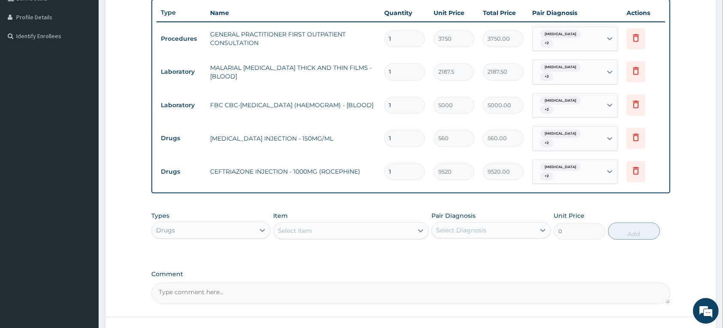
click at [301, 226] on div "Select Item" at bounding box center [295, 230] width 34 height 9
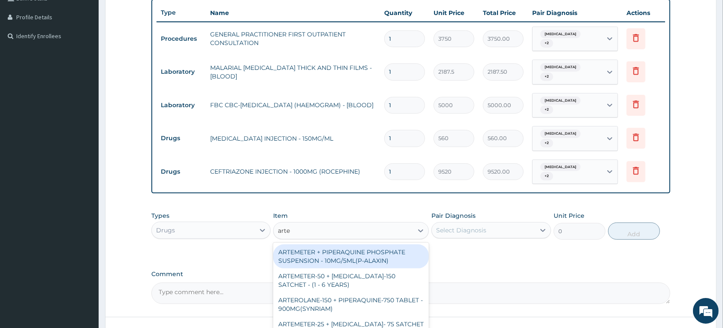
type input "artes"
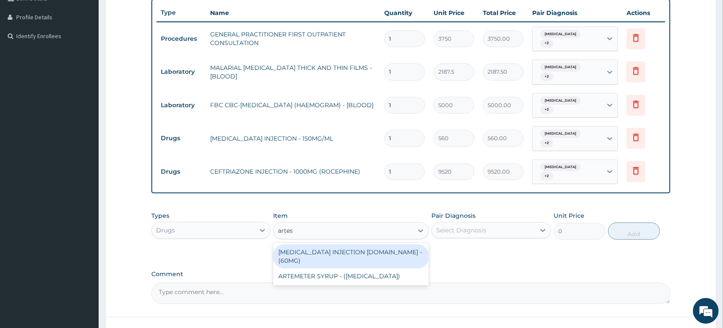
drag, startPoint x: 333, startPoint y: 251, endPoint x: 470, endPoint y: 228, distance: 139.2
click at [339, 250] on div "[MEDICAL_DATA] INJECTION [DOMAIN_NAME] - (60MG)" at bounding box center [351, 256] width 156 height 24
type input "1596"
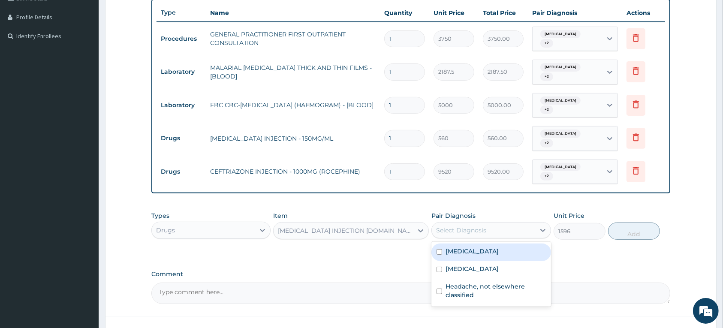
click at [474, 227] on div "Select Diagnosis" at bounding box center [461, 230] width 50 height 9
click at [466, 249] on label "Malaria, unspecified" at bounding box center [472, 251] width 53 height 9
checkbox input "true"
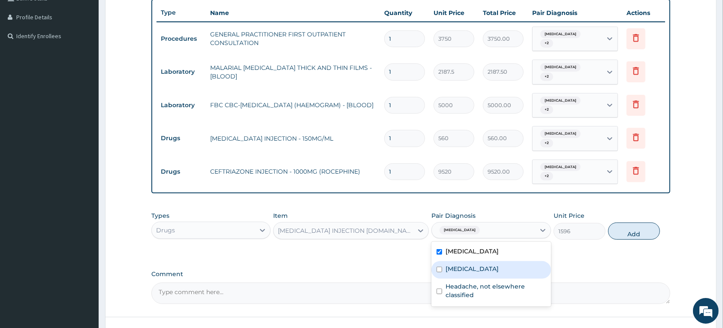
drag, startPoint x: 467, startPoint y: 271, endPoint x: 473, endPoint y: 292, distance: 21.6
click at [468, 273] on label "Salmonella infection, unspecified" at bounding box center [472, 269] width 53 height 9
checkbox input "true"
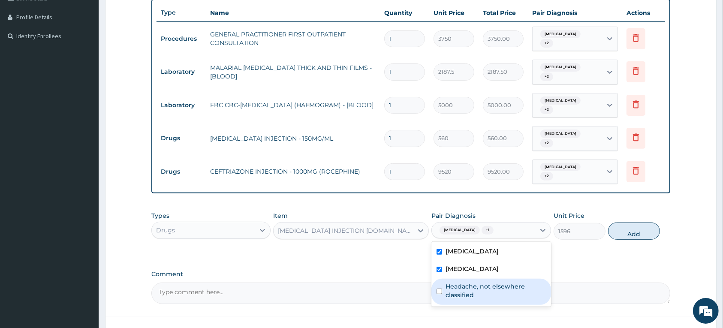
drag, startPoint x: 474, startPoint y: 295, endPoint x: 524, endPoint y: 262, distance: 60.4
click at [477, 293] on label "Headache, not elsewhere classified" at bounding box center [496, 290] width 100 height 17
checkbox input "true"
drag, startPoint x: 627, startPoint y: 234, endPoint x: 449, endPoint y: 223, distance: 178.7
click at [627, 234] on button "Add" at bounding box center [634, 231] width 52 height 17
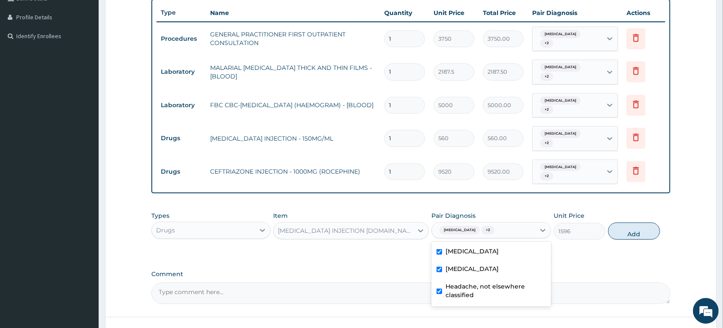
type input "0"
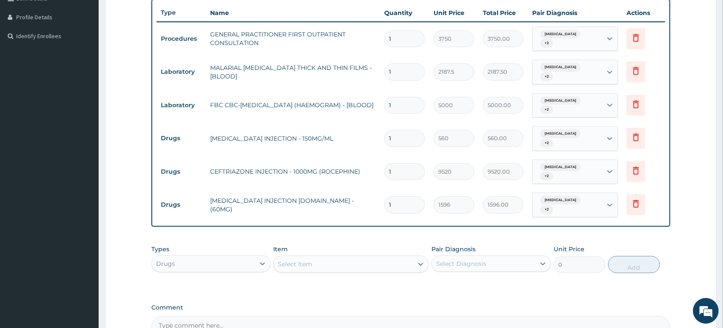
click at [289, 264] on div "Select Item" at bounding box center [295, 264] width 34 height 9
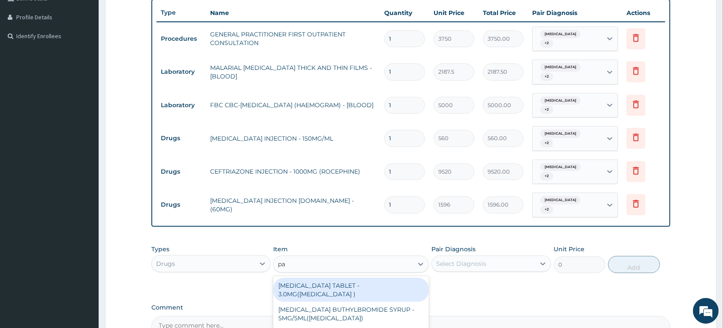
type input "parac"
click at [299, 287] on div "PARACETAMOL TABLET - 500MG (PANADOL)" at bounding box center [351, 290] width 156 height 24
type input "42"
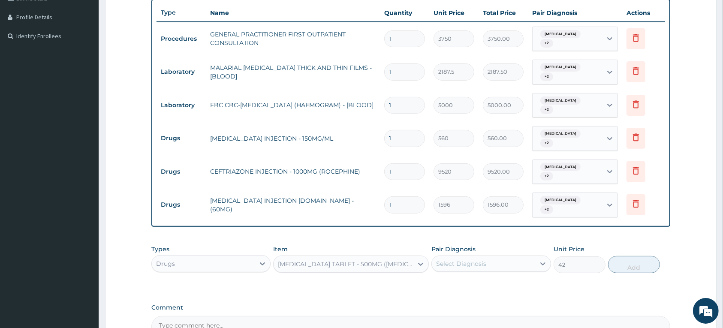
drag, startPoint x: 462, startPoint y: 266, endPoint x: 463, endPoint y: 273, distance: 6.6
click at [462, 267] on div "Select Diagnosis" at bounding box center [461, 263] width 50 height 9
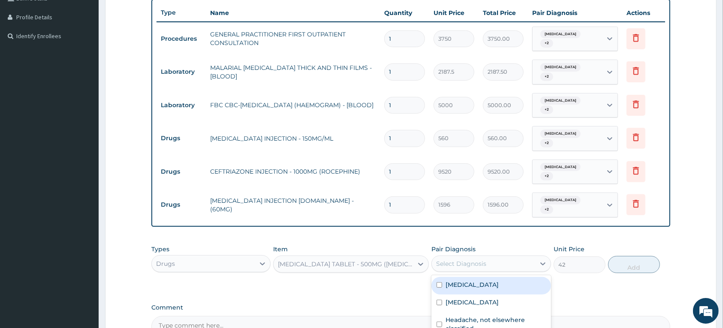
drag, startPoint x: 462, startPoint y: 288, endPoint x: 462, endPoint y: 301, distance: 13.7
click at [462, 289] on label "Malaria, unspecified" at bounding box center [472, 284] width 53 height 9
checkbox input "true"
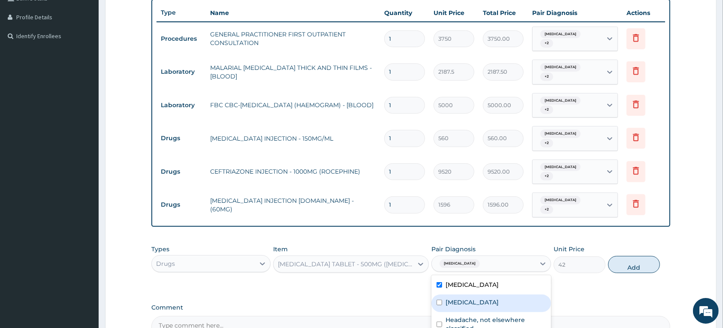
drag, startPoint x: 462, startPoint y: 302, endPoint x: 567, endPoint y: 221, distance: 132.3
click at [464, 302] on label "Salmonella infection, unspecified" at bounding box center [472, 302] width 53 height 9
checkbox input "true"
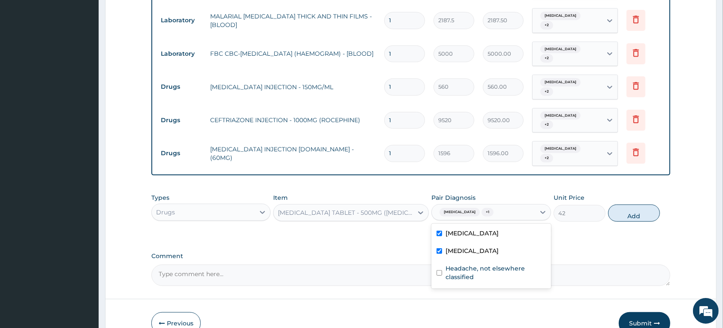
scroll to position [327, 0]
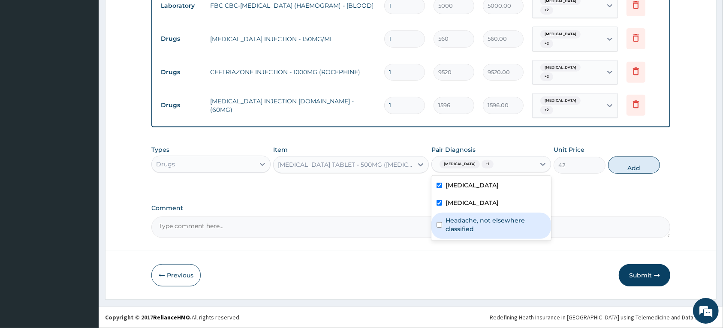
drag, startPoint x: 496, startPoint y: 233, endPoint x: 577, endPoint y: 187, distance: 93.5
click at [496, 232] on label "Headache, not elsewhere classified" at bounding box center [496, 224] width 100 height 17
checkbox input "true"
click at [624, 163] on button "Add" at bounding box center [634, 165] width 52 height 17
type input "0"
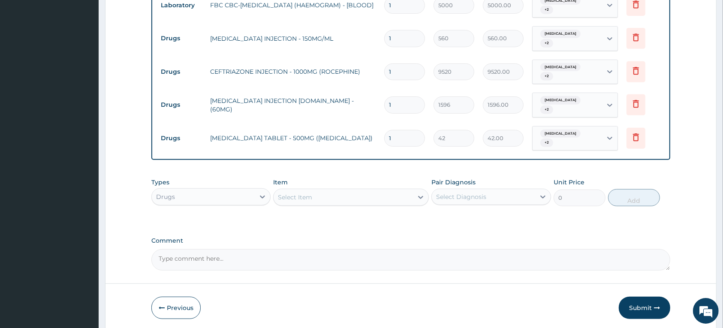
click at [293, 198] on div "Select Item" at bounding box center [295, 197] width 34 height 9
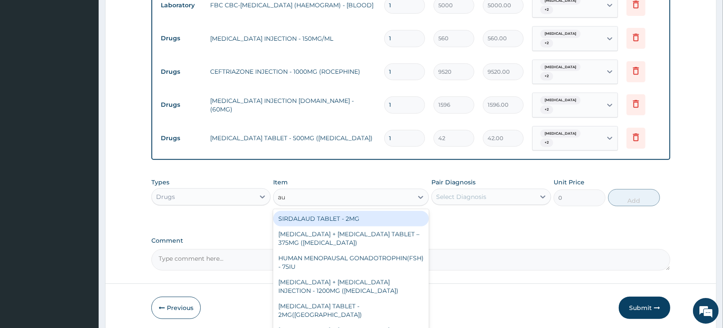
type input "aug"
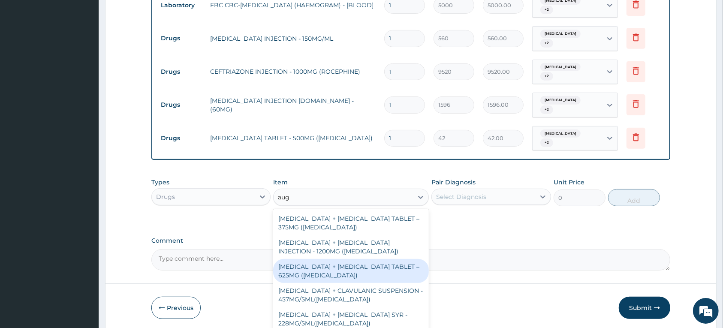
drag, startPoint x: 344, startPoint y: 268, endPoint x: 496, endPoint y: 215, distance: 160.8
click at [345, 268] on div "AMOXICILLIN + CLAVULANIC ACID TABLET – 625MG (AUGMENTIN)" at bounding box center [351, 271] width 156 height 24
type input "672"
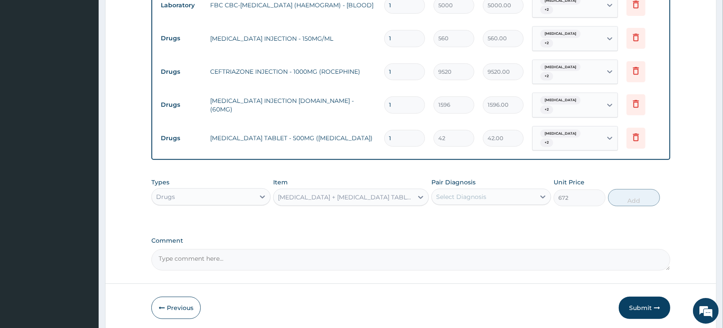
click at [513, 202] on div "Select Diagnosis" at bounding box center [483, 197] width 103 height 14
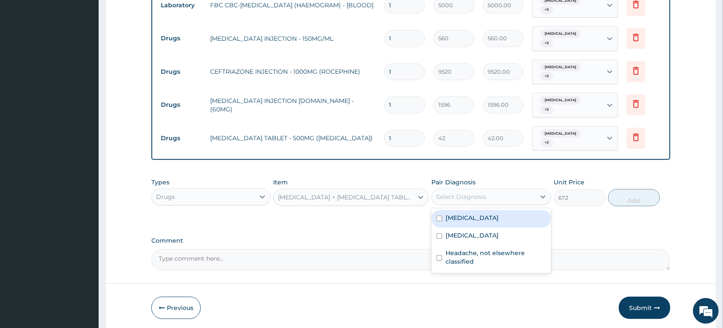
drag, startPoint x: 491, startPoint y: 217, endPoint x: 485, endPoint y: 234, distance: 17.8
click at [491, 217] on label "Malaria, unspecified" at bounding box center [472, 218] width 53 height 9
checkbox input "true"
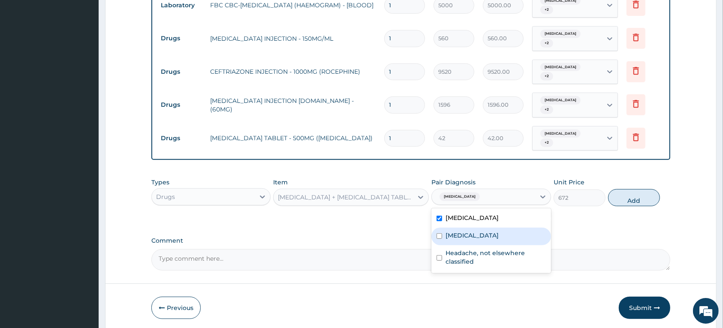
click at [484, 236] on label "Salmonella infection, unspecified" at bounding box center [472, 235] width 53 height 9
checkbox input "true"
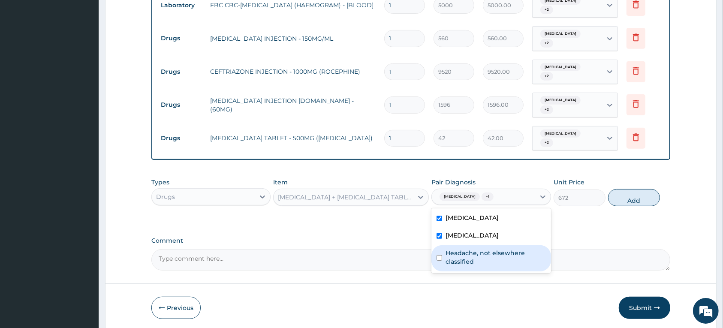
click at [485, 258] on label "Headache, not elsewhere classified" at bounding box center [496, 257] width 100 height 17
checkbox input "true"
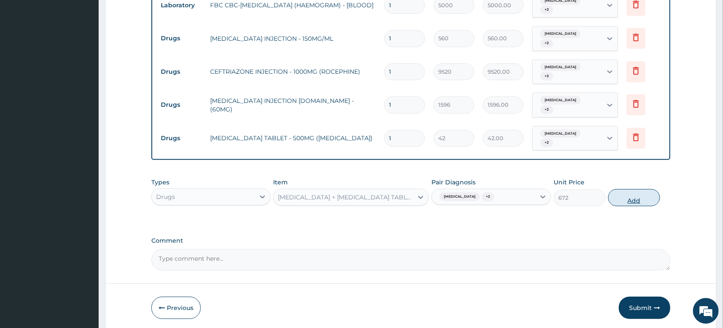
click at [628, 200] on button "Add" at bounding box center [634, 197] width 52 height 17
type input "0"
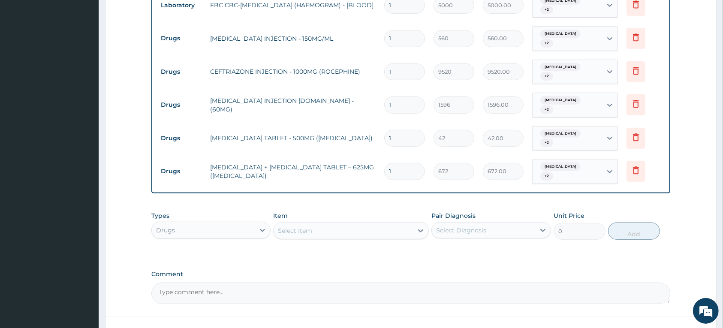
click at [301, 230] on div "Select Item" at bounding box center [295, 230] width 34 height 9
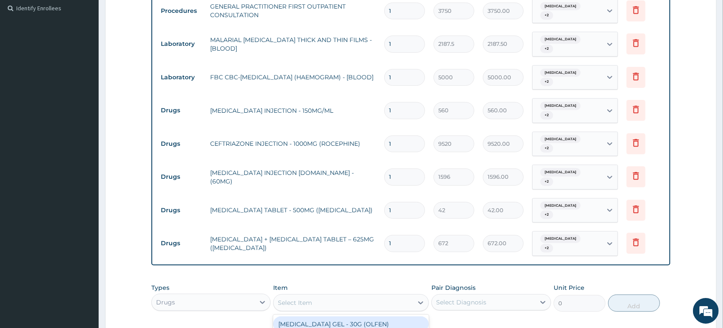
scroll to position [274, 0]
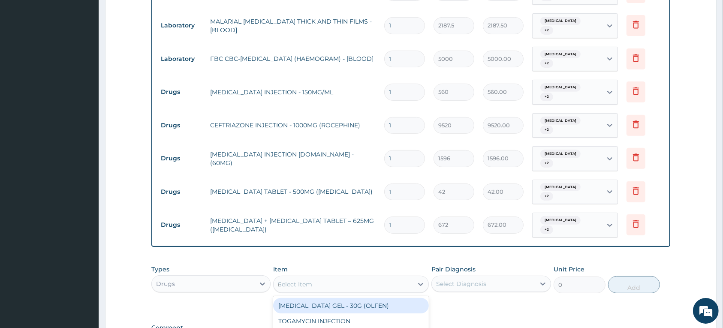
type input "metro"
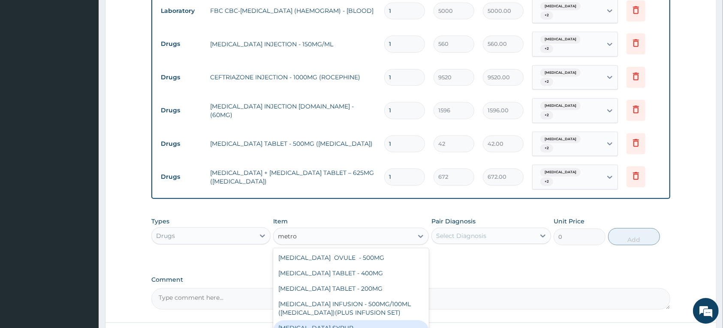
scroll to position [381, 0]
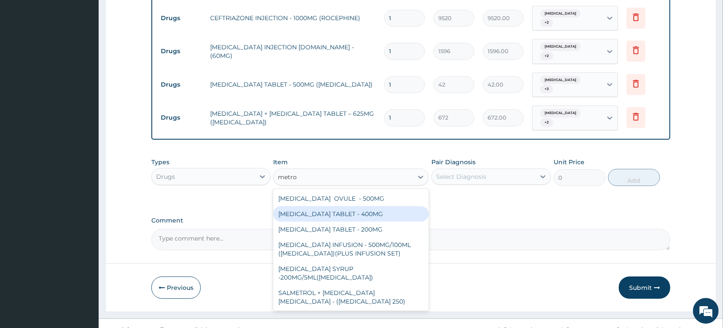
drag, startPoint x: 365, startPoint y: 215, endPoint x: 431, endPoint y: 192, distance: 70.4
click at [365, 215] on div "METRONIDAZOLE TABLET - 400MG" at bounding box center [351, 213] width 156 height 15
type input "84"
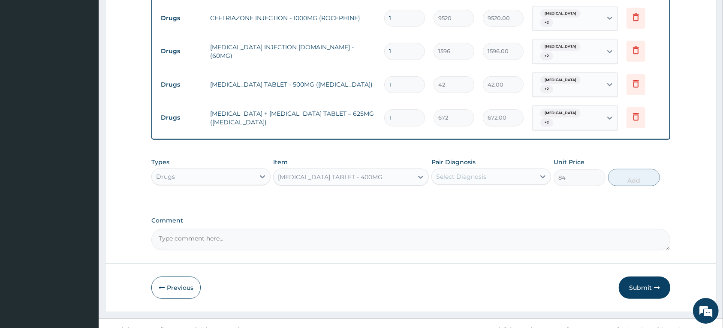
click at [490, 181] on div "Select Diagnosis" at bounding box center [483, 177] width 103 height 14
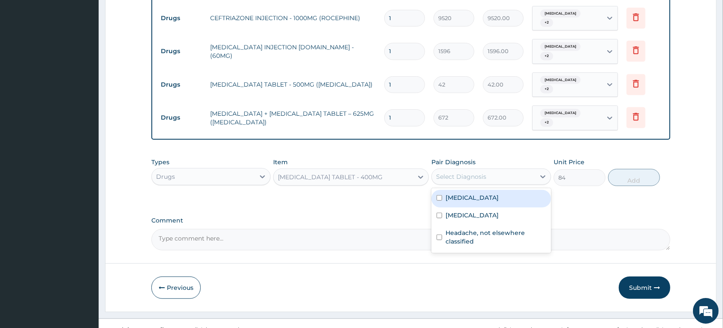
drag, startPoint x: 471, startPoint y: 198, endPoint x: 473, endPoint y: 221, distance: 23.7
click at [472, 199] on label "Malaria, unspecified" at bounding box center [472, 197] width 53 height 9
checkbox input "true"
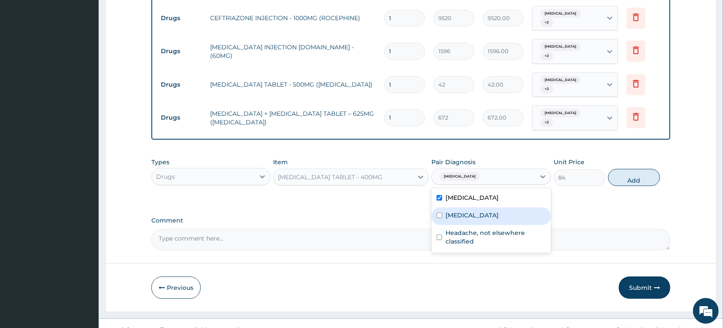
drag, startPoint x: 473, startPoint y: 221, endPoint x: 475, endPoint y: 237, distance: 15.5
click at [475, 220] on label "Salmonella infection, unspecified" at bounding box center [472, 215] width 53 height 9
checkbox input "true"
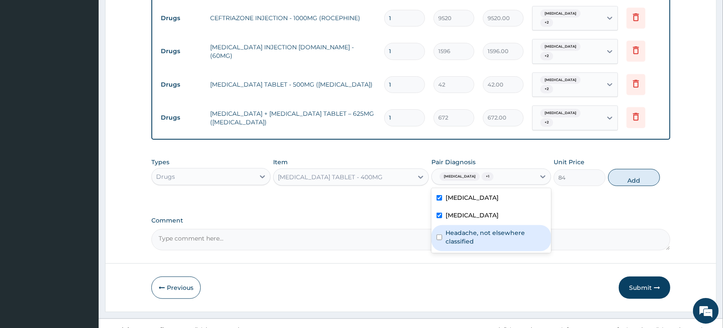
drag, startPoint x: 478, startPoint y: 239, endPoint x: 572, endPoint y: 200, distance: 101.3
click at [488, 236] on div "Headache, not elsewhere classified" at bounding box center [490, 238] width 119 height 26
checkbox input "true"
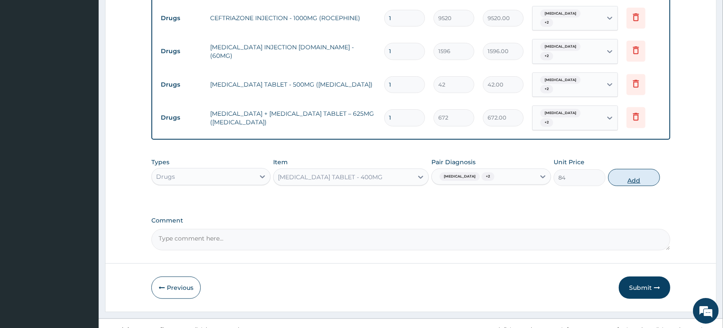
click at [620, 180] on button "Add" at bounding box center [634, 177] width 52 height 17
type input "0"
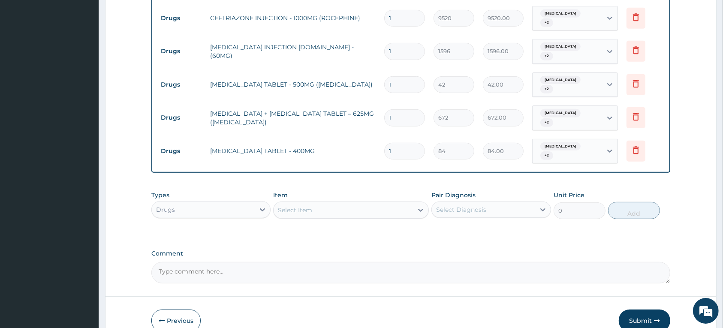
click at [300, 212] on div "Select Item" at bounding box center [295, 210] width 34 height 9
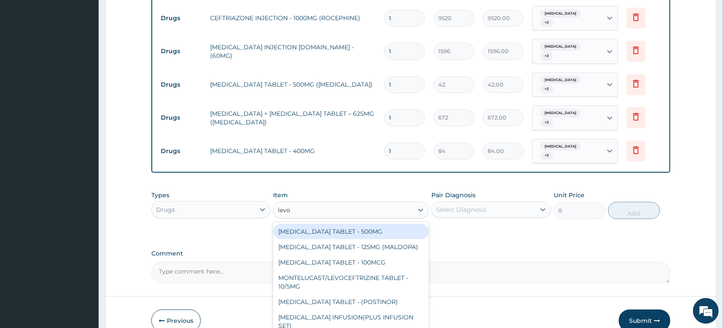
type input "levof"
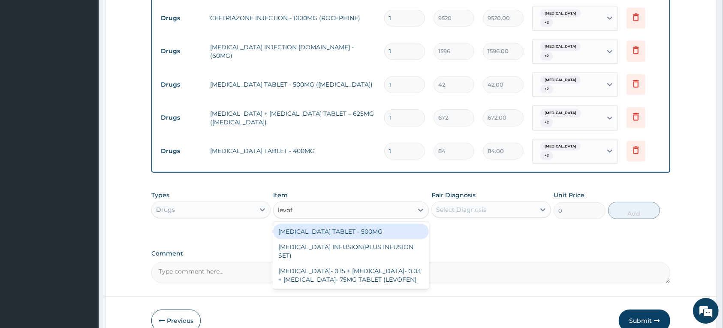
drag, startPoint x: 336, startPoint y: 232, endPoint x: 442, endPoint y: 204, distance: 109.6
click at [337, 232] on div "LEVOFLOXACIN TABLET - 500MG" at bounding box center [351, 231] width 156 height 15
type input "196"
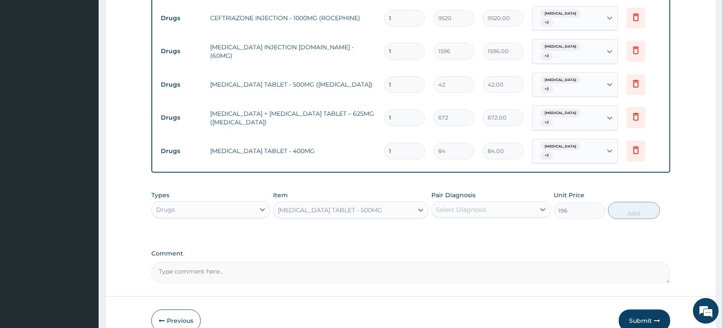
click at [486, 207] on div "Select Diagnosis" at bounding box center [483, 210] width 103 height 14
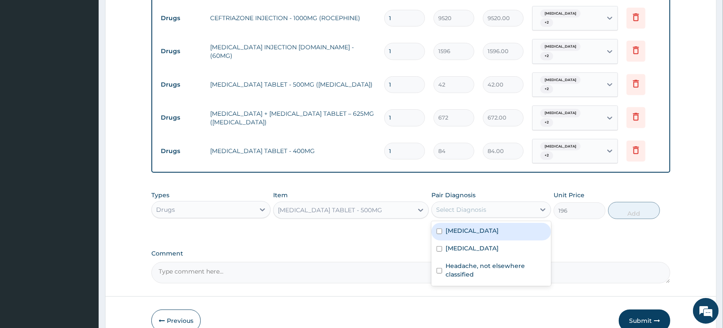
drag, startPoint x: 479, startPoint y: 228, endPoint x: 475, endPoint y: 242, distance: 15.1
click at [479, 229] on label "Malaria, unspecified" at bounding box center [472, 230] width 53 height 9
checkbox input "true"
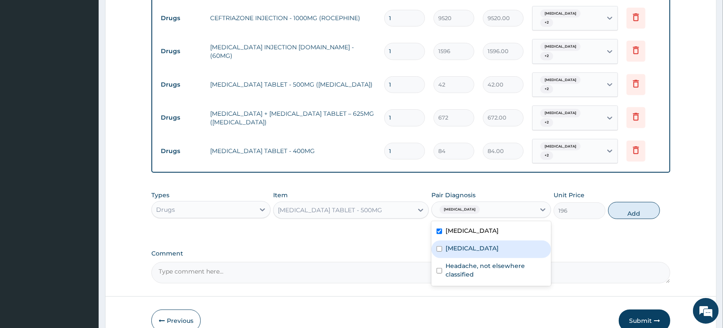
click at [474, 244] on label "Salmonella infection, unspecified" at bounding box center [472, 248] width 53 height 9
checkbox input "true"
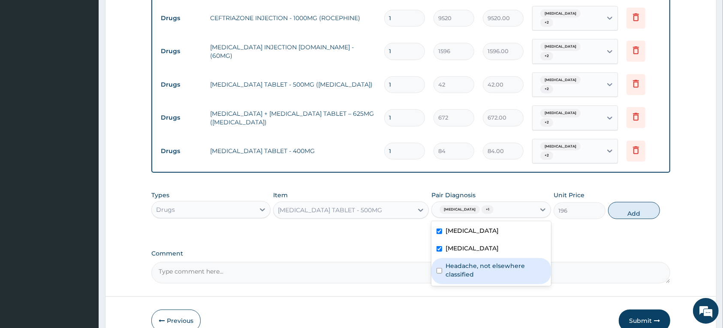
drag, startPoint x: 467, startPoint y: 271, endPoint x: 528, endPoint y: 251, distance: 64.8
click at [467, 271] on label "Headache, not elsewhere classified" at bounding box center [496, 270] width 100 height 17
checkbox input "true"
click at [627, 213] on button "Add" at bounding box center [634, 210] width 52 height 17
type input "0"
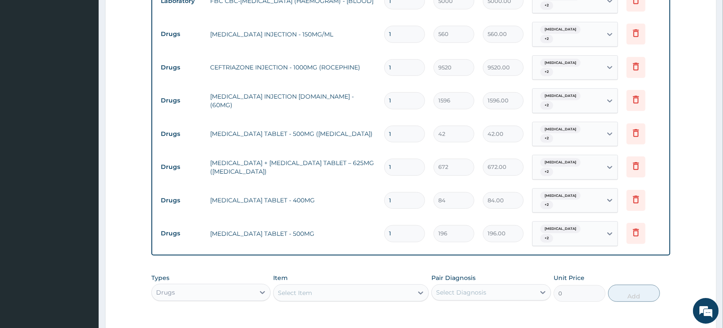
scroll to position [274, 0]
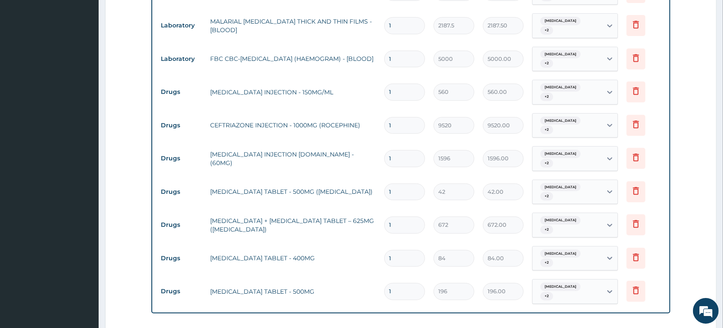
click at [399, 96] on input "1" at bounding box center [404, 92] width 41 height 17
type input "0.00"
type input "4"
type input "2240.00"
type input "4"
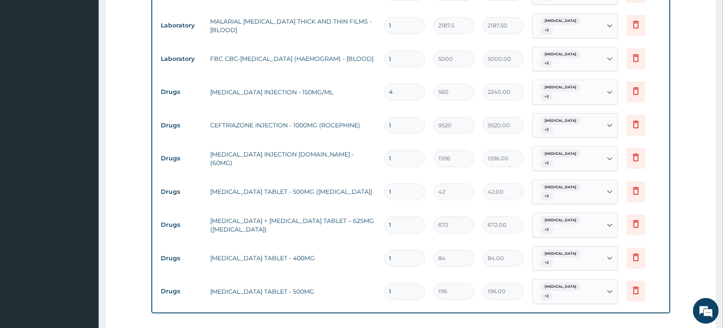
click at [400, 121] on input "1" at bounding box center [404, 125] width 41 height 17
type input "0.00"
type input "3"
type input "28560.00"
type input "3"
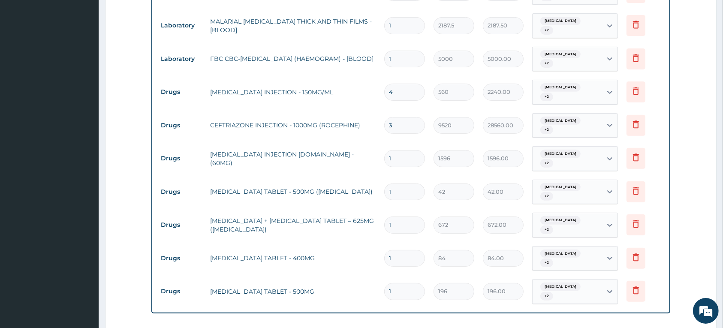
click at [401, 157] on input "1" at bounding box center [404, 158] width 41 height 17
type input "0.00"
type input "4"
type input "6384.00"
type input "4"
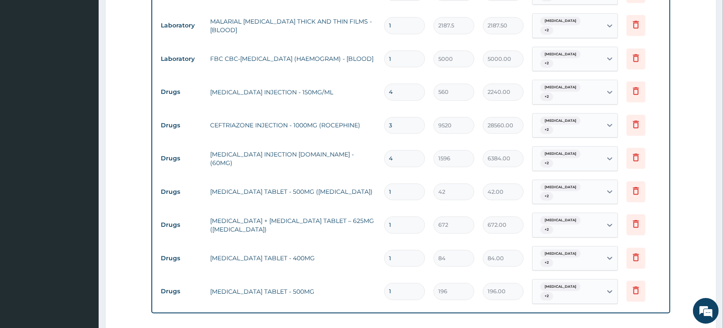
click at [404, 190] on input "1" at bounding box center [404, 192] width 41 height 17
type input "18"
type input "756.00"
type input "18"
click at [410, 223] on input "1" at bounding box center [404, 225] width 41 height 17
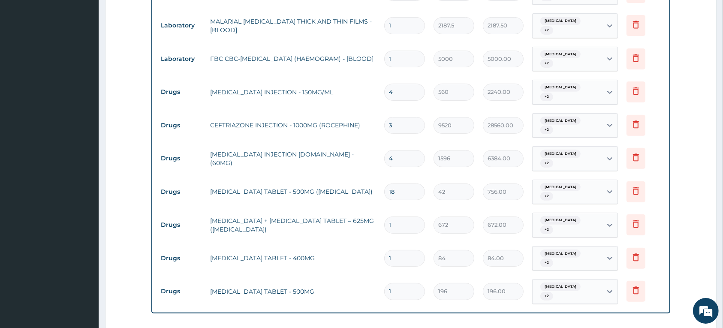
type input "14"
type input "9408.00"
type input "14"
click at [406, 262] on input "1" at bounding box center [404, 258] width 41 height 17
type input "0.00"
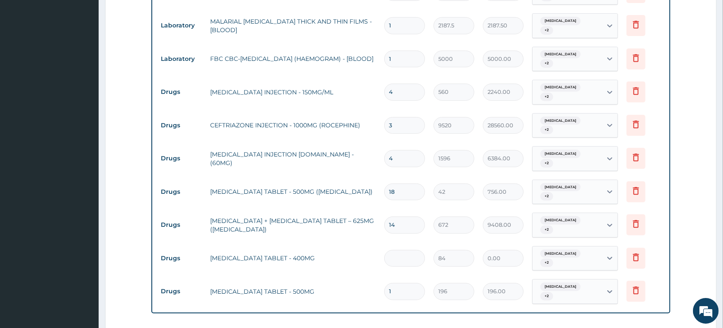
type input "2"
type input "168.00"
type input "21"
type input "1764.00"
type input "21"
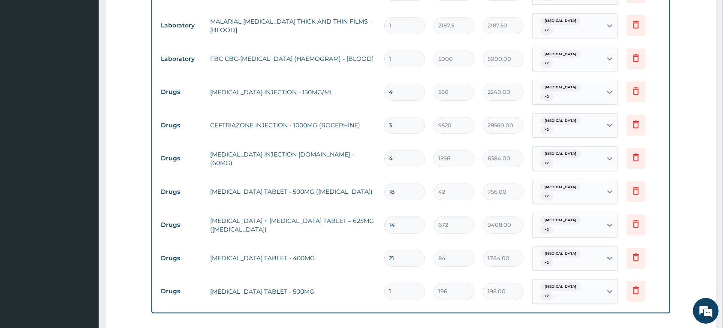
click at [401, 292] on input "1" at bounding box center [404, 291] width 41 height 17
type input "10"
type input "1960.00"
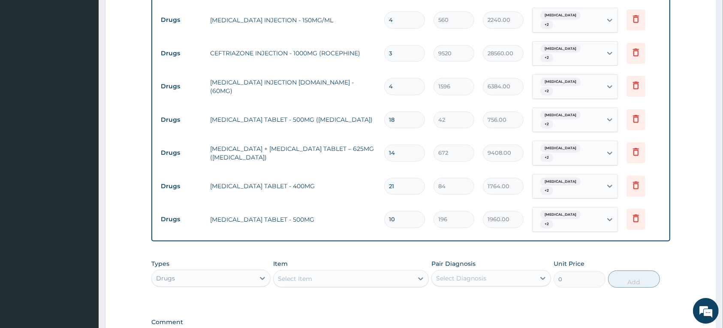
scroll to position [461, 0]
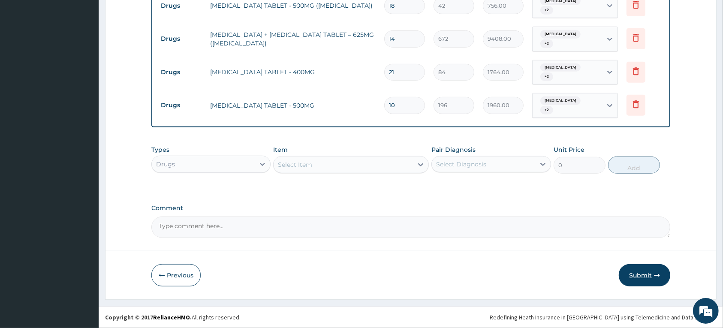
type input "10"
click at [652, 274] on button "Submit" at bounding box center [644, 275] width 51 height 22
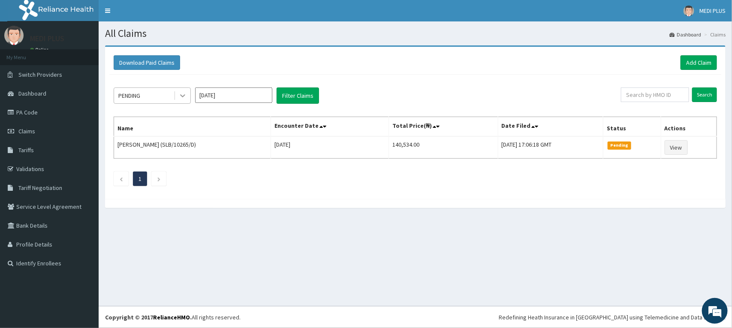
click at [187, 93] on icon at bounding box center [182, 95] width 9 height 9
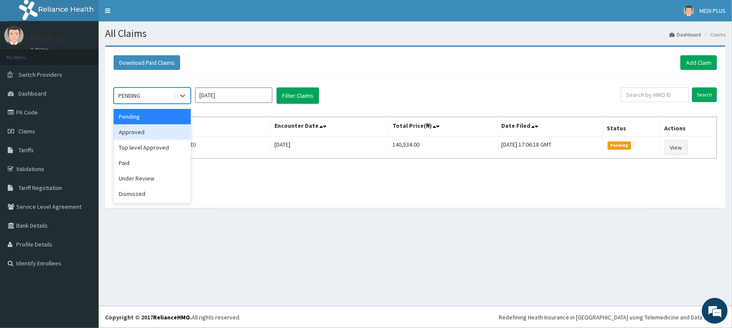
click at [165, 129] on div "Approved" at bounding box center [152, 131] width 77 height 15
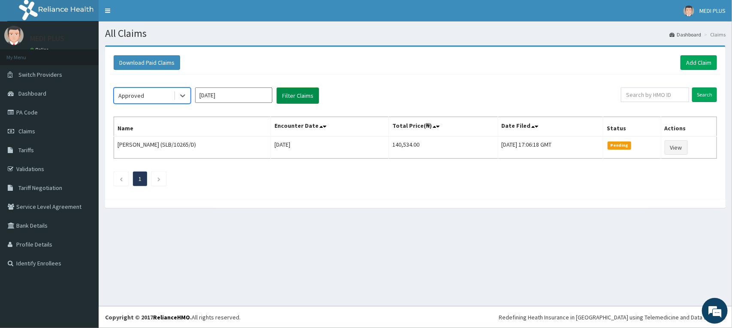
click at [299, 95] on button "Filter Claims" at bounding box center [298, 95] width 42 height 16
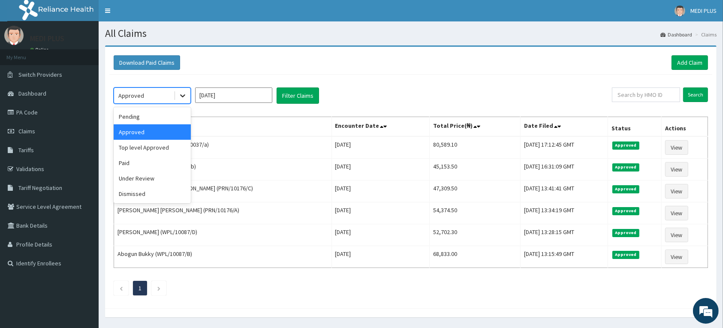
click at [181, 96] on icon at bounding box center [182, 96] width 5 height 3
click at [260, 91] on input "Oct 2025" at bounding box center [233, 94] width 77 height 15
click at [185, 94] on icon at bounding box center [182, 95] width 9 height 9
drag, startPoint x: 146, startPoint y: 179, endPoint x: 198, endPoint y: 132, distance: 69.5
click at [148, 178] on div "Under Review" at bounding box center [152, 178] width 77 height 15
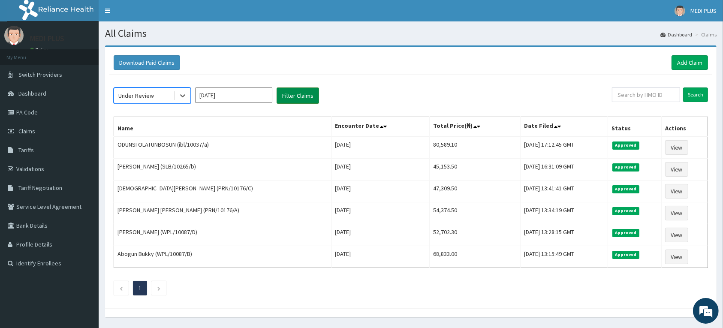
click at [288, 90] on button "Filter Claims" at bounding box center [298, 95] width 42 height 16
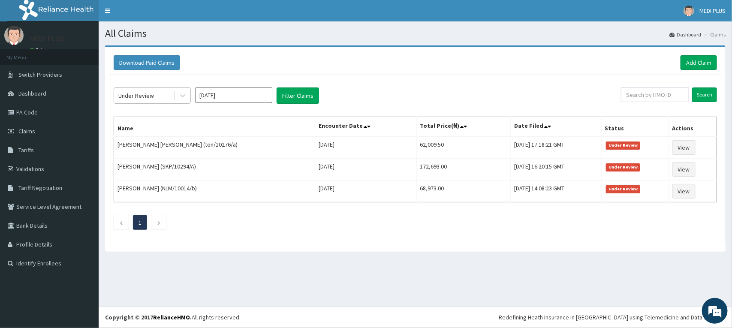
click at [156, 90] on div "Under Review" at bounding box center [144, 96] width 60 height 14
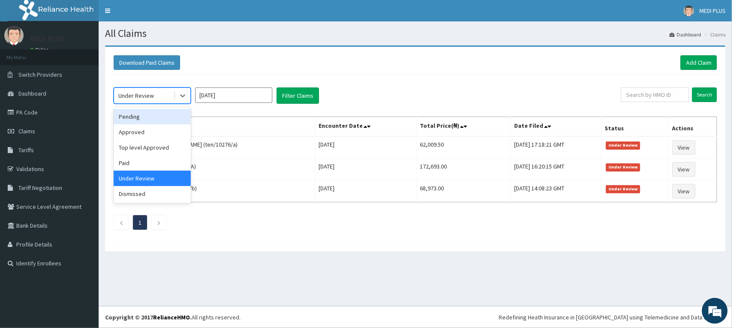
click at [147, 119] on div "Pending" at bounding box center [152, 116] width 77 height 15
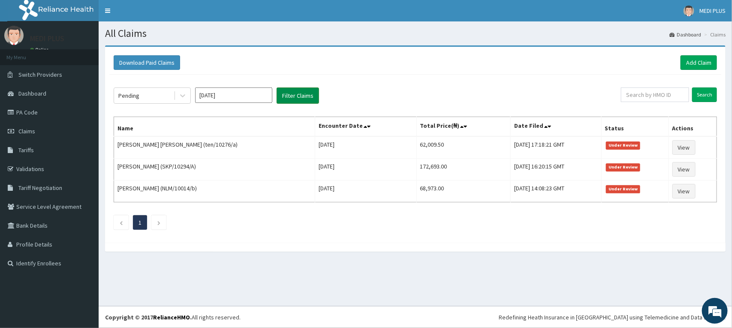
click at [295, 97] on button "Filter Claims" at bounding box center [298, 95] width 42 height 16
